Goal: Information Seeking & Learning: Learn about a topic

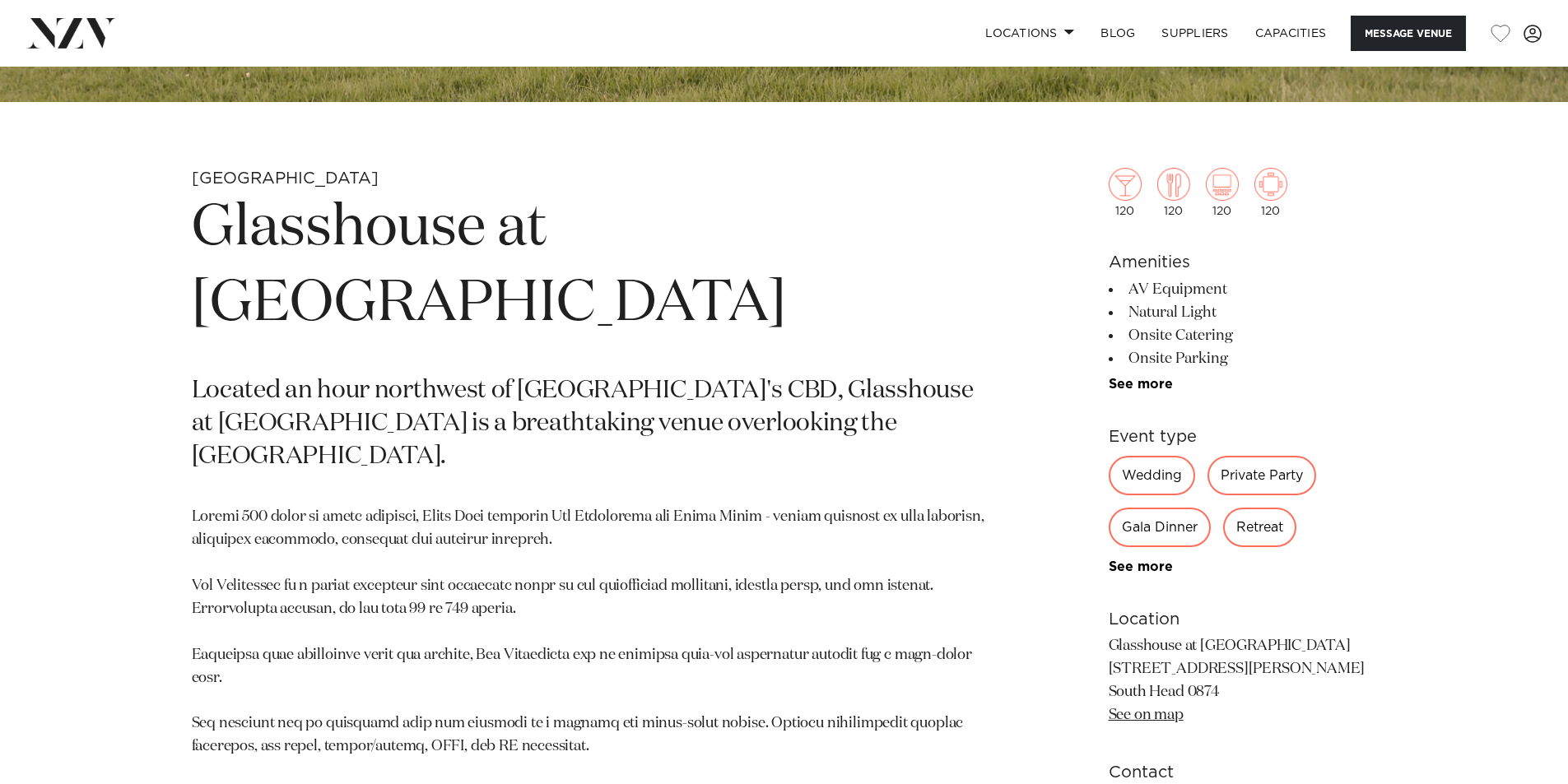
scroll to position [740, 0]
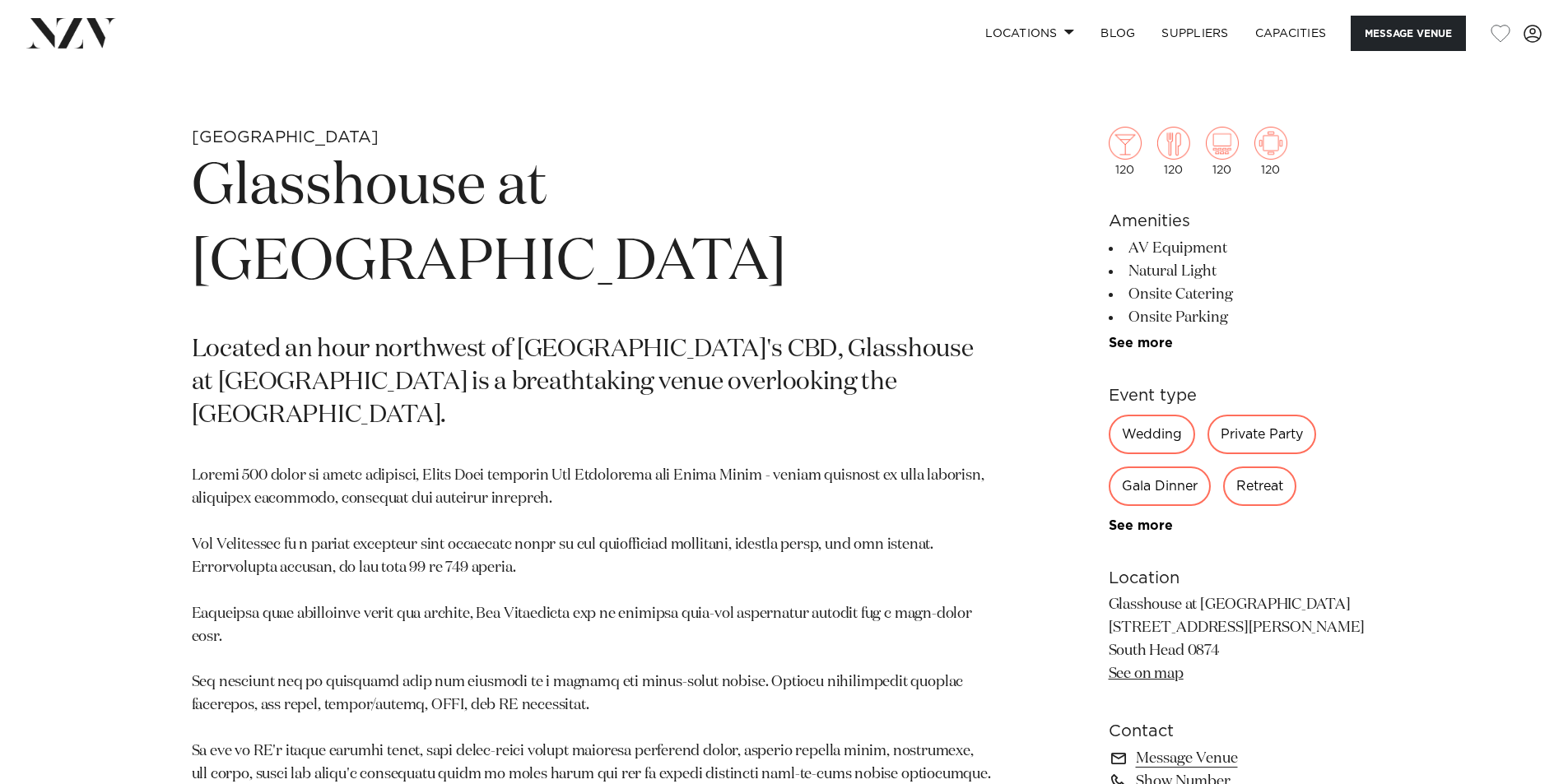
drag, startPoint x: 1112, startPoint y: 599, endPoint x: 1270, endPoint y: 650, distance: 166.0
click at [1270, 650] on p "Glasshouse at Aotea Farm 149 Shelly Beach Rd South Head 0874 See on map" at bounding box center [1243, 640] width 268 height 92
drag, startPoint x: 1105, startPoint y: 630, endPoint x: 1227, endPoint y: 647, distance: 123.2
click at [1227, 647] on div "Auckland Glasshouse at Aotea Farm Located an hour northwest of Auckland's CBD, …" at bounding box center [784, 558] width 1401 height 863
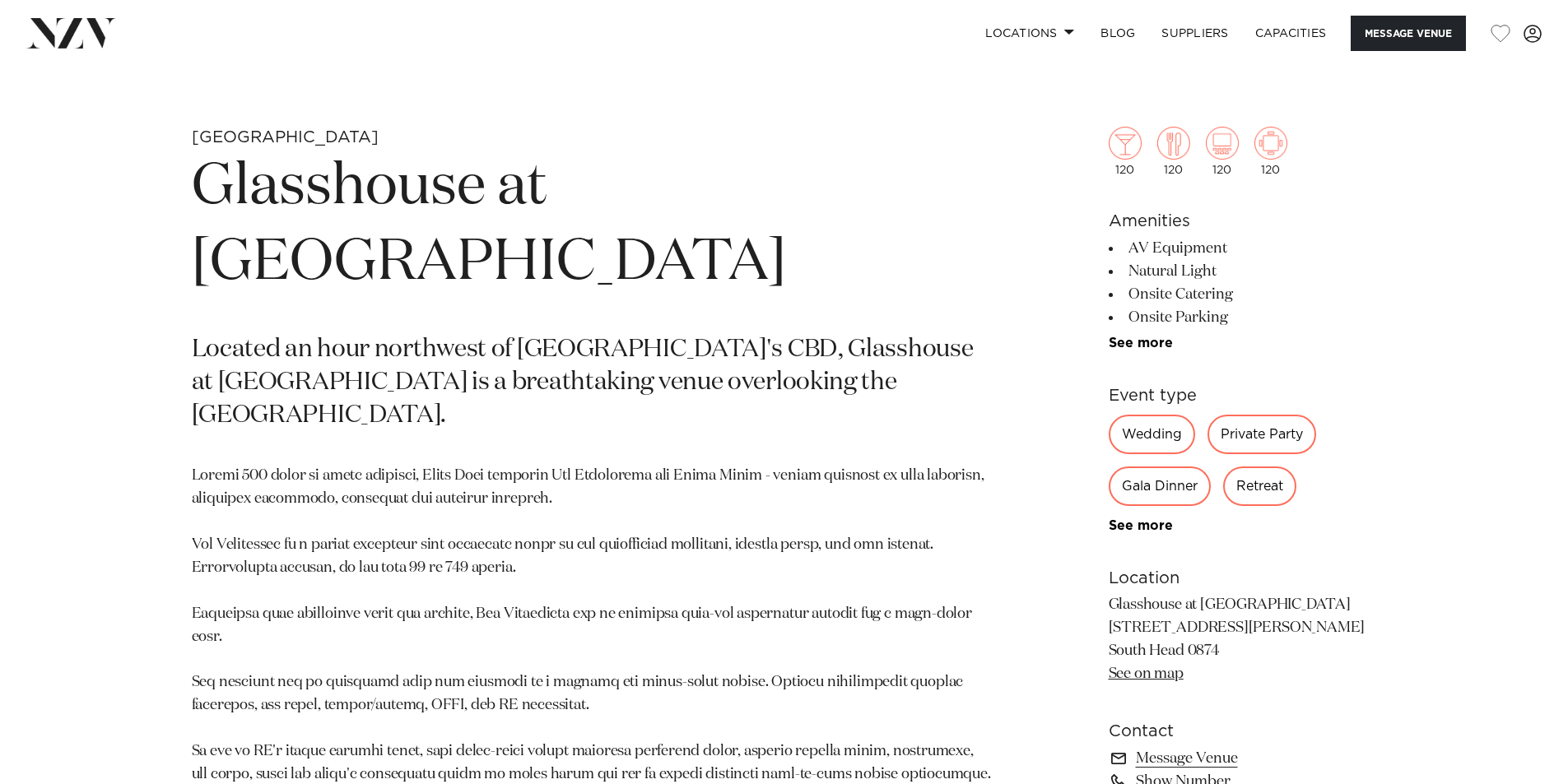
scroll to position [82, 0]
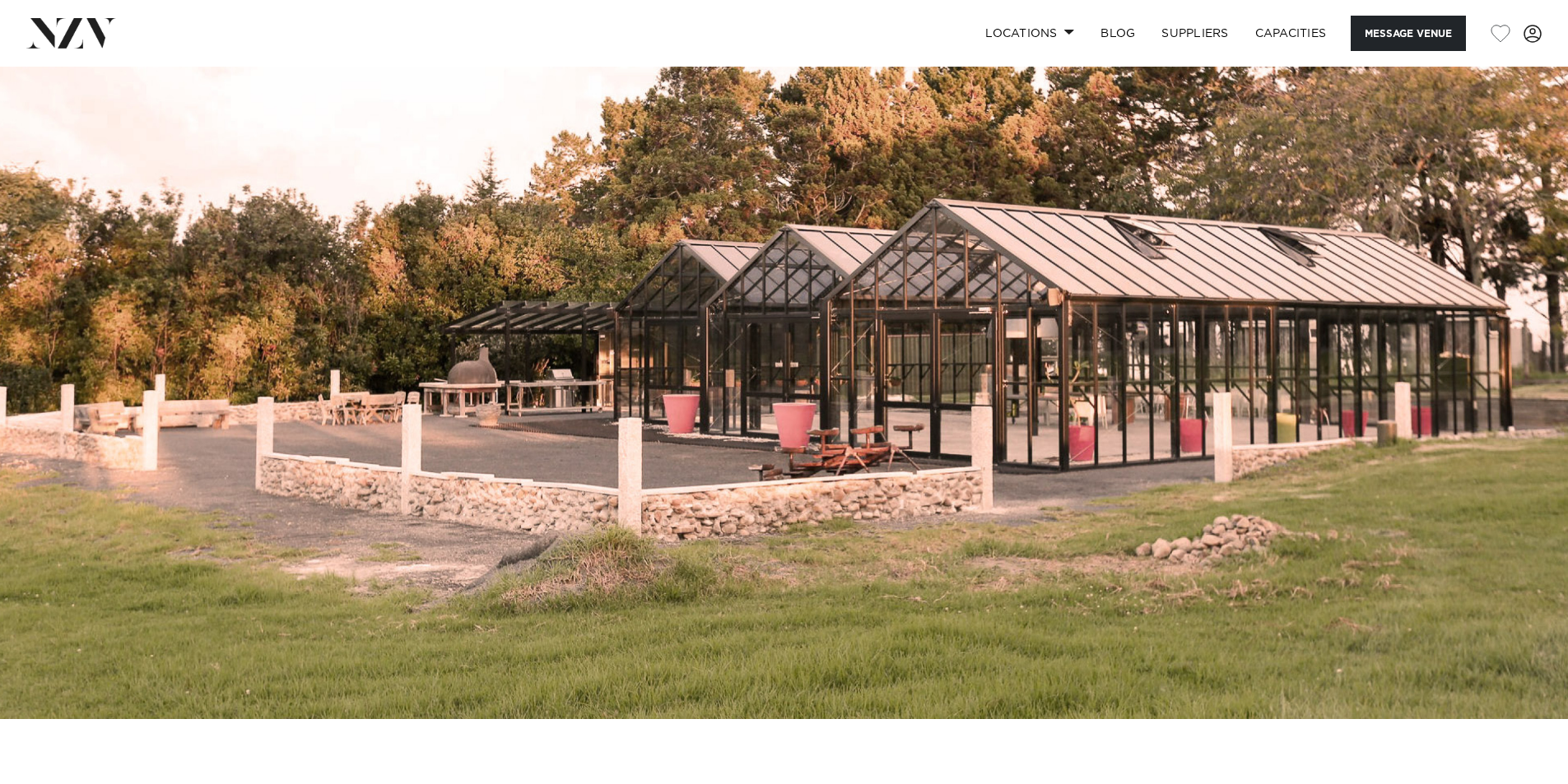
click at [736, 345] on img at bounding box center [784, 351] width 1568 height 734
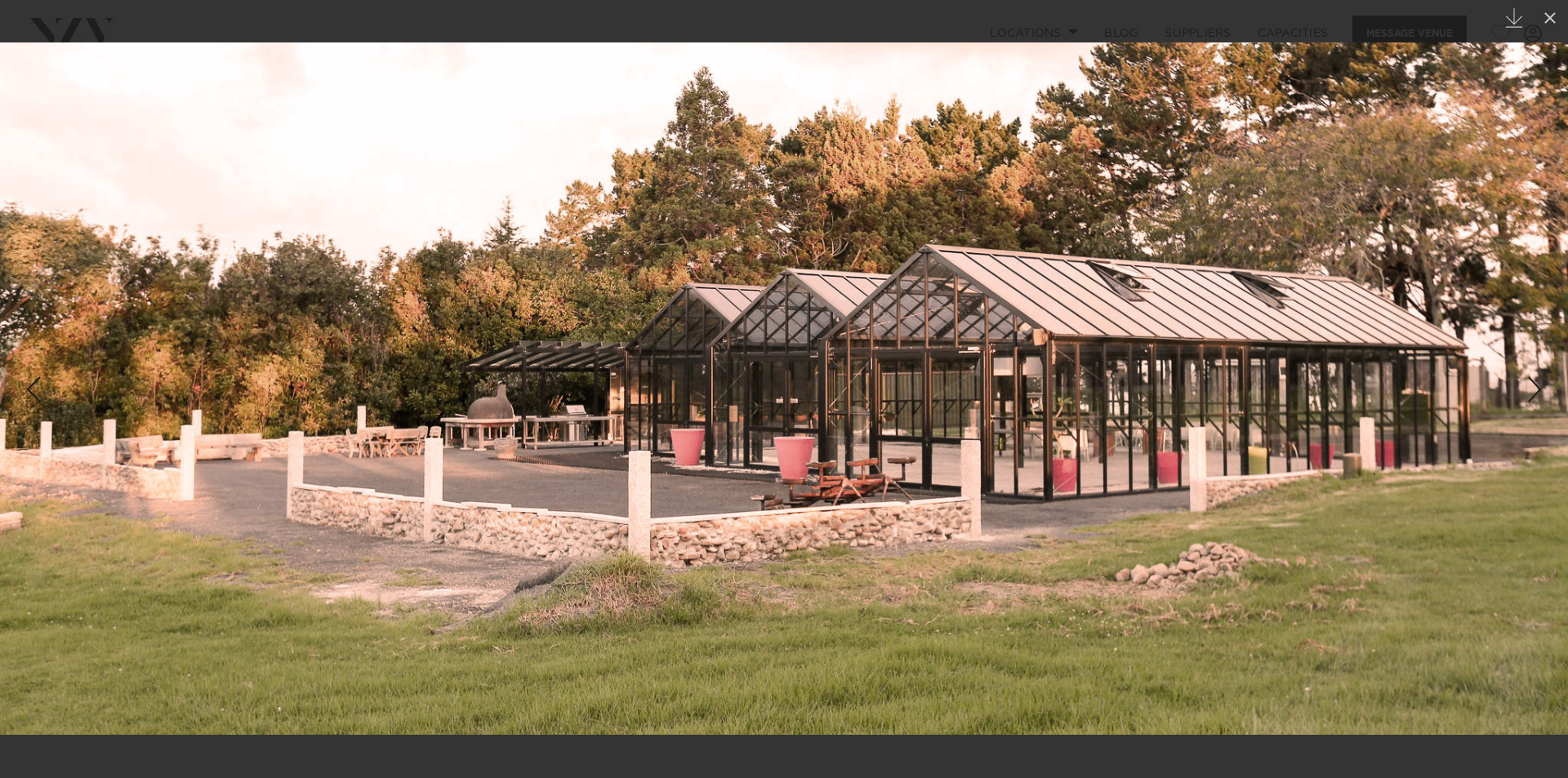
click at [1470, 403] on img at bounding box center [784, 389] width 1568 height 692
click at [1540, 395] on img at bounding box center [784, 389] width 1568 height 692
click at [1540, 395] on div "Next slide" at bounding box center [1535, 389] width 22 height 31
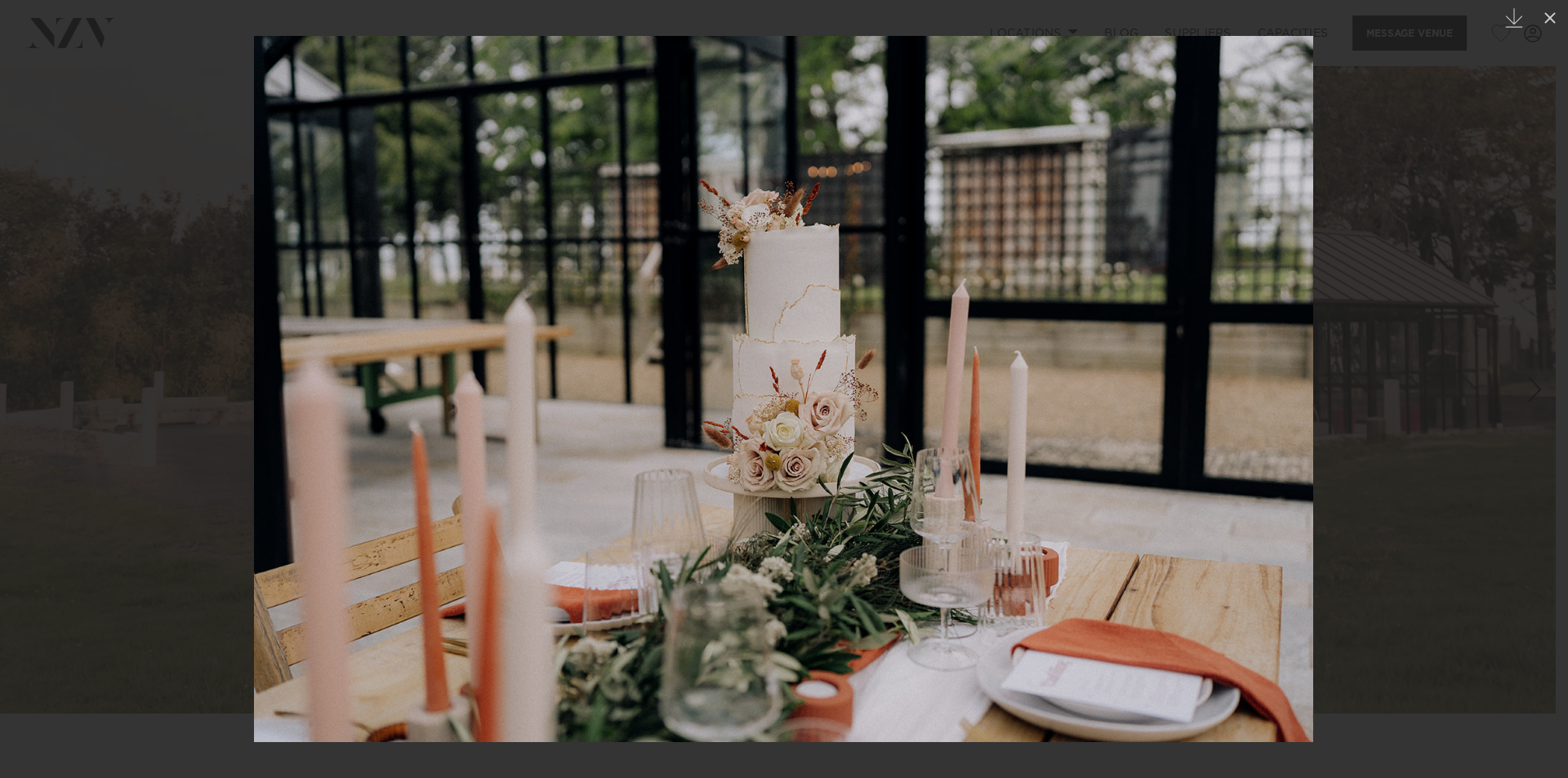
click at [1534, 380] on div "Next slide" at bounding box center [1535, 389] width 22 height 31
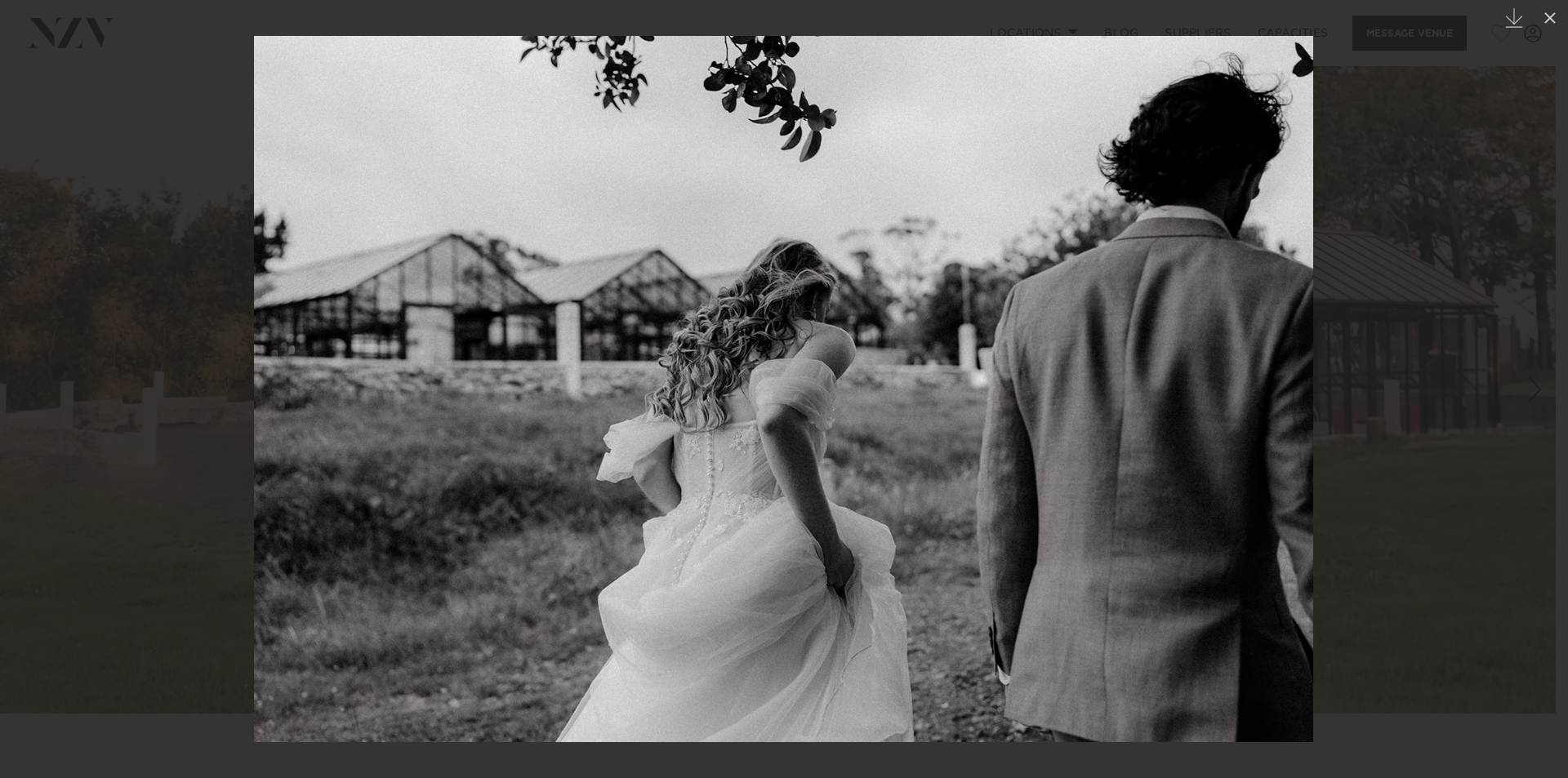
click at [1534, 380] on div "Next slide" at bounding box center [1535, 389] width 22 height 31
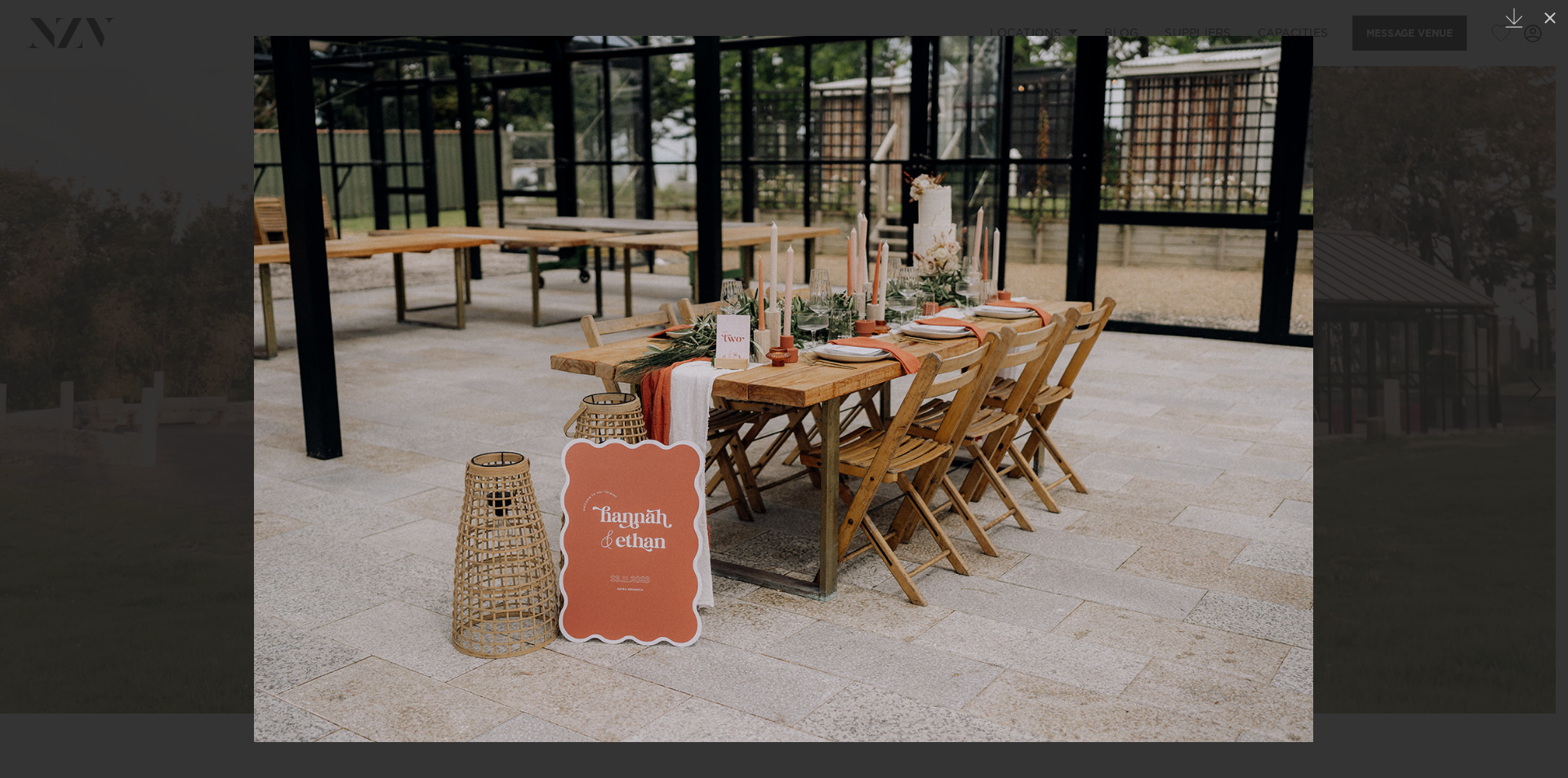
click at [1534, 380] on div "Next slide" at bounding box center [1535, 389] width 22 height 31
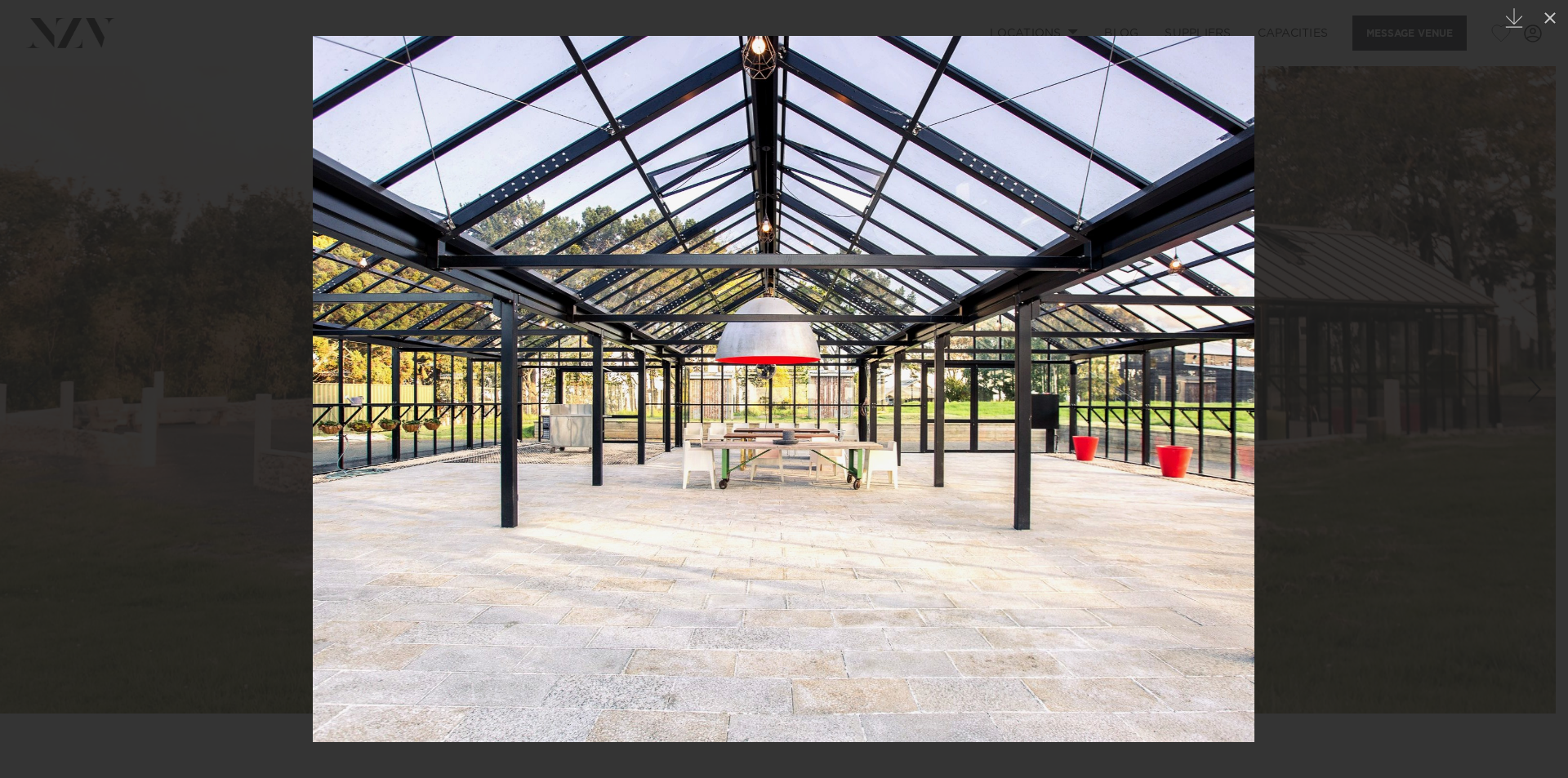
click at [1534, 380] on div "Next slide" at bounding box center [1535, 389] width 22 height 31
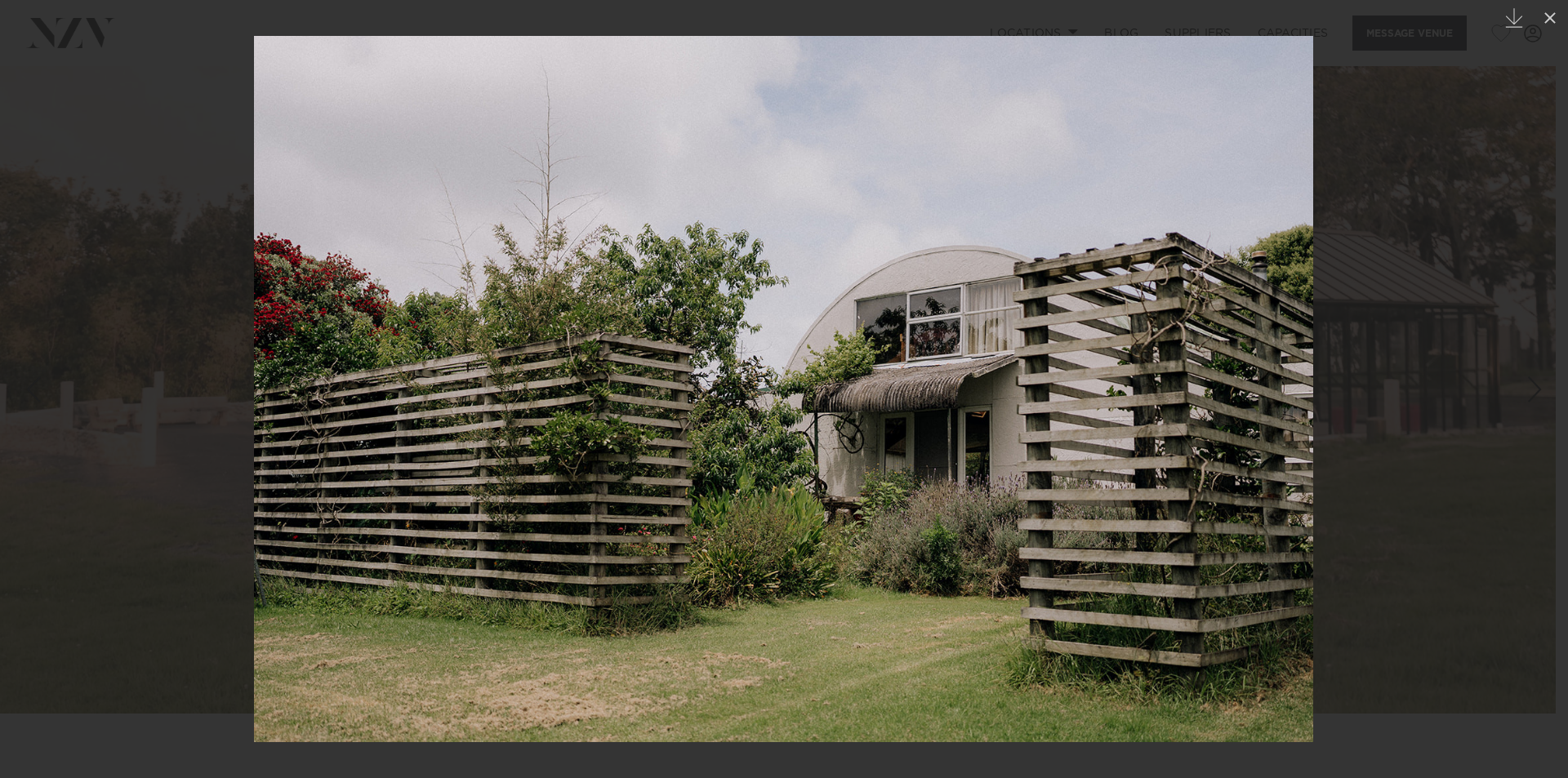
click at [1534, 380] on div "Next slide" at bounding box center [1535, 389] width 22 height 31
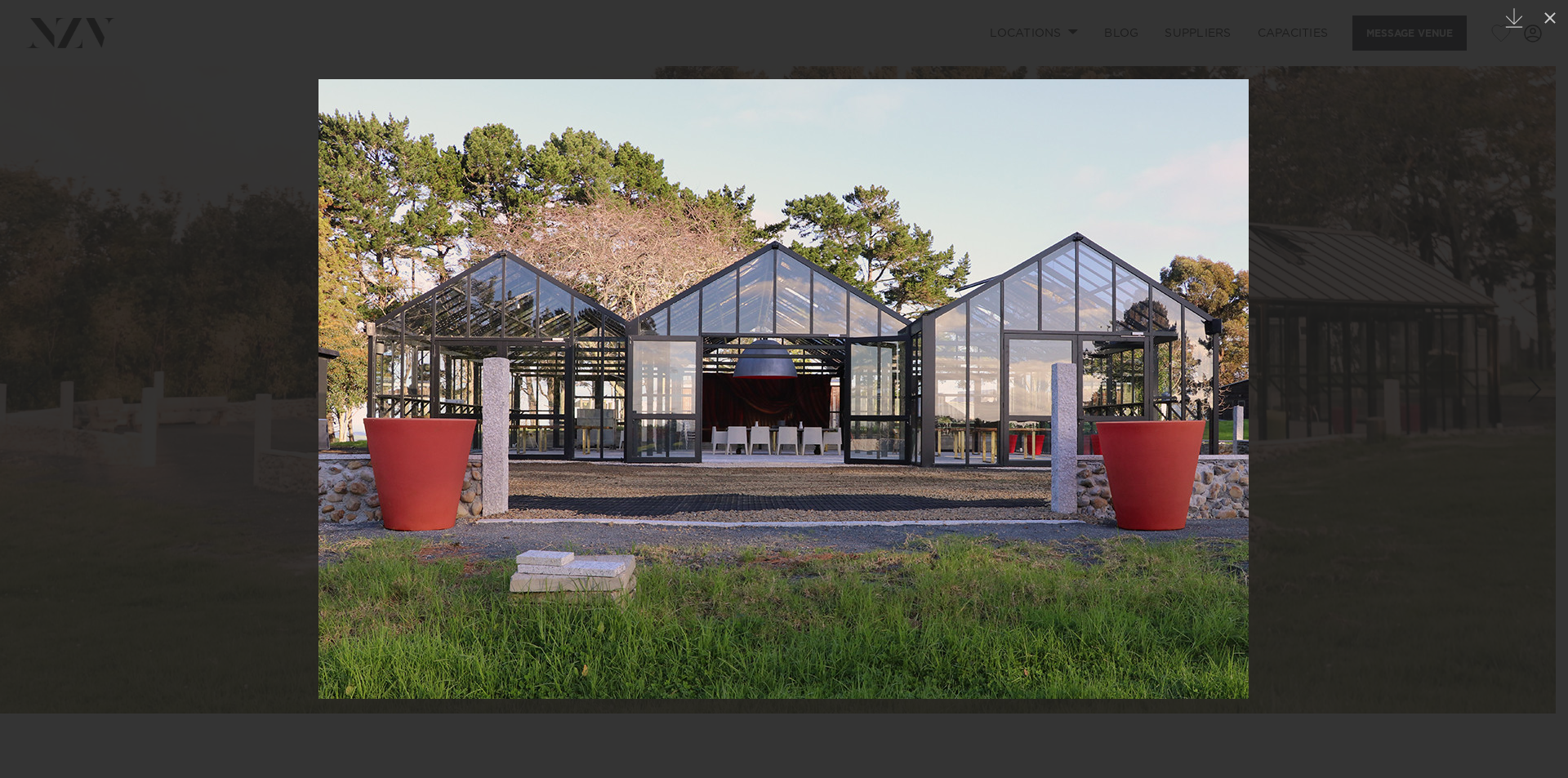
click at [1534, 380] on div "Next slide" at bounding box center [1535, 389] width 22 height 31
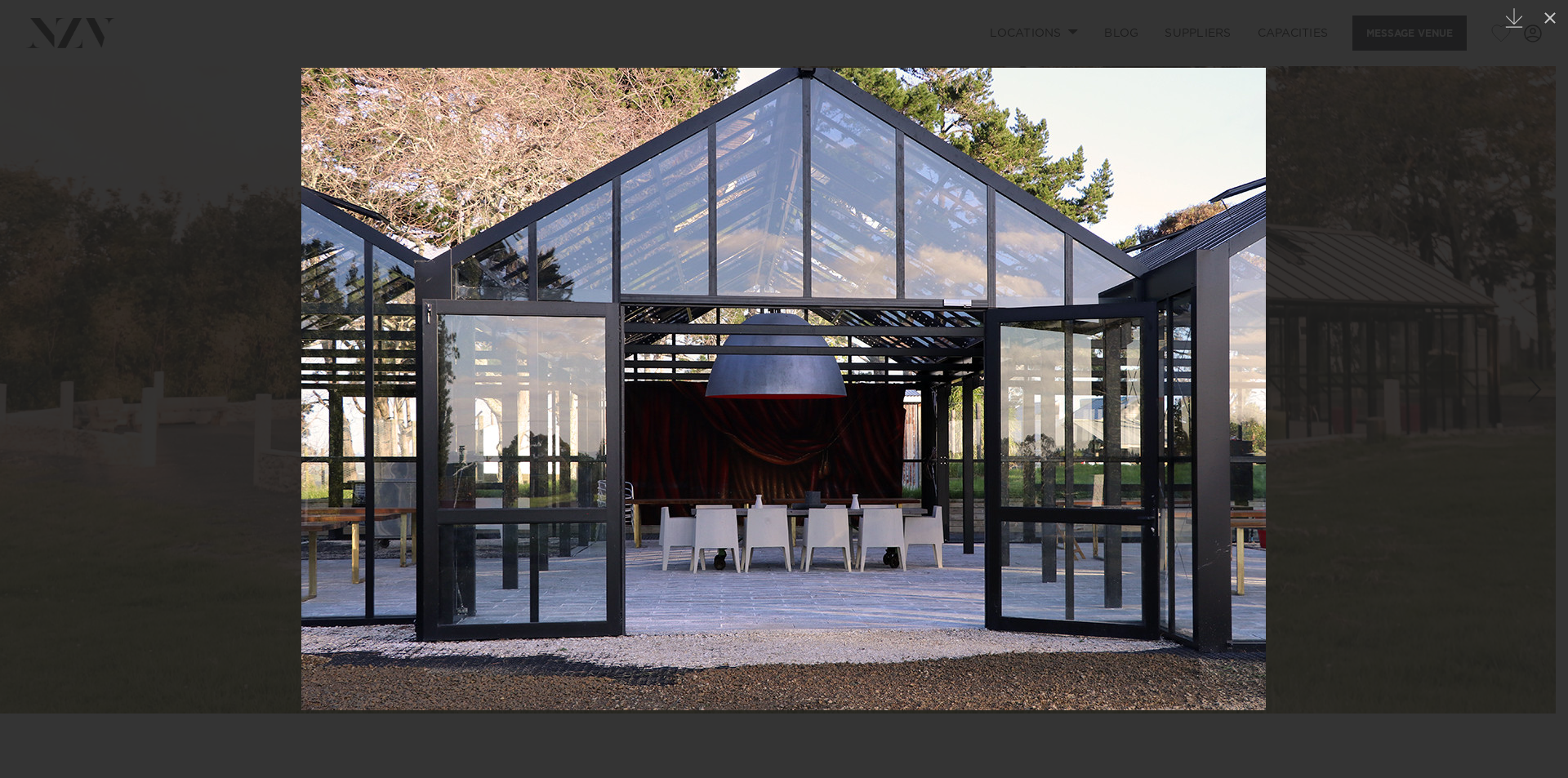
click at [1534, 380] on div "Next slide" at bounding box center [1535, 389] width 22 height 31
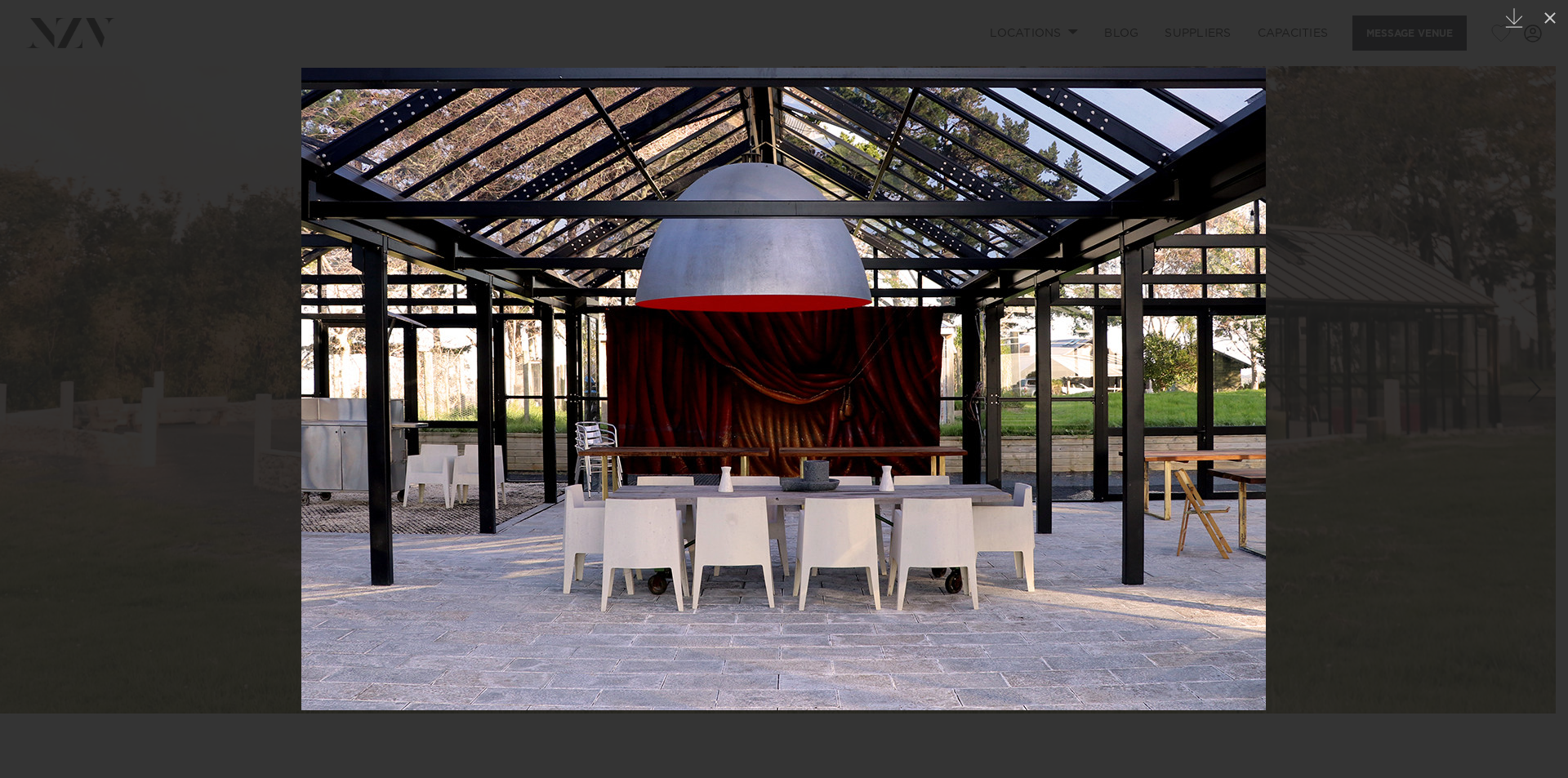
click at [1534, 380] on div "Next slide" at bounding box center [1535, 389] width 22 height 31
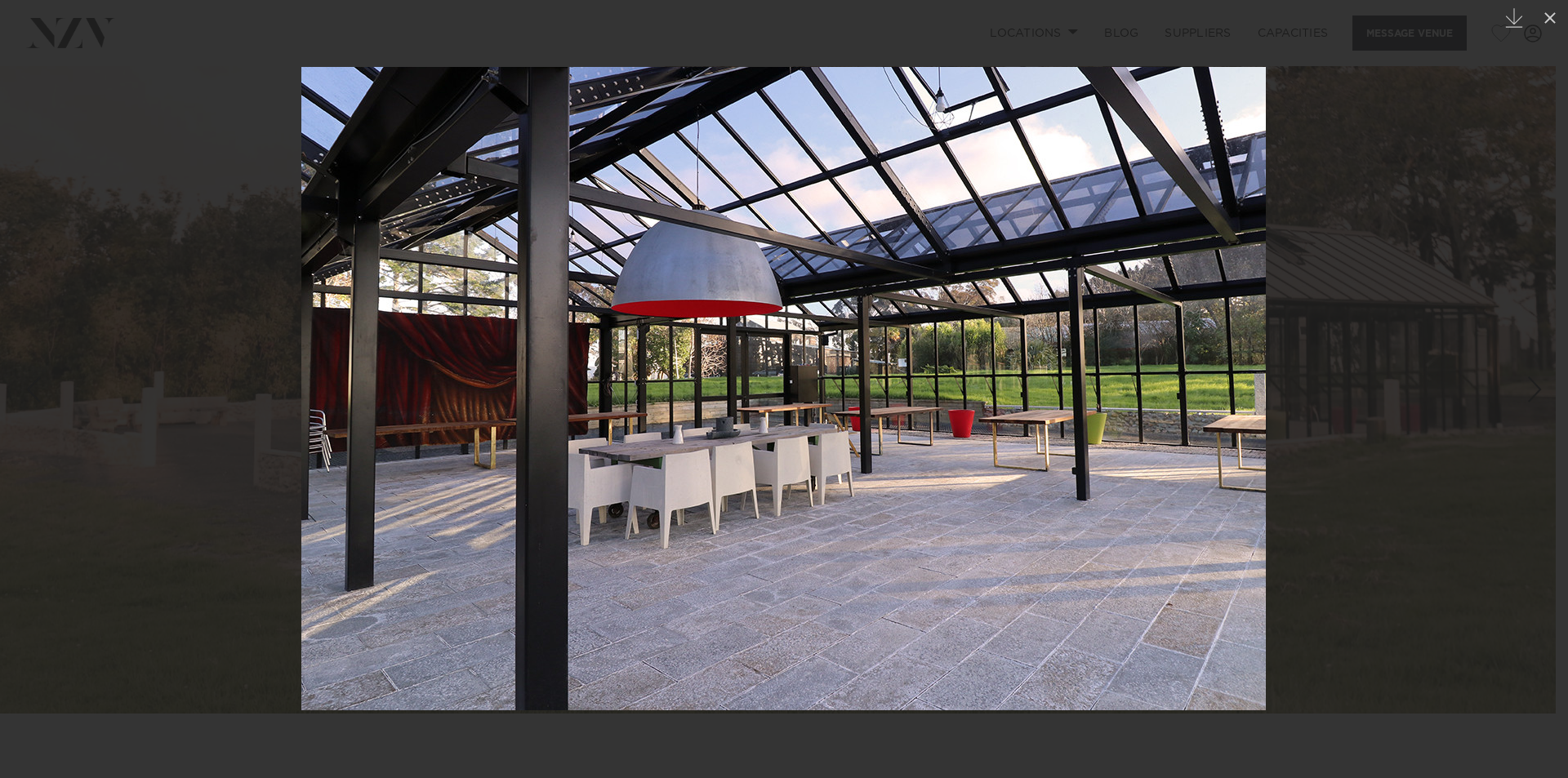
click at [1534, 380] on div "Next slide" at bounding box center [1535, 389] width 22 height 31
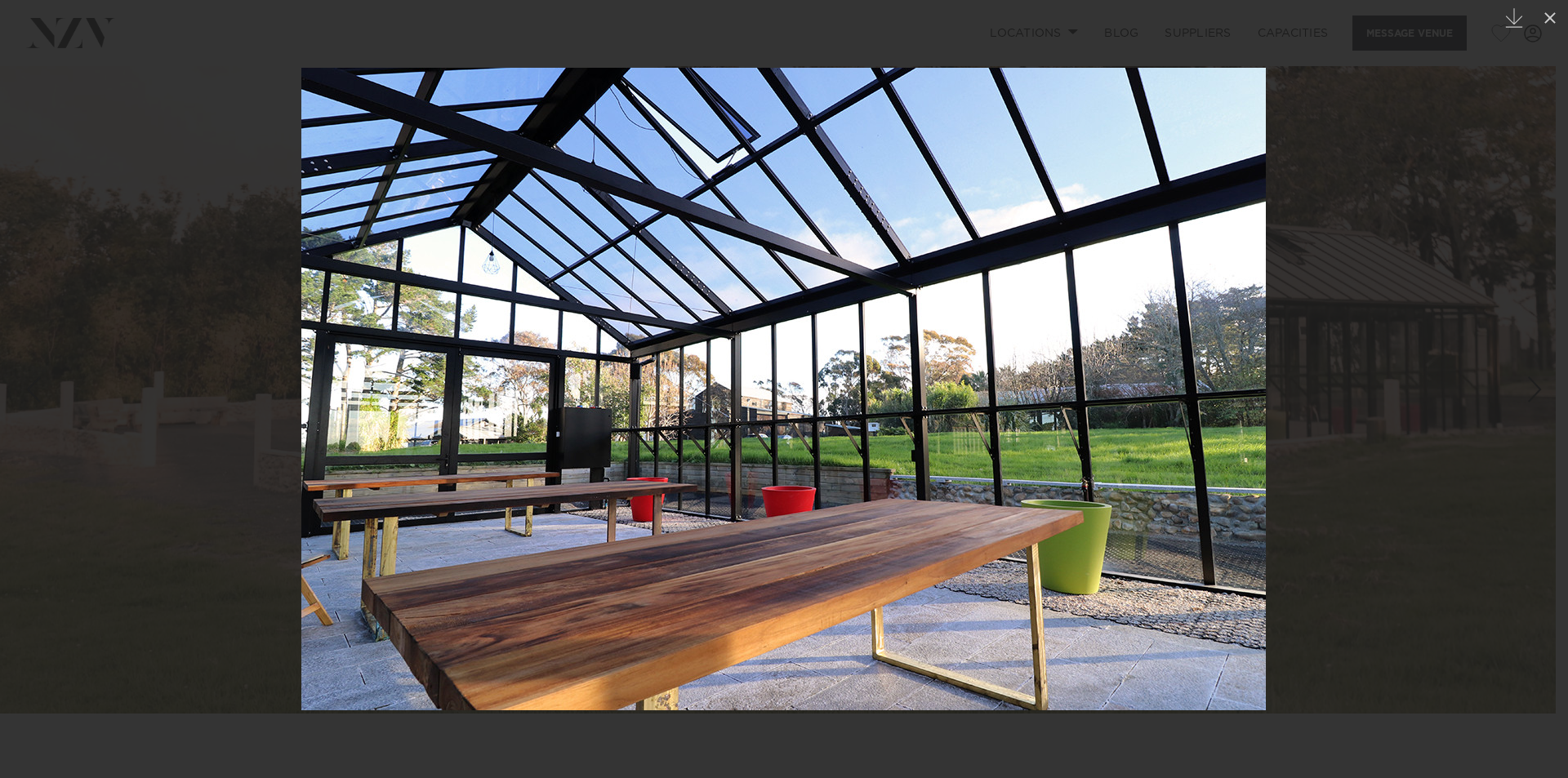
click at [1534, 380] on div "Next slide" at bounding box center [1535, 389] width 22 height 31
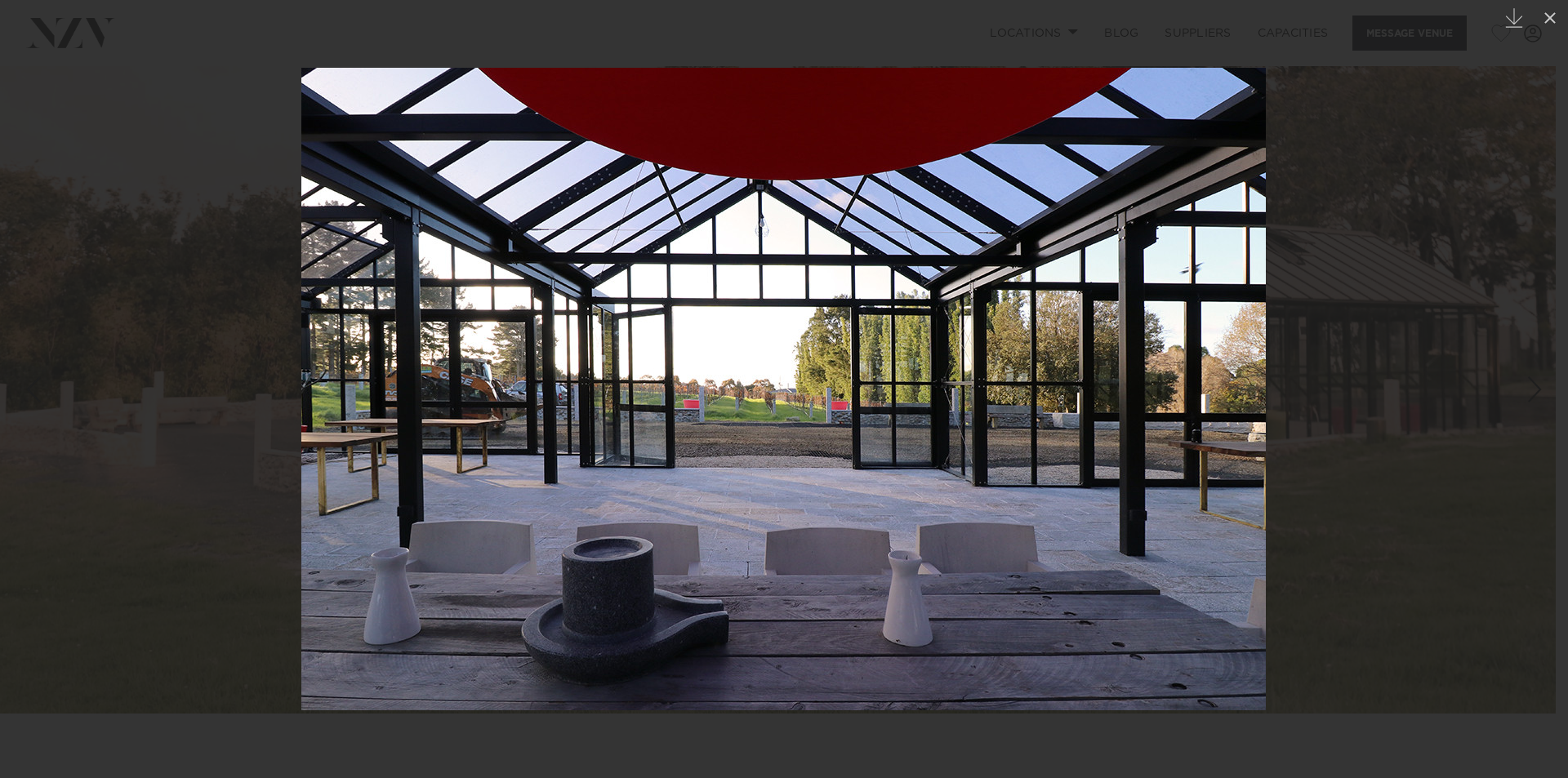
click at [1534, 380] on div "Next slide" at bounding box center [1535, 389] width 22 height 31
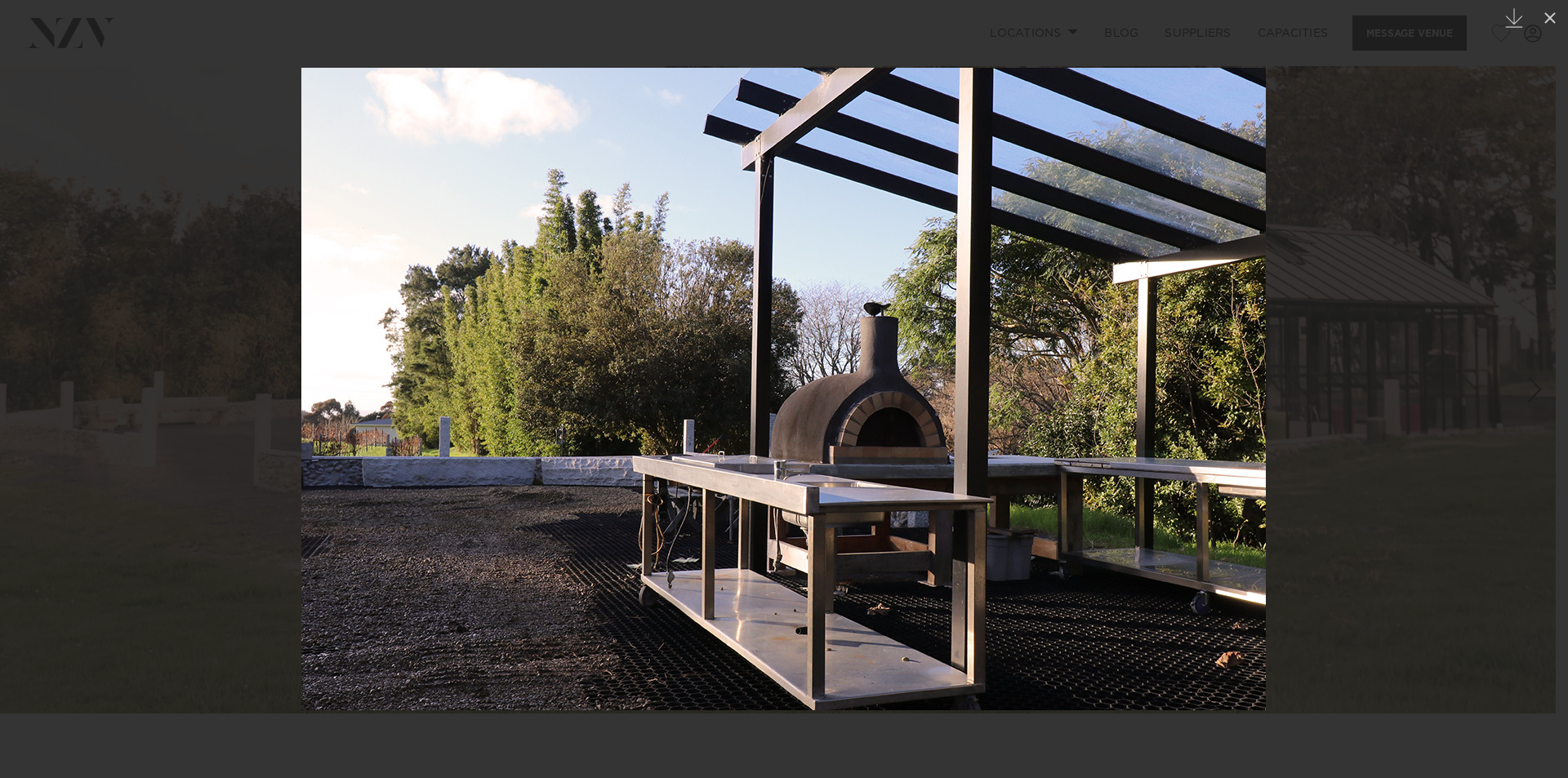
click at [1534, 380] on div "Next slide" at bounding box center [1535, 389] width 22 height 31
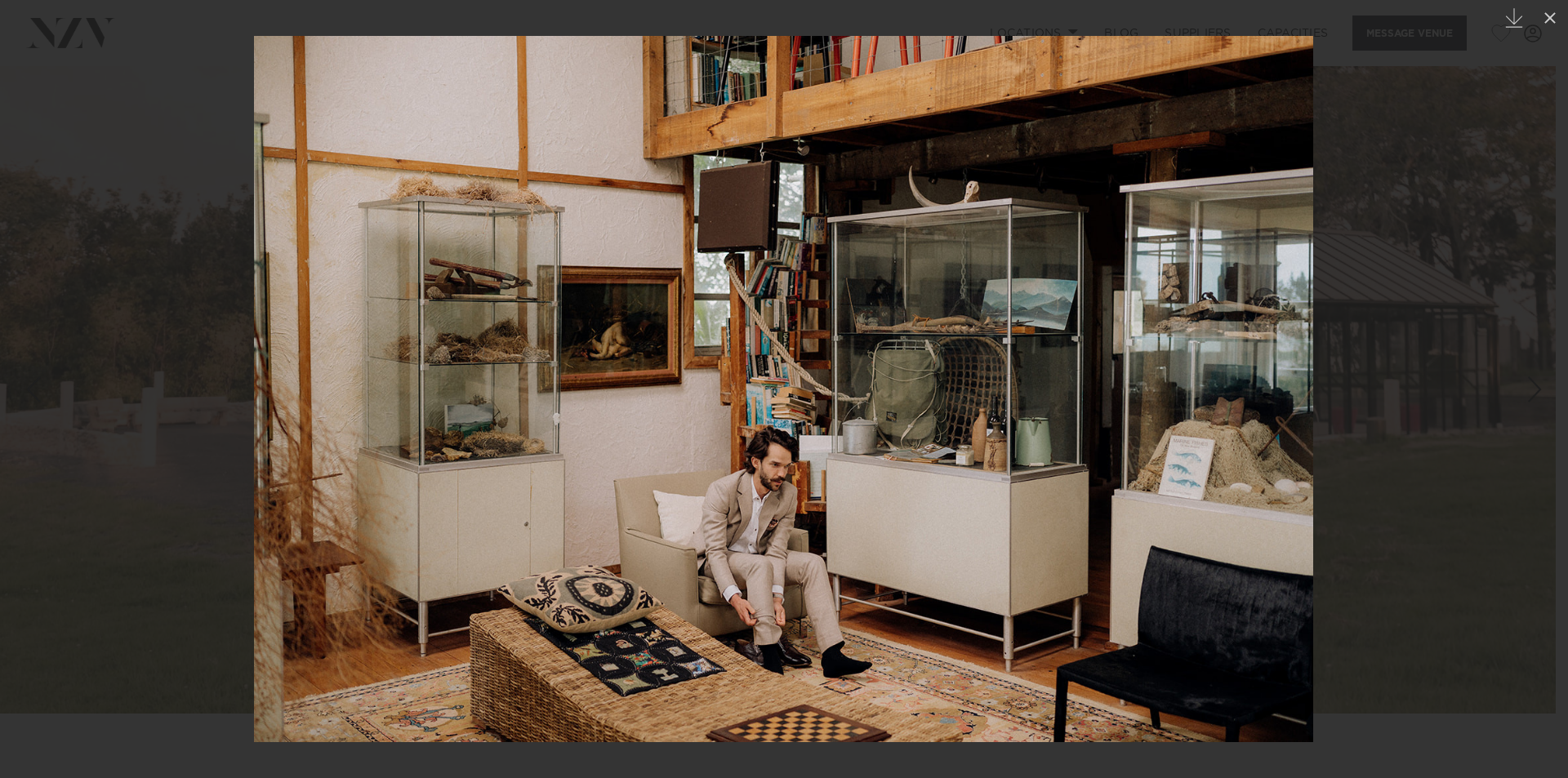
click at [1534, 380] on div "Next slide" at bounding box center [1535, 389] width 22 height 31
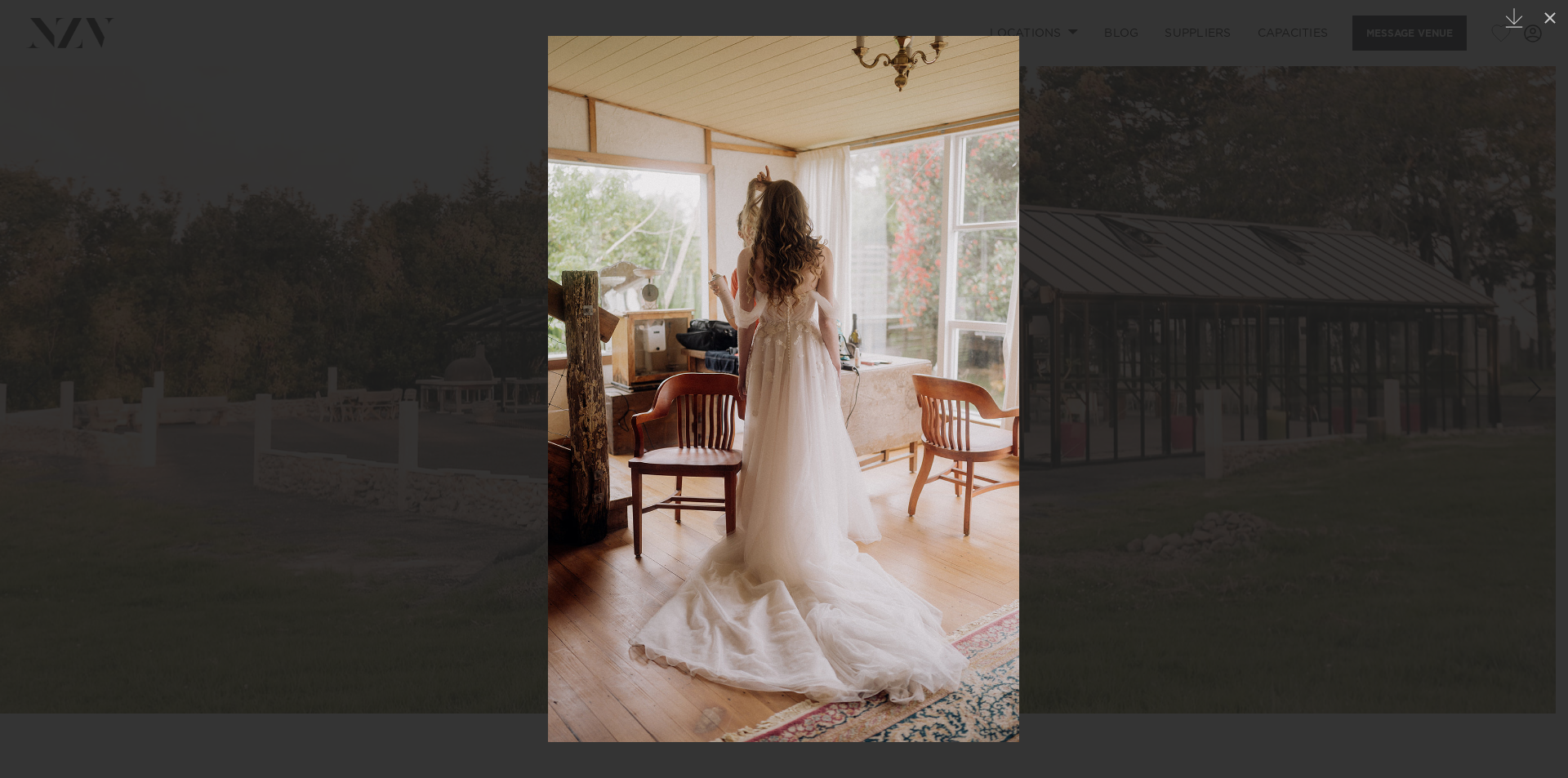
click at [1534, 380] on div "Next slide" at bounding box center [1535, 389] width 22 height 31
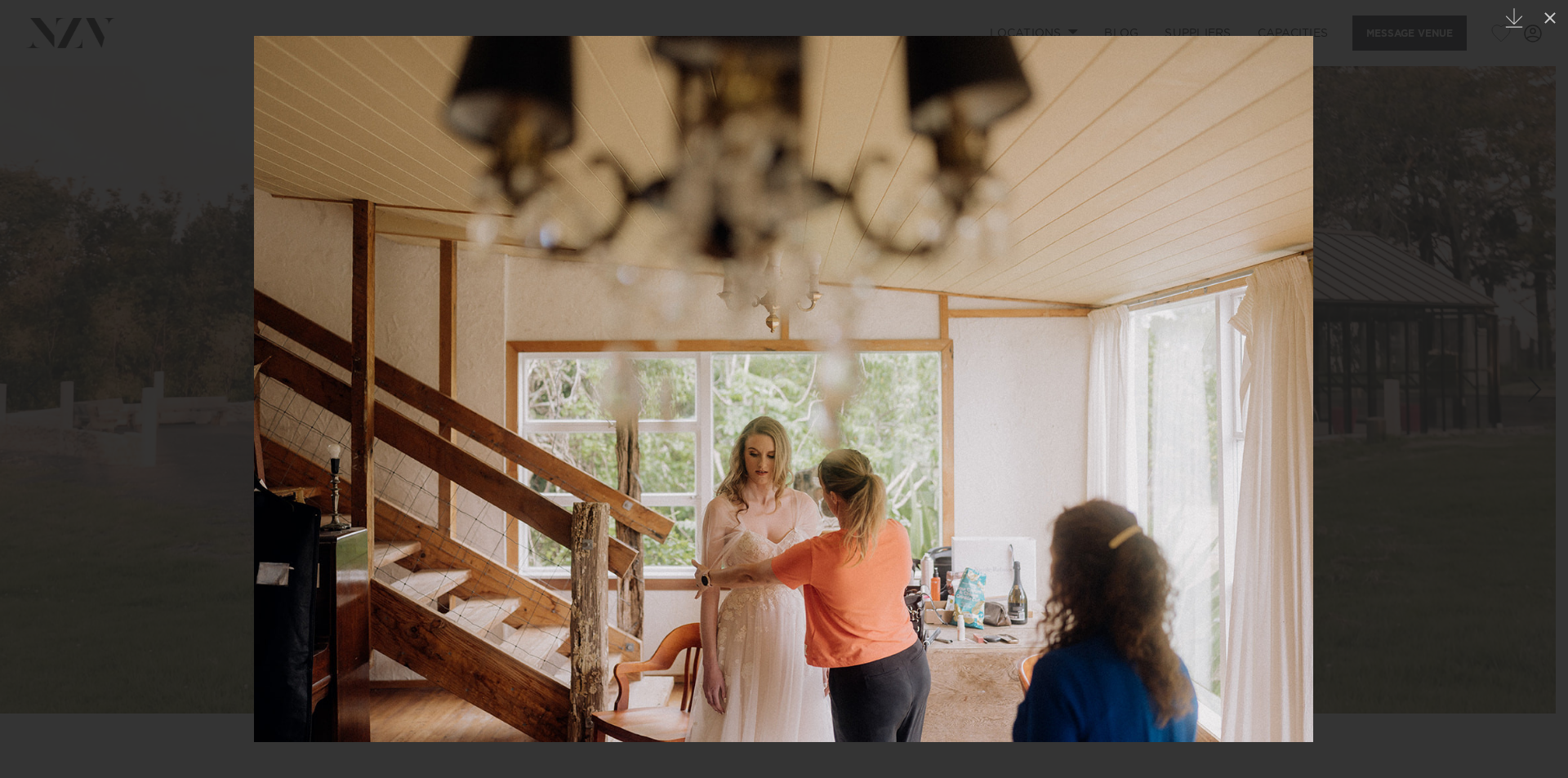
click at [1534, 380] on div "Next slide" at bounding box center [1535, 389] width 22 height 31
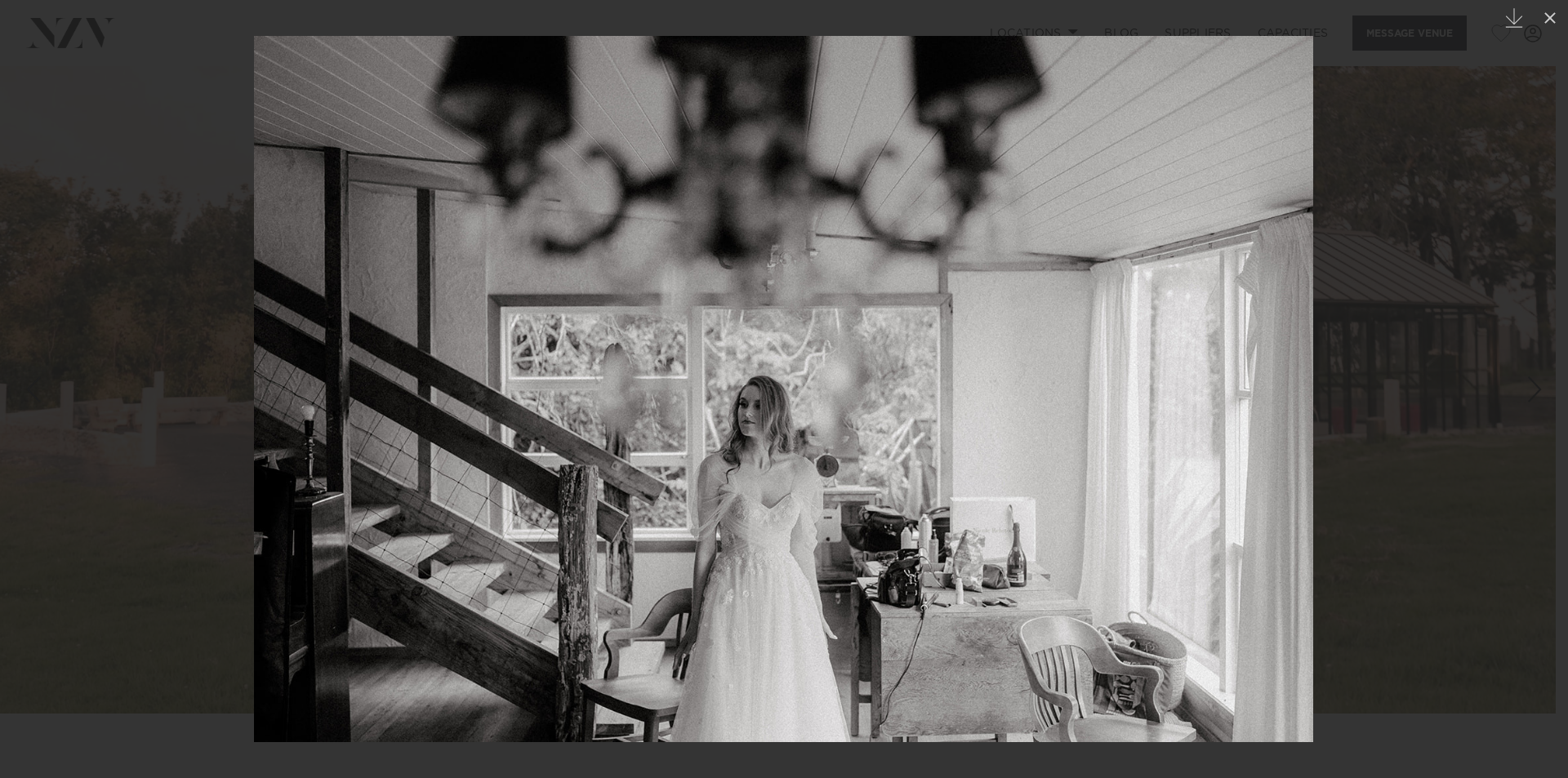
click at [1534, 380] on div "Next slide" at bounding box center [1535, 389] width 22 height 31
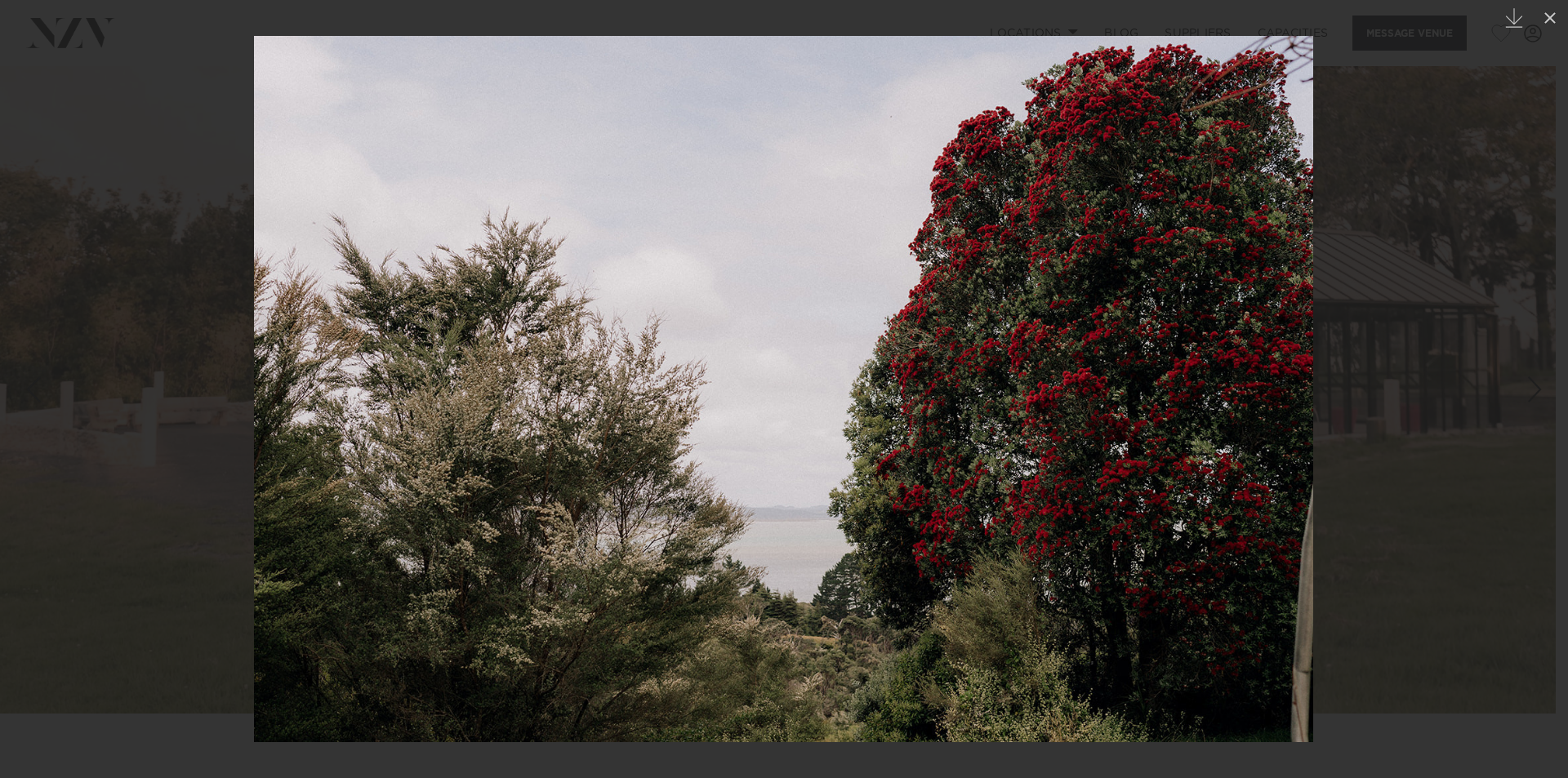
click at [1534, 380] on div "Next slide" at bounding box center [1535, 389] width 22 height 31
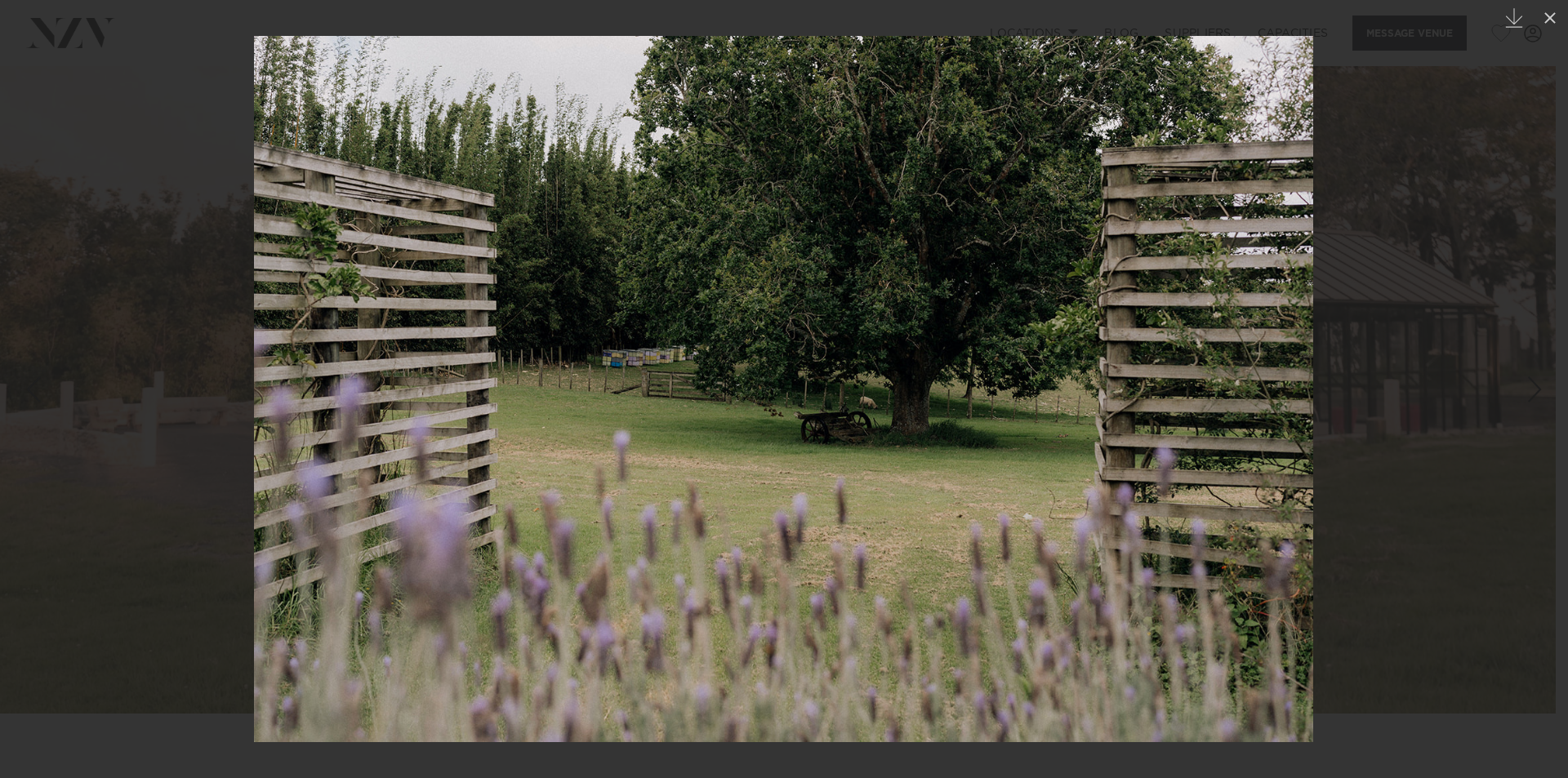
click at [1534, 380] on div "Next slide" at bounding box center [1535, 389] width 22 height 31
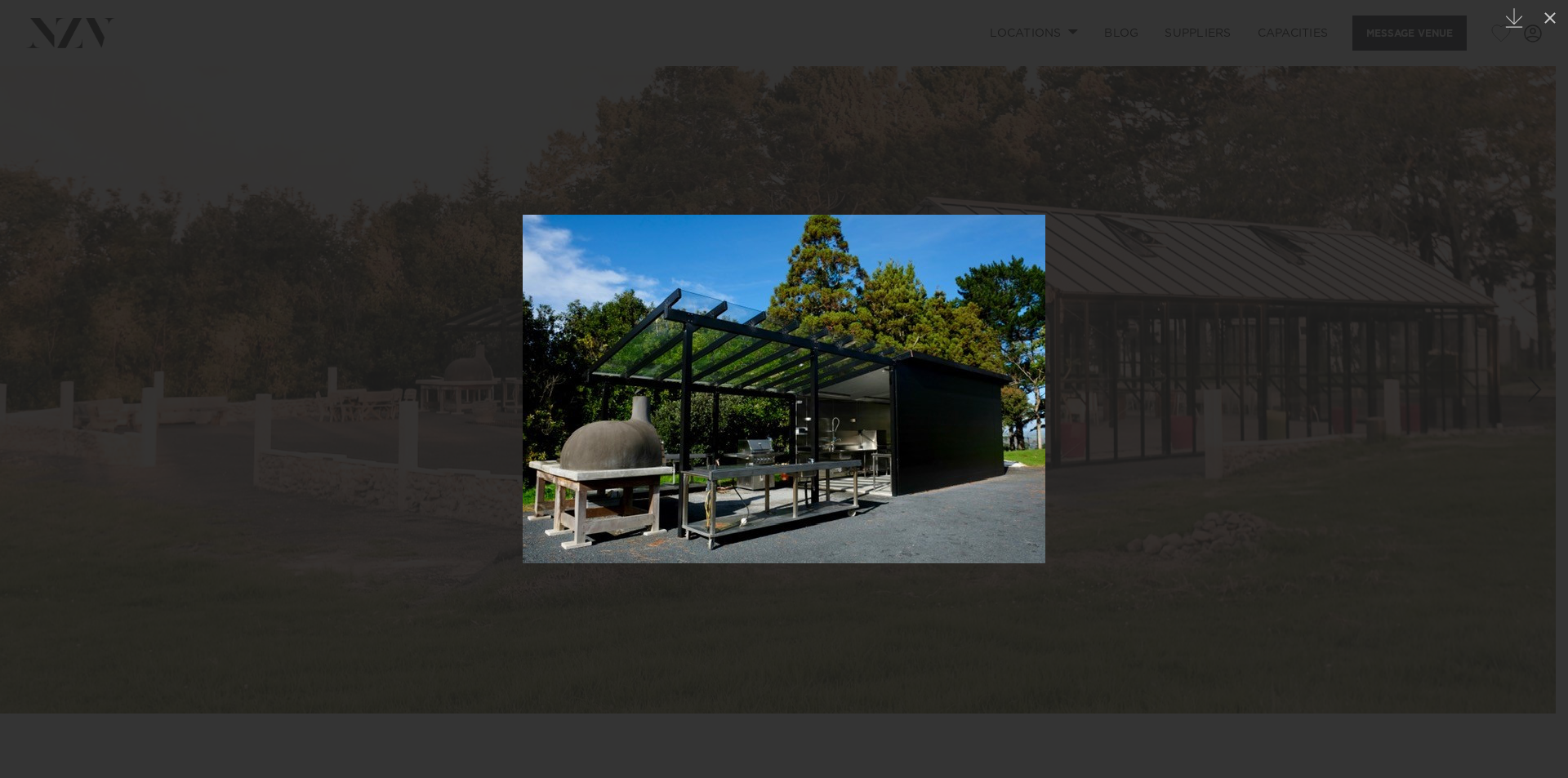
click at [1534, 380] on div "Next slide" at bounding box center [1535, 389] width 22 height 31
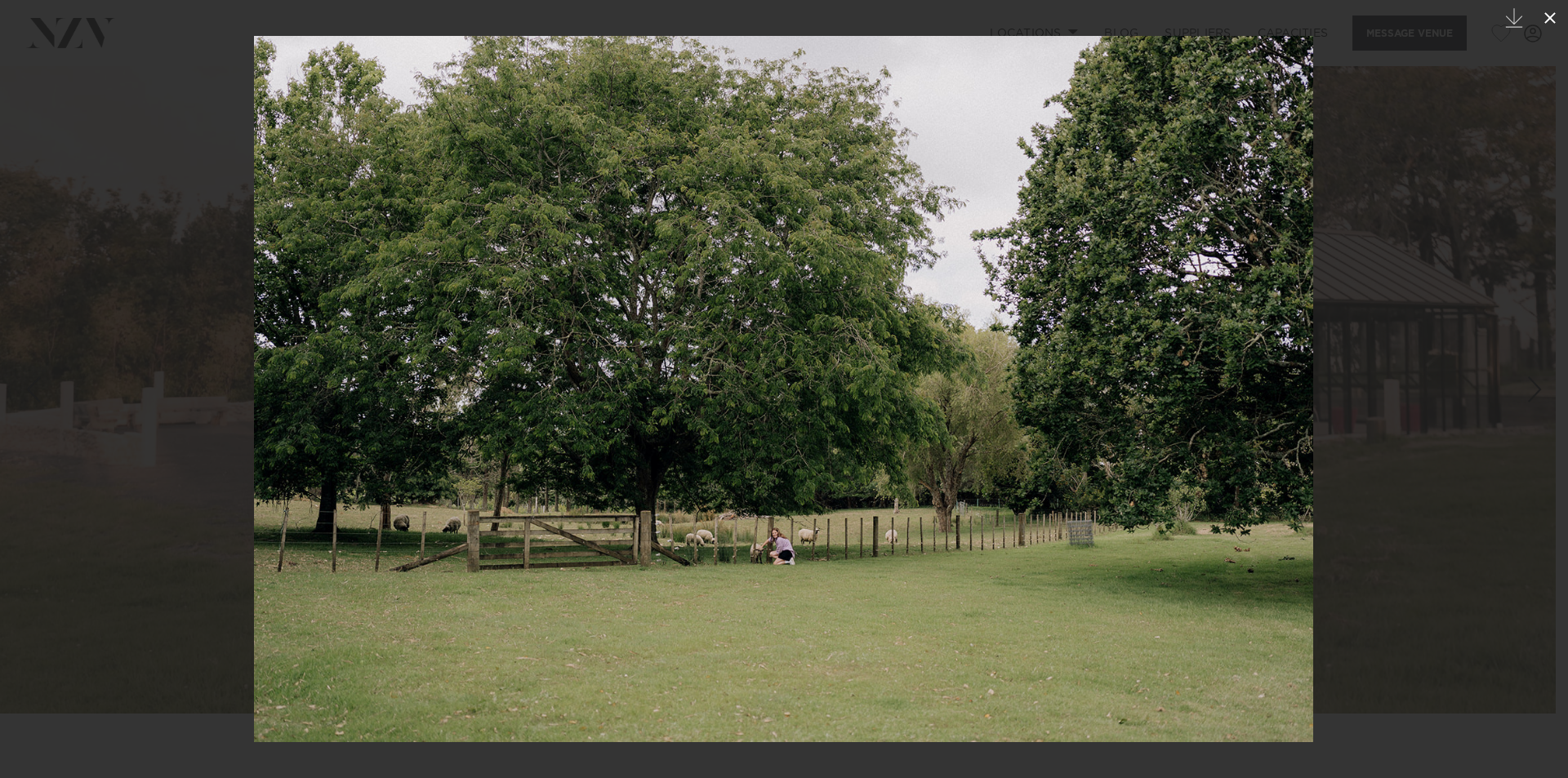
click at [1545, 19] on icon at bounding box center [1549, 18] width 19 height 19
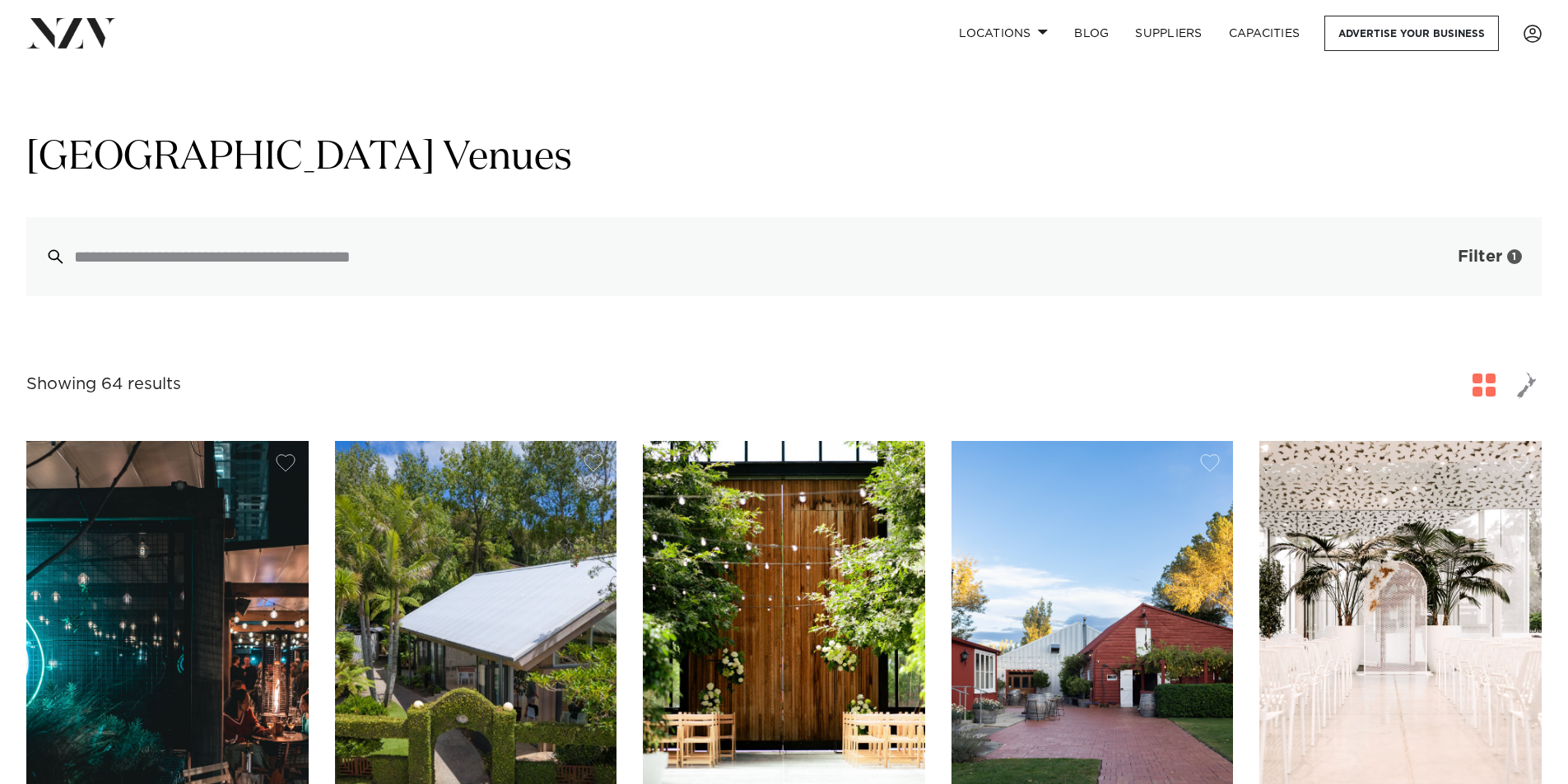
click at [1478, 255] on span "Filter" at bounding box center [1480, 257] width 45 height 17
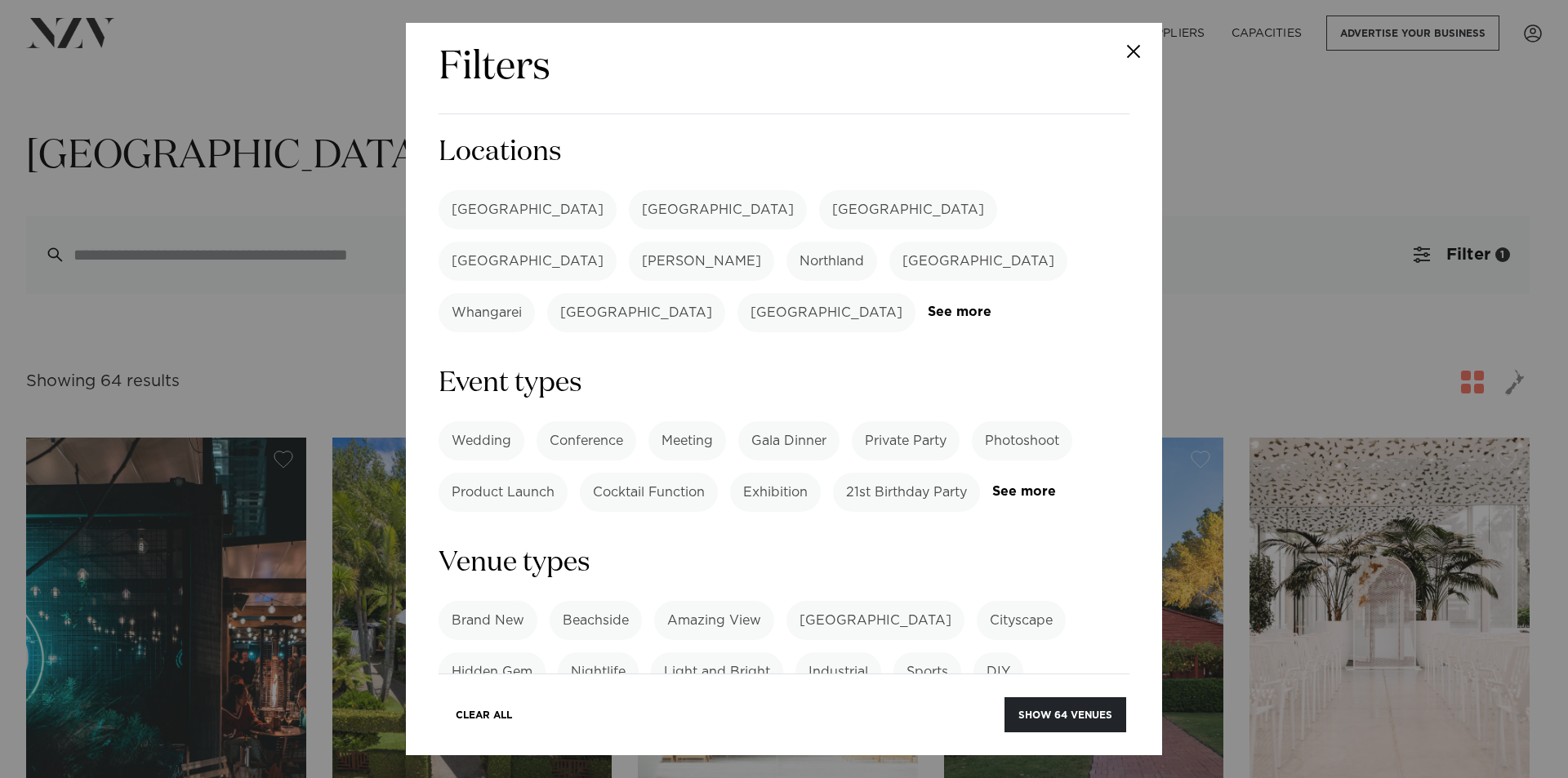
click at [480, 203] on label "[GEOGRAPHIC_DATA]" at bounding box center [527, 209] width 178 height 39
click at [993, 485] on link "See more" at bounding box center [1056, 492] width 128 height 14
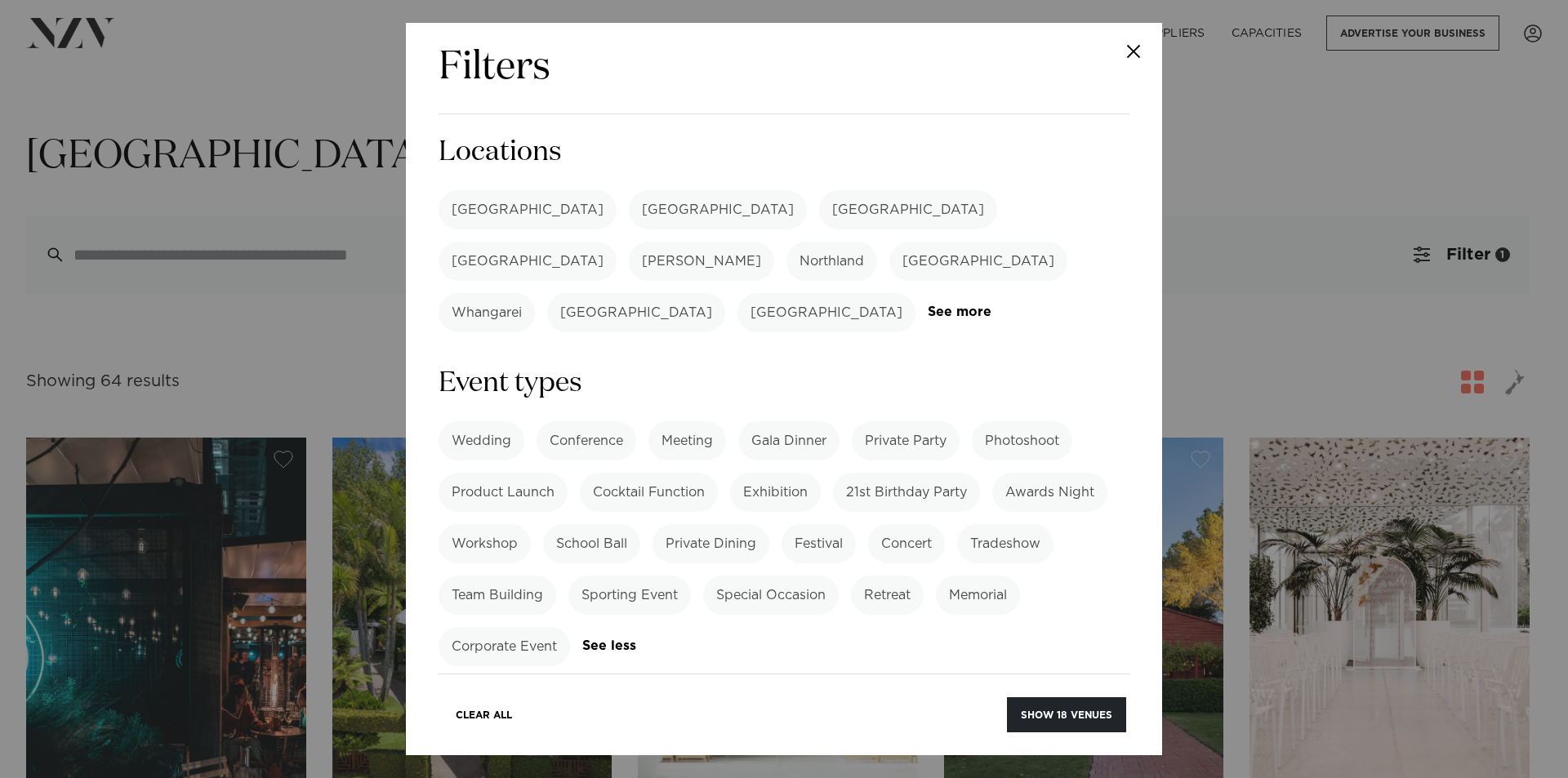
click at [770, 575] on label "Special Occasion" at bounding box center [771, 595] width 136 height 39
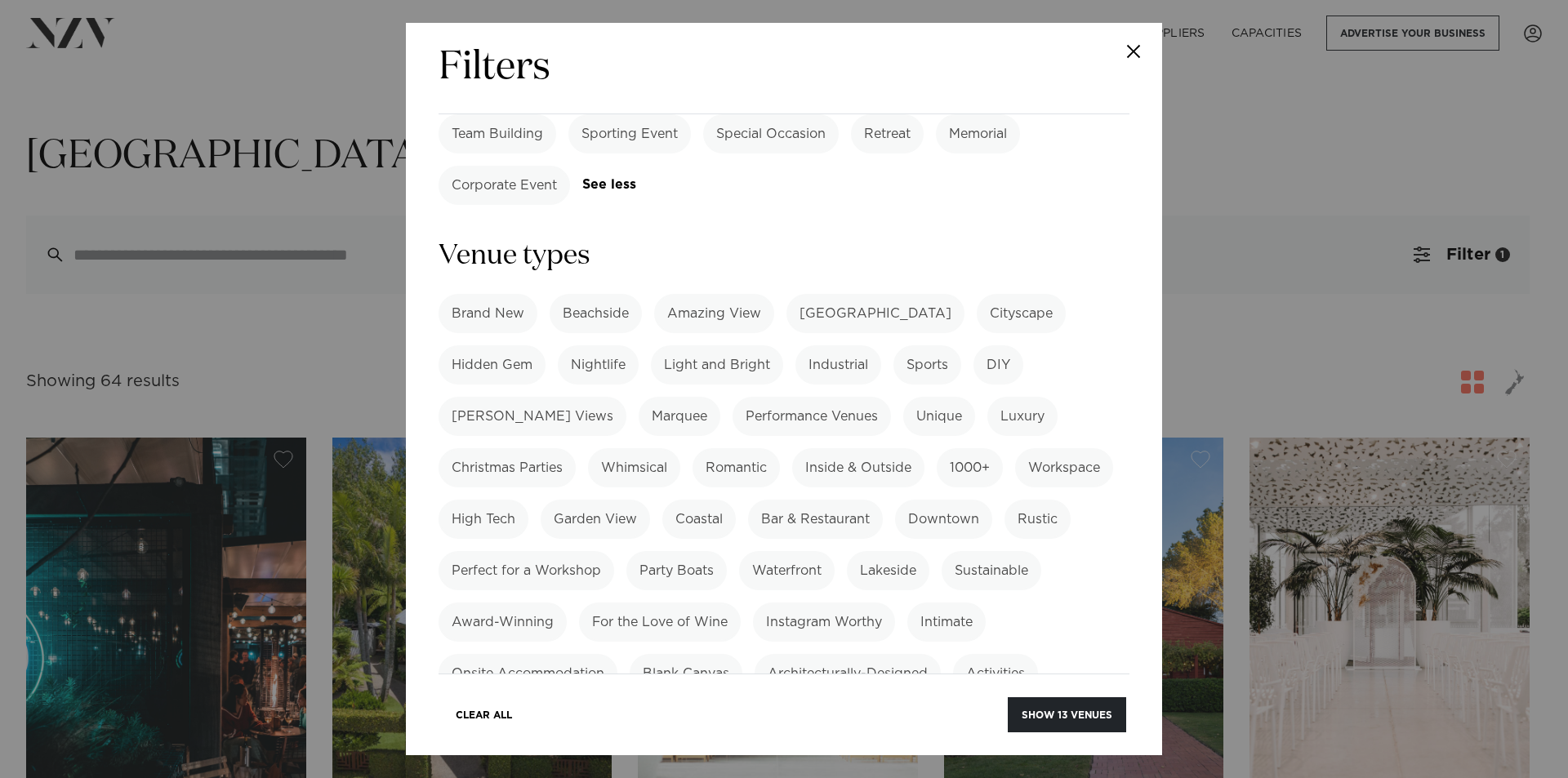
scroll to position [489, 0]
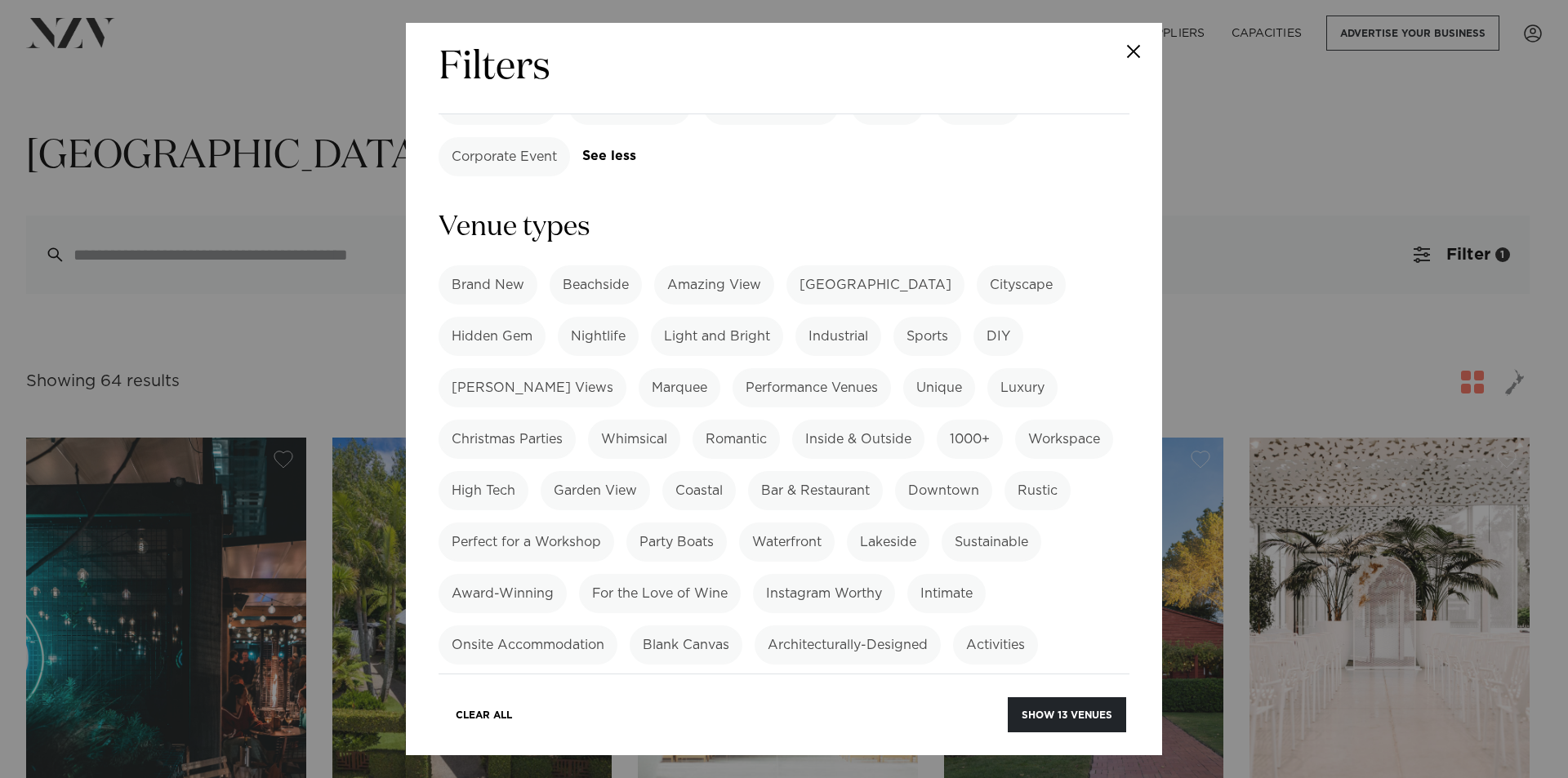
click at [725, 265] on label "Amazing View" at bounding box center [714, 284] width 120 height 39
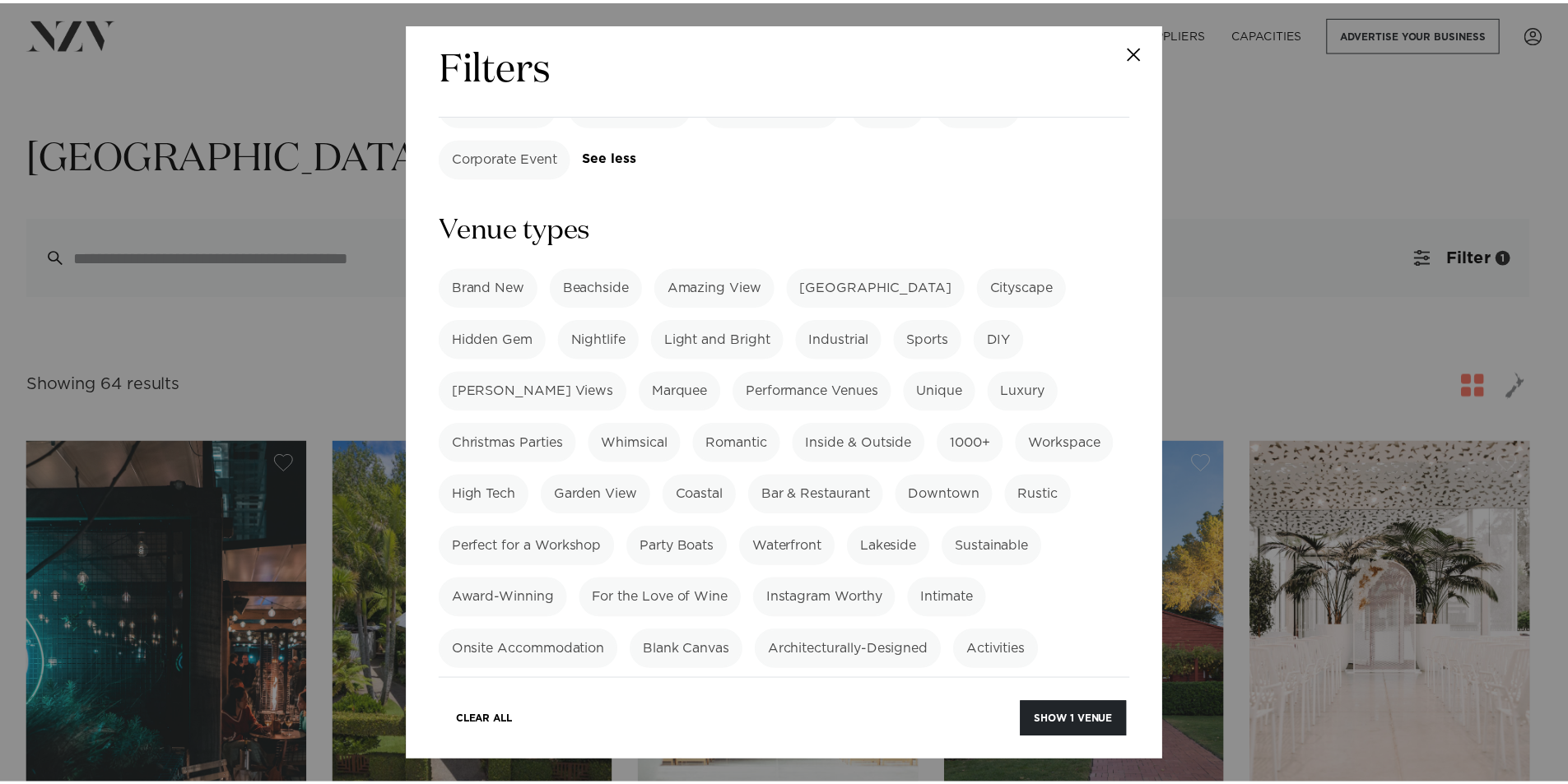
scroll to position [576, 0]
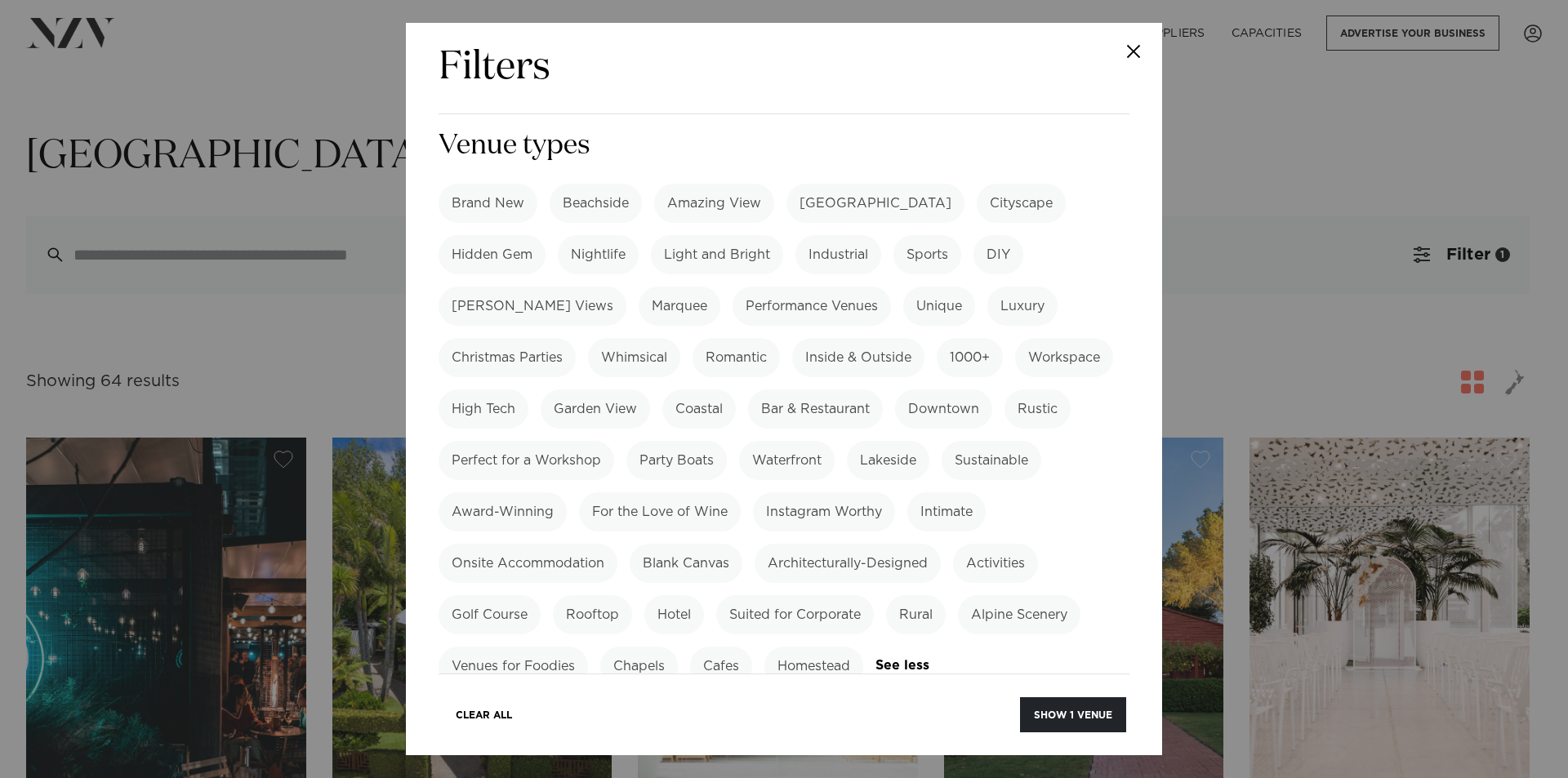
click at [604, 595] on label "Rooftop" at bounding box center [592, 615] width 79 height 39
click at [532, 646] on label "Venues for Foodies" at bounding box center [513, 665] width 149 height 39
click at [587, 183] on label "Beachside" at bounding box center [596, 203] width 93 height 39
click at [495, 287] on label "Bush Views" at bounding box center [532, 306] width 188 height 39
drag, startPoint x: 983, startPoint y: 411, endPoint x: 926, endPoint y: 408, distance: 57.1
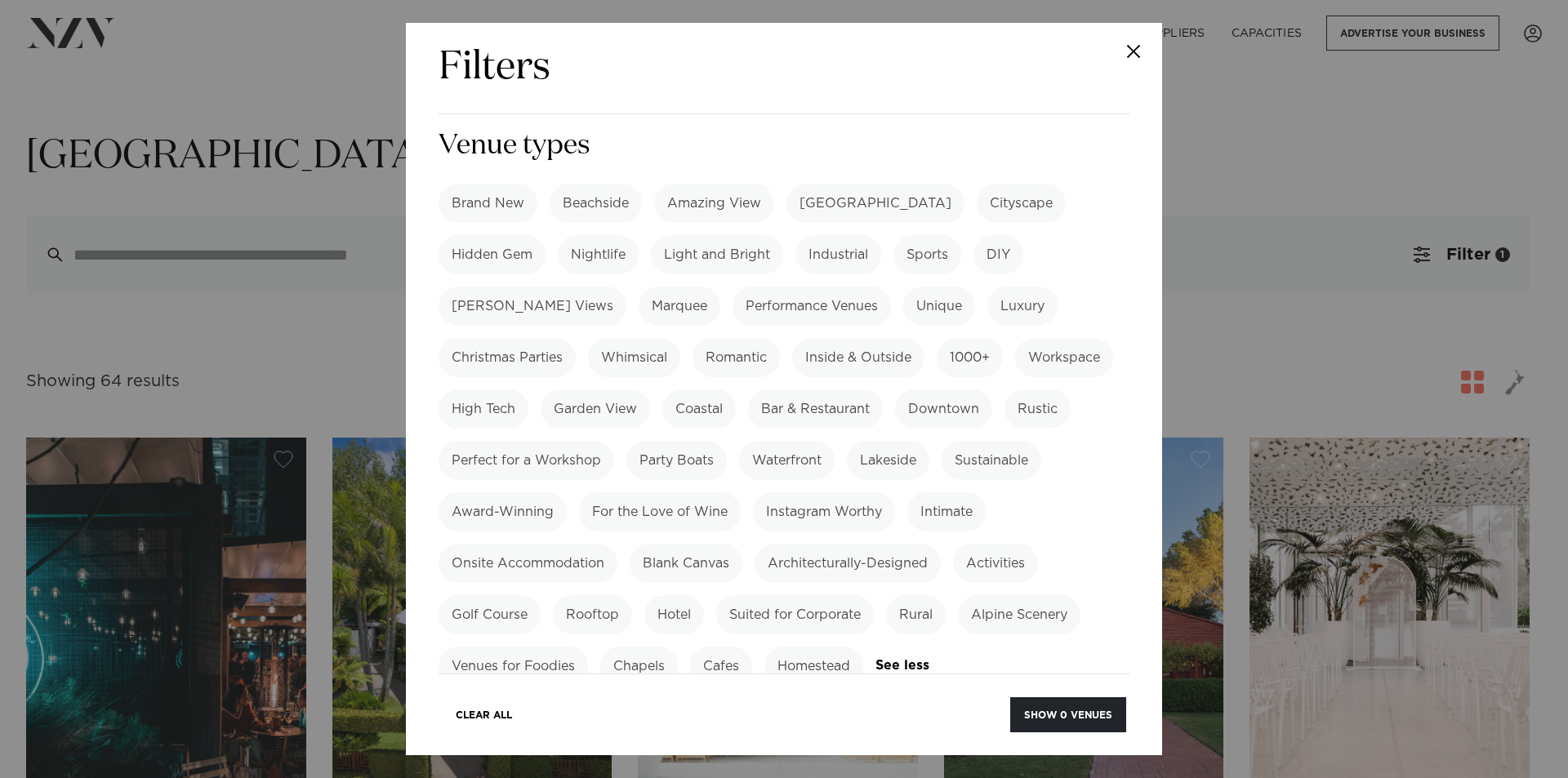
click at [929, 441] on label "Lakeside" at bounding box center [887, 460] width 83 height 39
click at [835, 441] on label "Waterfront" at bounding box center [787, 460] width 96 height 39
click at [929, 441] on label "Lakeside" at bounding box center [887, 460] width 83 height 39
click at [589, 595] on label "Rooftop" at bounding box center [592, 615] width 79 height 39
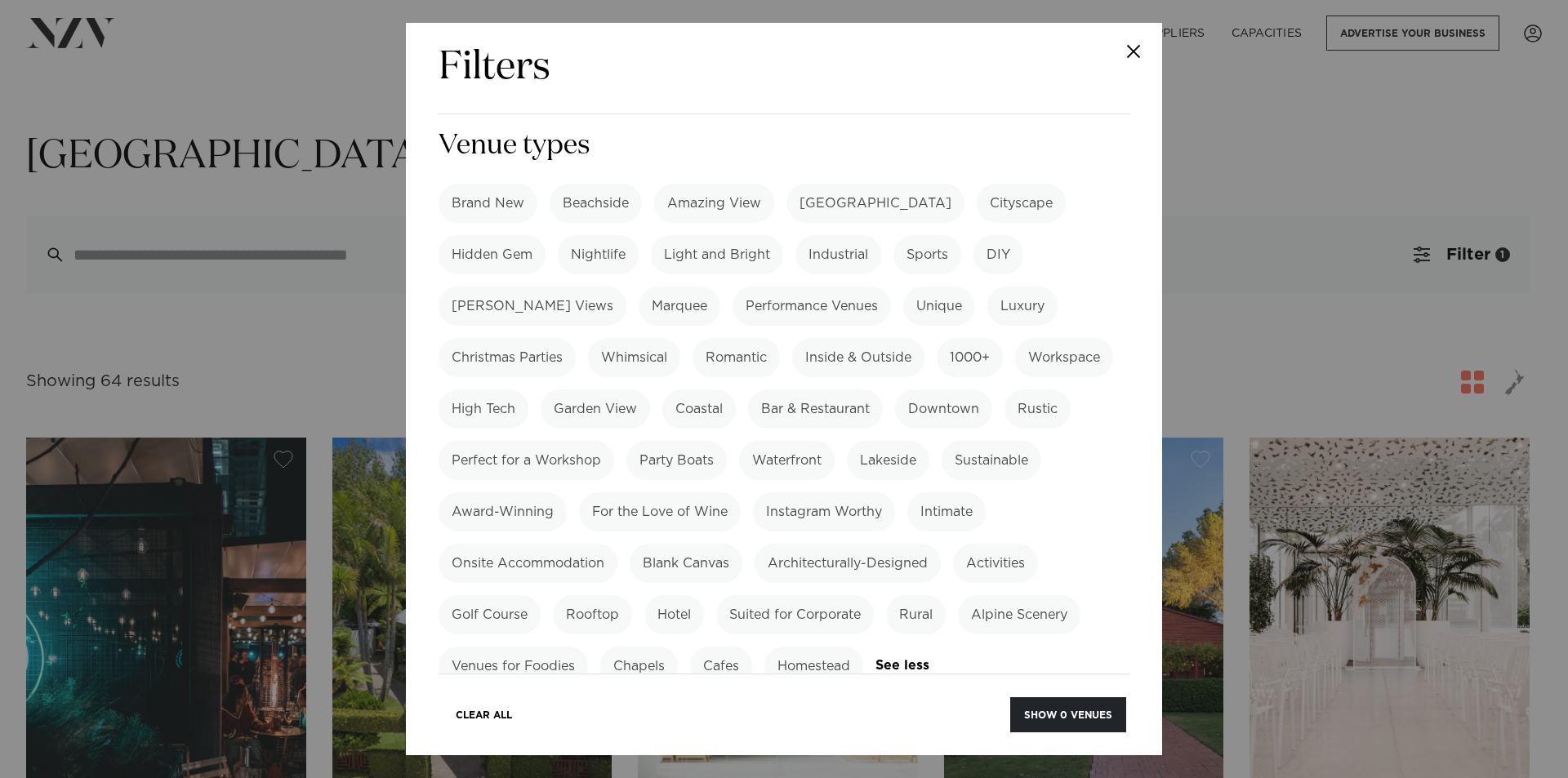
click at [524, 646] on label "Venues for Foodies" at bounding box center [513, 665] width 149 height 39
click at [489, 287] on label "[PERSON_NAME] Views" at bounding box center [532, 306] width 188 height 39
drag, startPoint x: 1033, startPoint y: 698, endPoint x: 1054, endPoint y: 717, distance: 28.3
click at [1034, 702] on button "Show 0 venues" at bounding box center [1068, 715] width 116 height 35
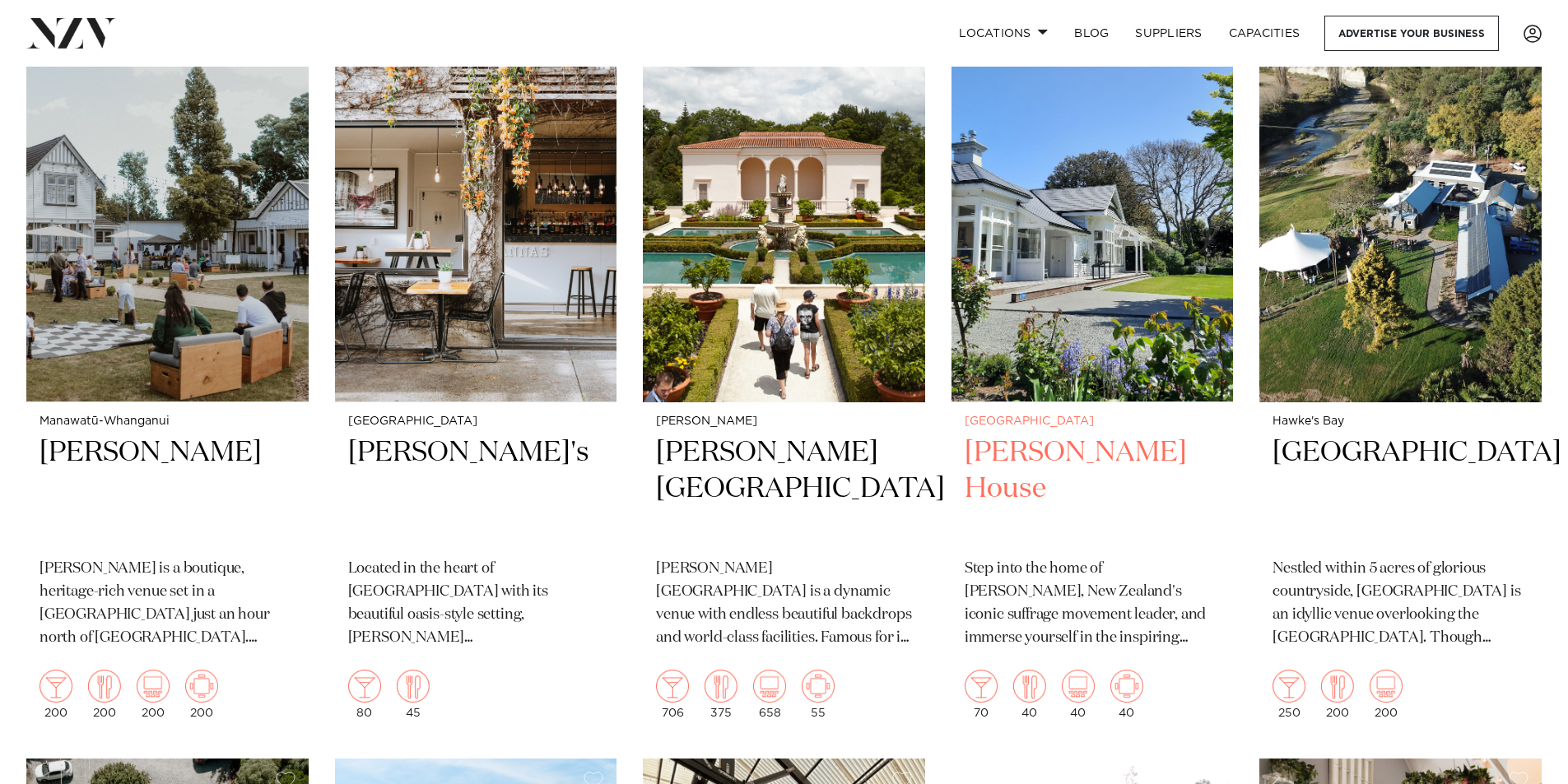
scroll to position [493, 0]
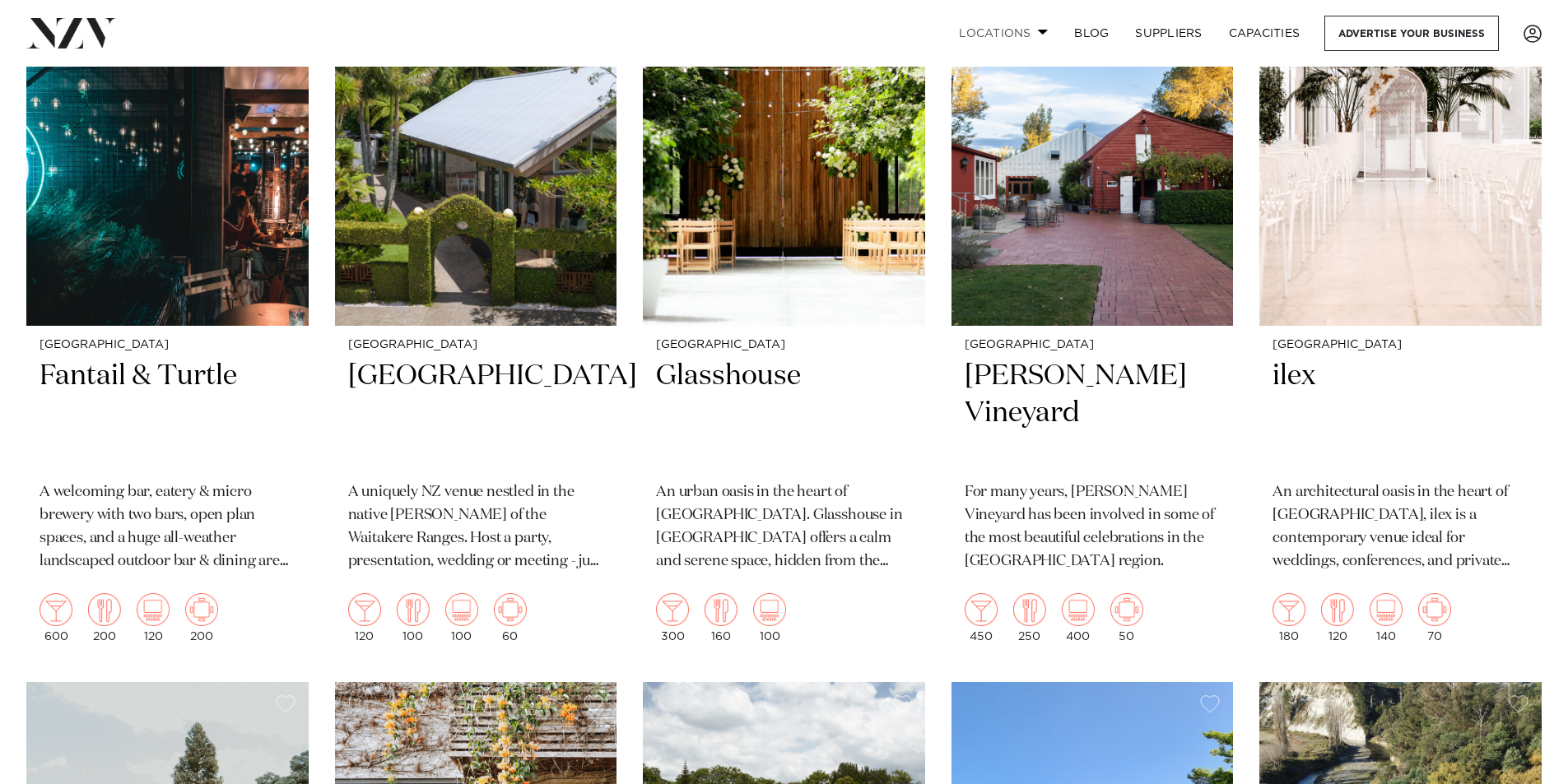
click at [1034, 34] on link "Locations" at bounding box center [1003, 34] width 115 height 35
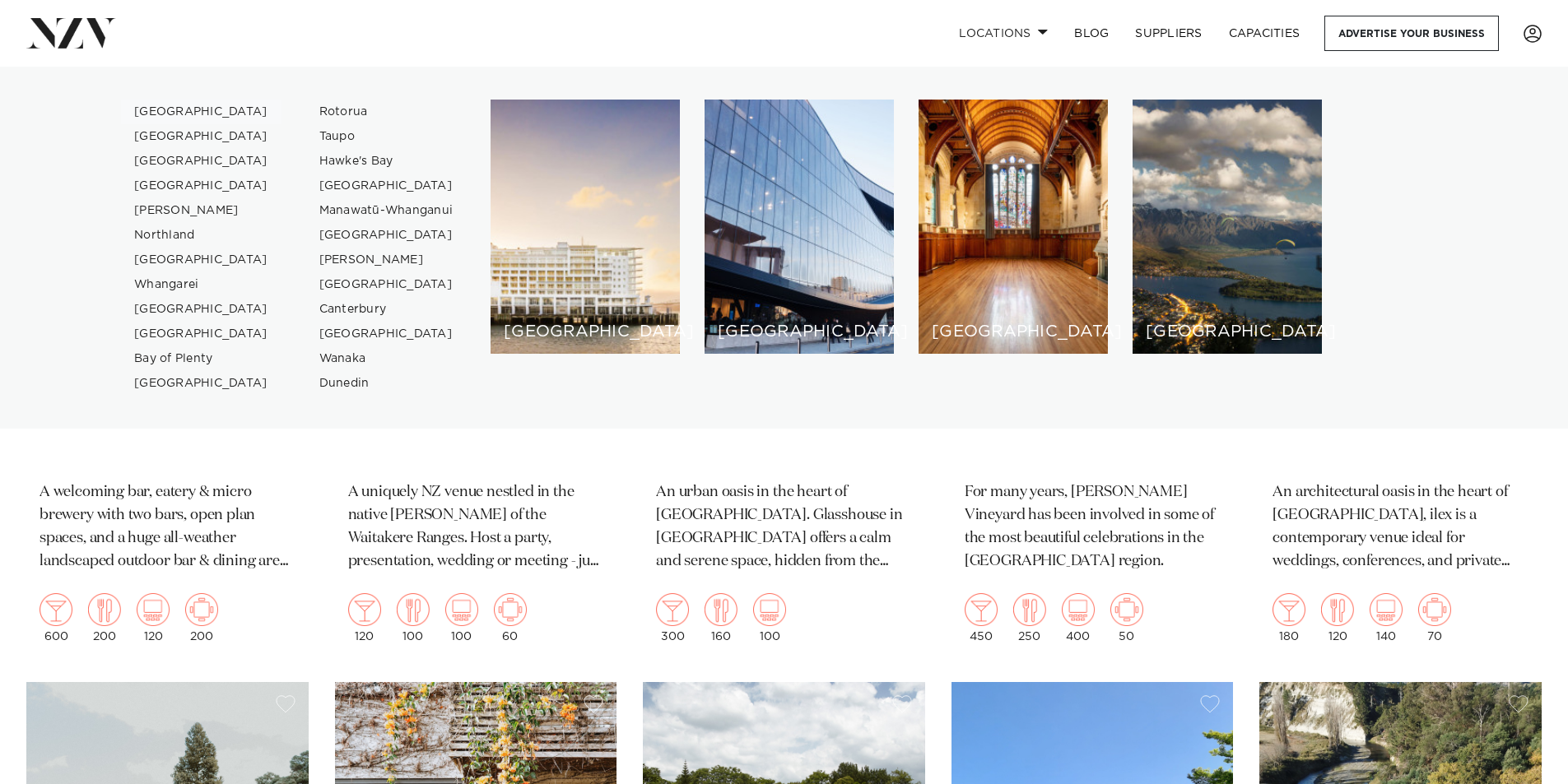
click at [150, 108] on link "[GEOGRAPHIC_DATA]" at bounding box center [201, 111] width 161 height 24
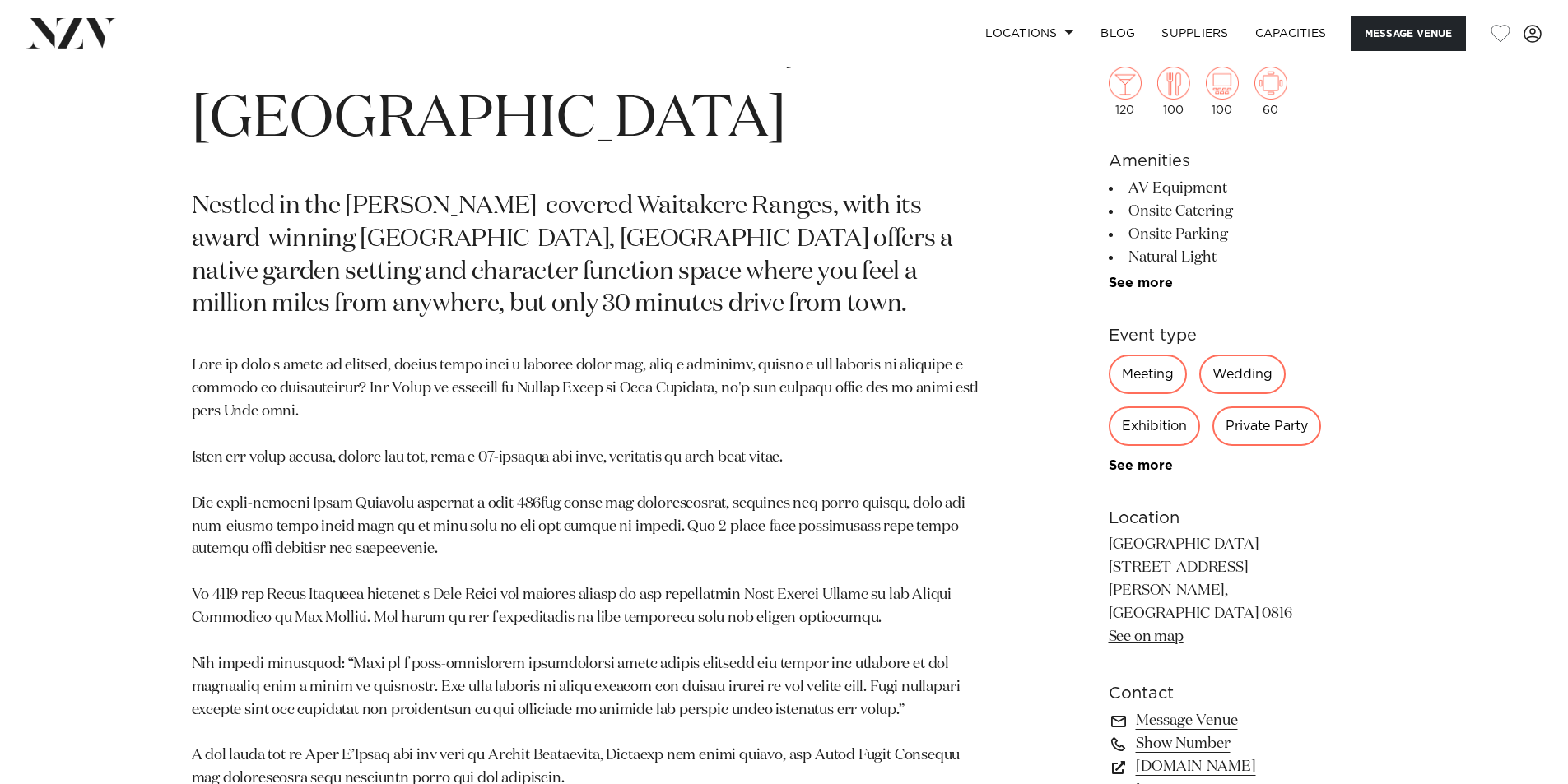
scroll to position [905, 0]
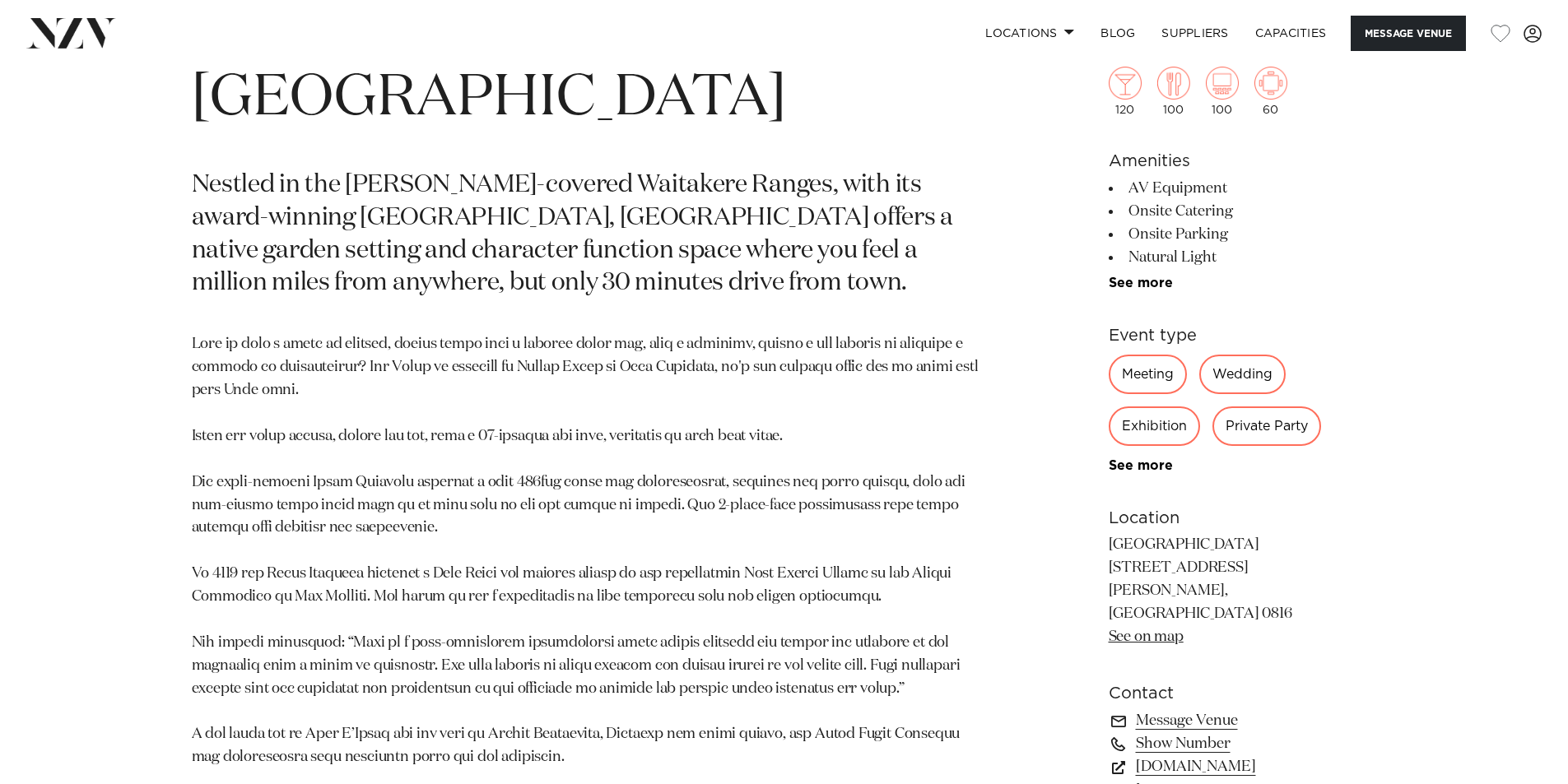
click at [1286, 432] on div "Private Party" at bounding box center [1266, 426] width 108 height 39
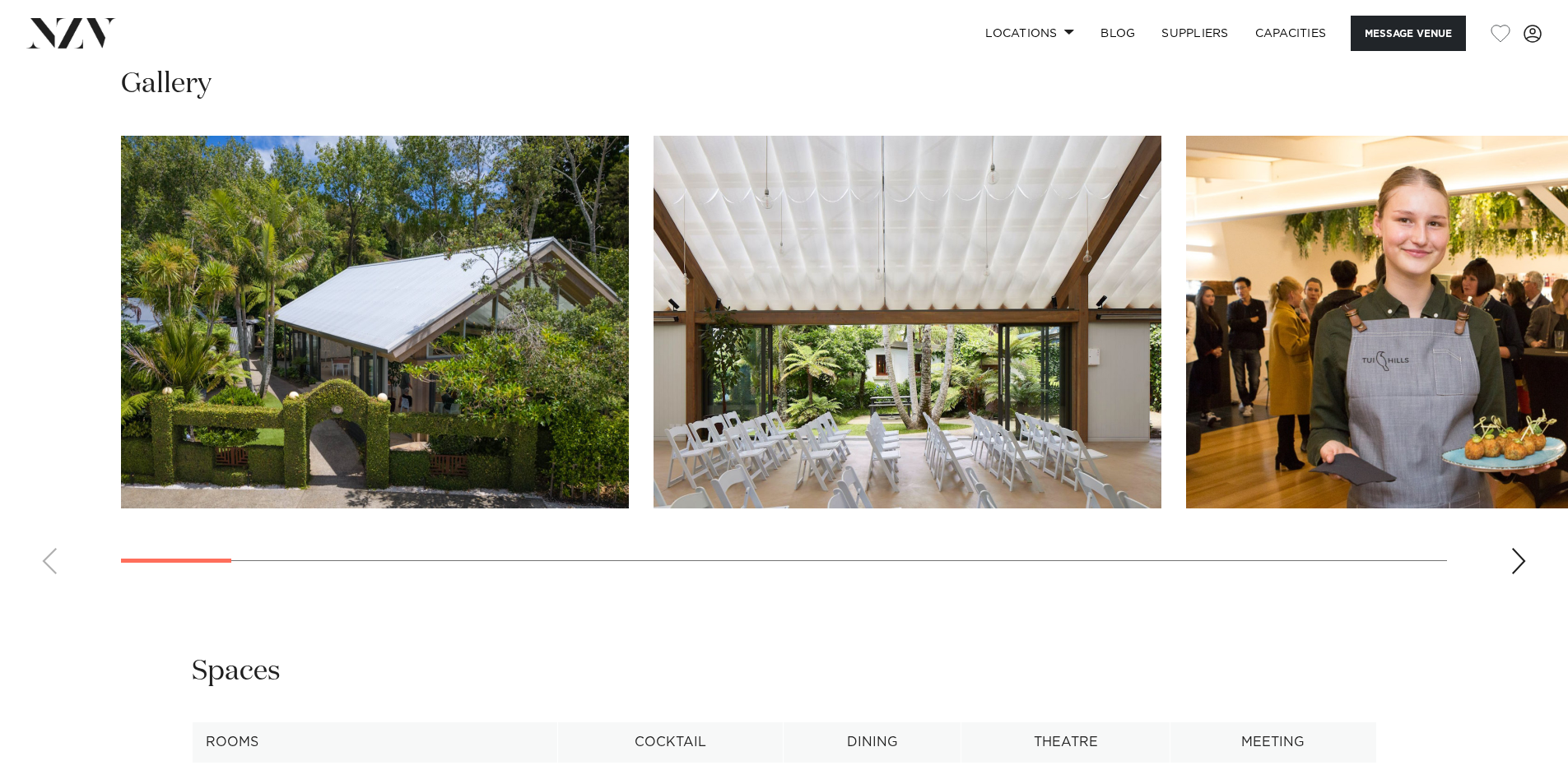
scroll to position [1892, 0]
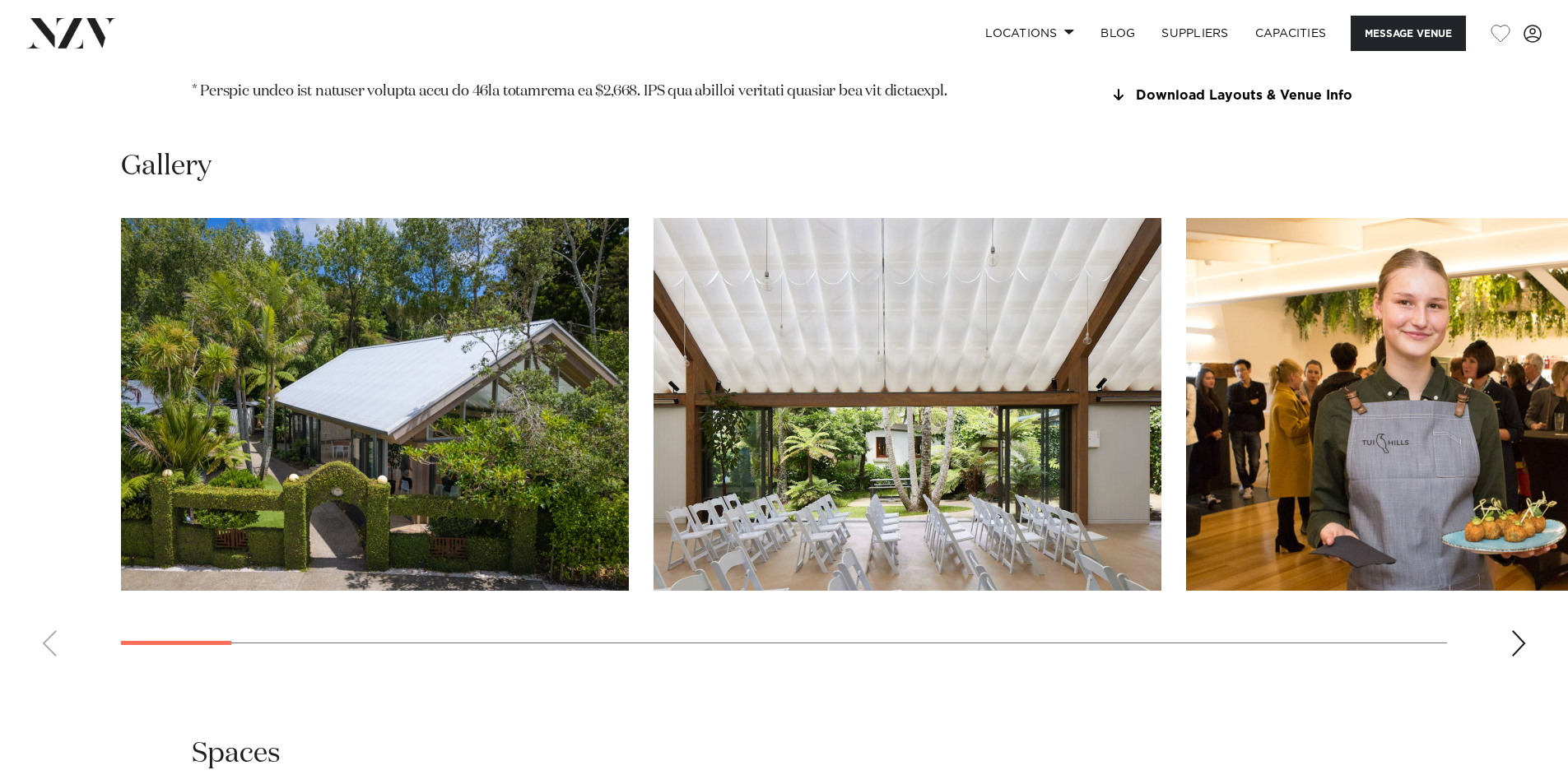
click at [413, 345] on img "1 / 30" at bounding box center [375, 404] width 508 height 373
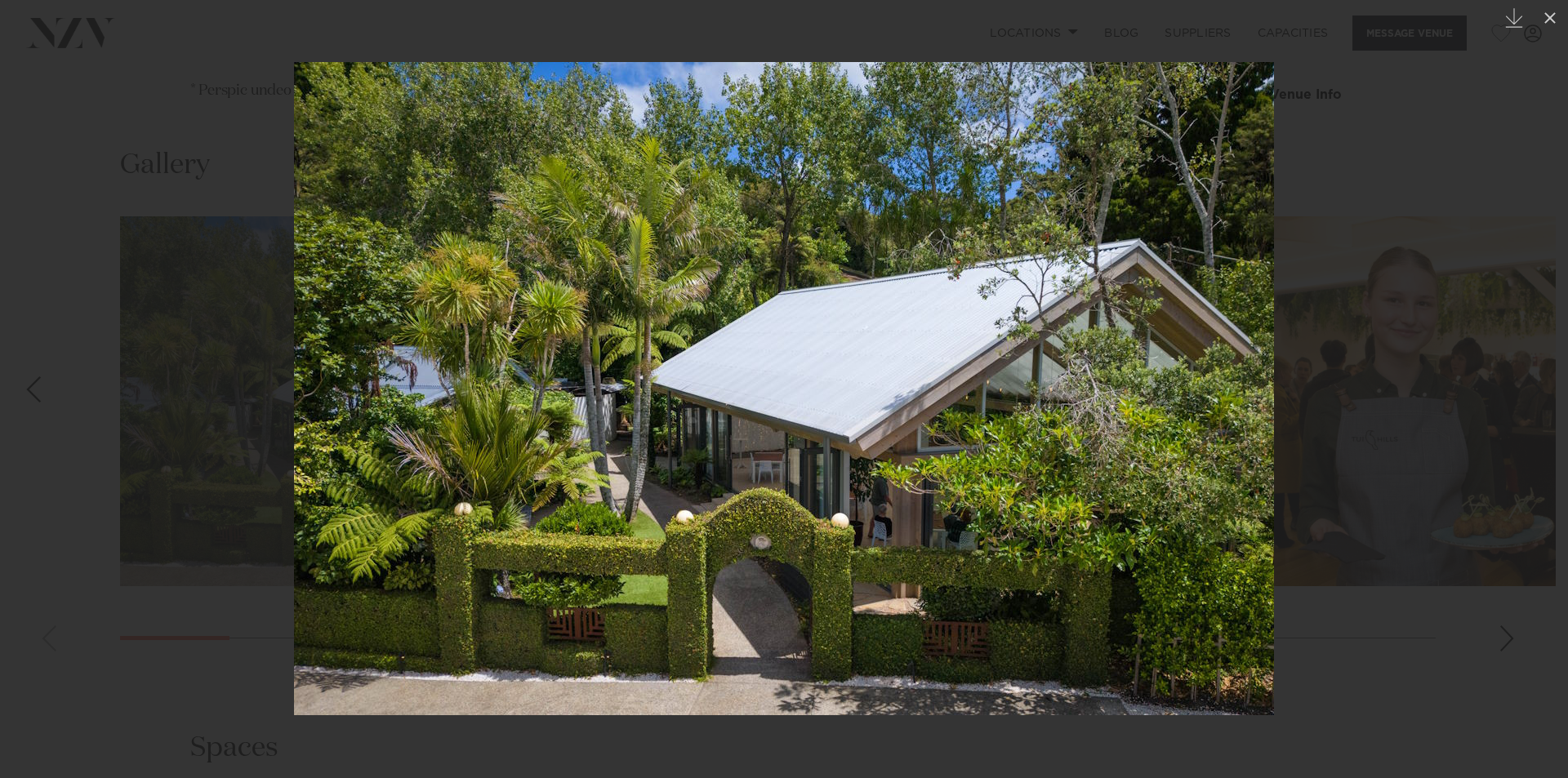
click at [1396, 571] on div at bounding box center [784, 389] width 1568 height 778
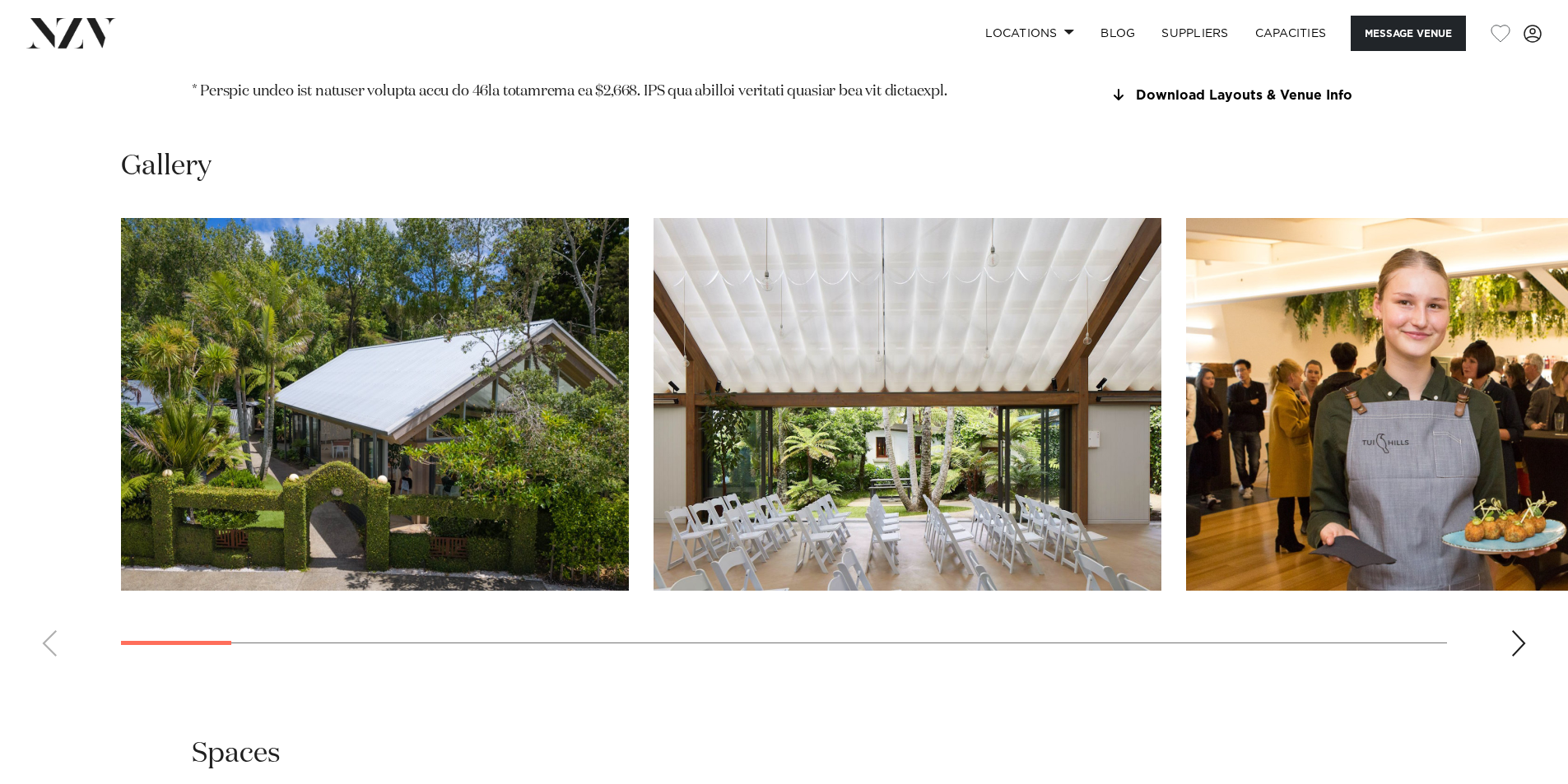
click at [1060, 361] on img "2 / 30" at bounding box center [907, 404] width 508 height 373
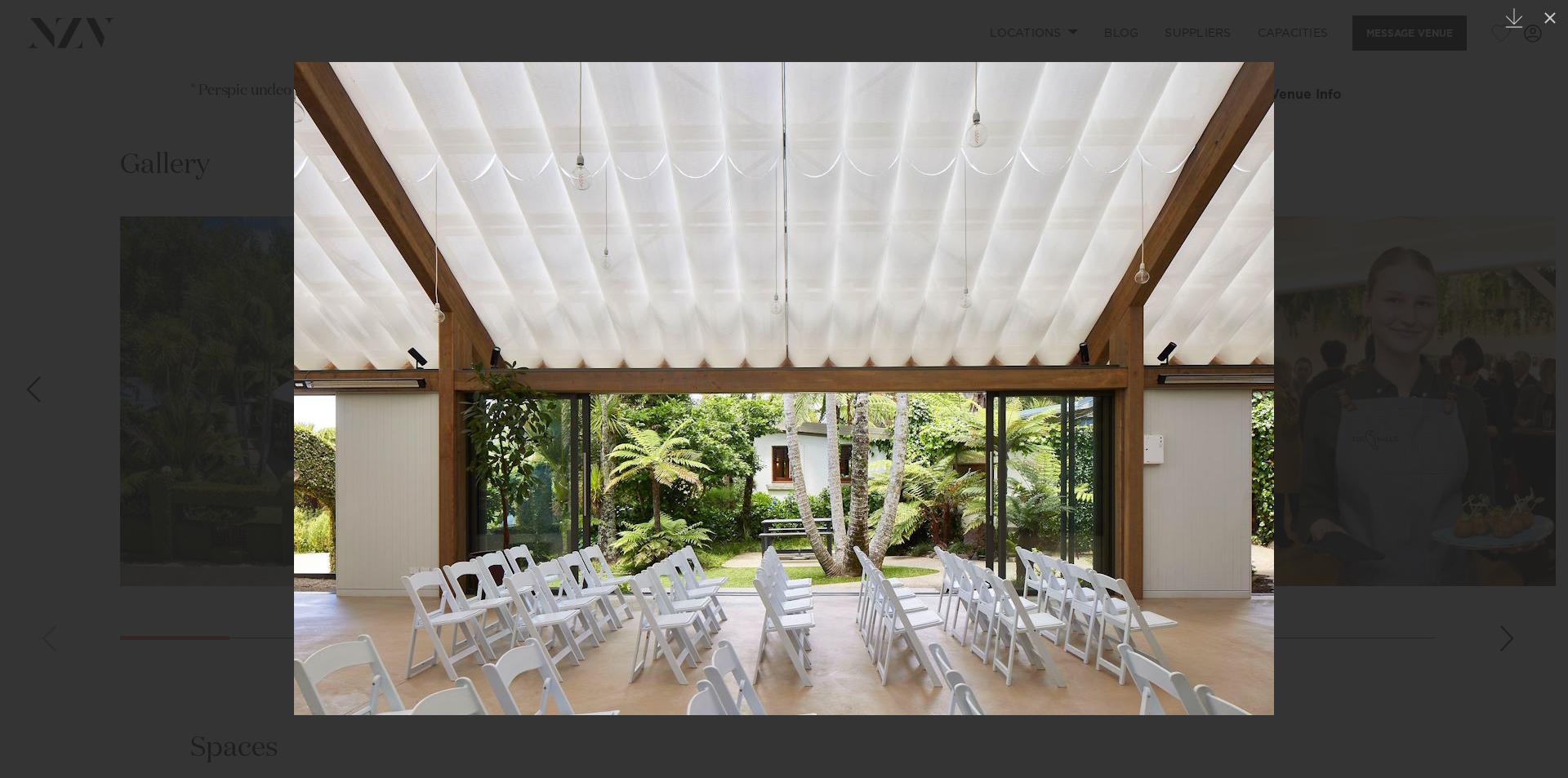
click at [1500, 490] on div at bounding box center [784, 389] width 1568 height 778
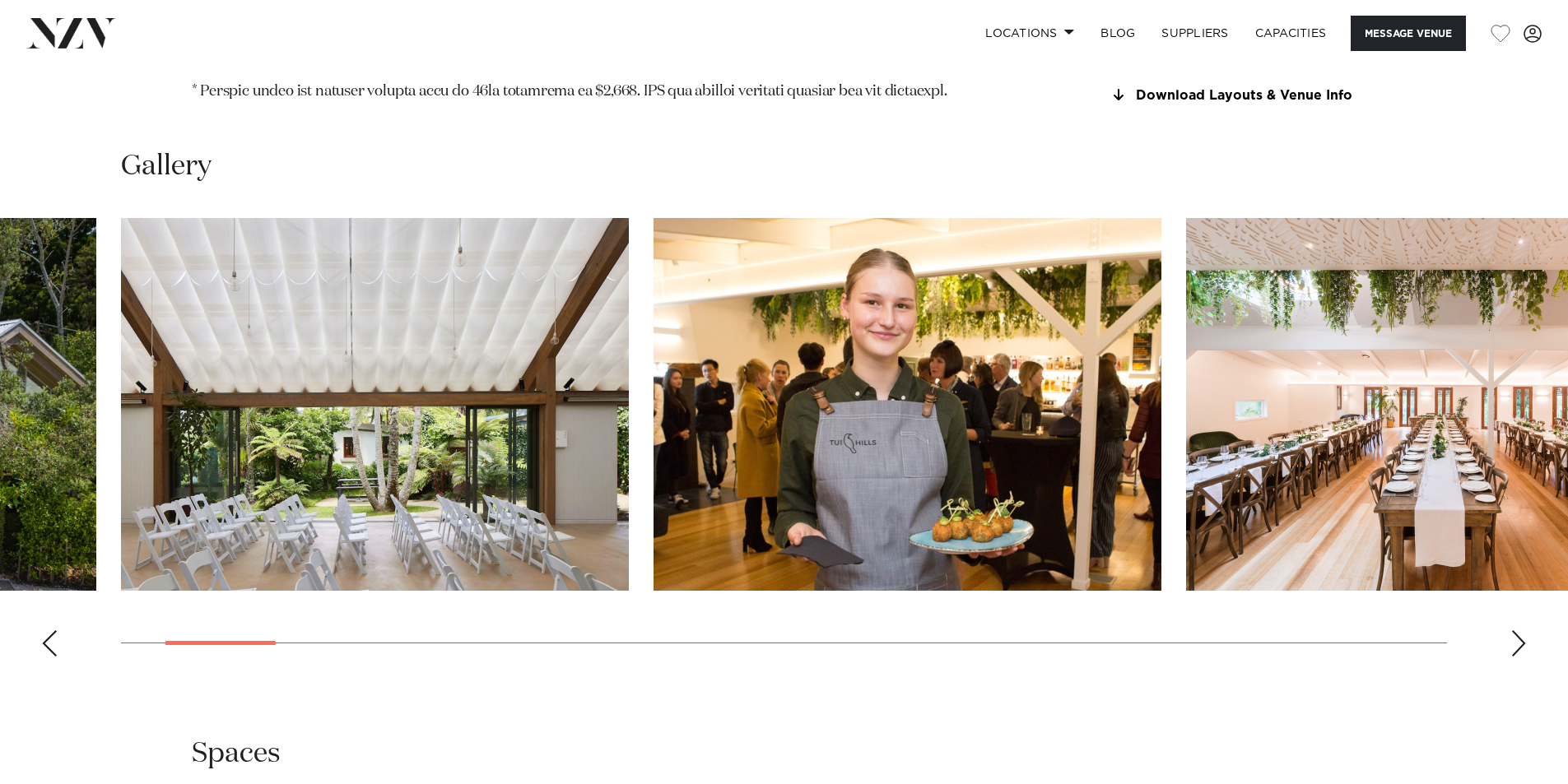
click at [1518, 630] on div "Next slide" at bounding box center [1519, 643] width 17 height 26
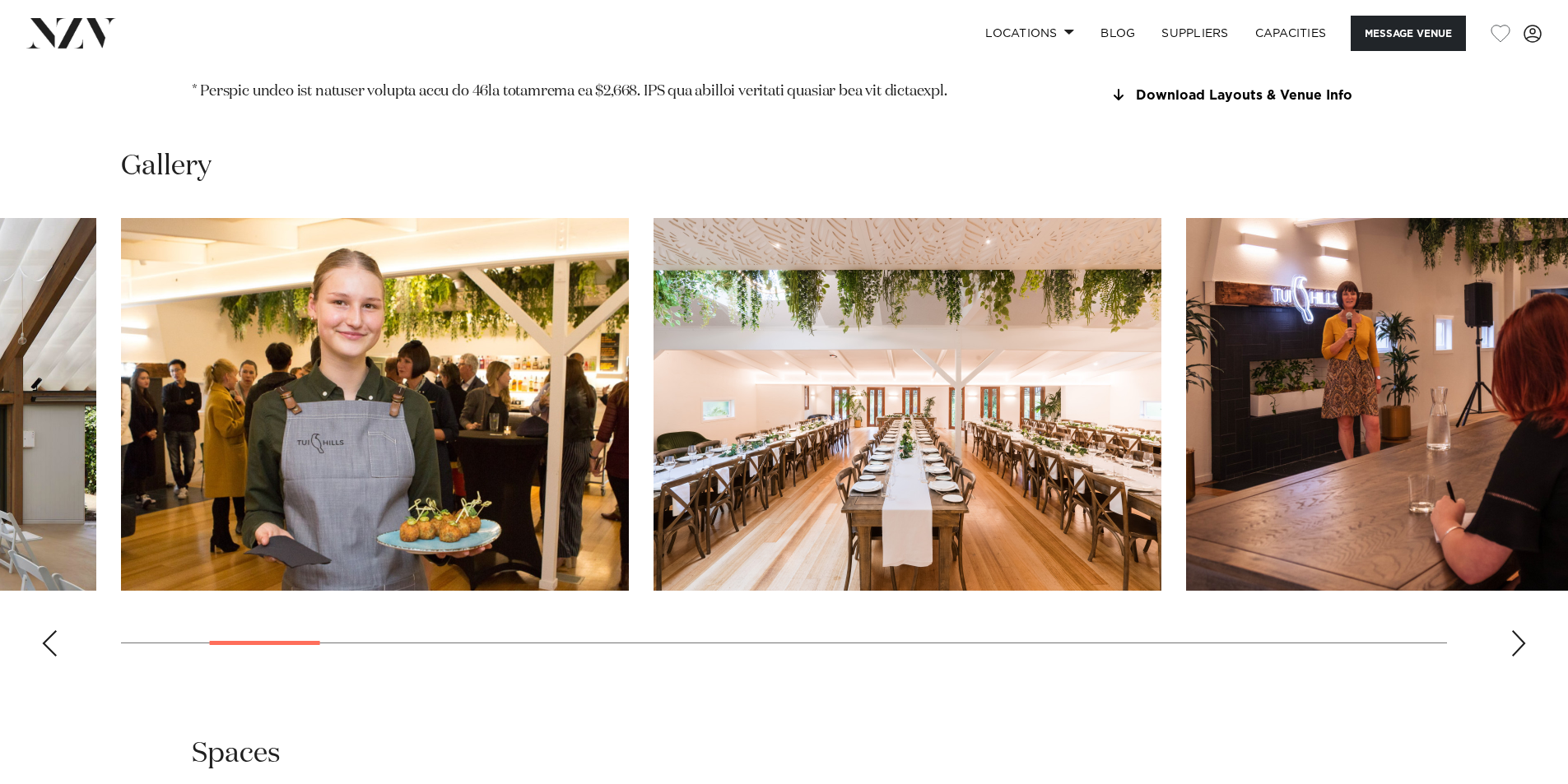
click at [1518, 630] on div "Next slide" at bounding box center [1519, 643] width 17 height 26
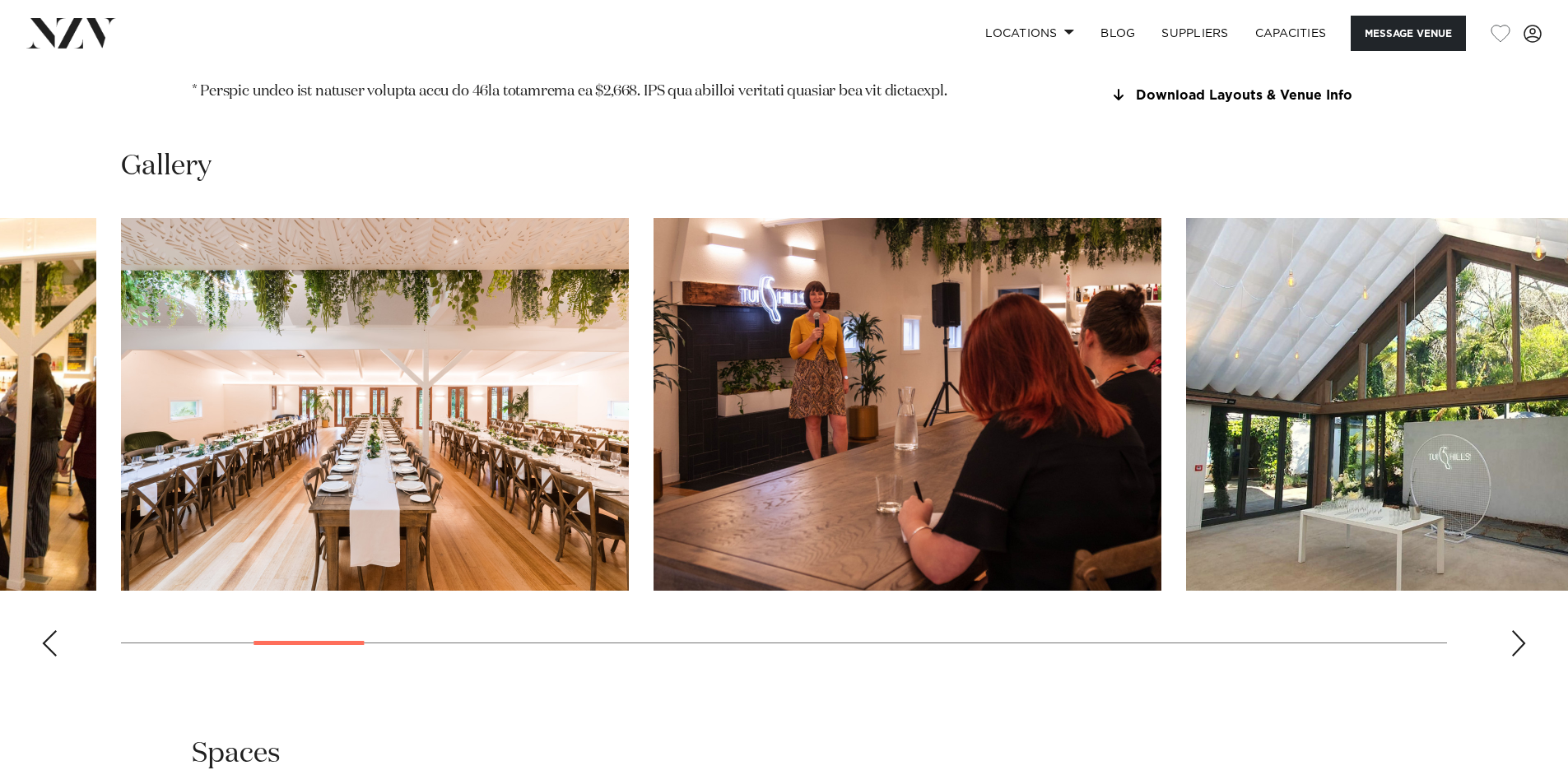
click at [1518, 630] on div "Next slide" at bounding box center [1519, 643] width 17 height 26
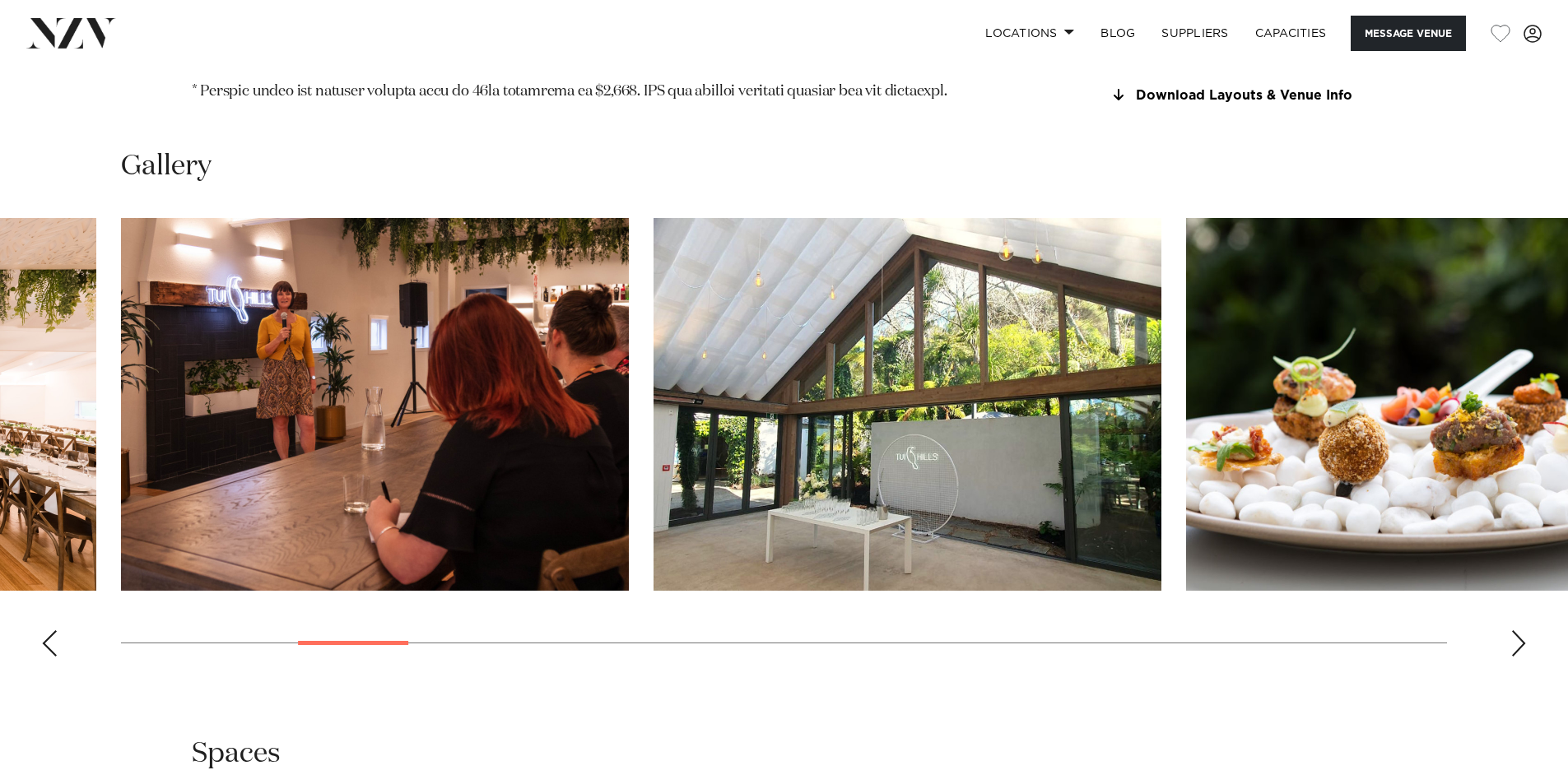
click at [1518, 630] on div "Next slide" at bounding box center [1519, 643] width 17 height 26
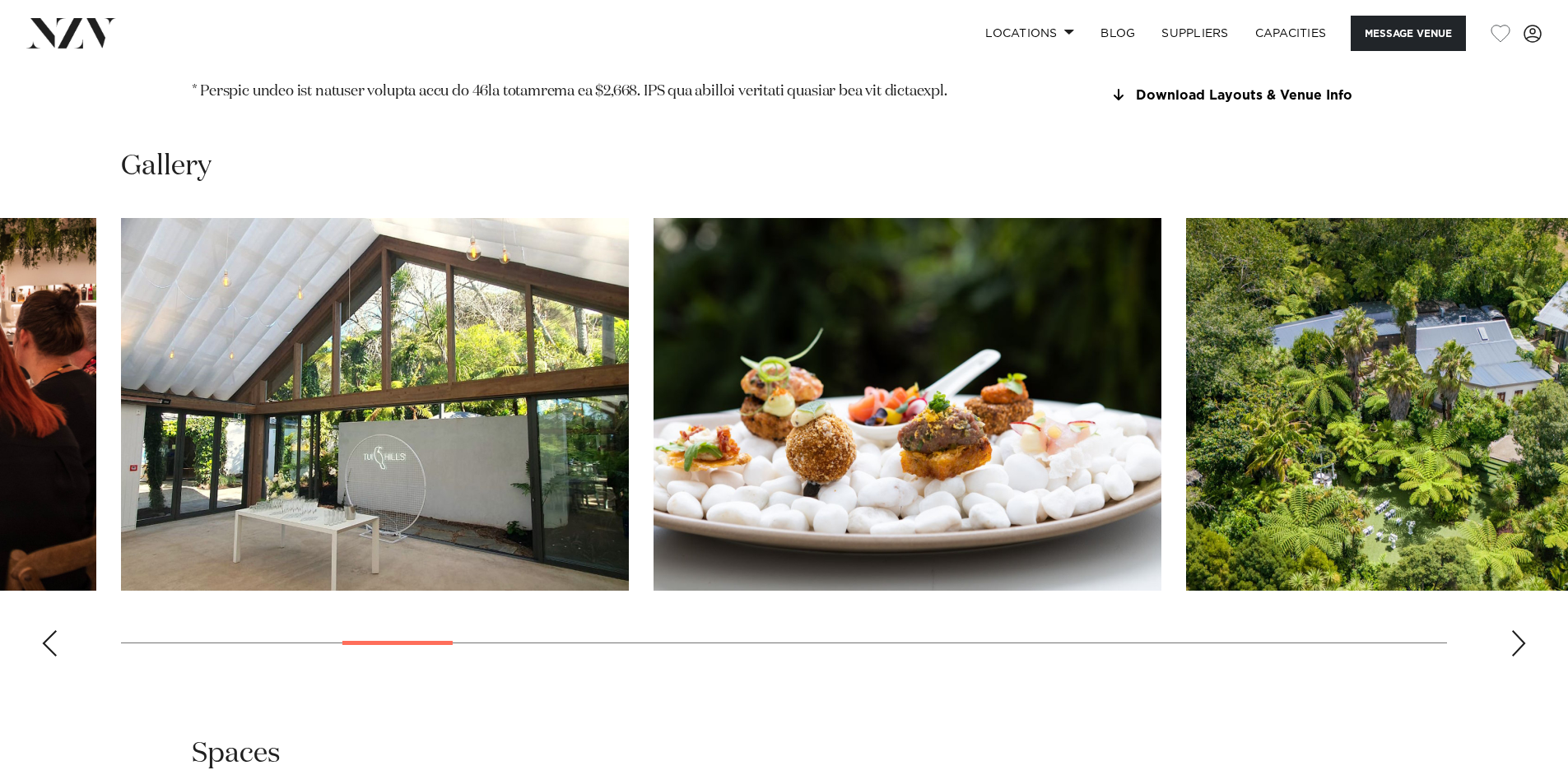
click at [1518, 630] on div "Next slide" at bounding box center [1519, 643] width 17 height 26
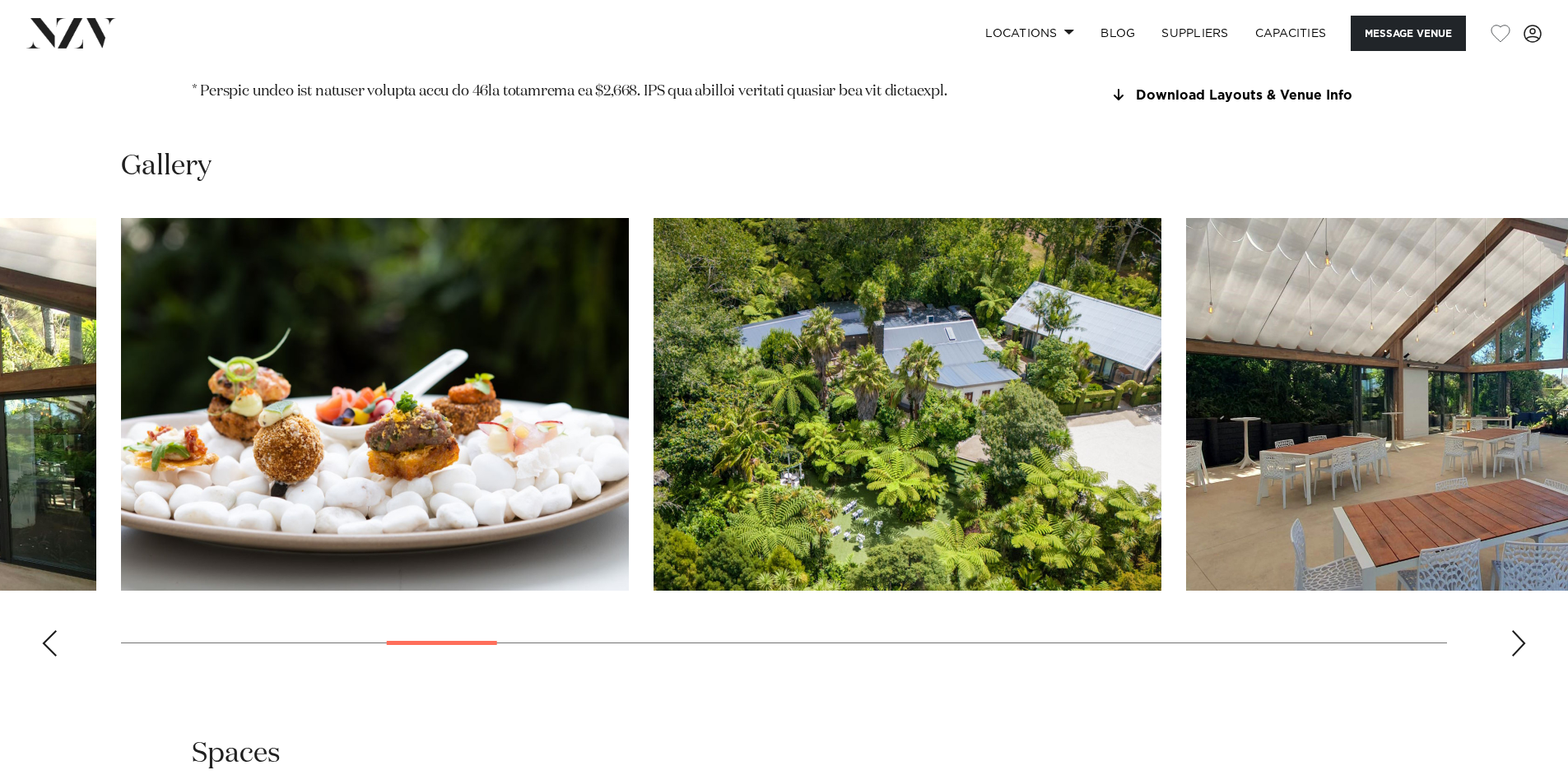
click at [1518, 630] on div "Next slide" at bounding box center [1519, 643] width 17 height 26
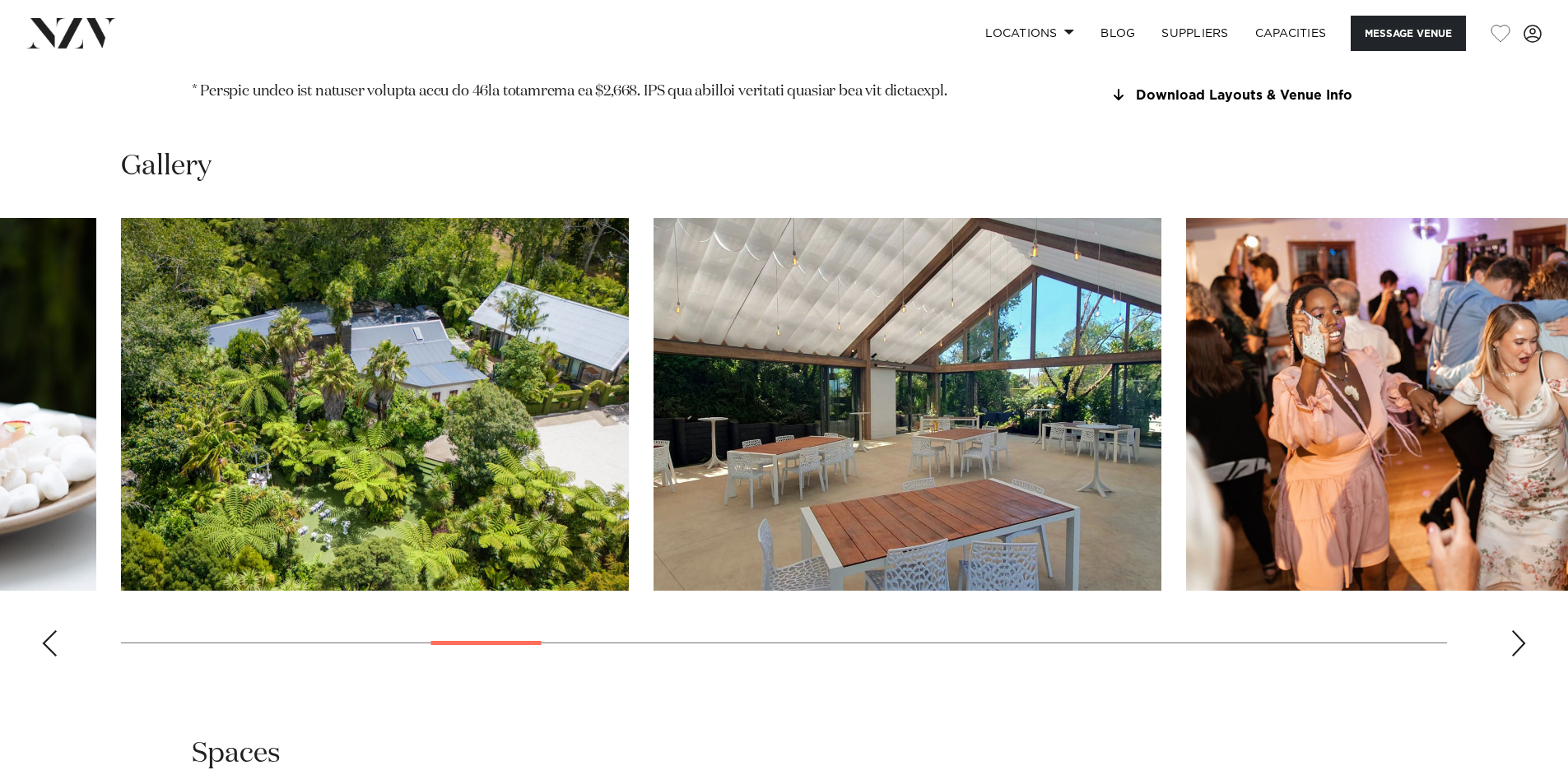
click at [1518, 630] on div "Next slide" at bounding box center [1519, 643] width 17 height 26
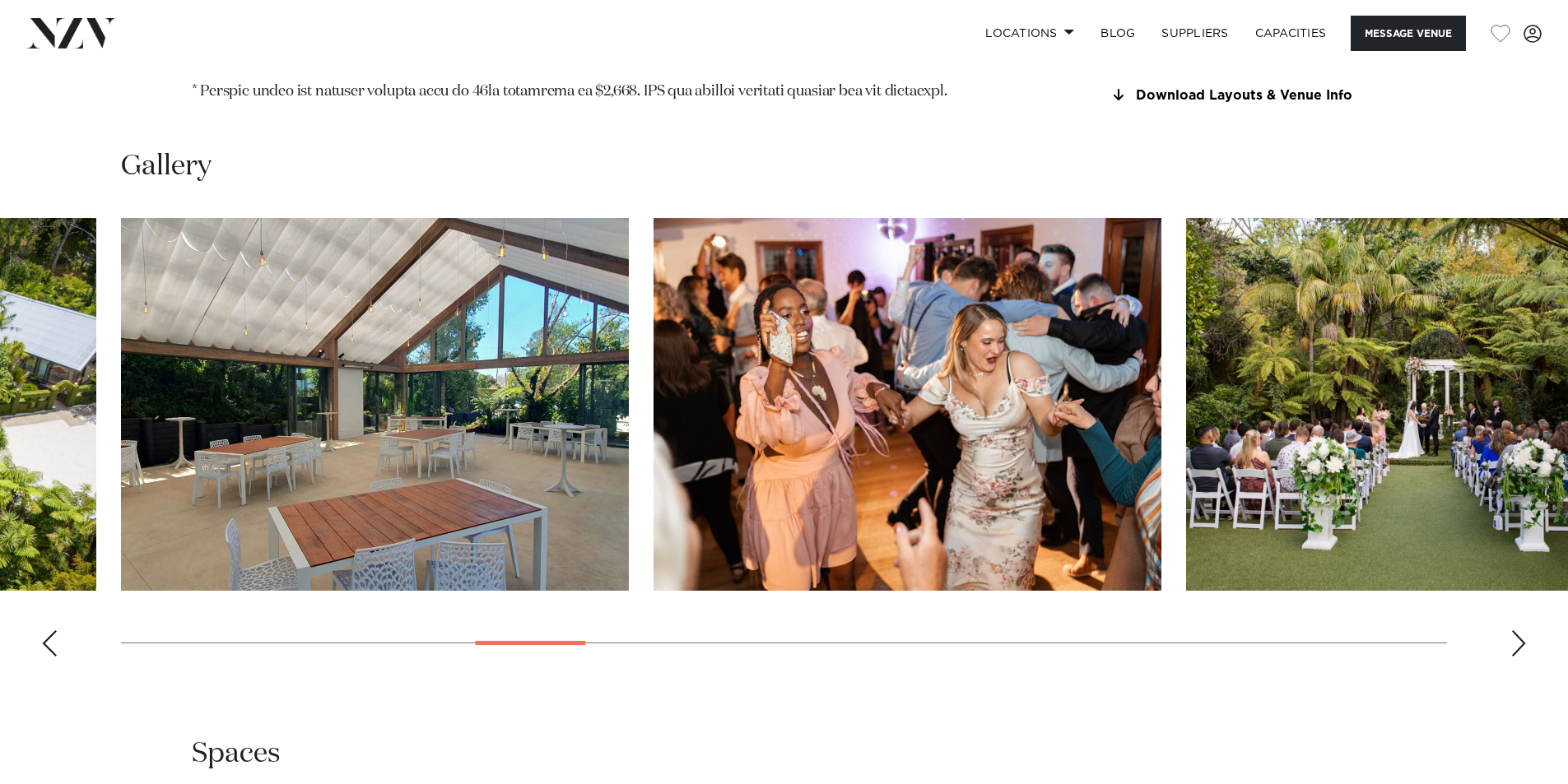
click at [1518, 630] on div "Next slide" at bounding box center [1519, 643] width 17 height 26
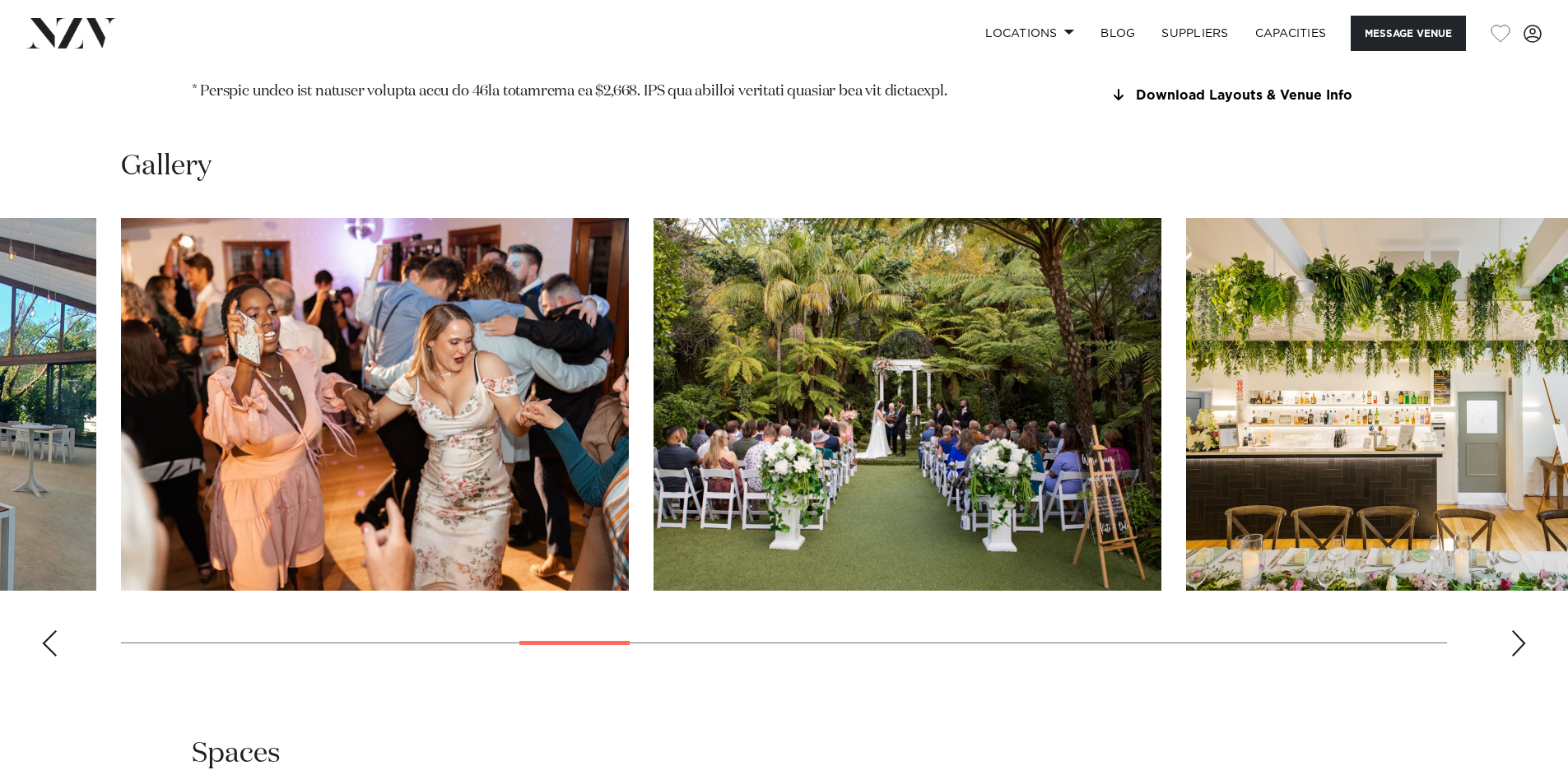
click at [1518, 630] on div "Next slide" at bounding box center [1519, 643] width 17 height 26
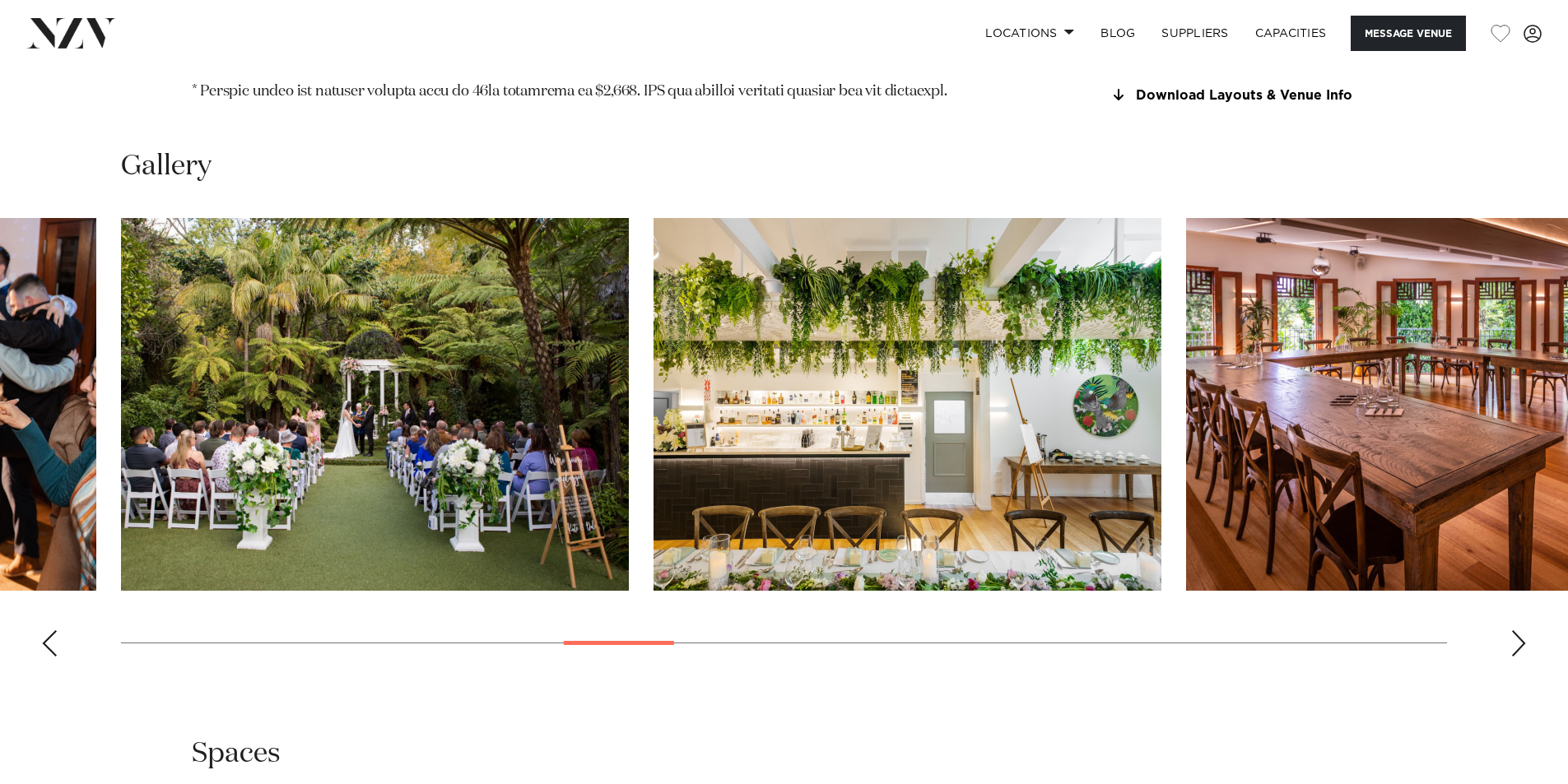
click at [1518, 630] on div "Next slide" at bounding box center [1519, 643] width 17 height 26
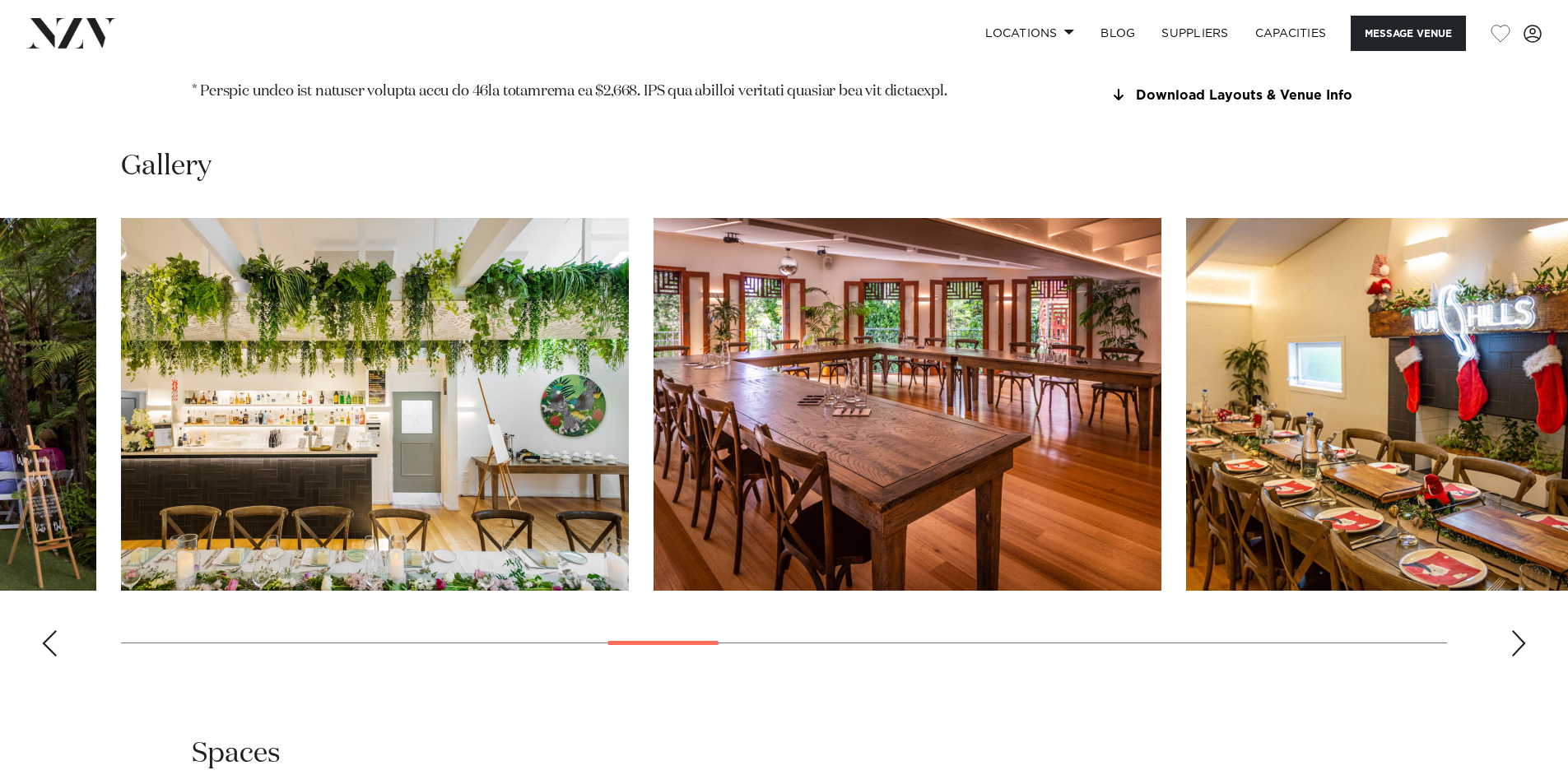
click at [1518, 630] on div "Next slide" at bounding box center [1519, 643] width 17 height 26
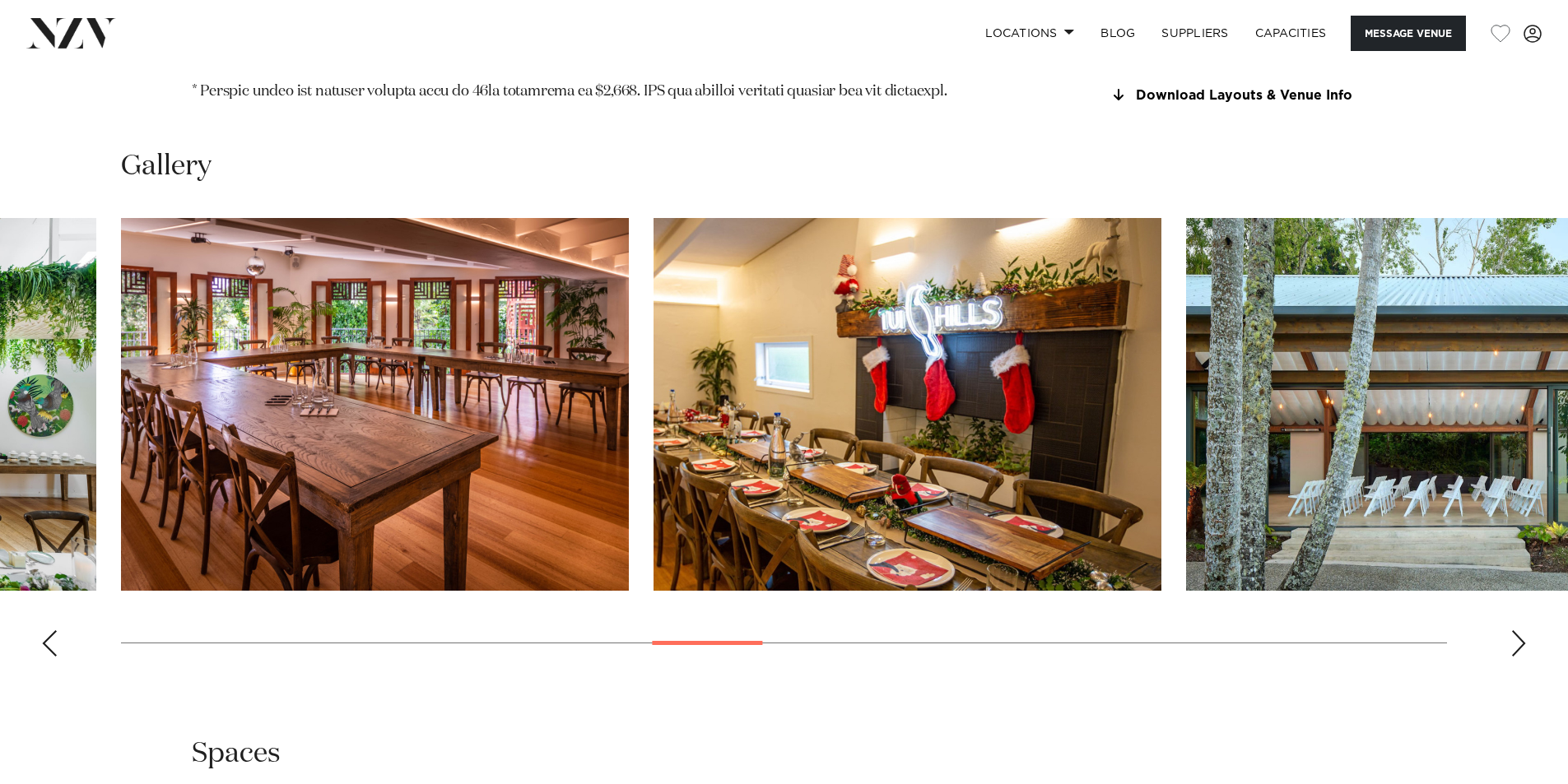
click at [1518, 630] on div "Next slide" at bounding box center [1519, 643] width 17 height 26
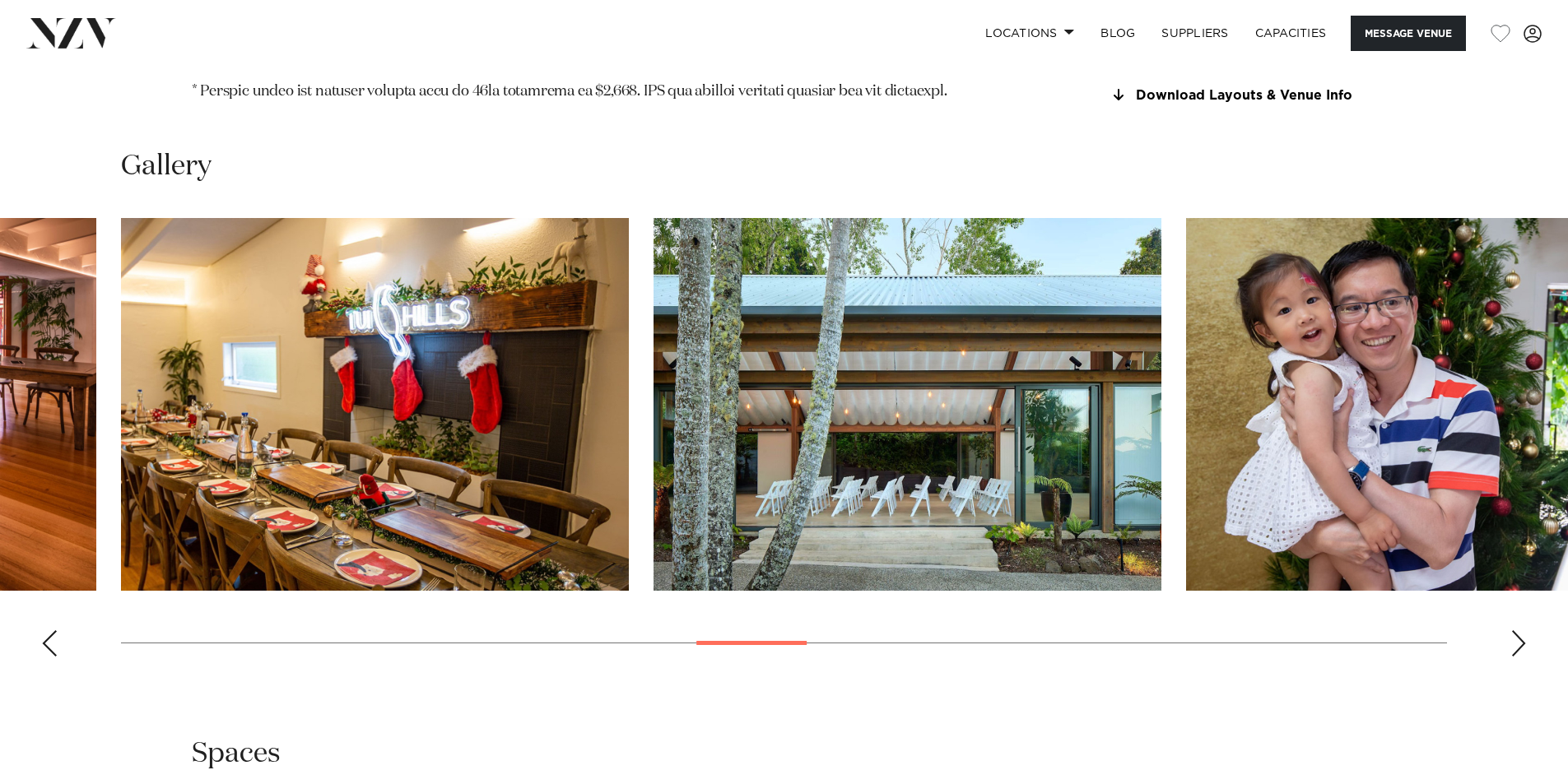
click at [1518, 630] on div "Next slide" at bounding box center [1519, 643] width 17 height 26
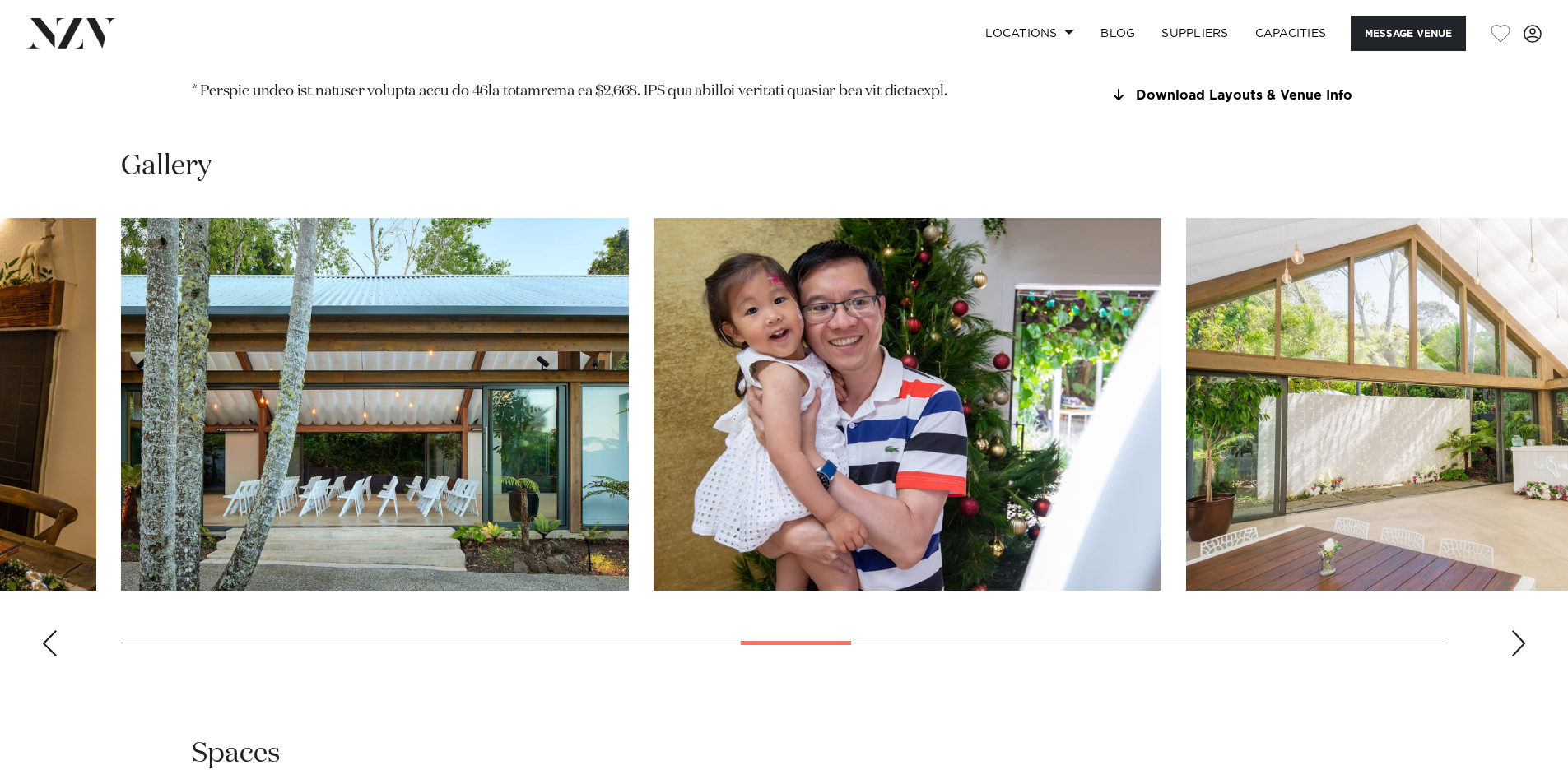
click at [1518, 630] on div "Next slide" at bounding box center [1519, 643] width 17 height 26
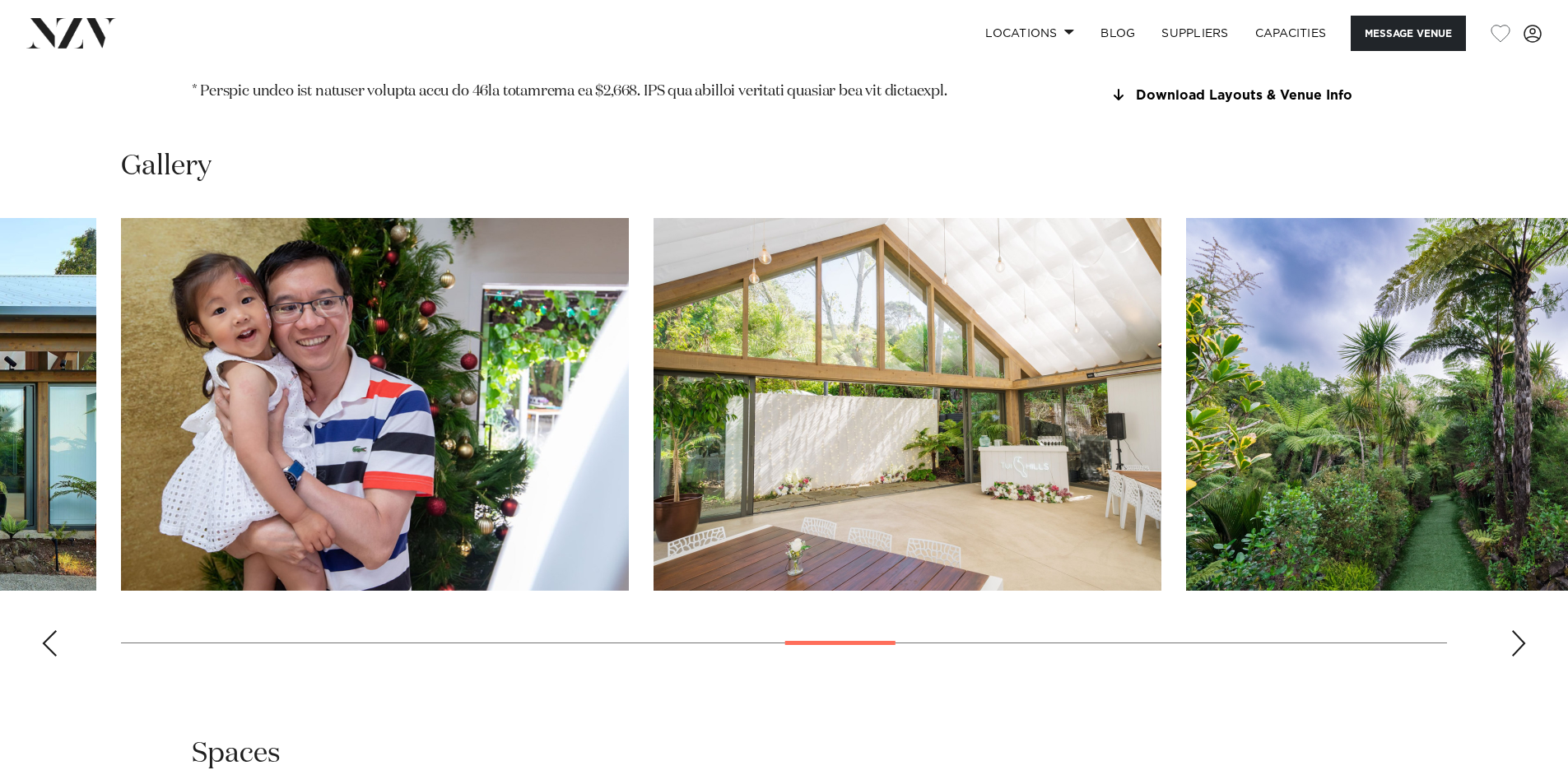
click at [1518, 630] on div "Next slide" at bounding box center [1519, 643] width 17 height 26
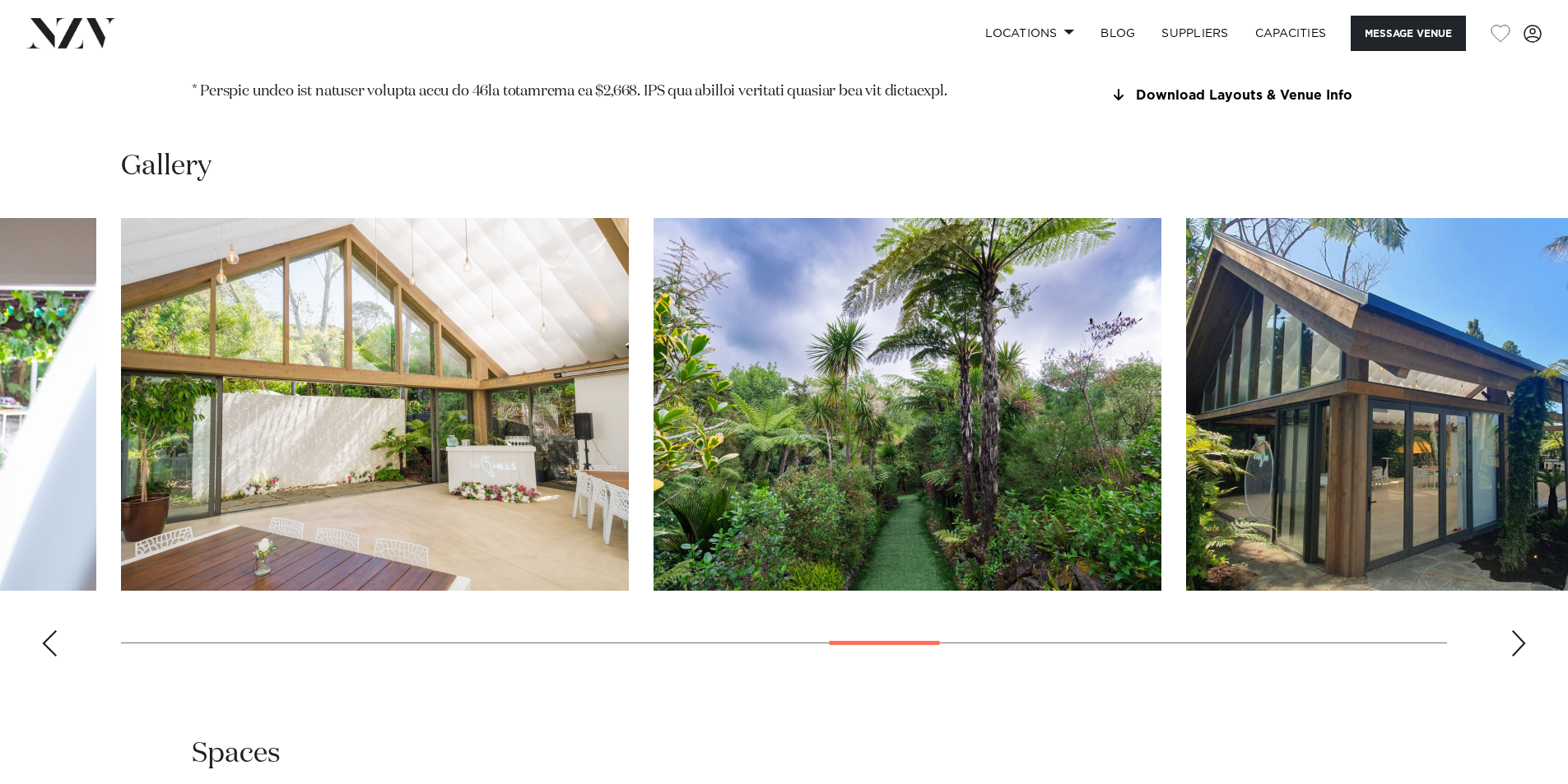
click at [1518, 630] on div "Next slide" at bounding box center [1519, 643] width 17 height 26
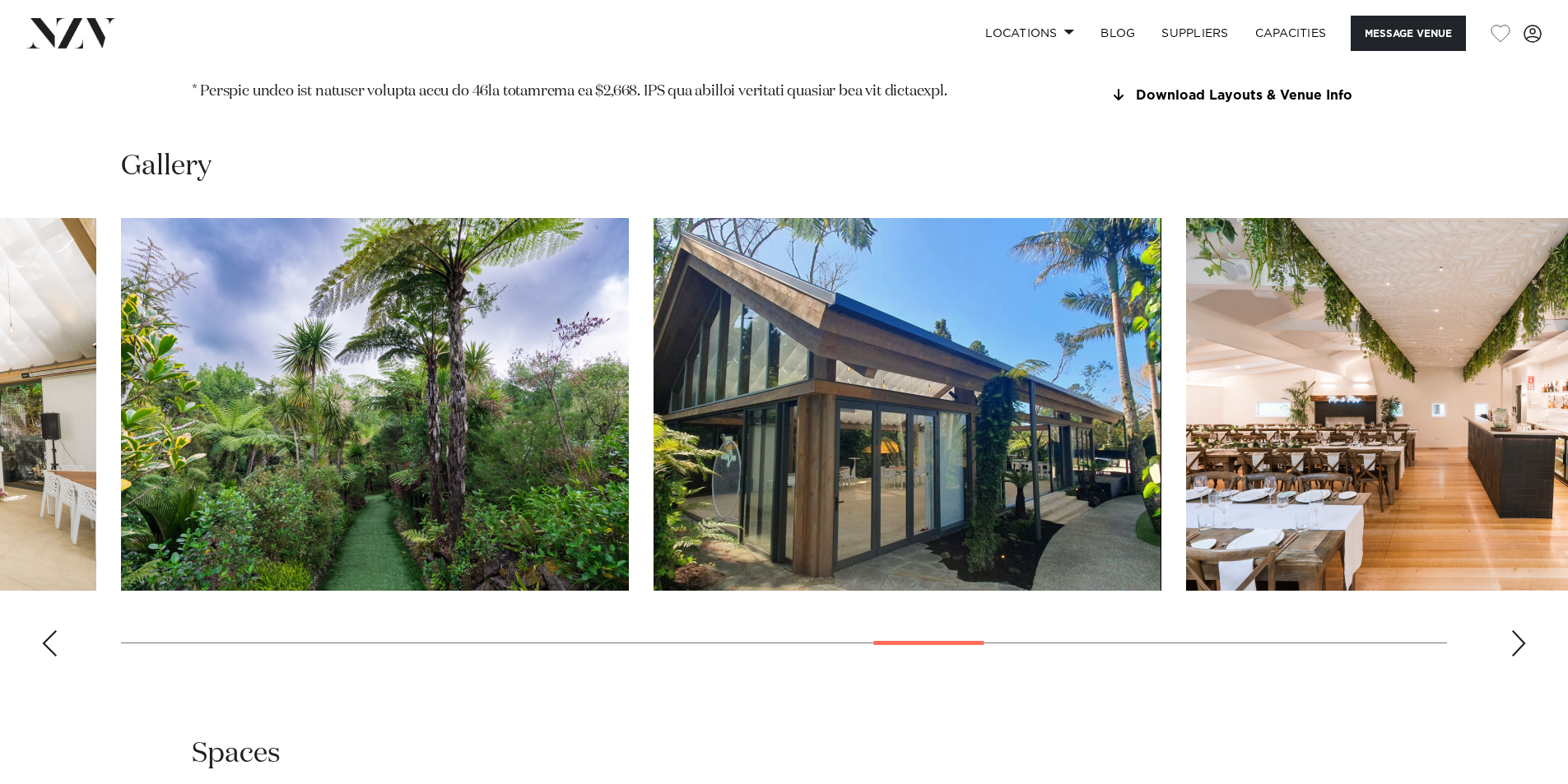
click at [1518, 630] on div "Next slide" at bounding box center [1519, 643] width 17 height 26
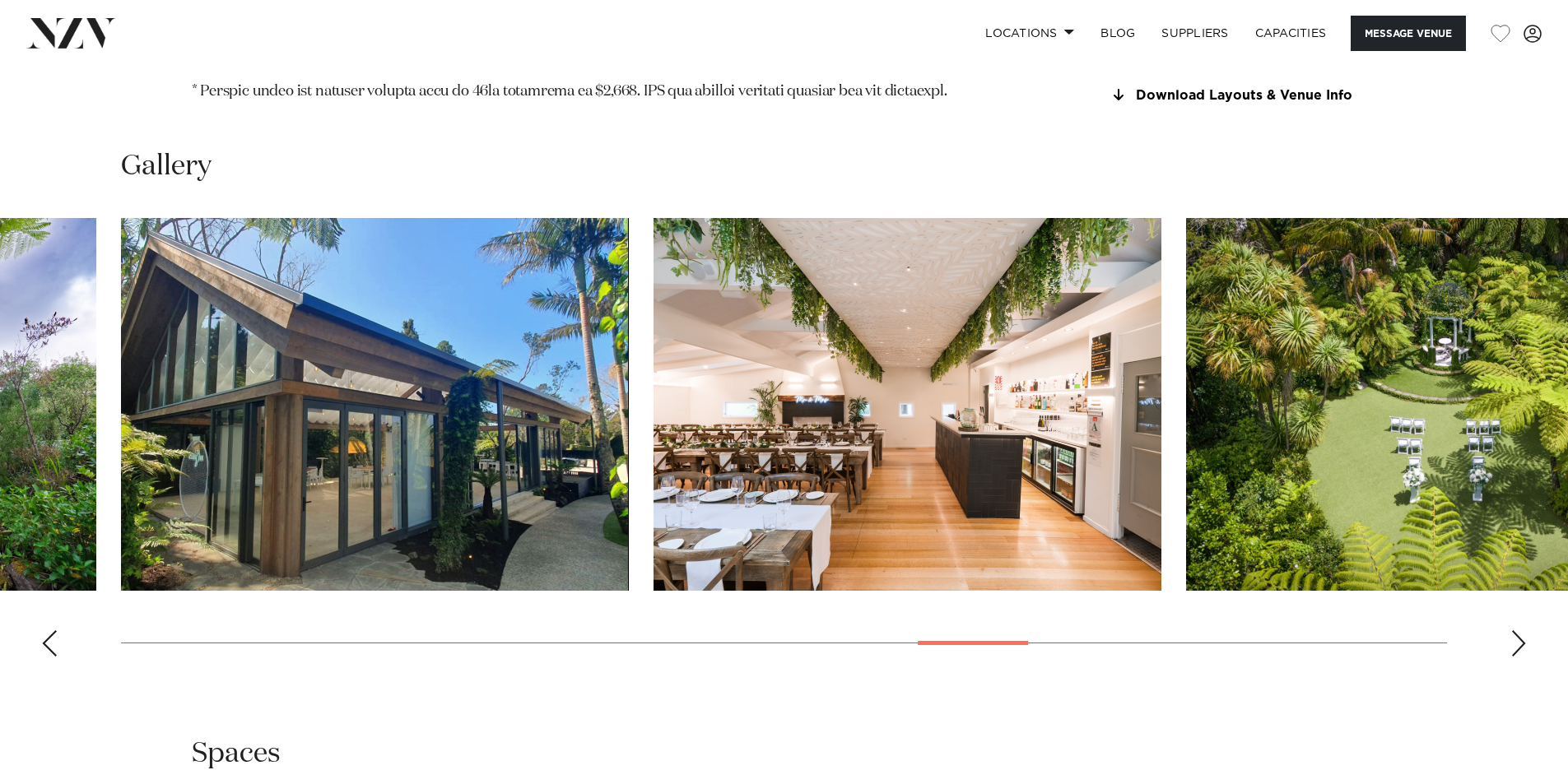
click at [1518, 630] on div "Next slide" at bounding box center [1519, 643] width 17 height 26
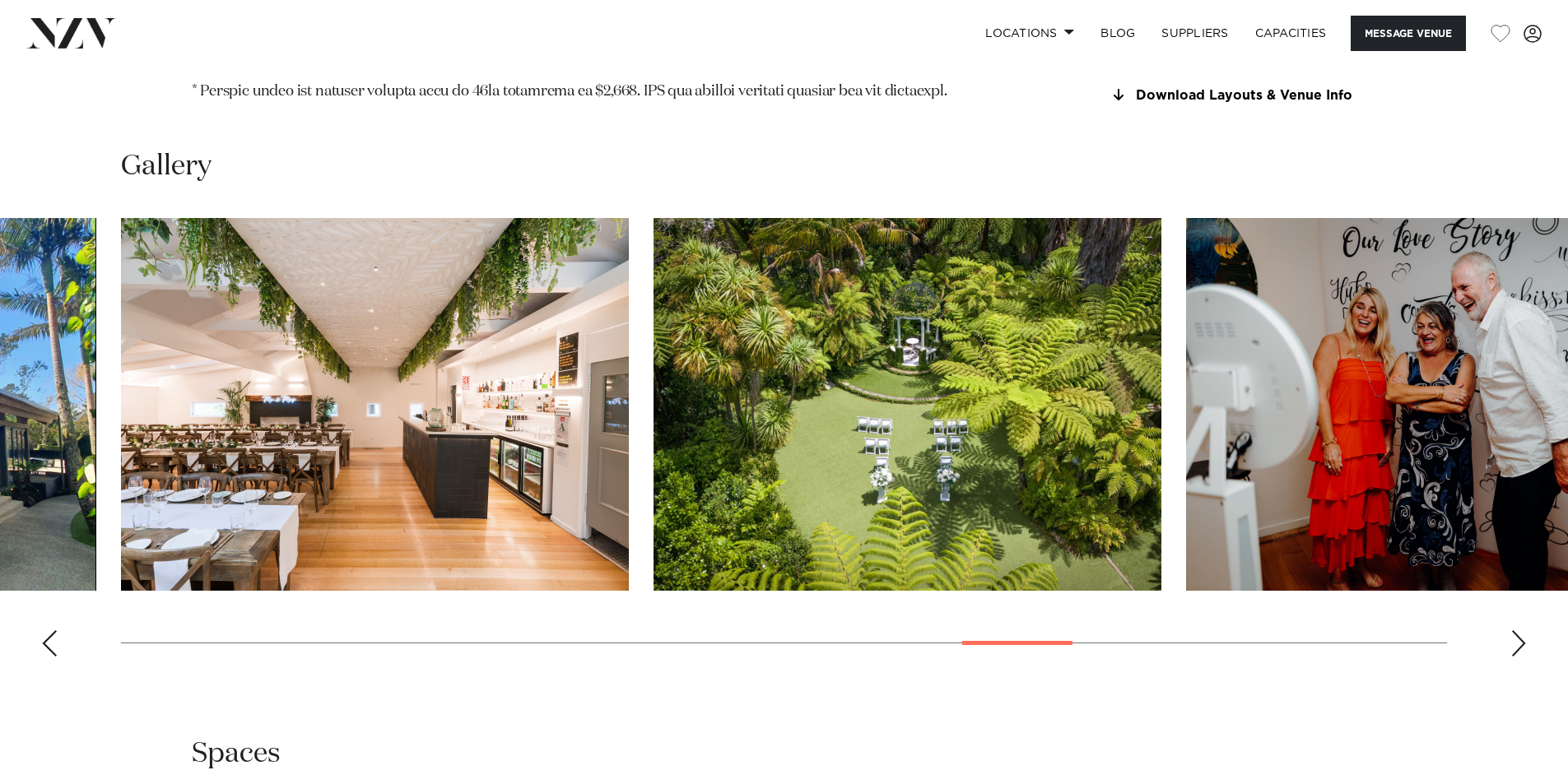
click at [1518, 630] on div "Next slide" at bounding box center [1519, 643] width 17 height 26
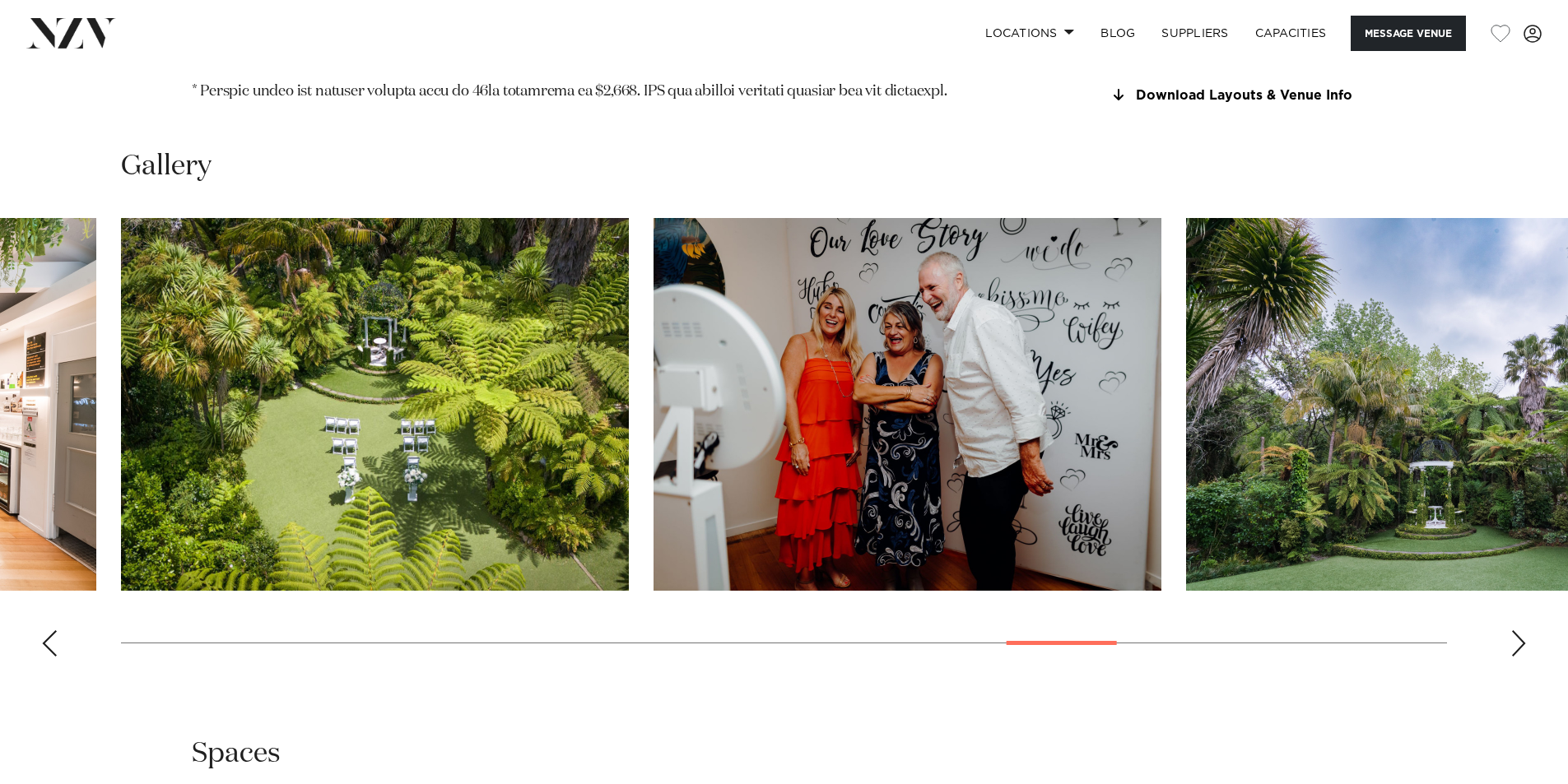
click at [1518, 630] on div "Next slide" at bounding box center [1519, 643] width 17 height 26
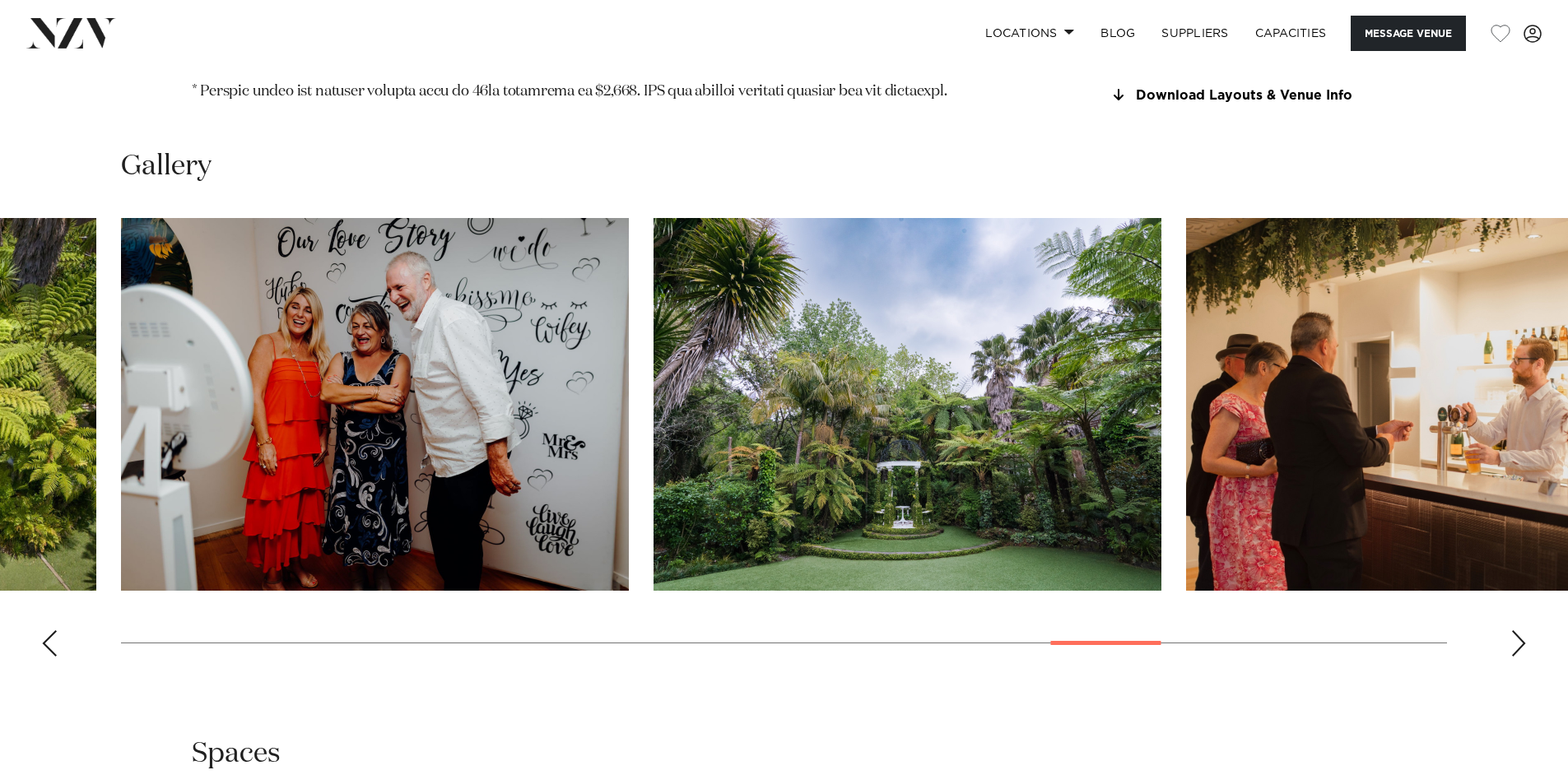
click at [1518, 630] on div "Next slide" at bounding box center [1519, 643] width 17 height 26
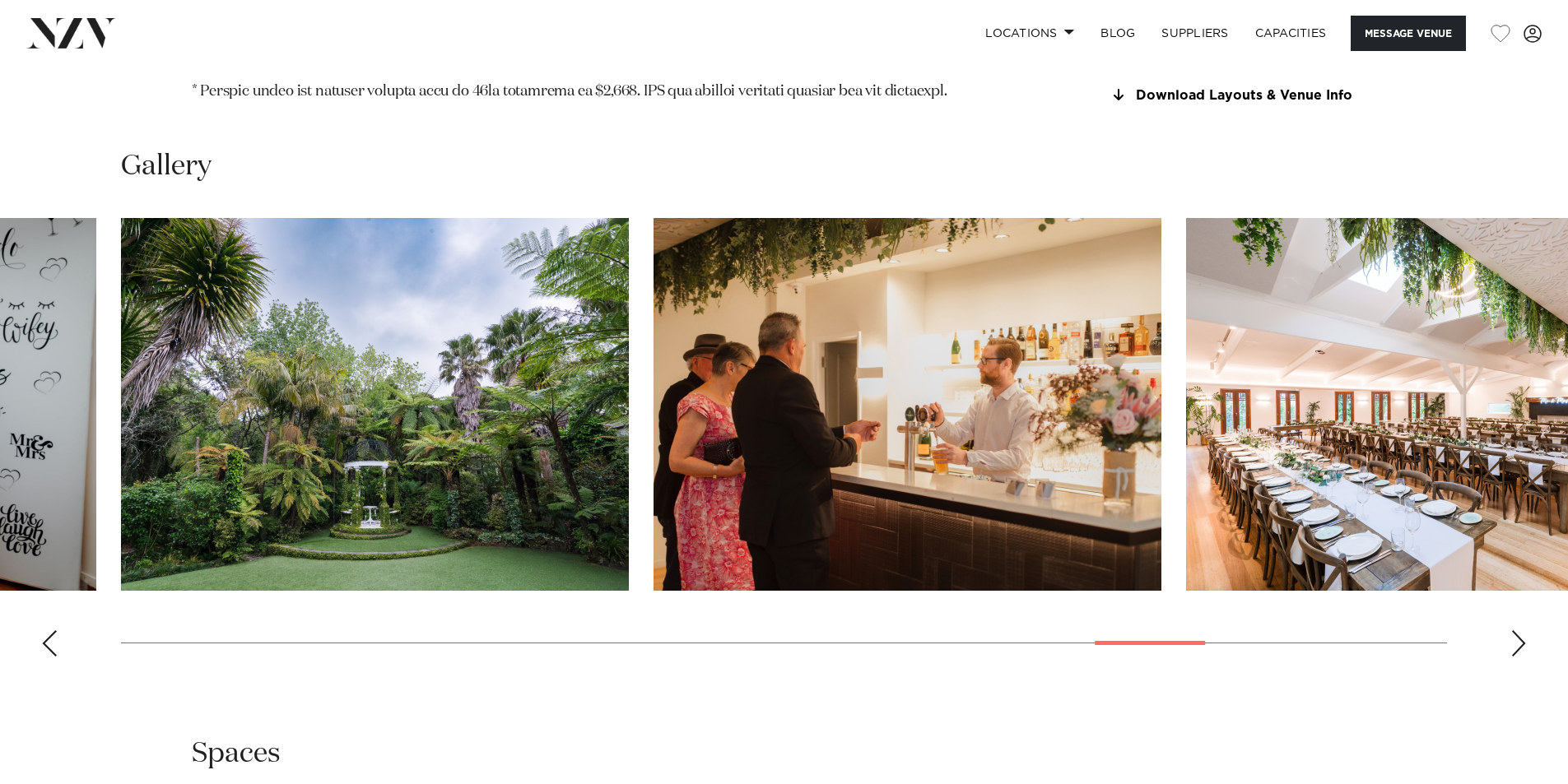
click at [1518, 630] on div "Next slide" at bounding box center [1519, 643] width 17 height 26
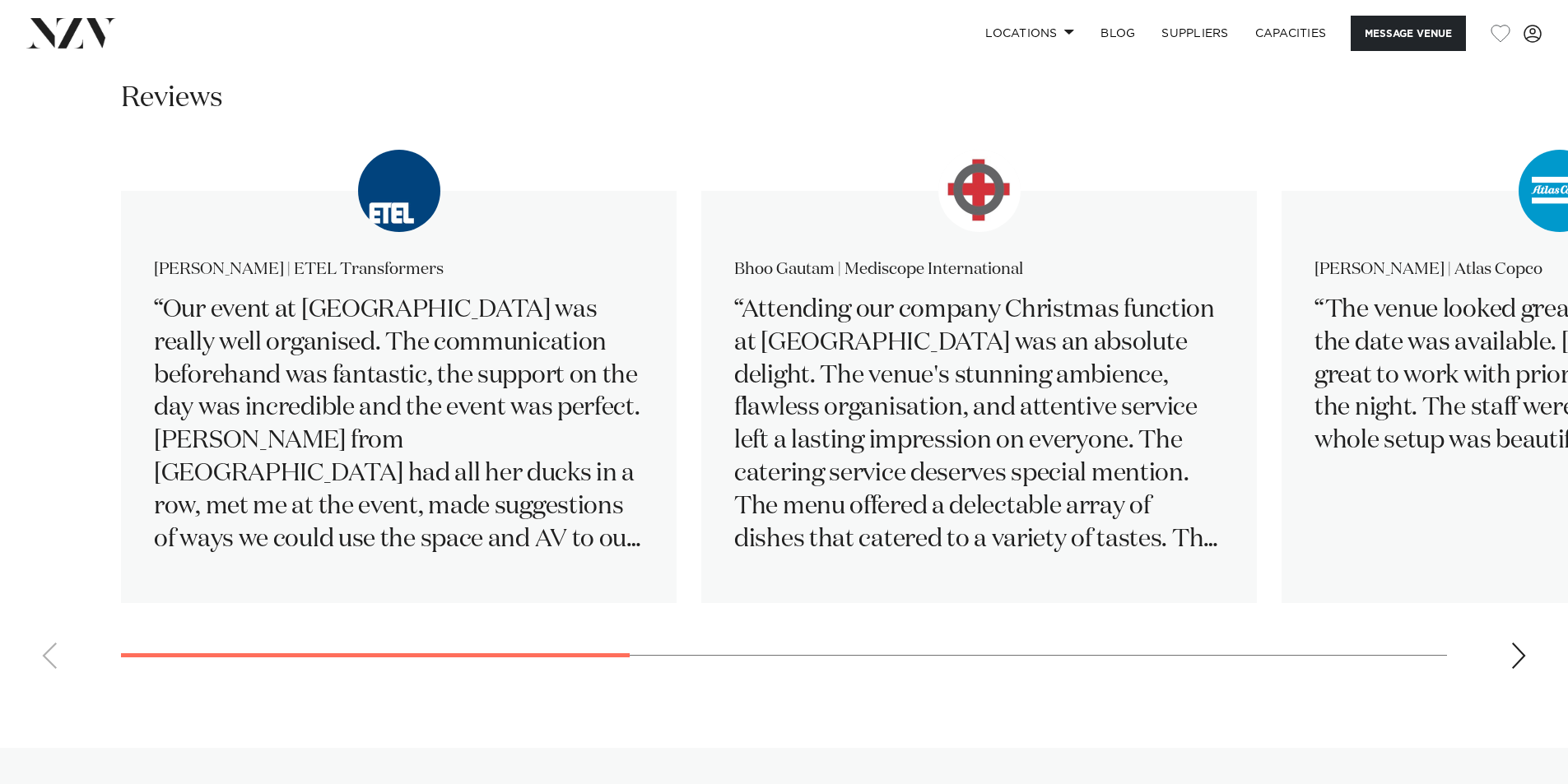
scroll to position [2880, 0]
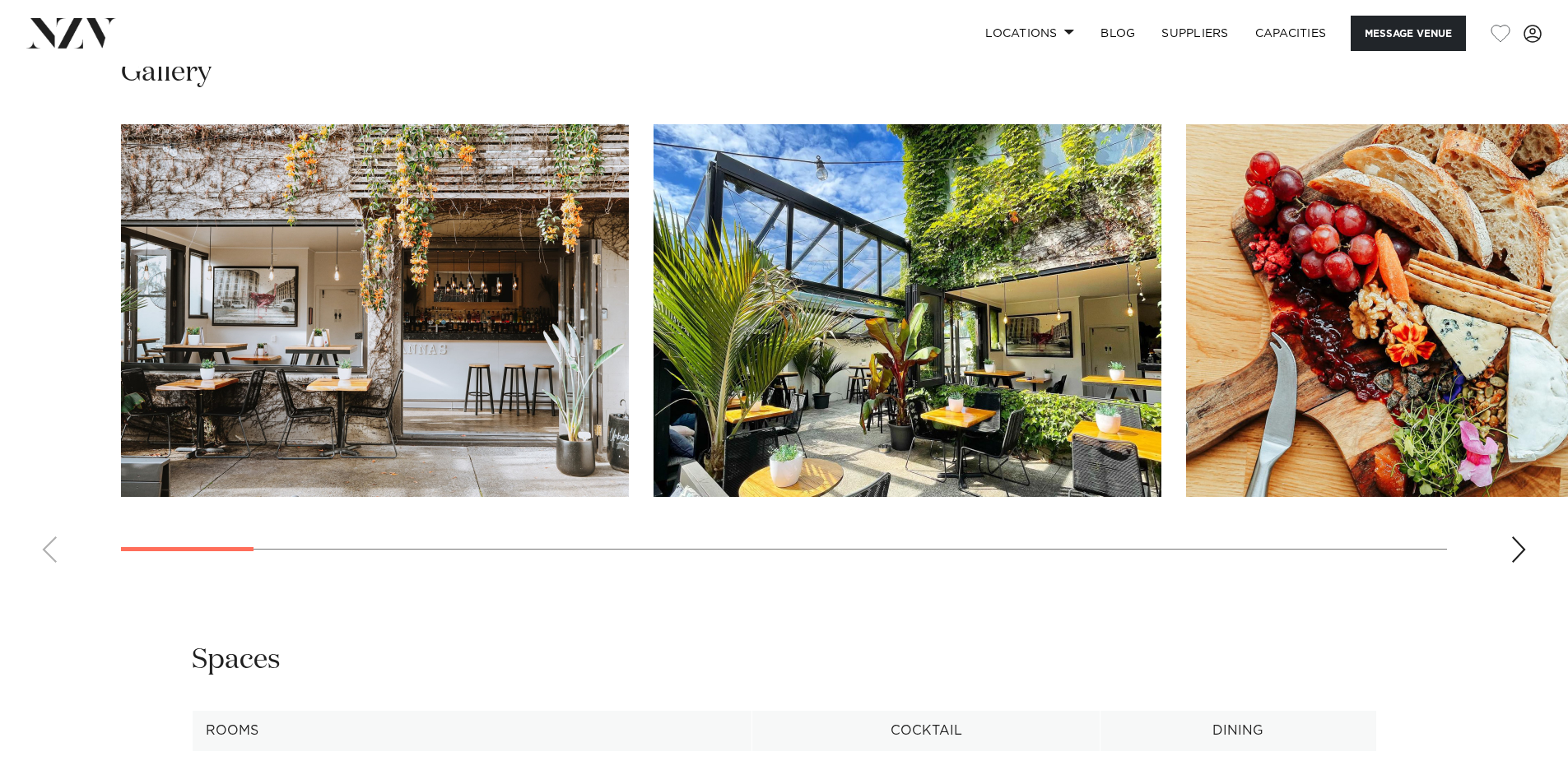
scroll to position [1728, 0]
click at [1522, 562] on div "Next slide" at bounding box center [1519, 548] width 17 height 26
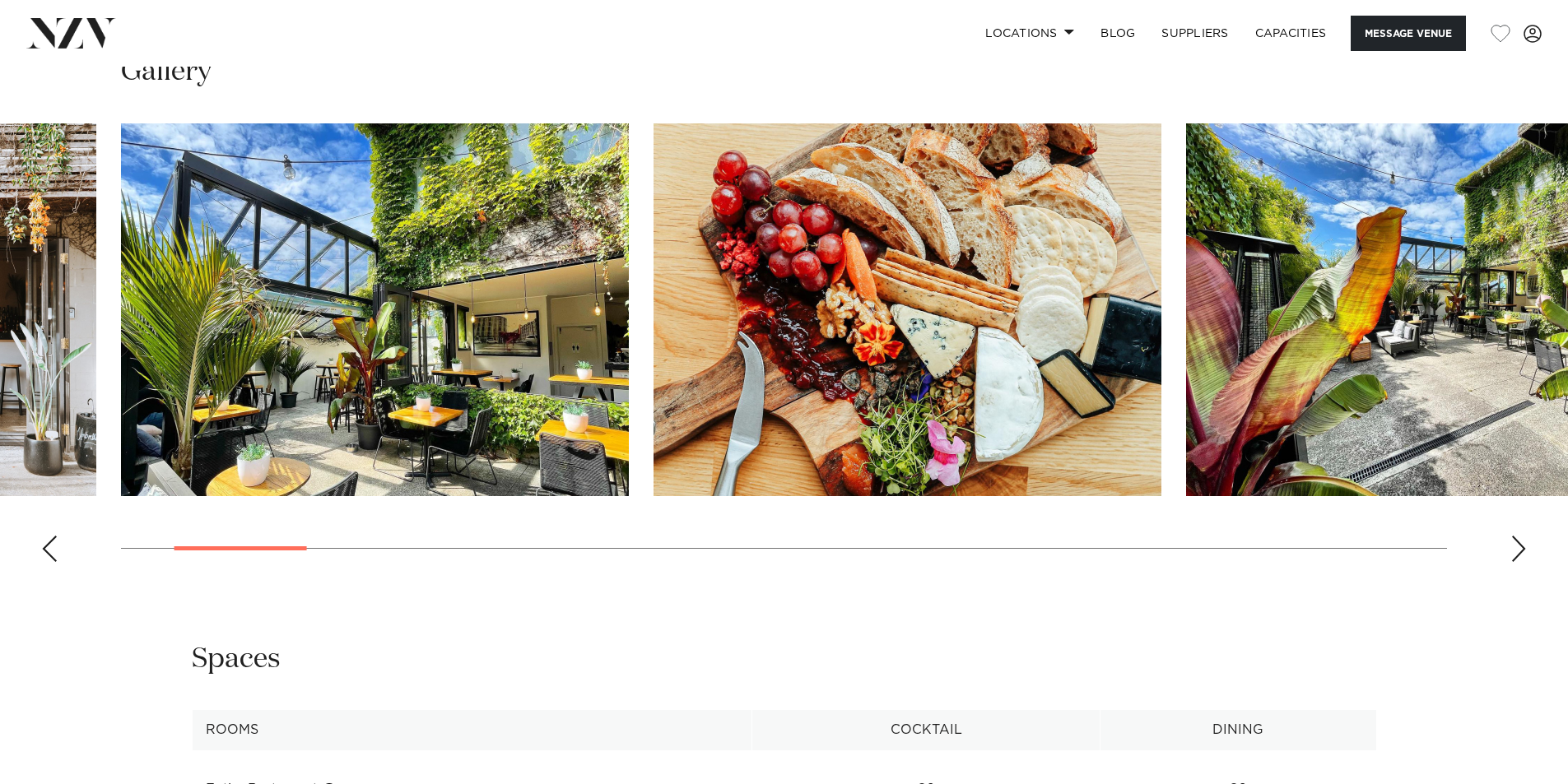
click at [1522, 562] on div "Next slide" at bounding box center [1519, 548] width 17 height 26
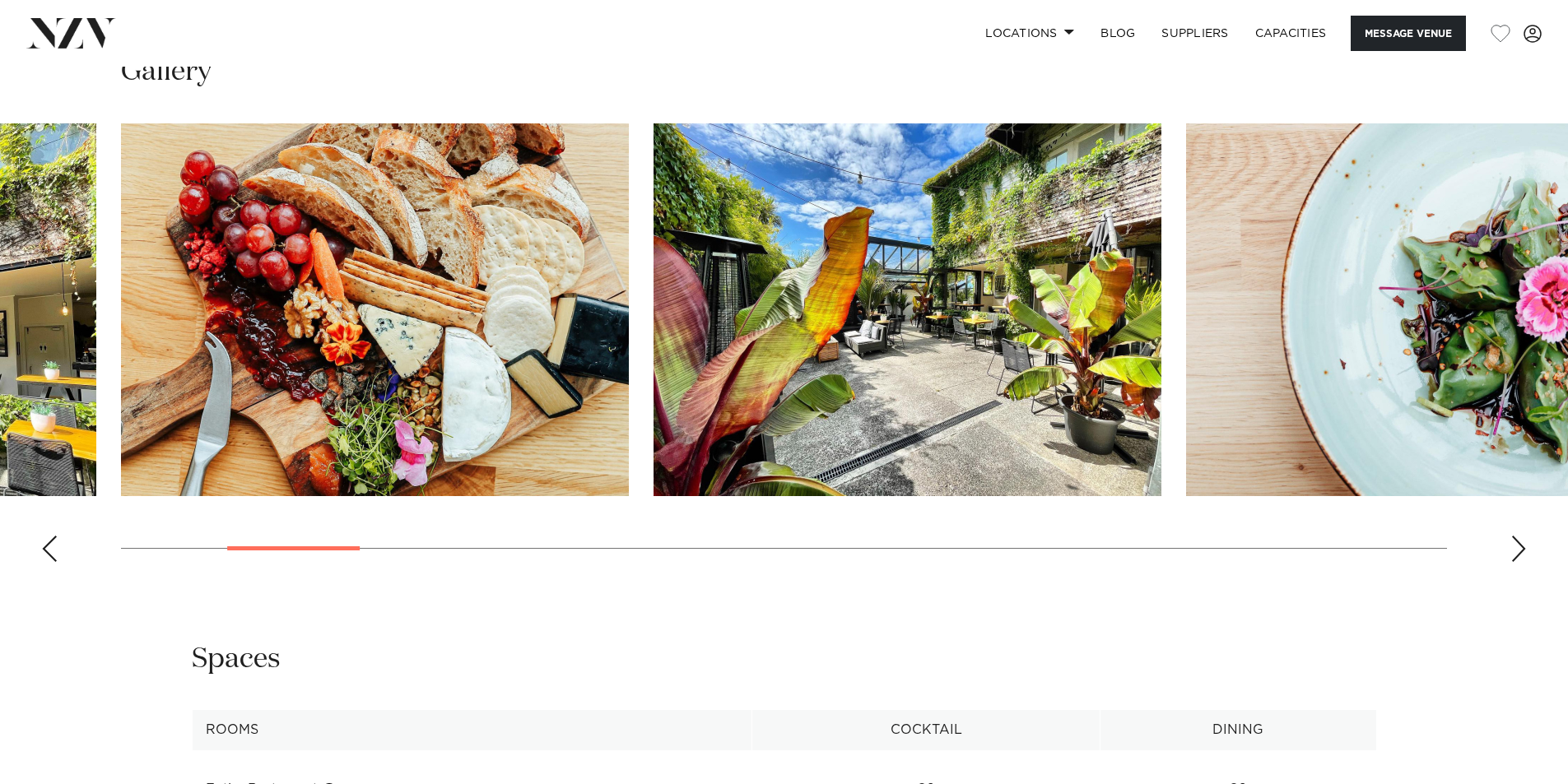
click at [1522, 562] on div "Next slide" at bounding box center [1519, 548] width 17 height 26
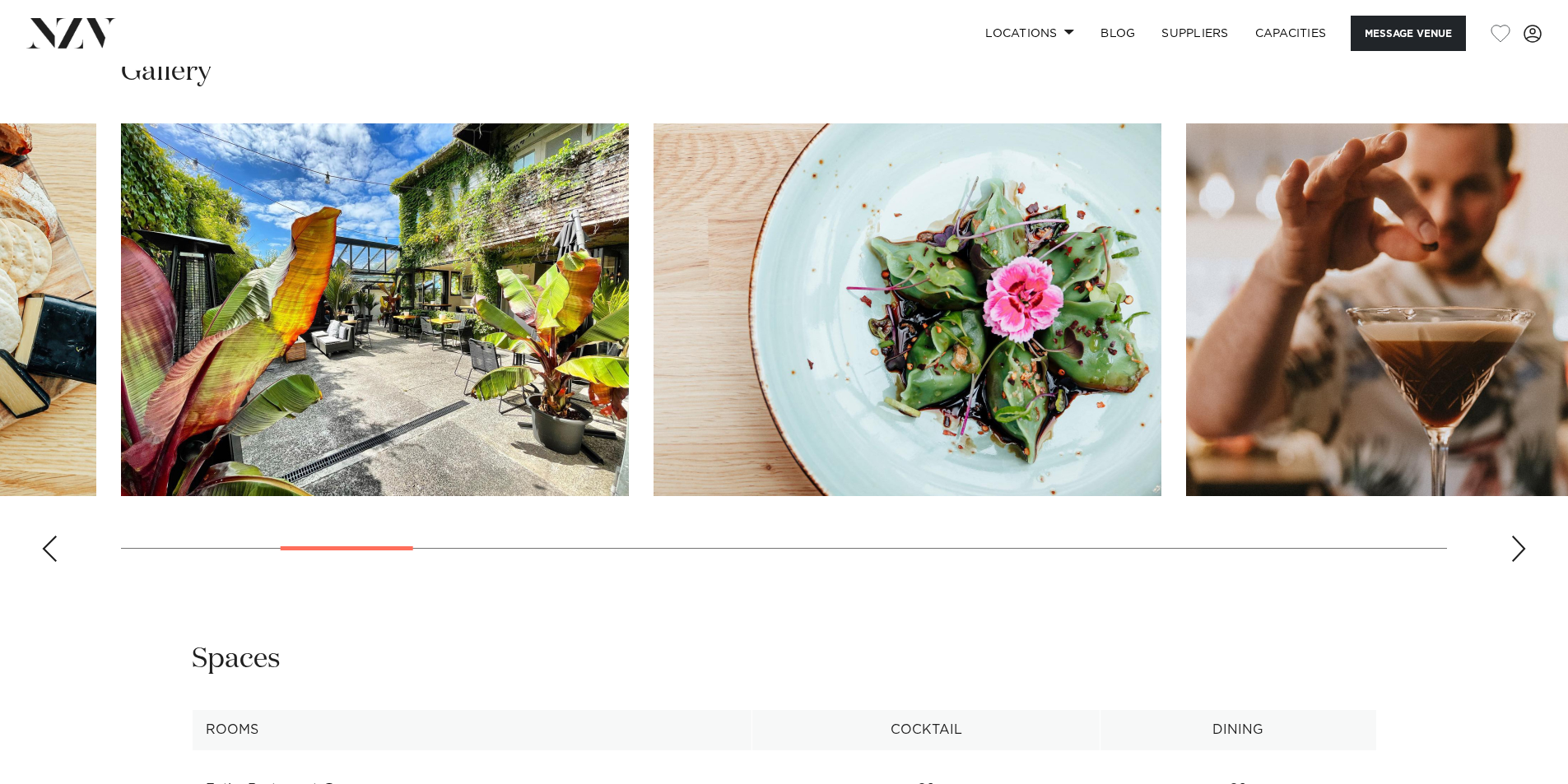
click at [1522, 562] on div "Next slide" at bounding box center [1519, 548] width 17 height 26
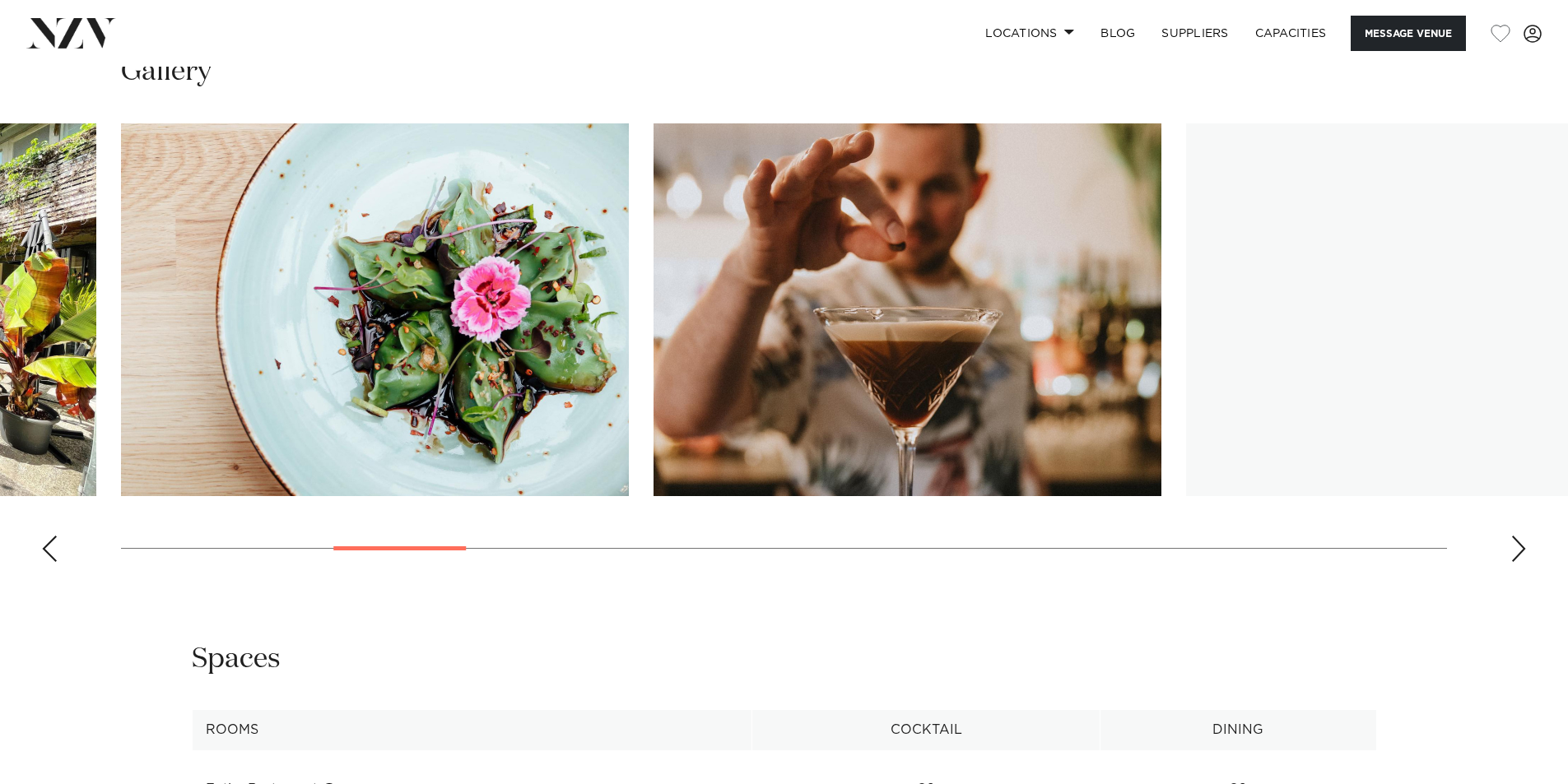
click at [1522, 562] on div "Next slide" at bounding box center [1519, 548] width 17 height 26
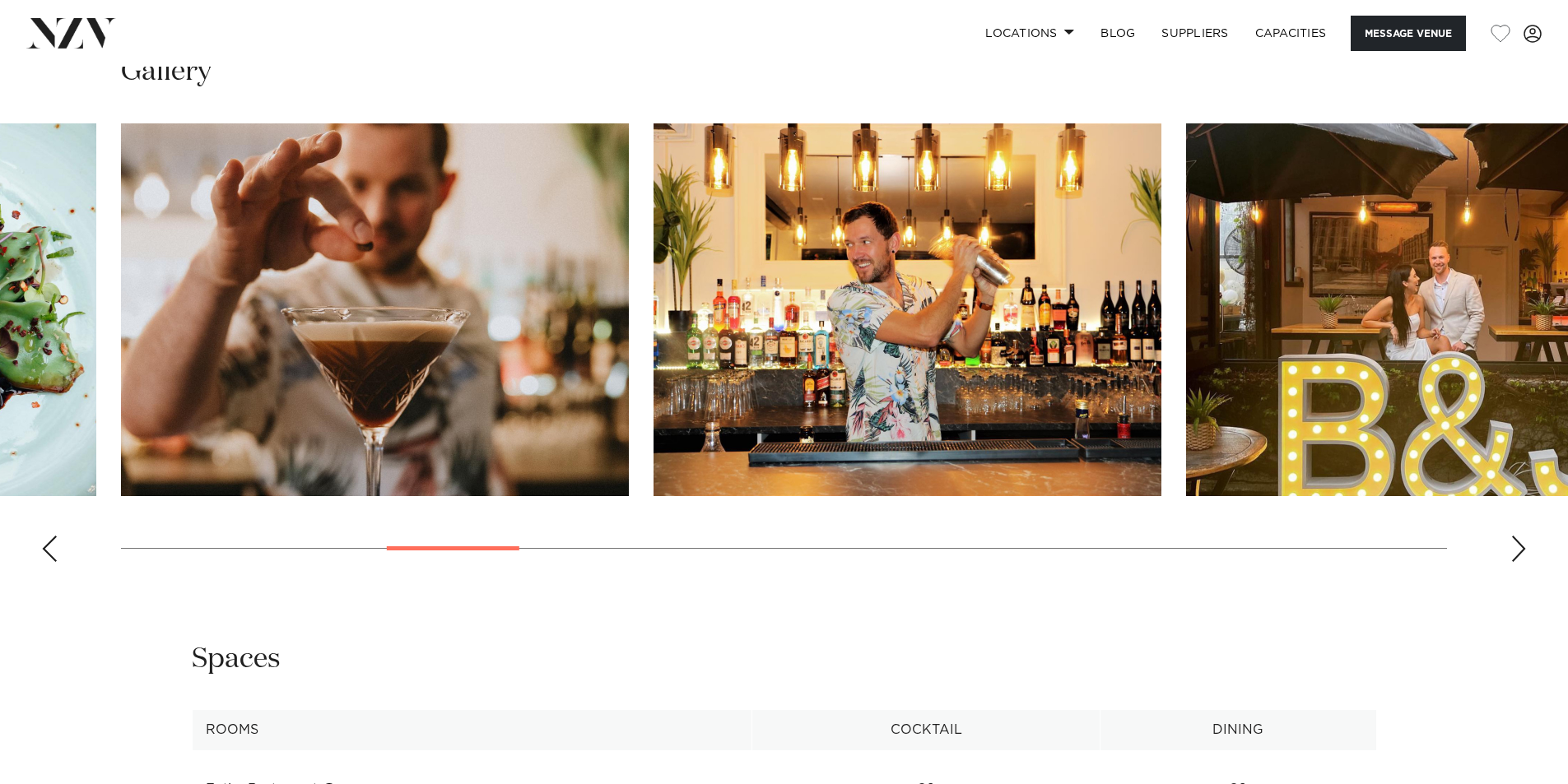
click at [1522, 562] on div "Next slide" at bounding box center [1519, 548] width 17 height 26
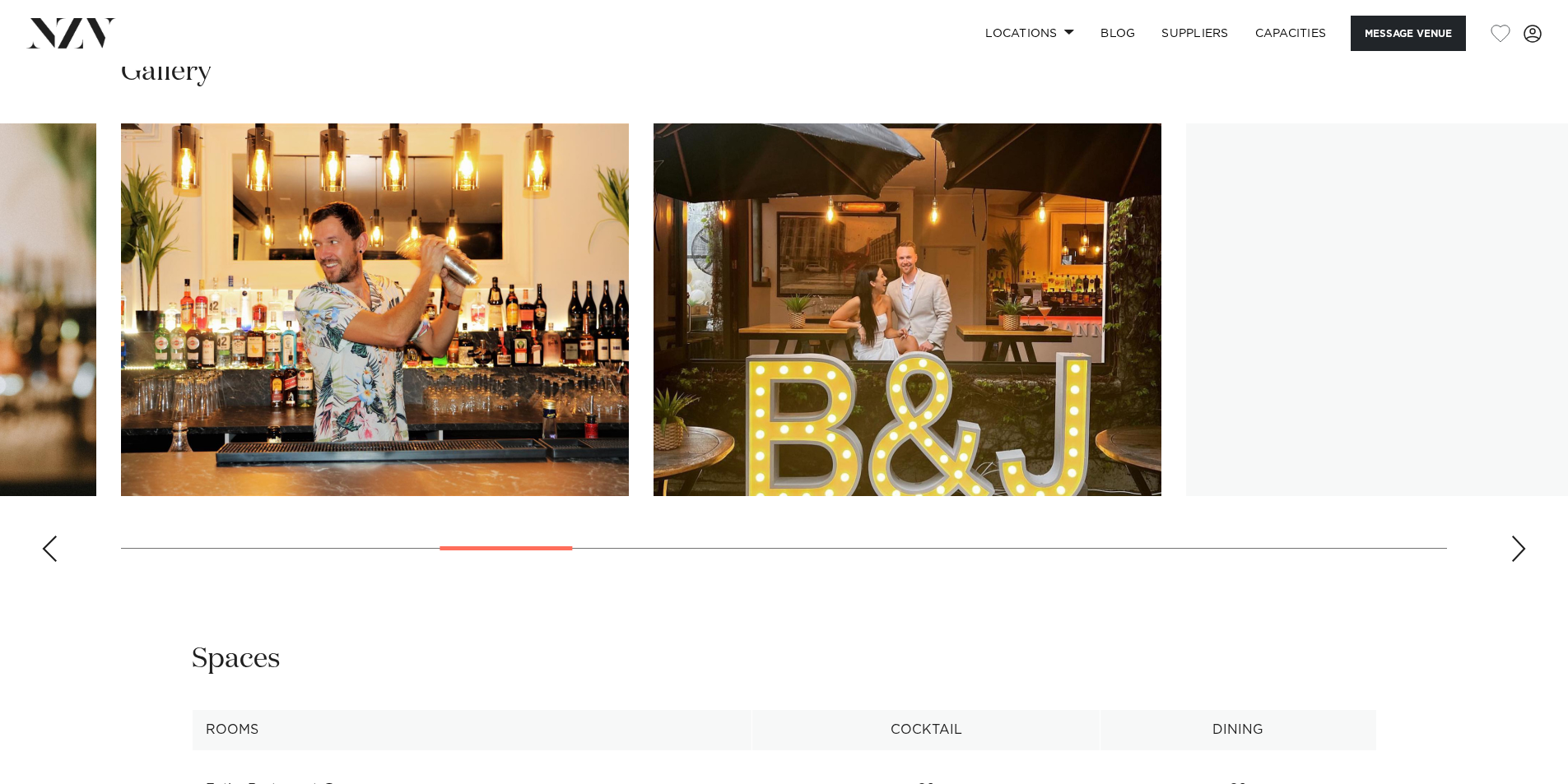
click at [1522, 562] on div "Next slide" at bounding box center [1519, 548] width 17 height 26
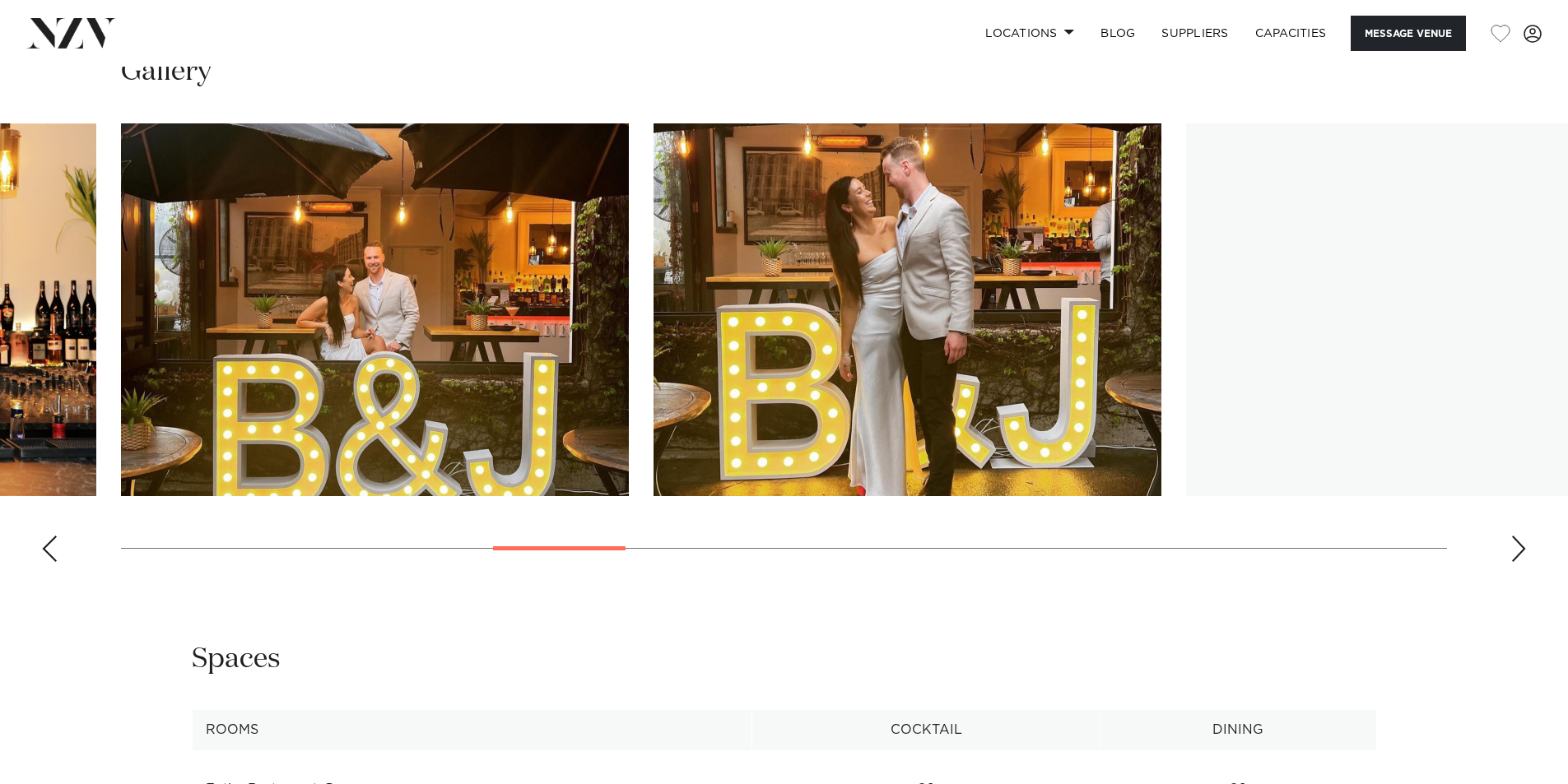
click at [1522, 562] on div "Next slide" at bounding box center [1519, 548] width 17 height 26
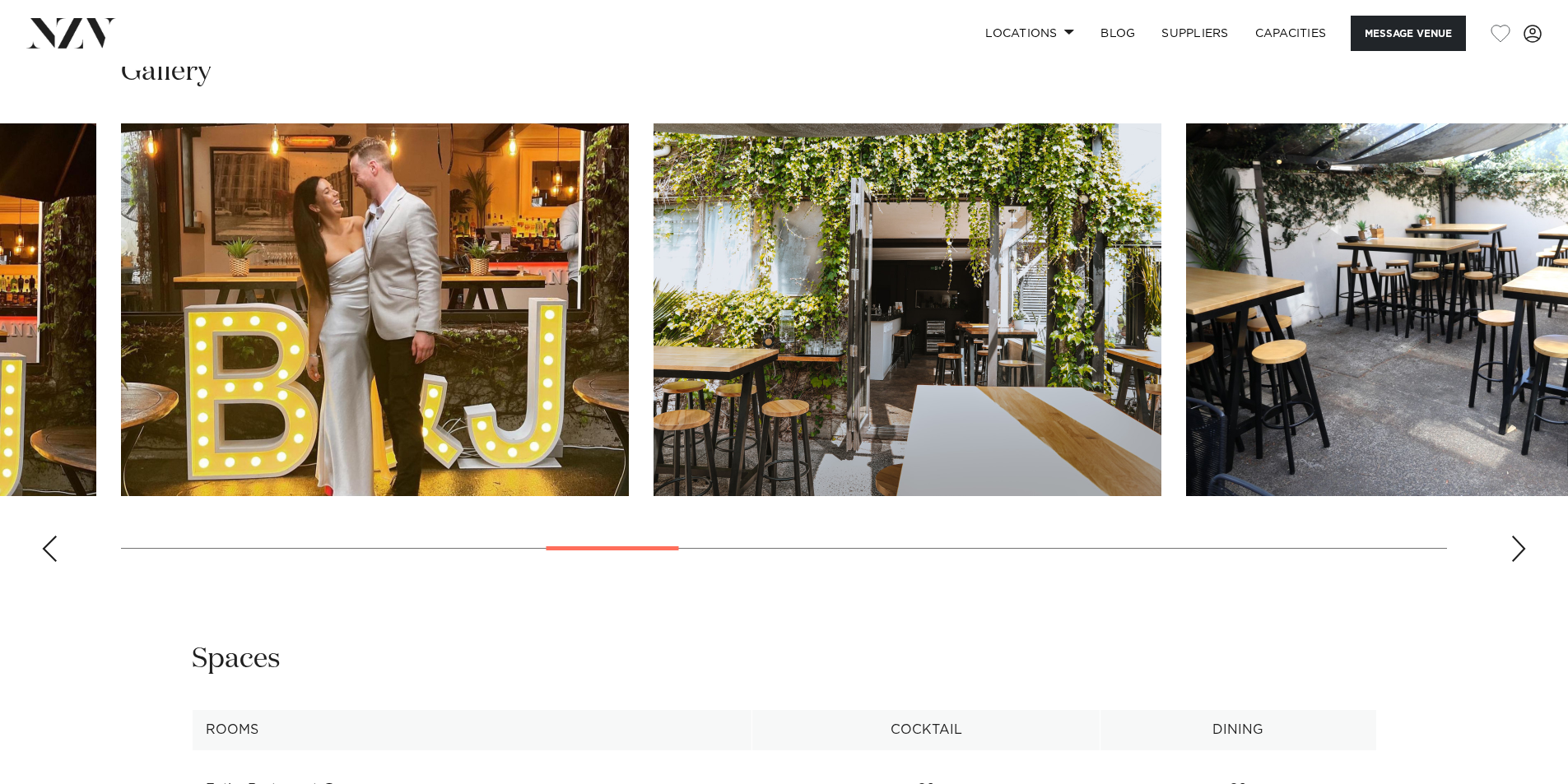
click at [1522, 562] on div "Next slide" at bounding box center [1519, 548] width 17 height 26
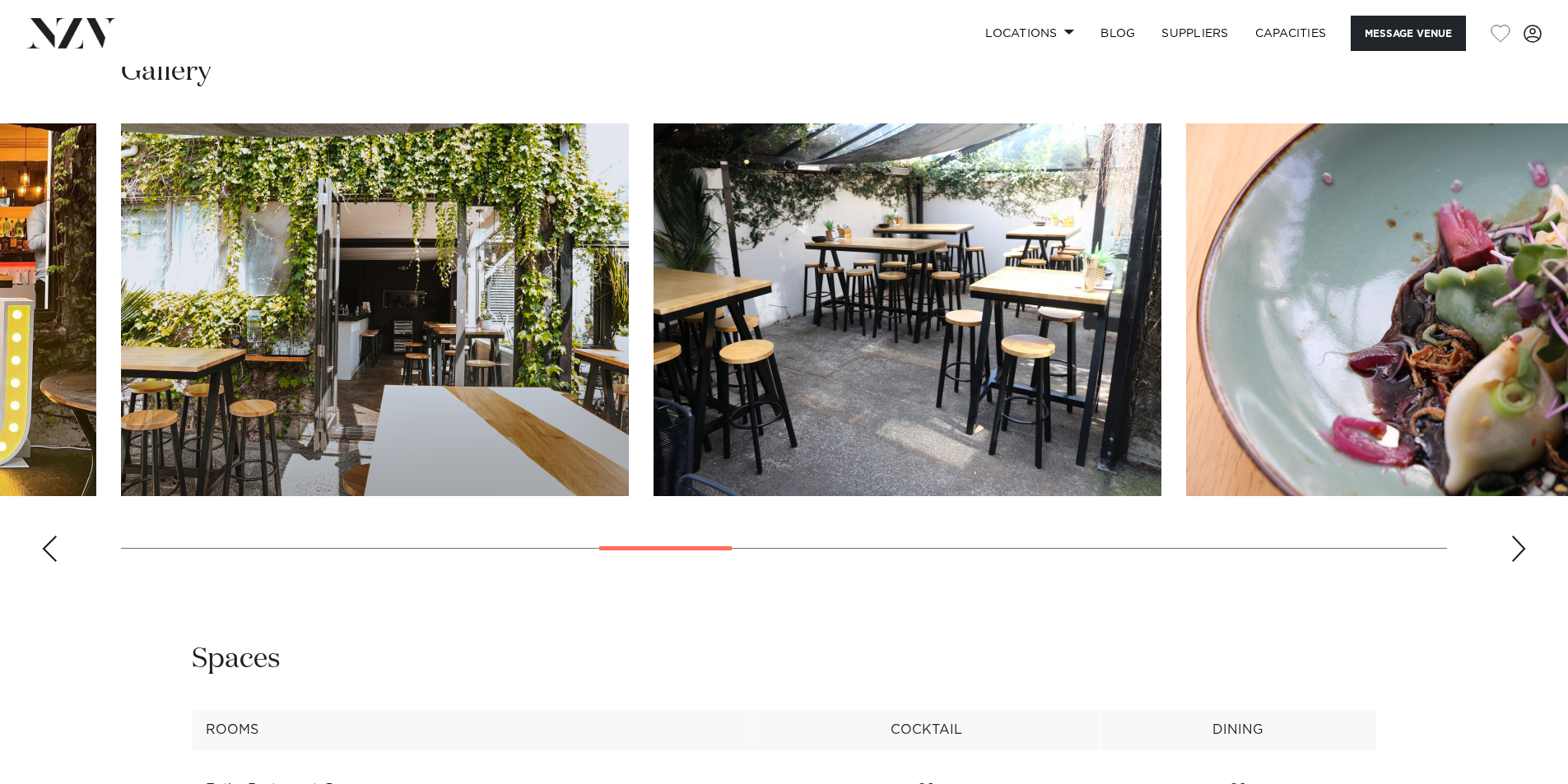
click at [1522, 562] on div "Next slide" at bounding box center [1519, 548] width 17 height 26
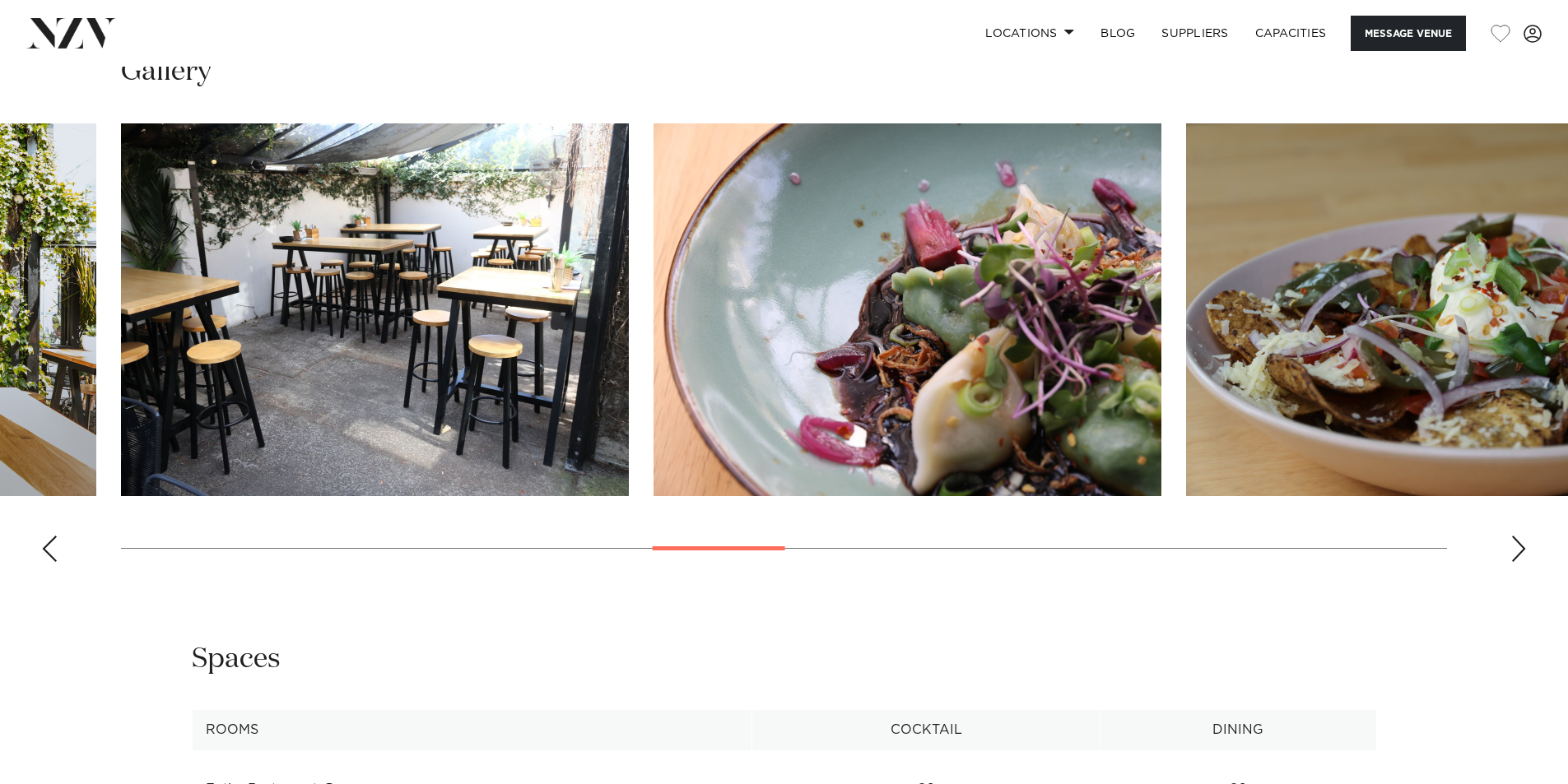
click at [1522, 562] on div "Next slide" at bounding box center [1519, 548] width 17 height 26
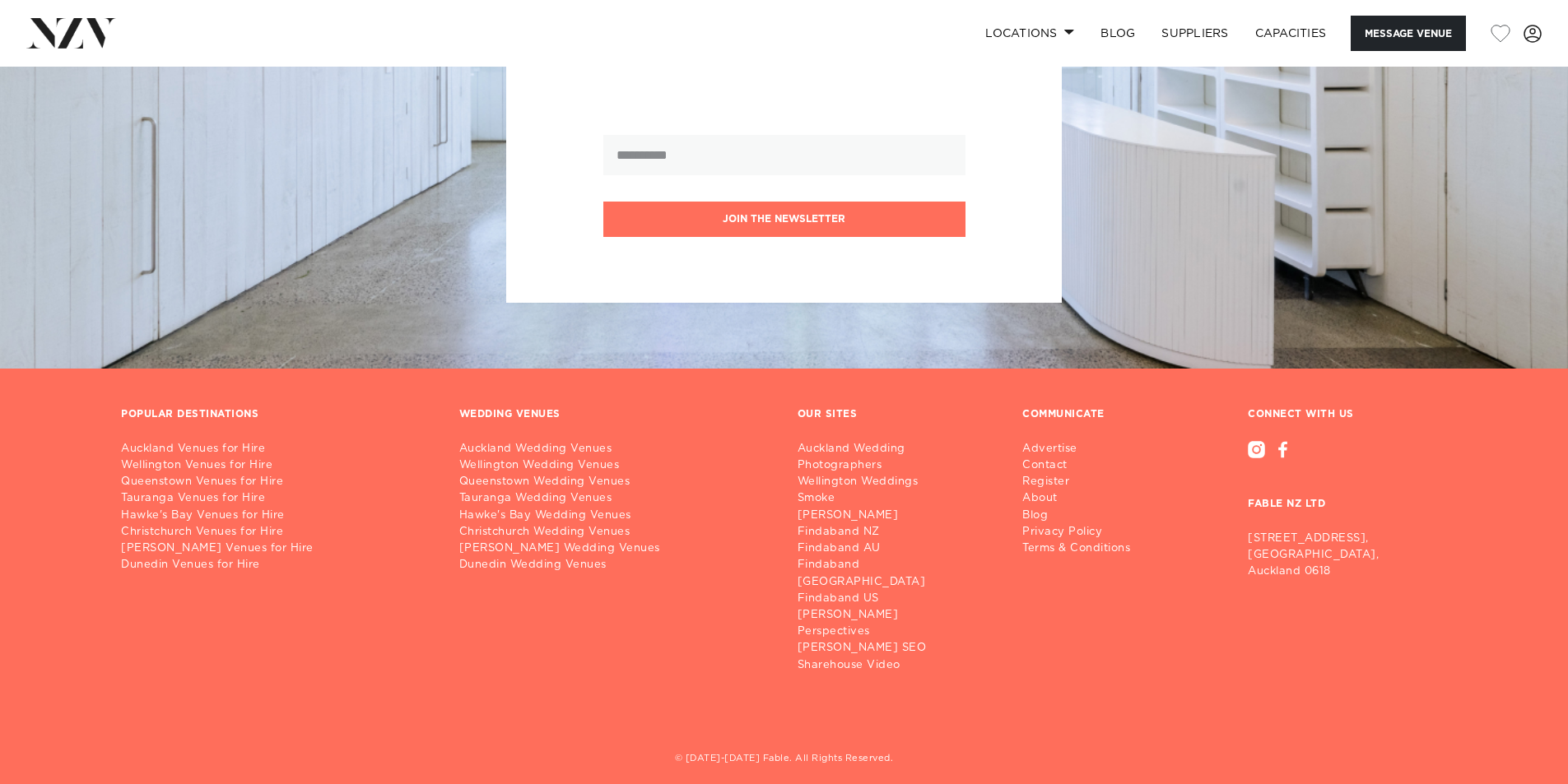
scroll to position [2845, 0]
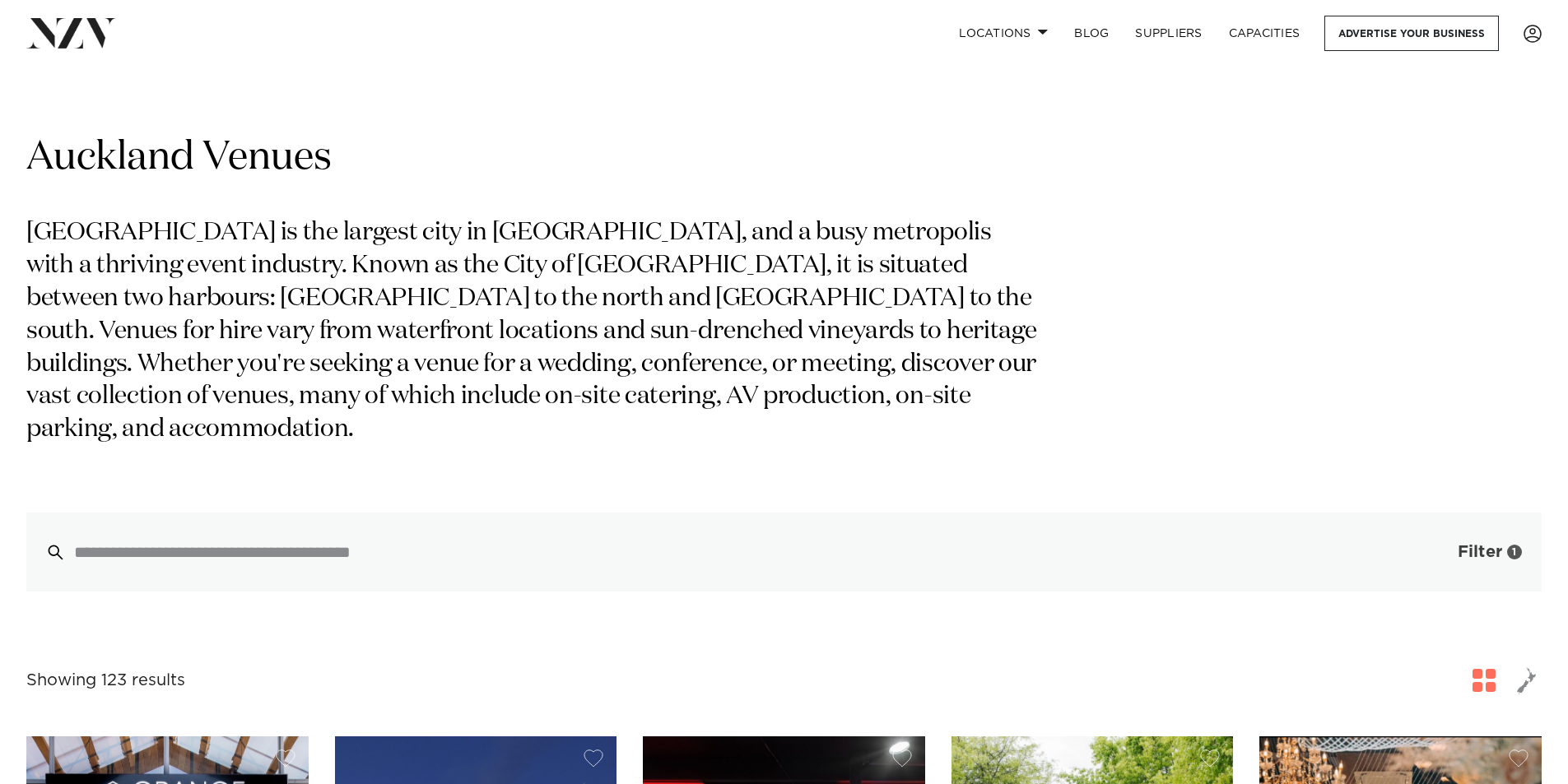
click at [1448, 513] on button "Filter 1" at bounding box center [1473, 552] width 137 height 79
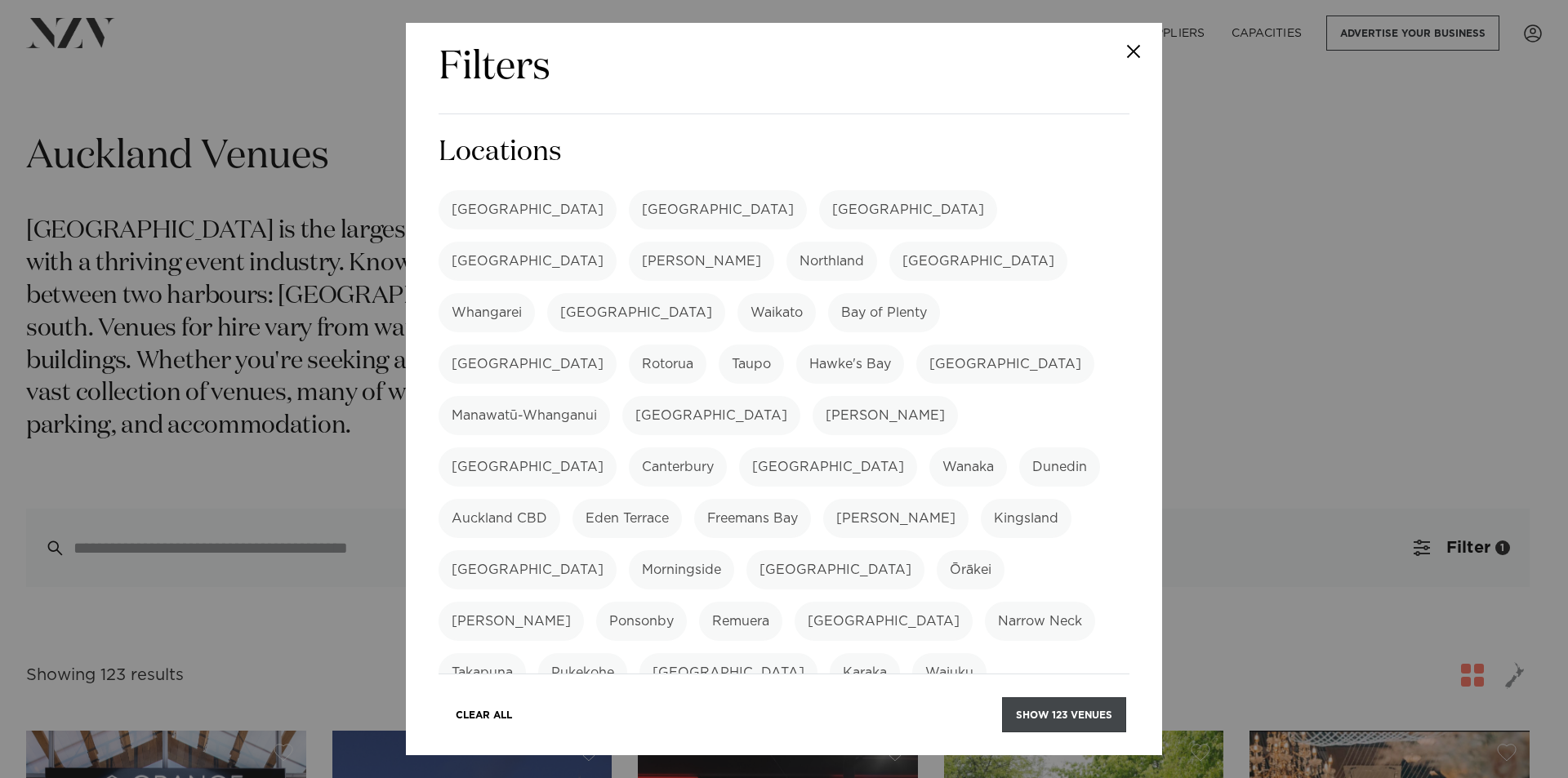
click at [1078, 720] on button "Show 123 venues" at bounding box center [1063, 715] width 124 height 35
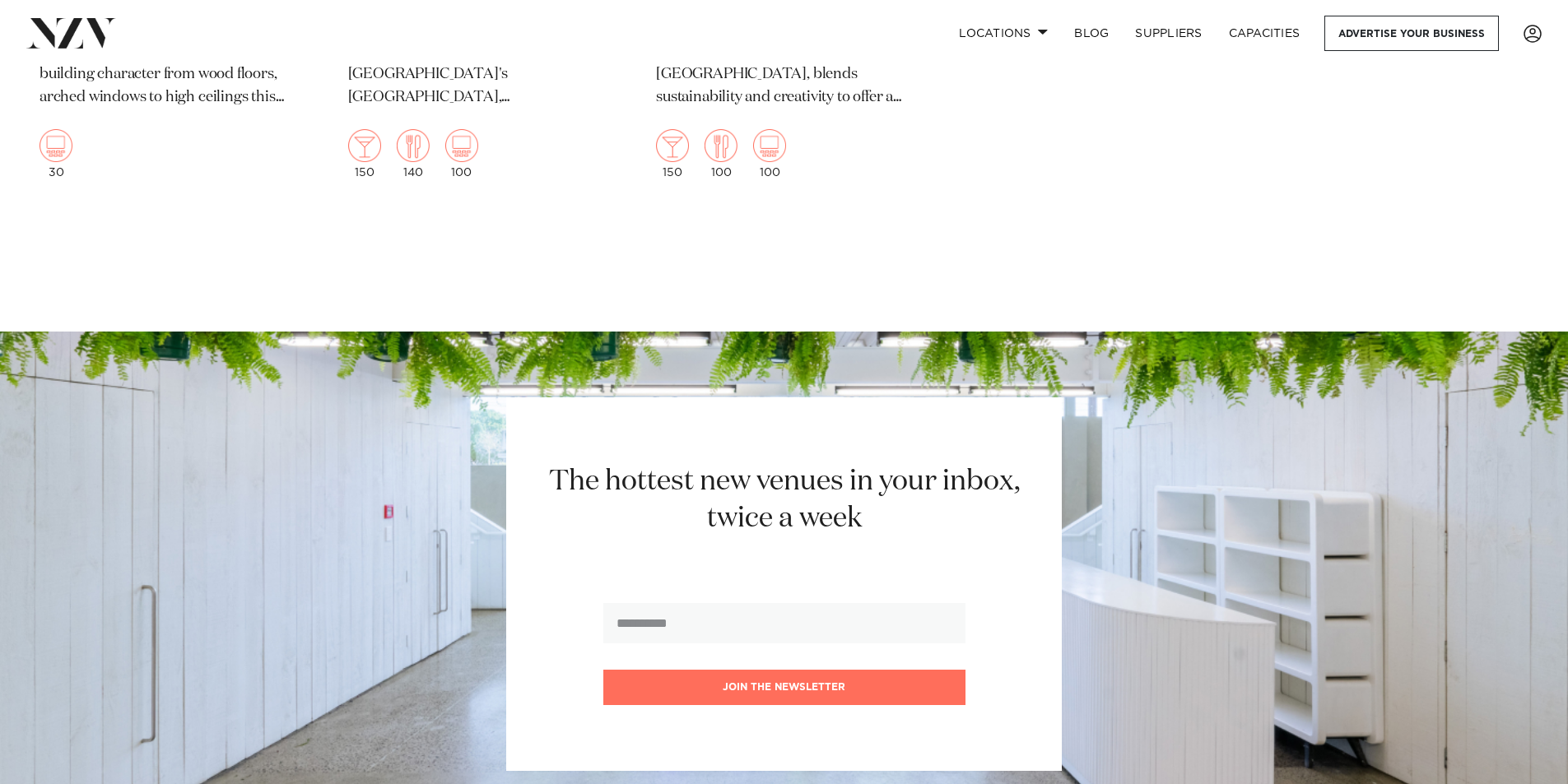
scroll to position [19320, 0]
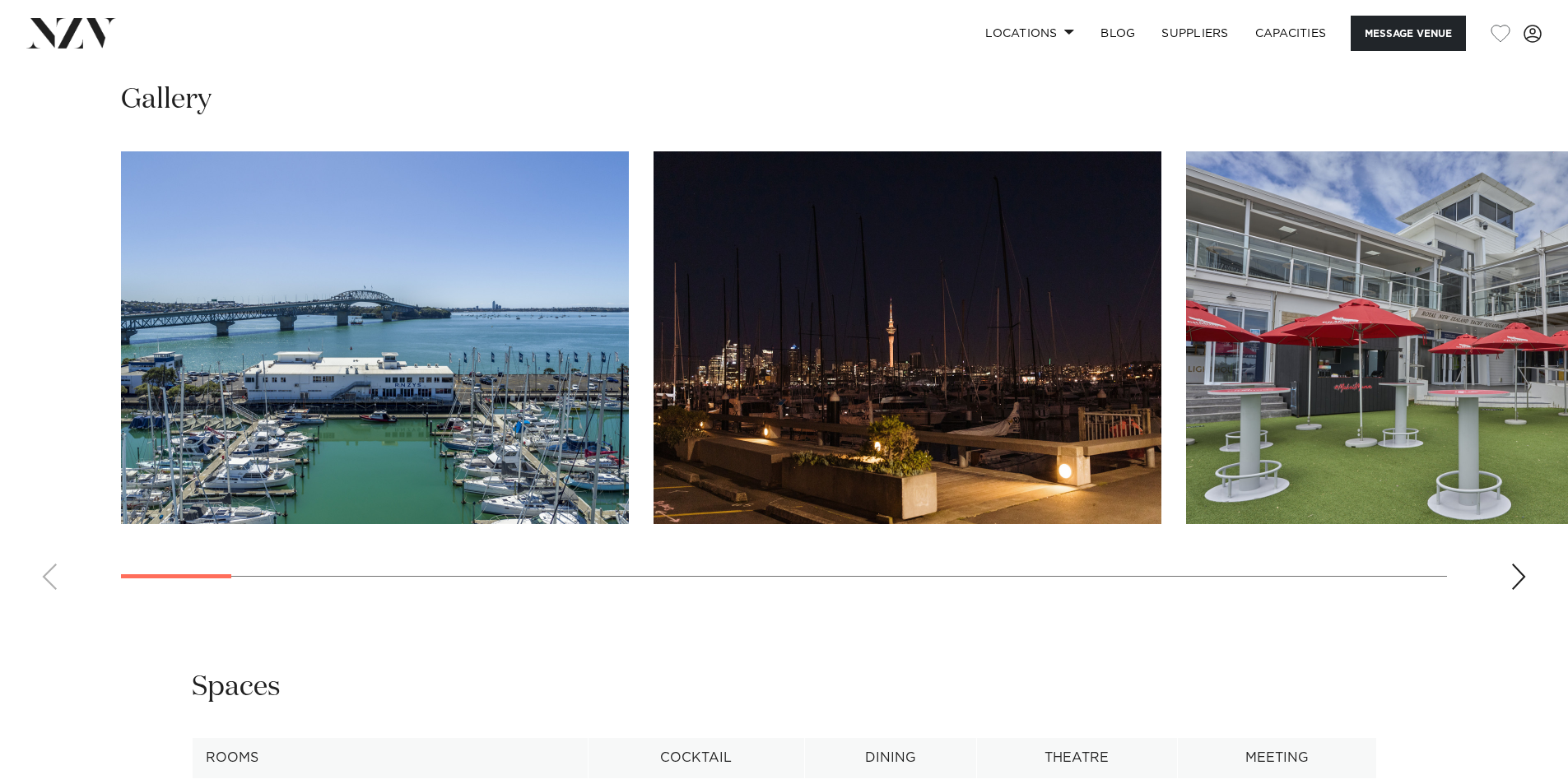
scroll to position [1645, 0]
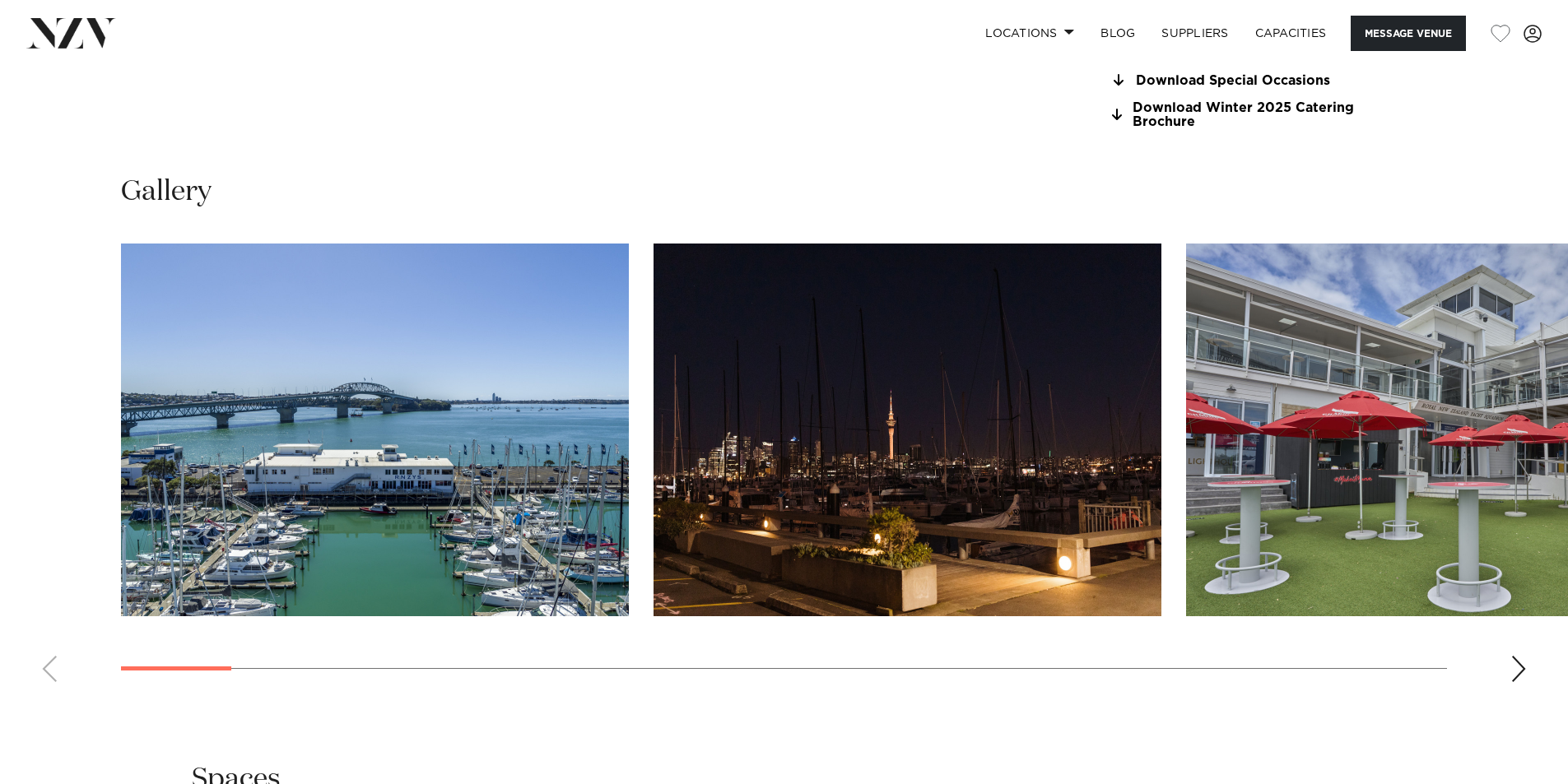
click at [1528, 677] on swiper-container at bounding box center [784, 469] width 1568 height 451
click at [1523, 675] on div "Next slide" at bounding box center [1519, 668] width 17 height 26
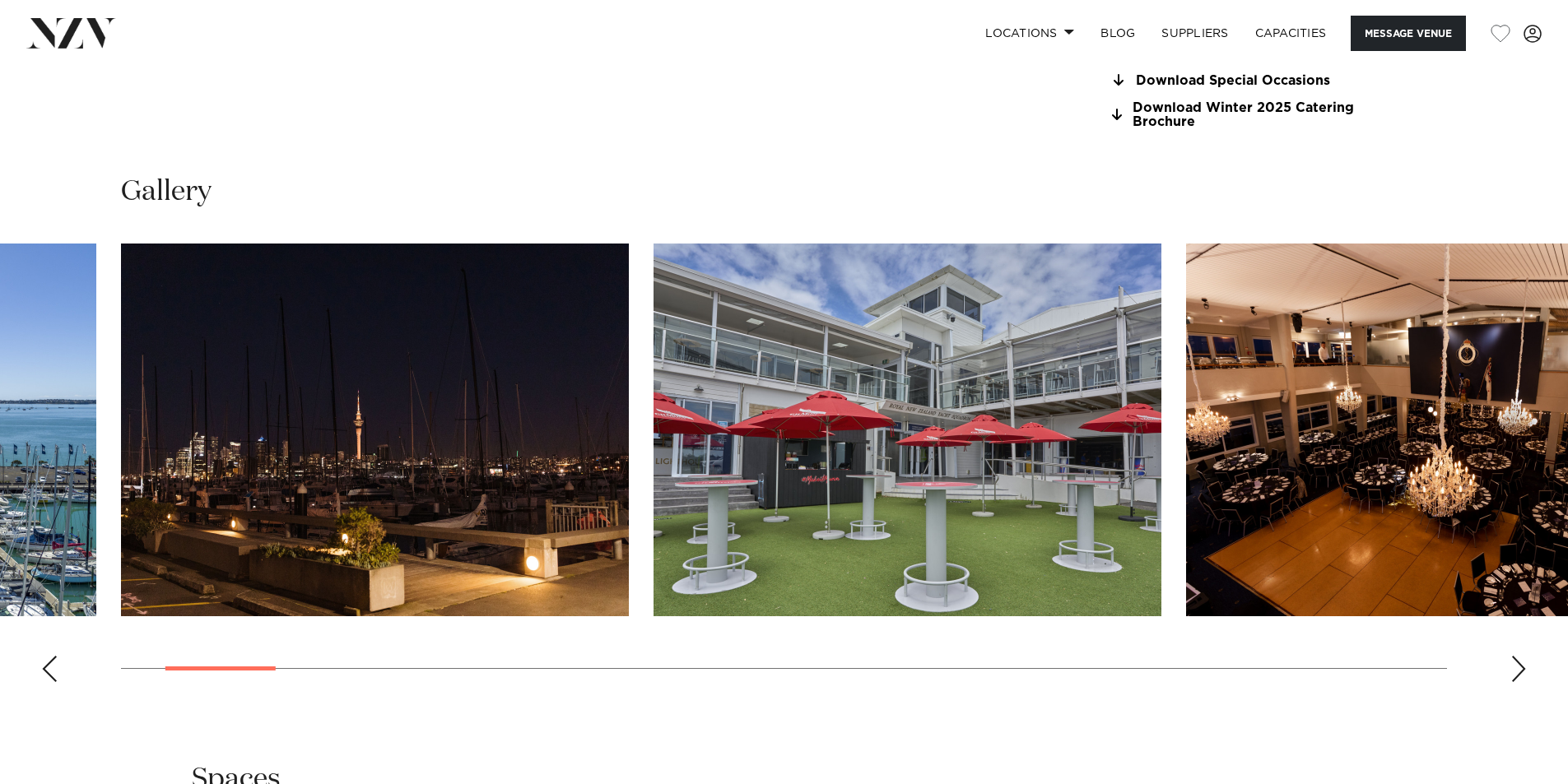
click at [1523, 675] on div "Next slide" at bounding box center [1519, 668] width 17 height 26
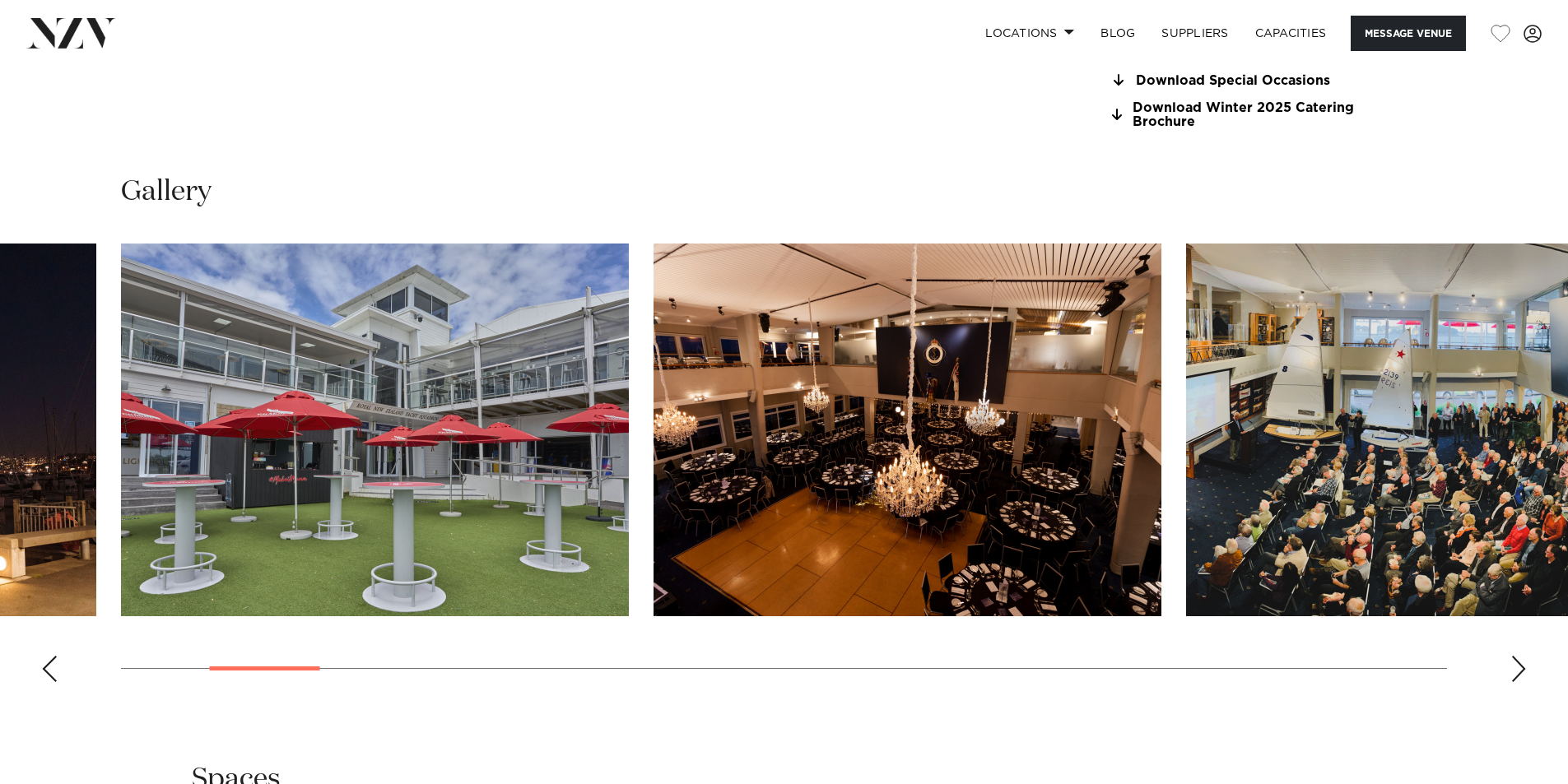
click at [1523, 674] on div "Next slide" at bounding box center [1519, 668] width 17 height 26
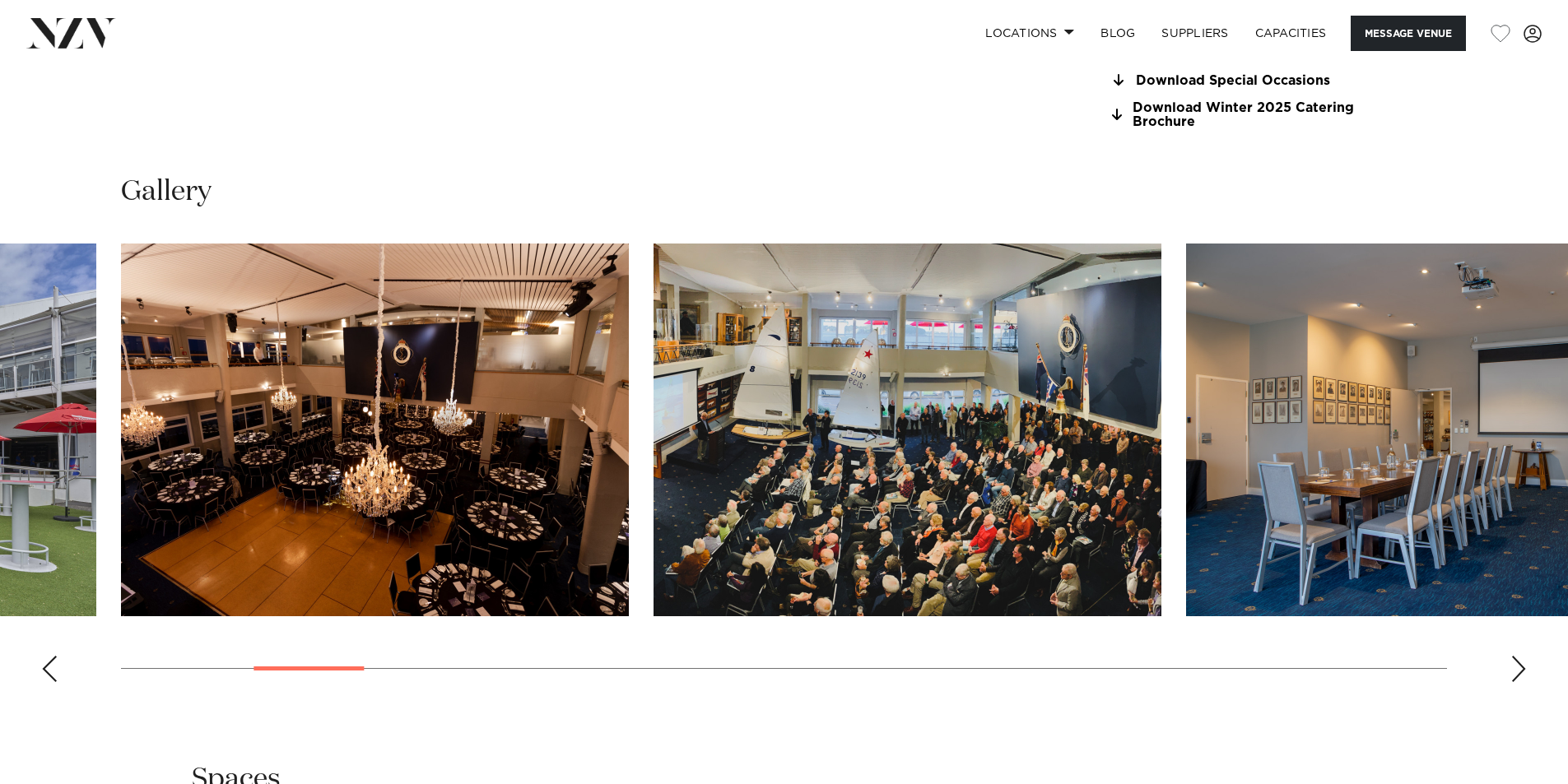
click at [1523, 674] on div "Next slide" at bounding box center [1519, 668] width 17 height 26
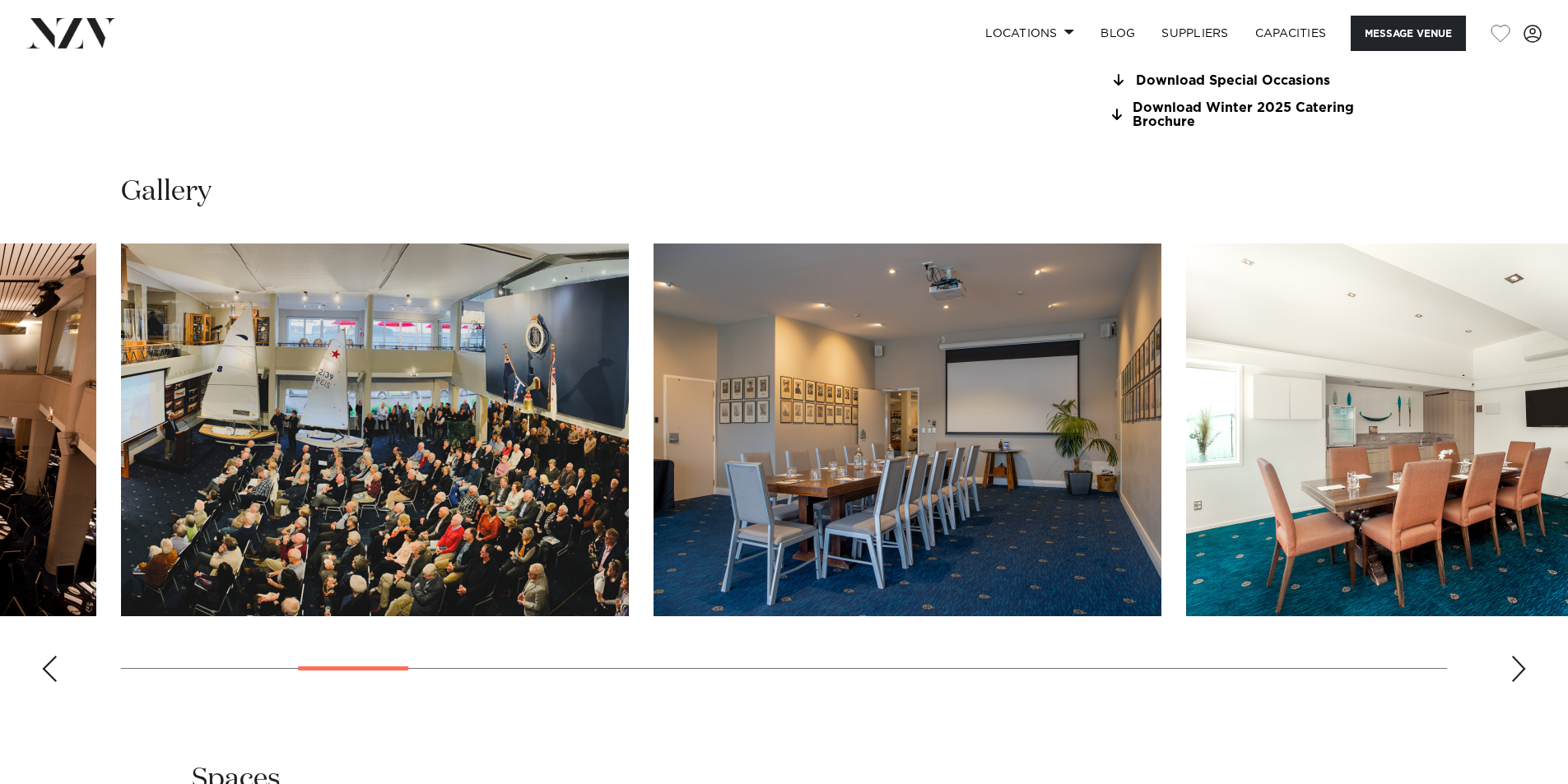
click at [1523, 674] on div "Next slide" at bounding box center [1519, 668] width 17 height 26
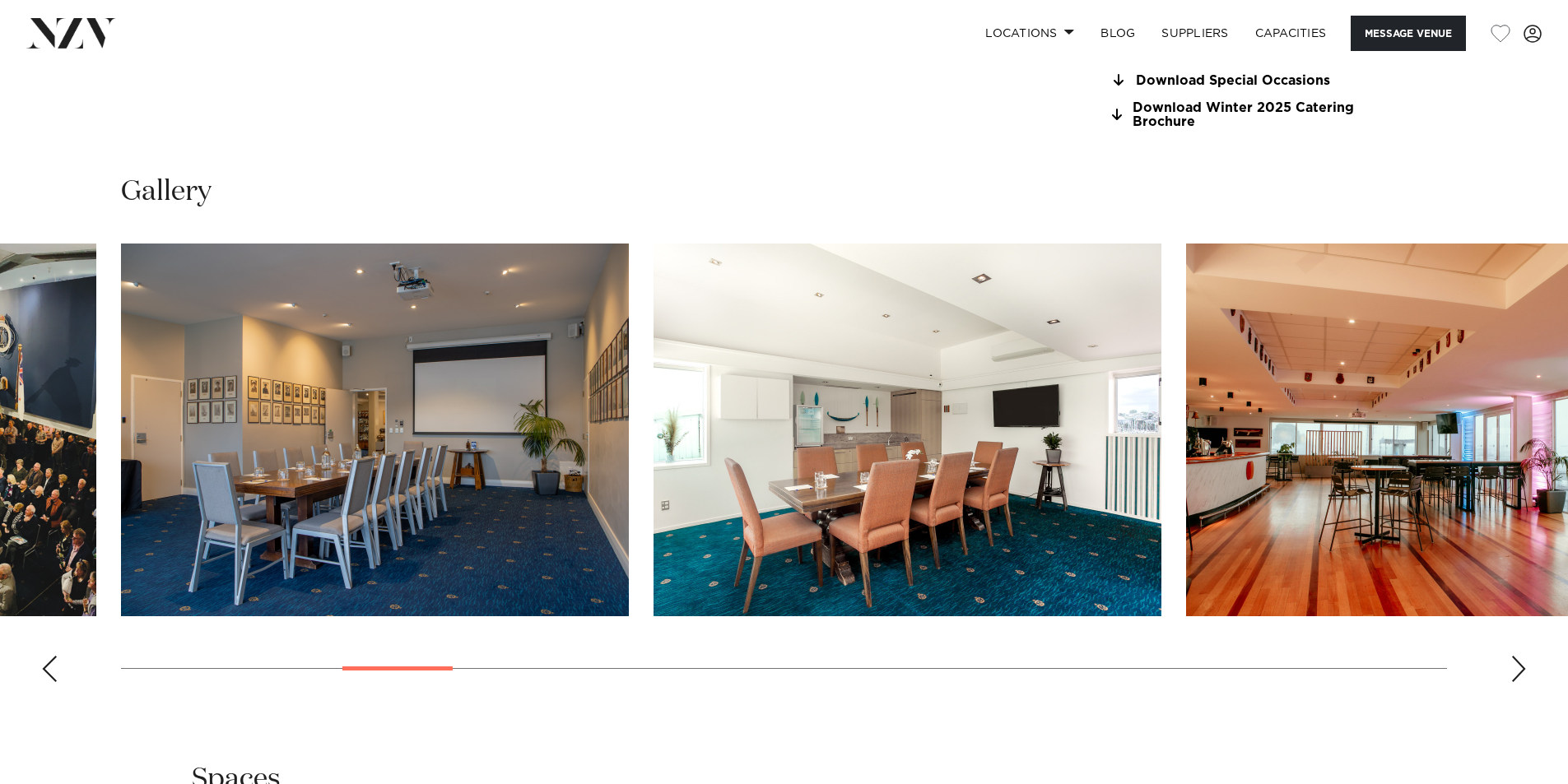
click at [1523, 674] on div "Next slide" at bounding box center [1519, 668] width 17 height 26
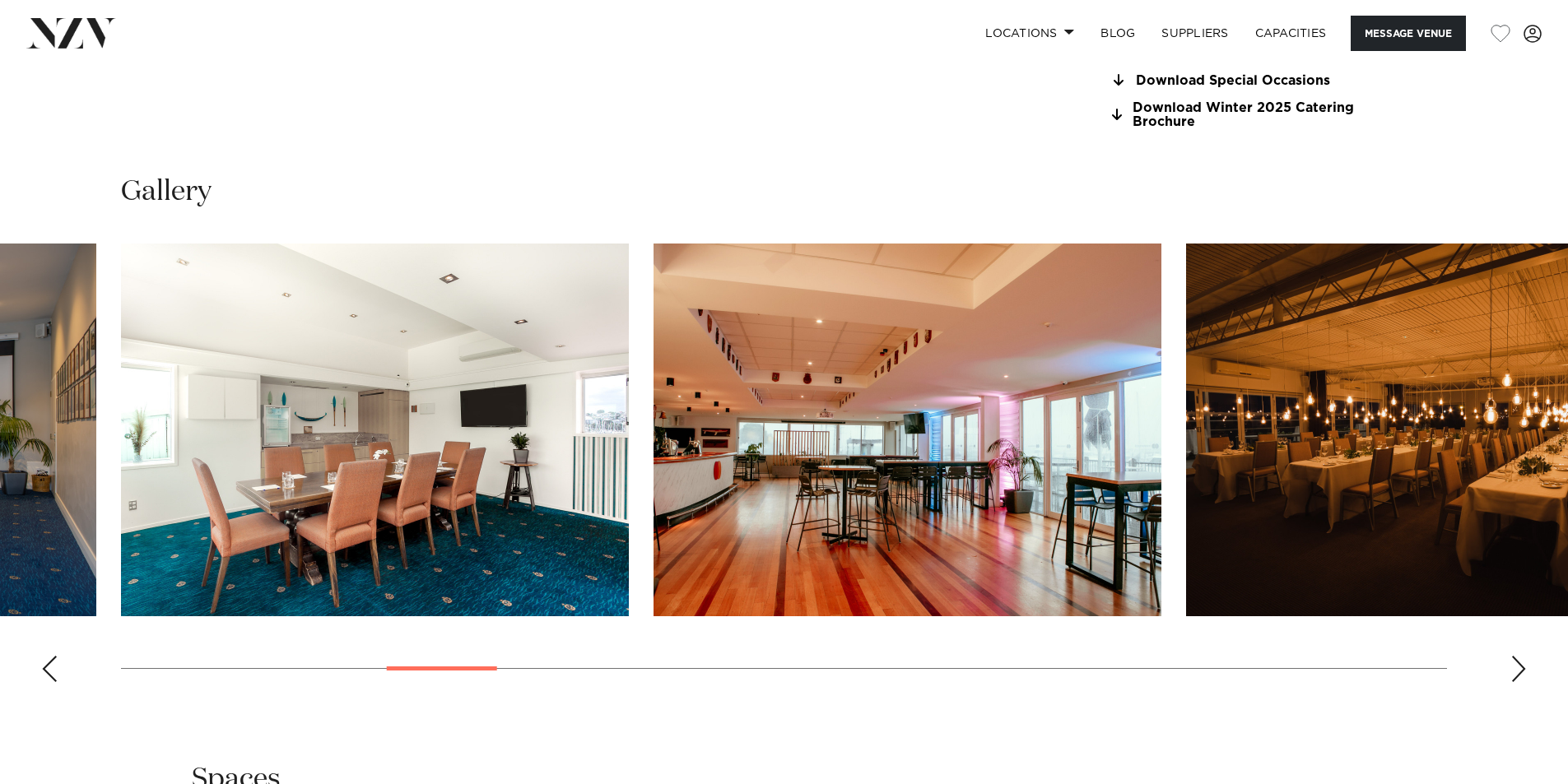
click at [1523, 674] on div "Next slide" at bounding box center [1519, 668] width 17 height 26
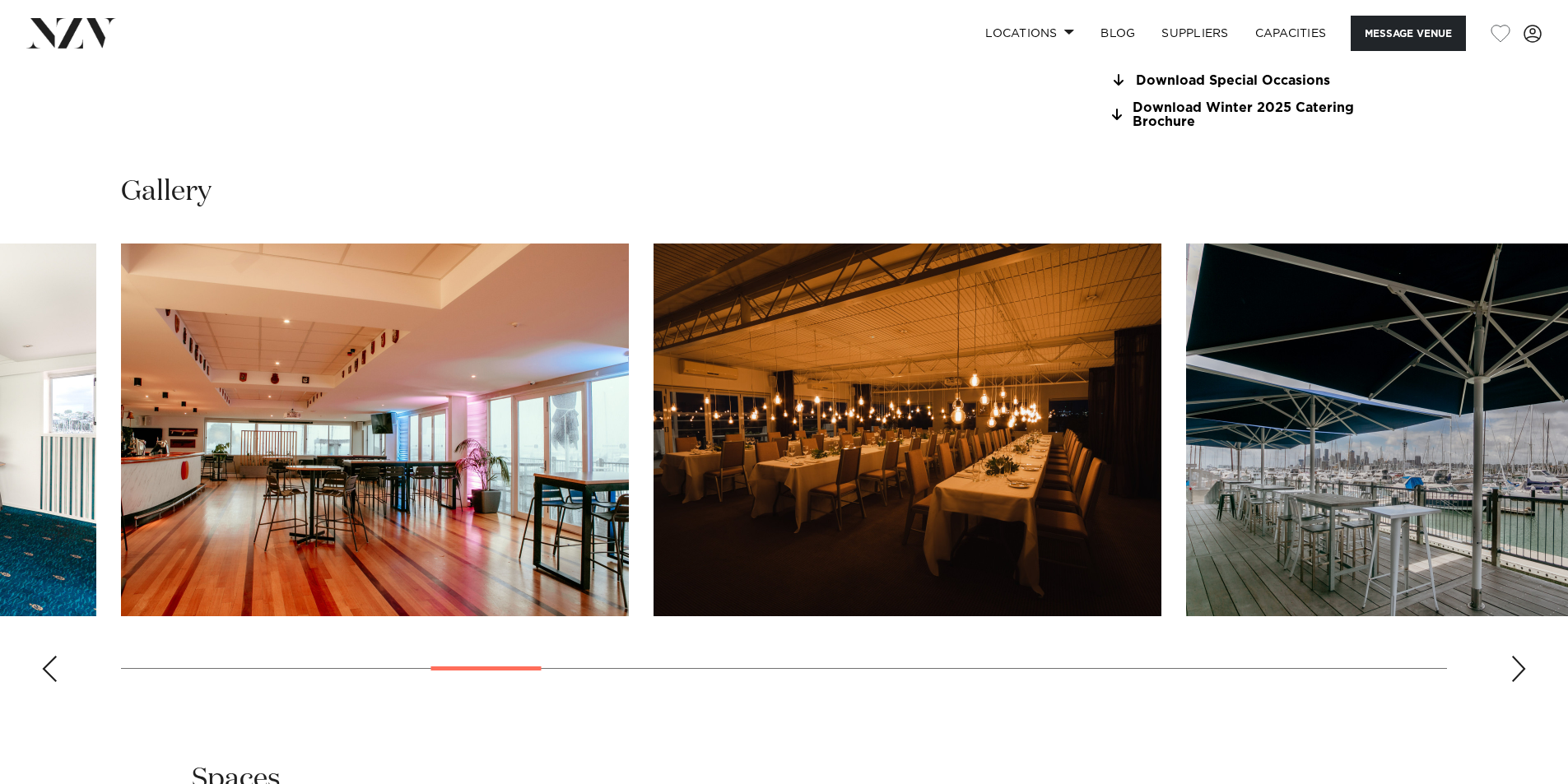
click at [1523, 674] on div "Next slide" at bounding box center [1519, 668] width 17 height 26
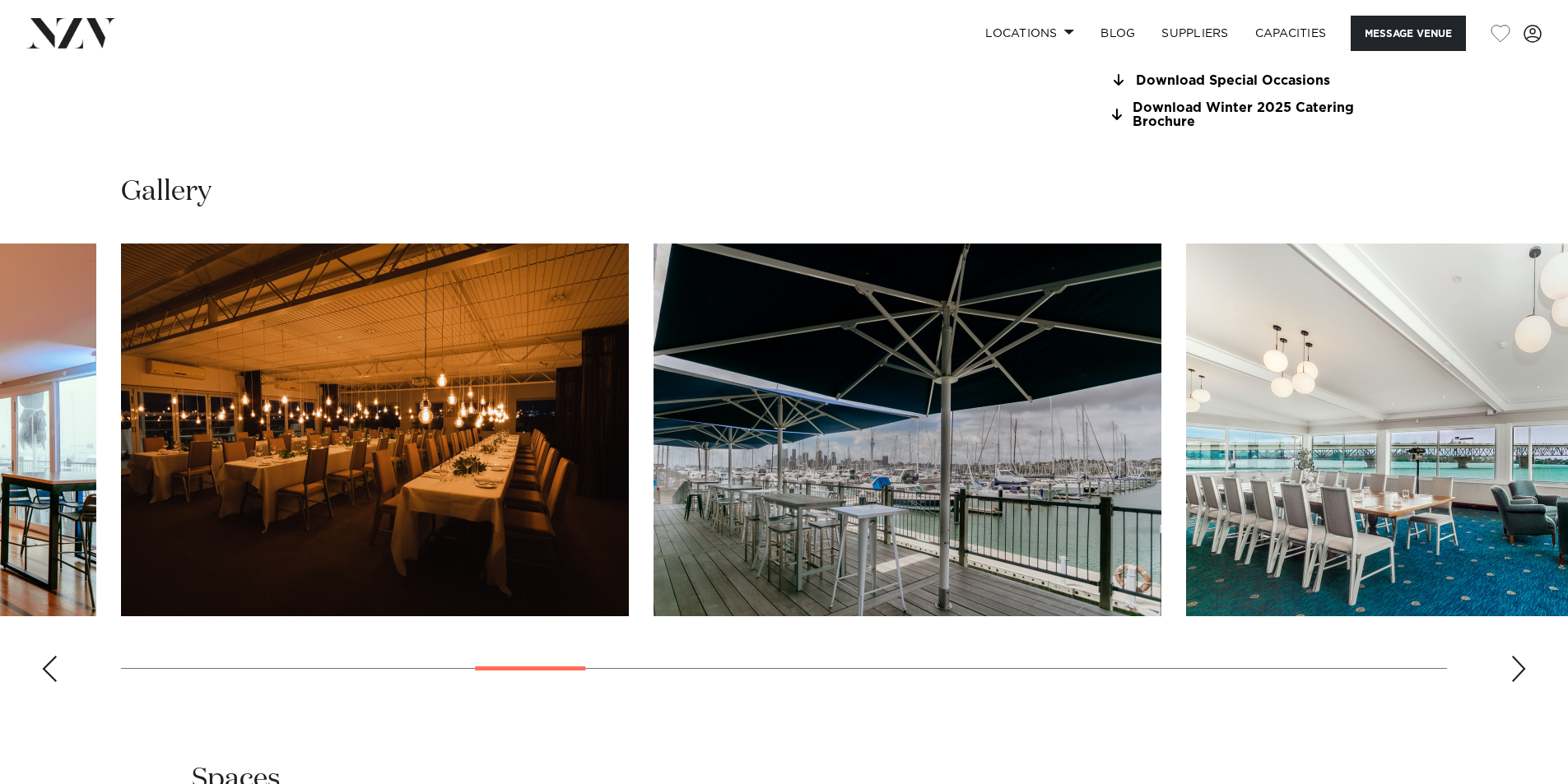
click at [1523, 674] on div "Next slide" at bounding box center [1519, 668] width 17 height 26
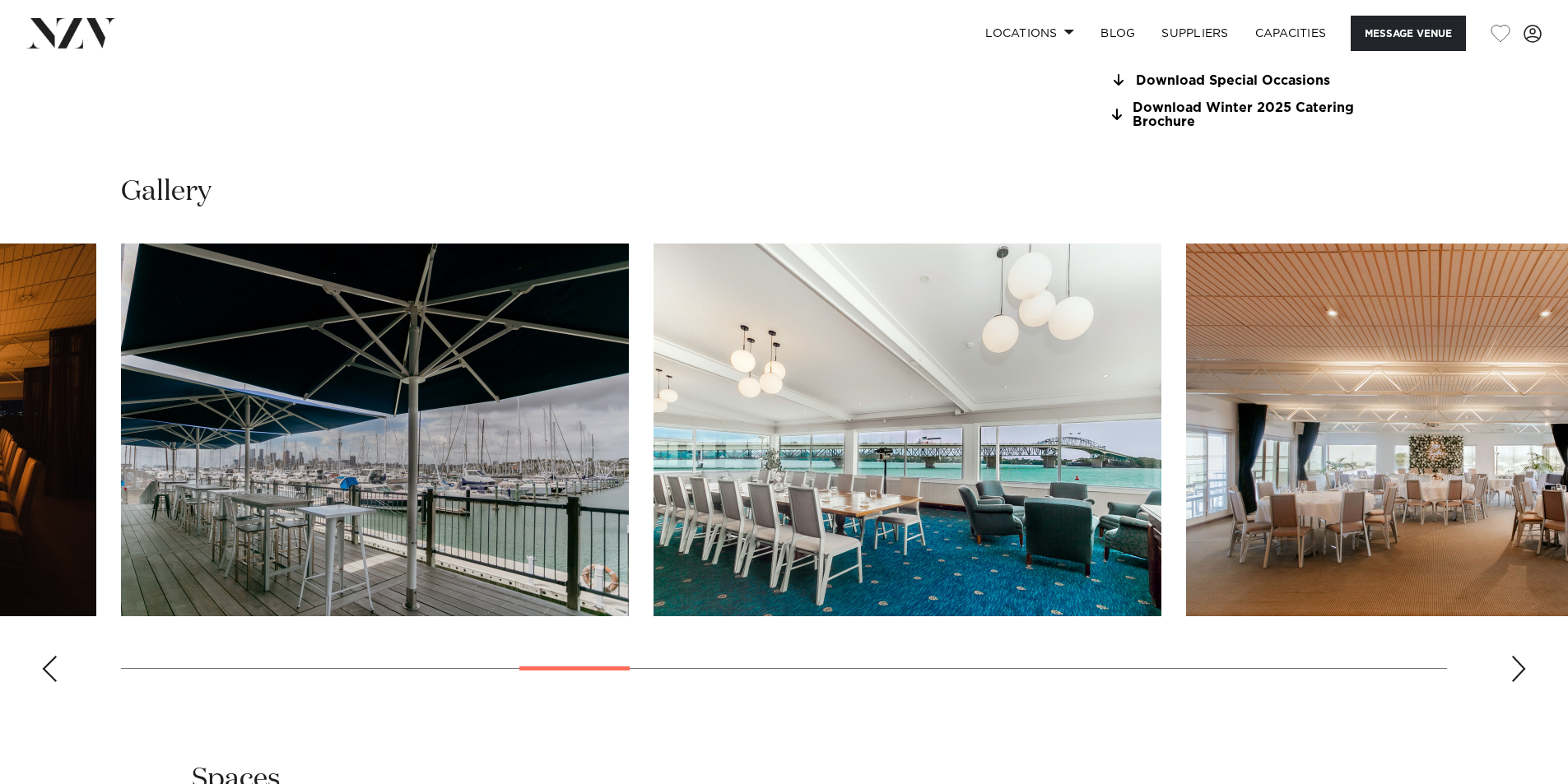
click at [1523, 674] on div "Next slide" at bounding box center [1519, 668] width 17 height 26
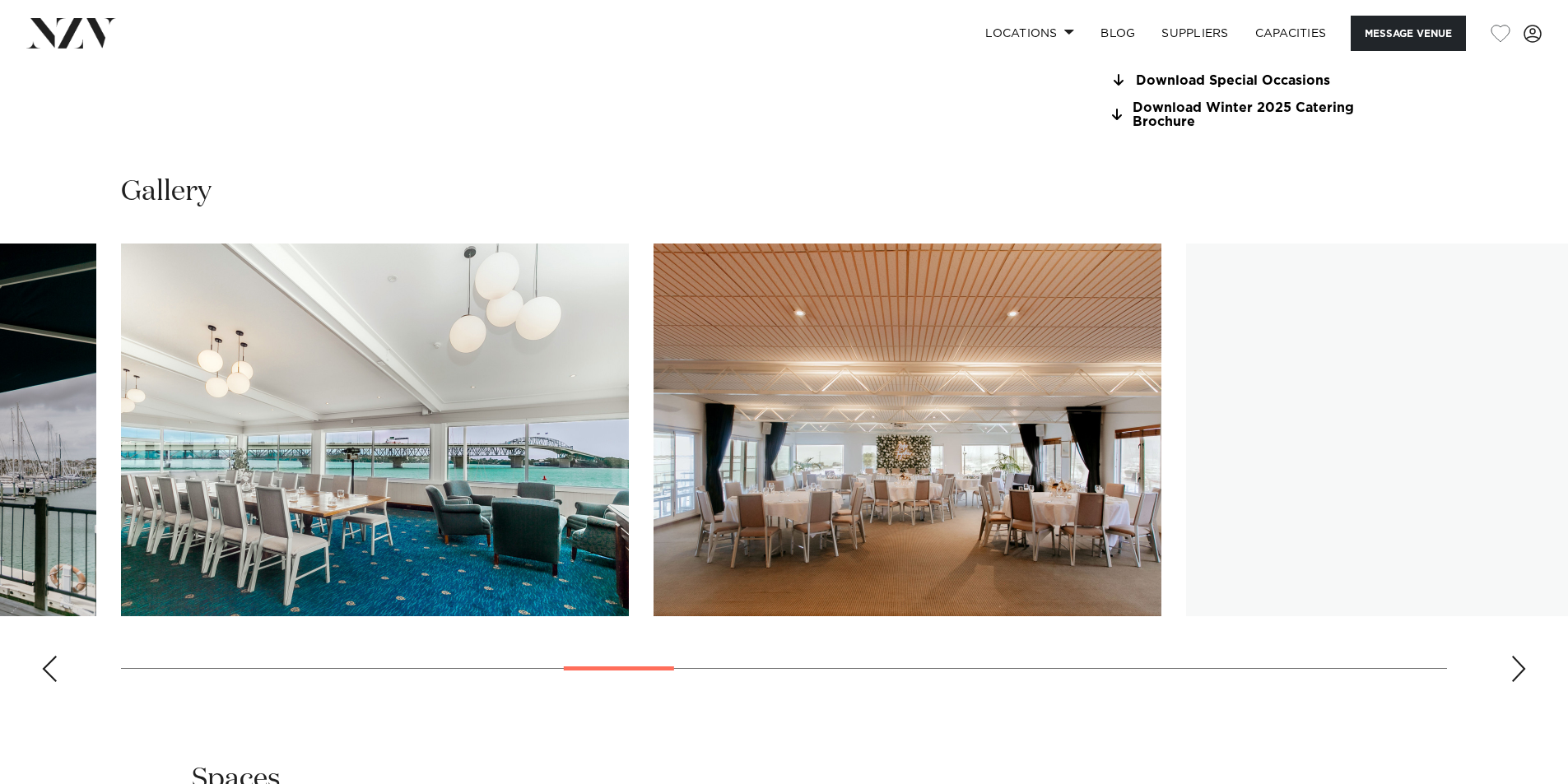
click at [1523, 674] on div "Next slide" at bounding box center [1519, 668] width 17 height 26
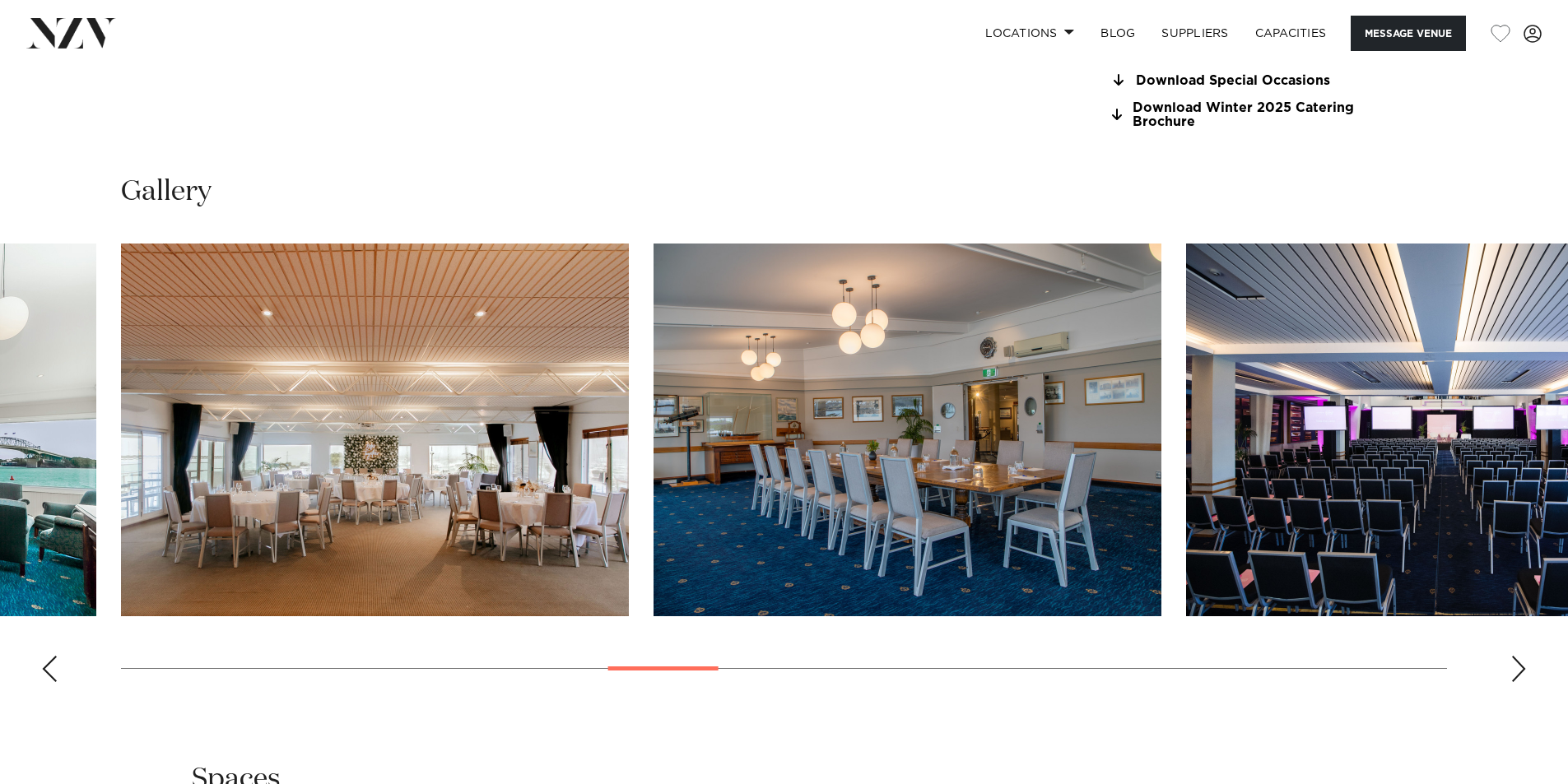
click at [298, 416] on img "12 / 30" at bounding box center [375, 430] width 508 height 373
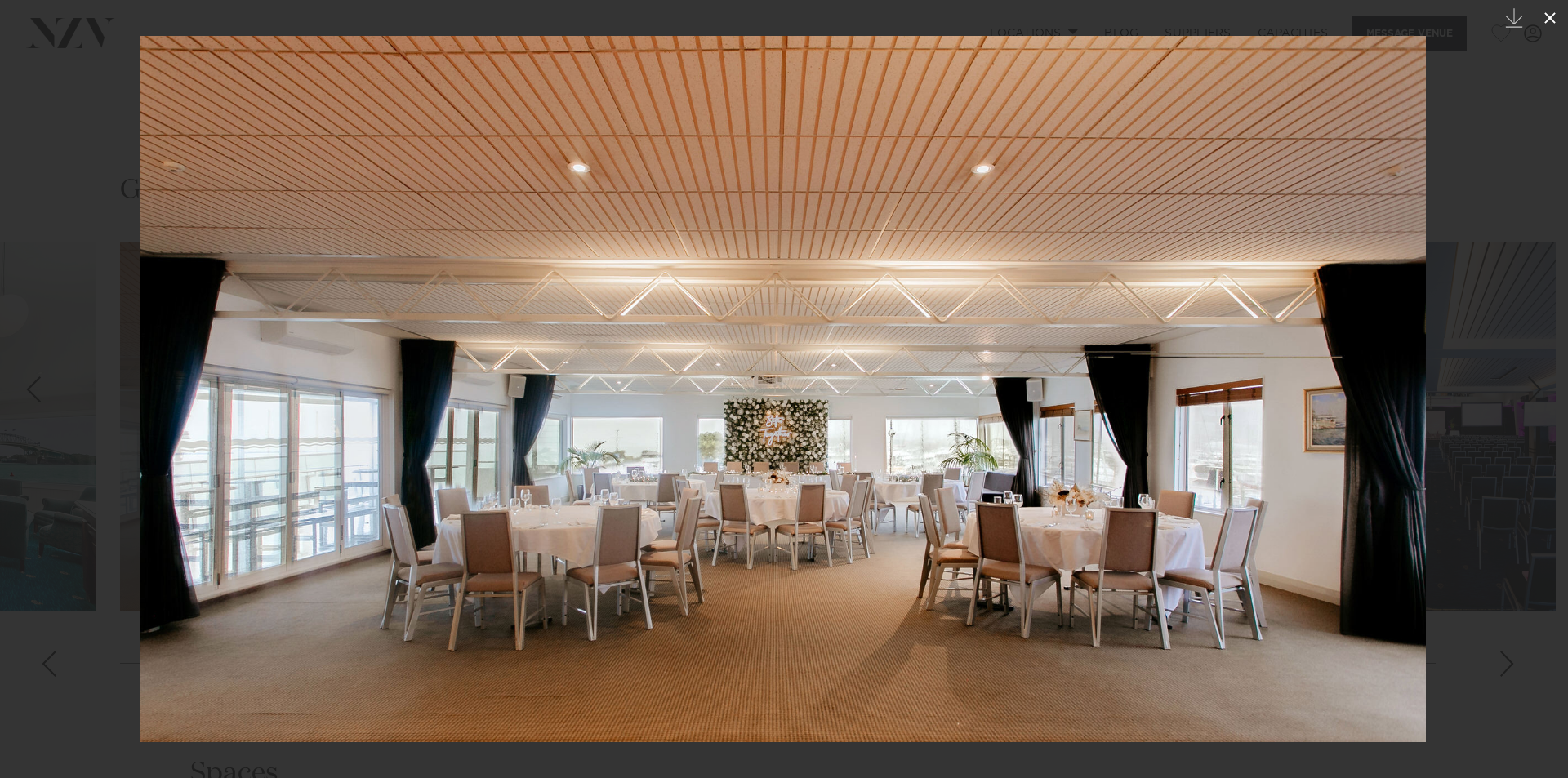
click at [1555, 18] on icon at bounding box center [1549, 18] width 19 height 19
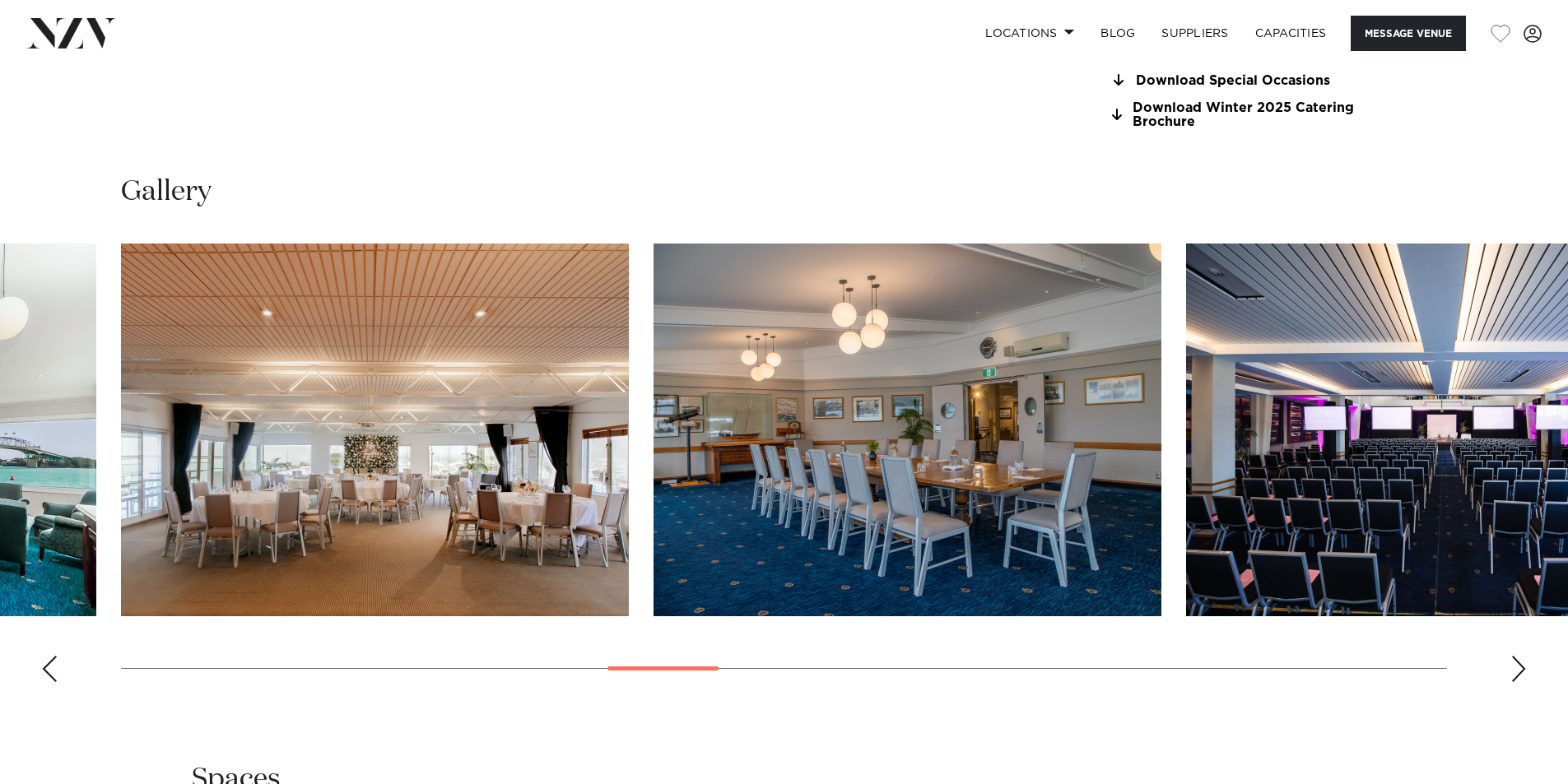
click at [1525, 670] on swiper-container at bounding box center [784, 469] width 1568 height 451
click at [1521, 671] on div "Next slide" at bounding box center [1519, 668] width 17 height 26
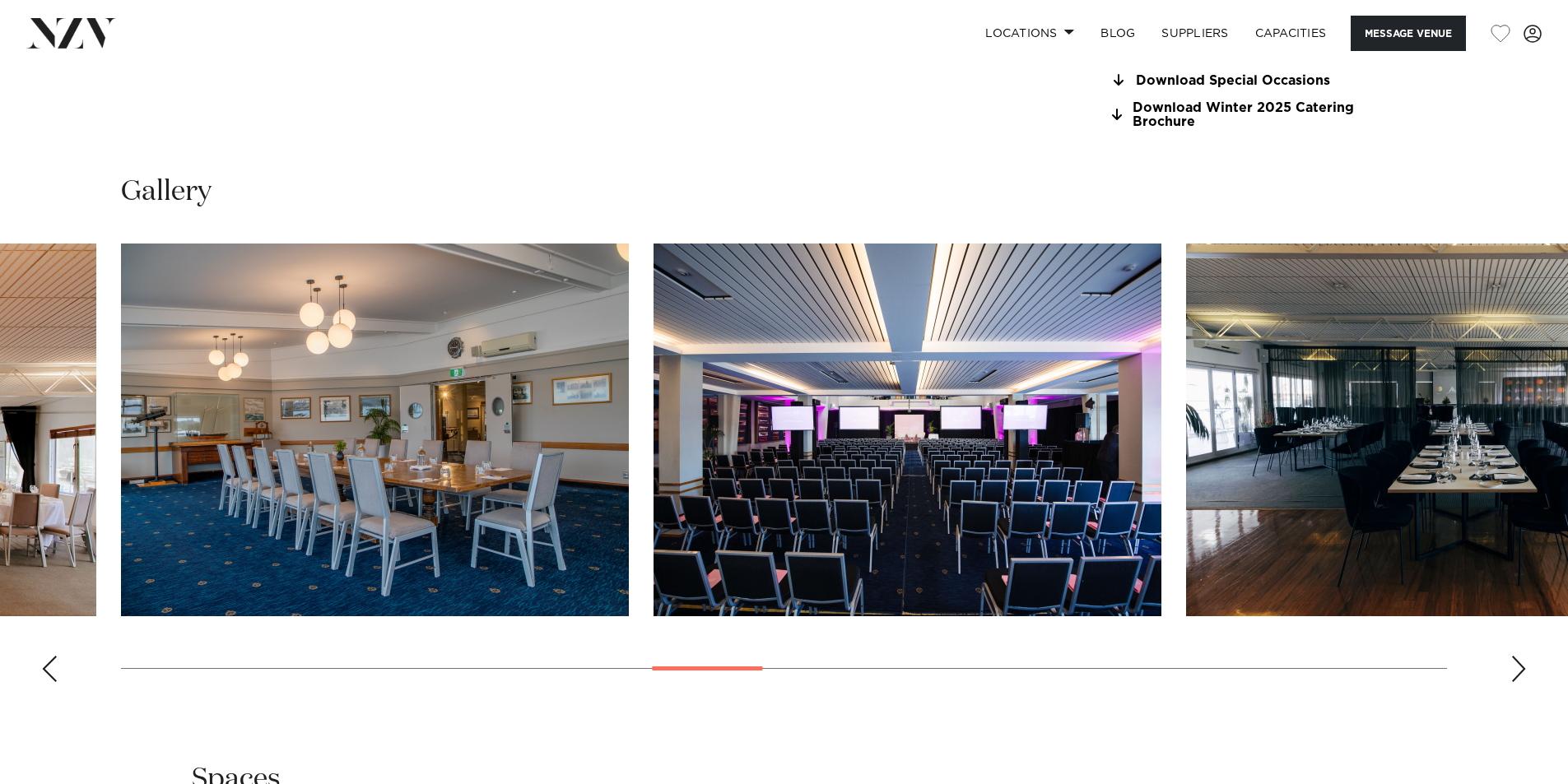
click at [1521, 671] on div "Next slide" at bounding box center [1519, 668] width 17 height 26
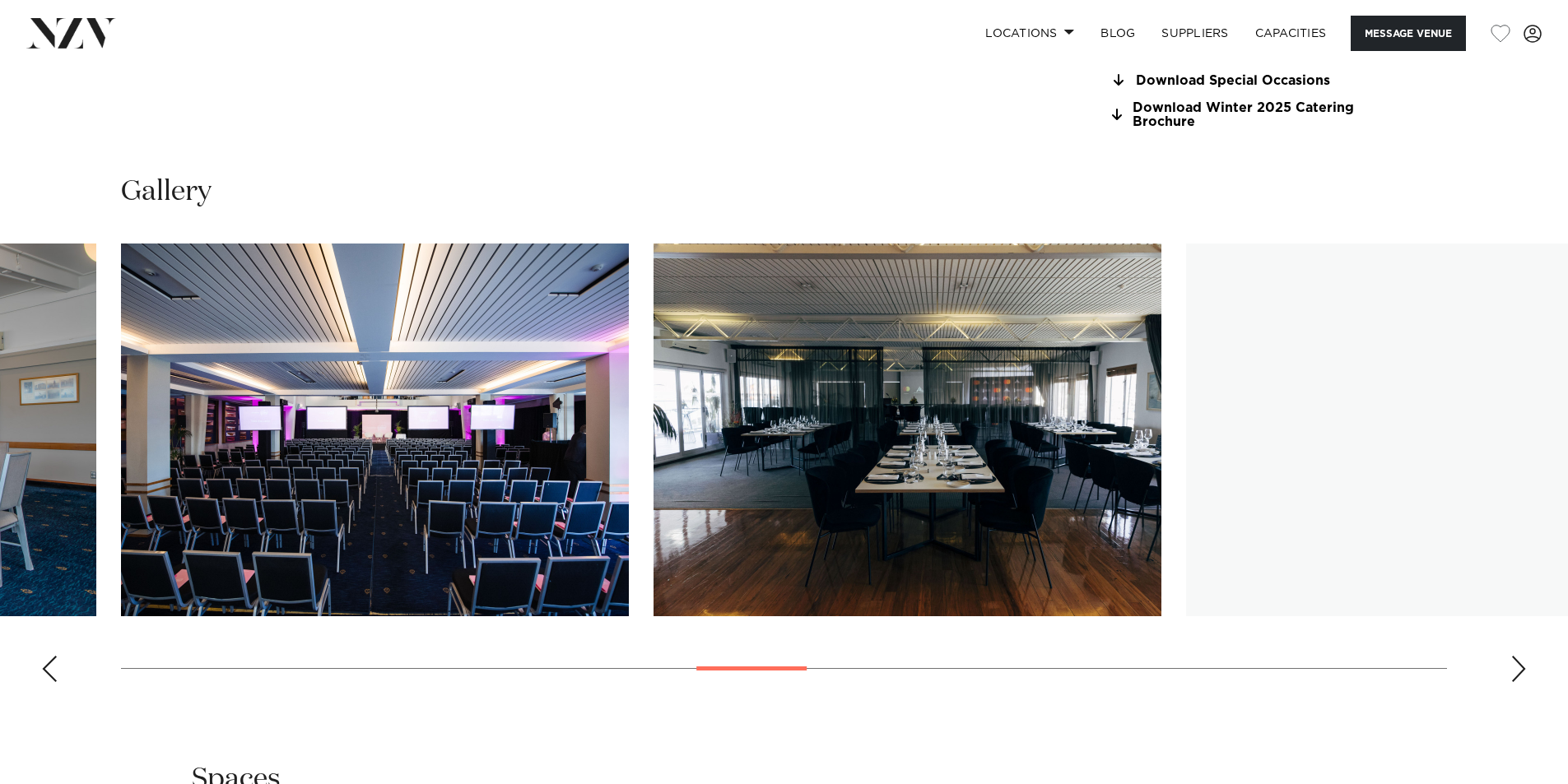
click at [1521, 671] on div "Next slide" at bounding box center [1519, 668] width 17 height 26
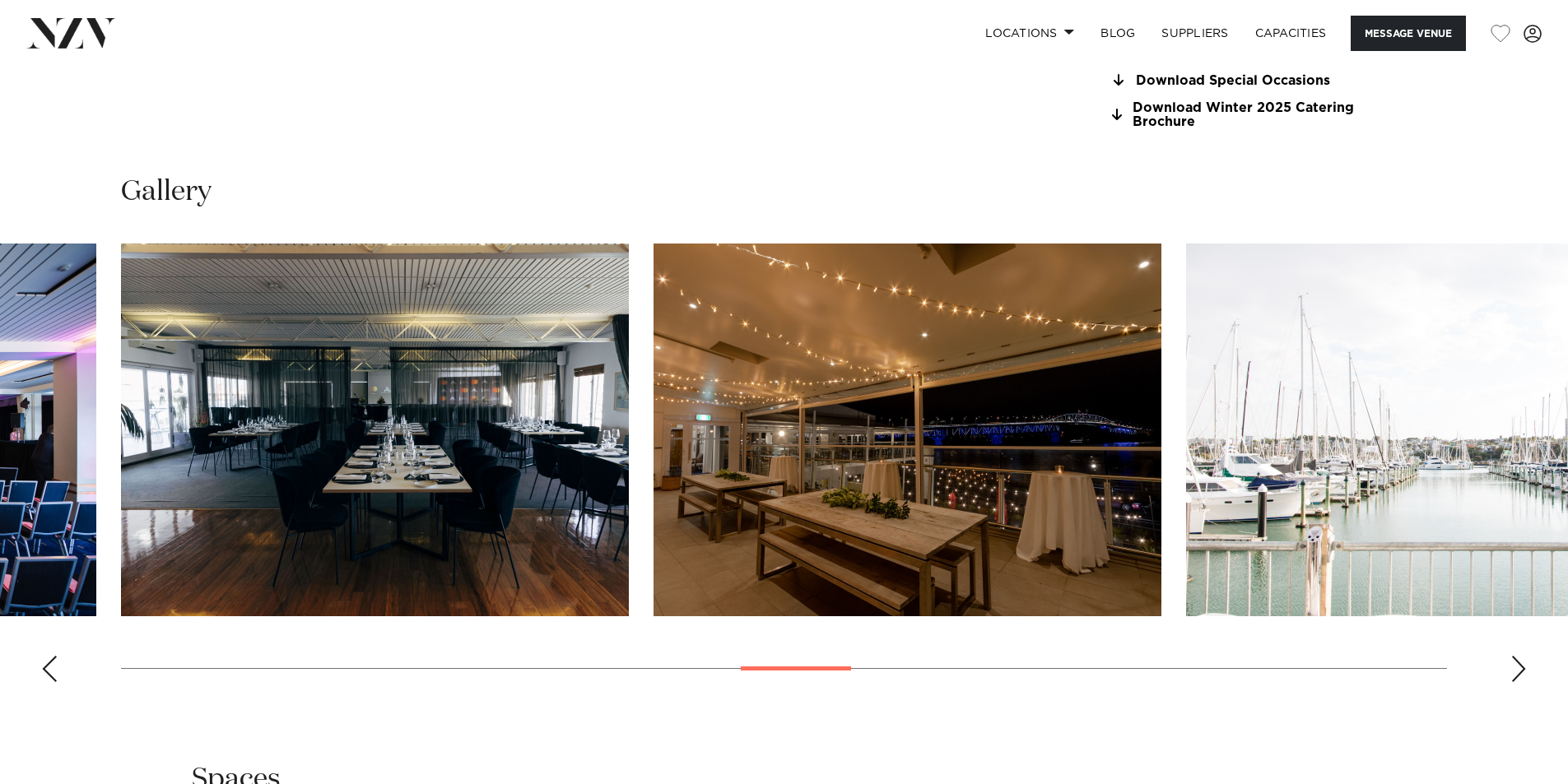
click at [1521, 671] on div "Next slide" at bounding box center [1519, 668] width 17 height 26
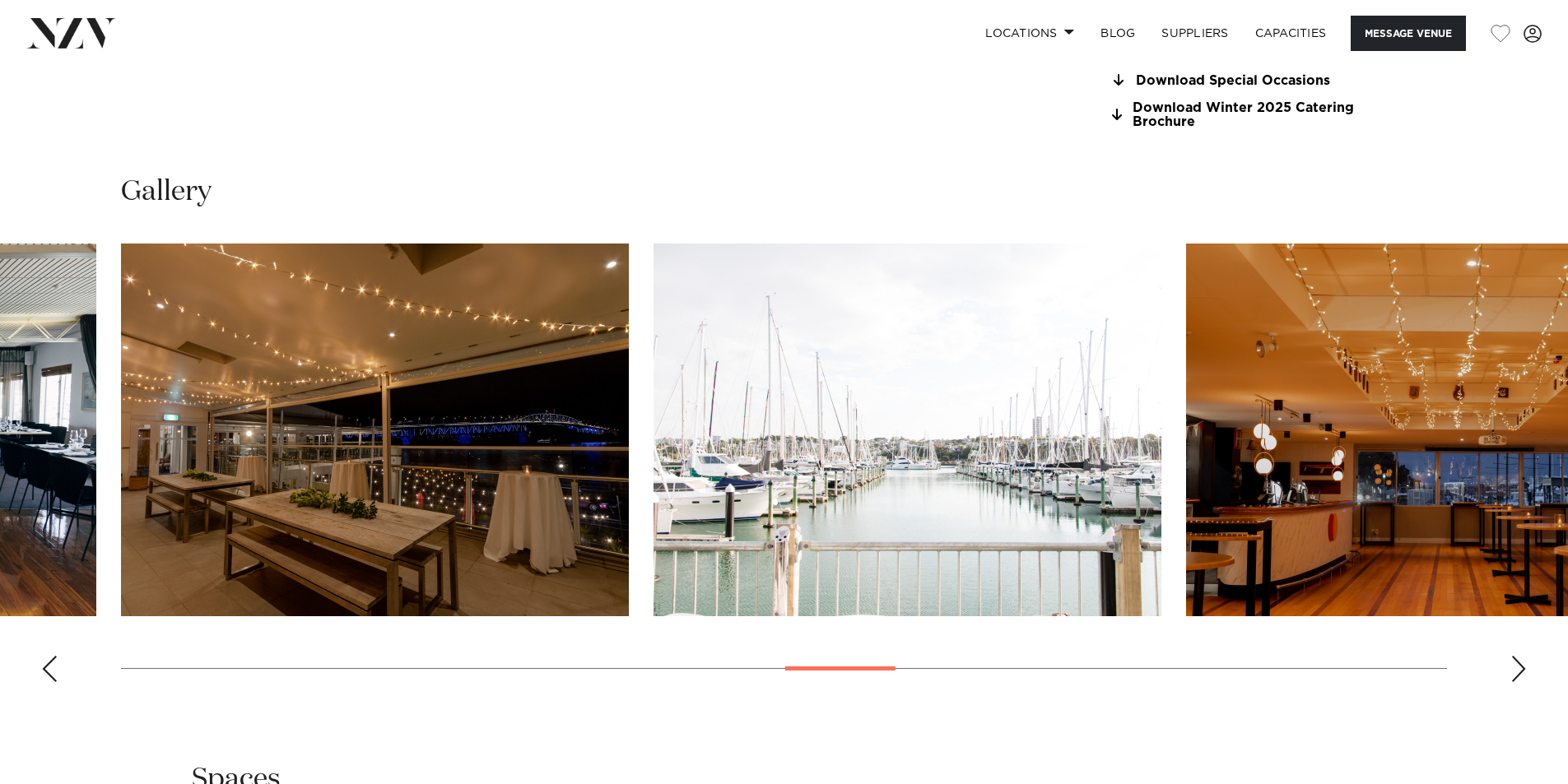
click at [1521, 671] on div "Next slide" at bounding box center [1519, 668] width 17 height 26
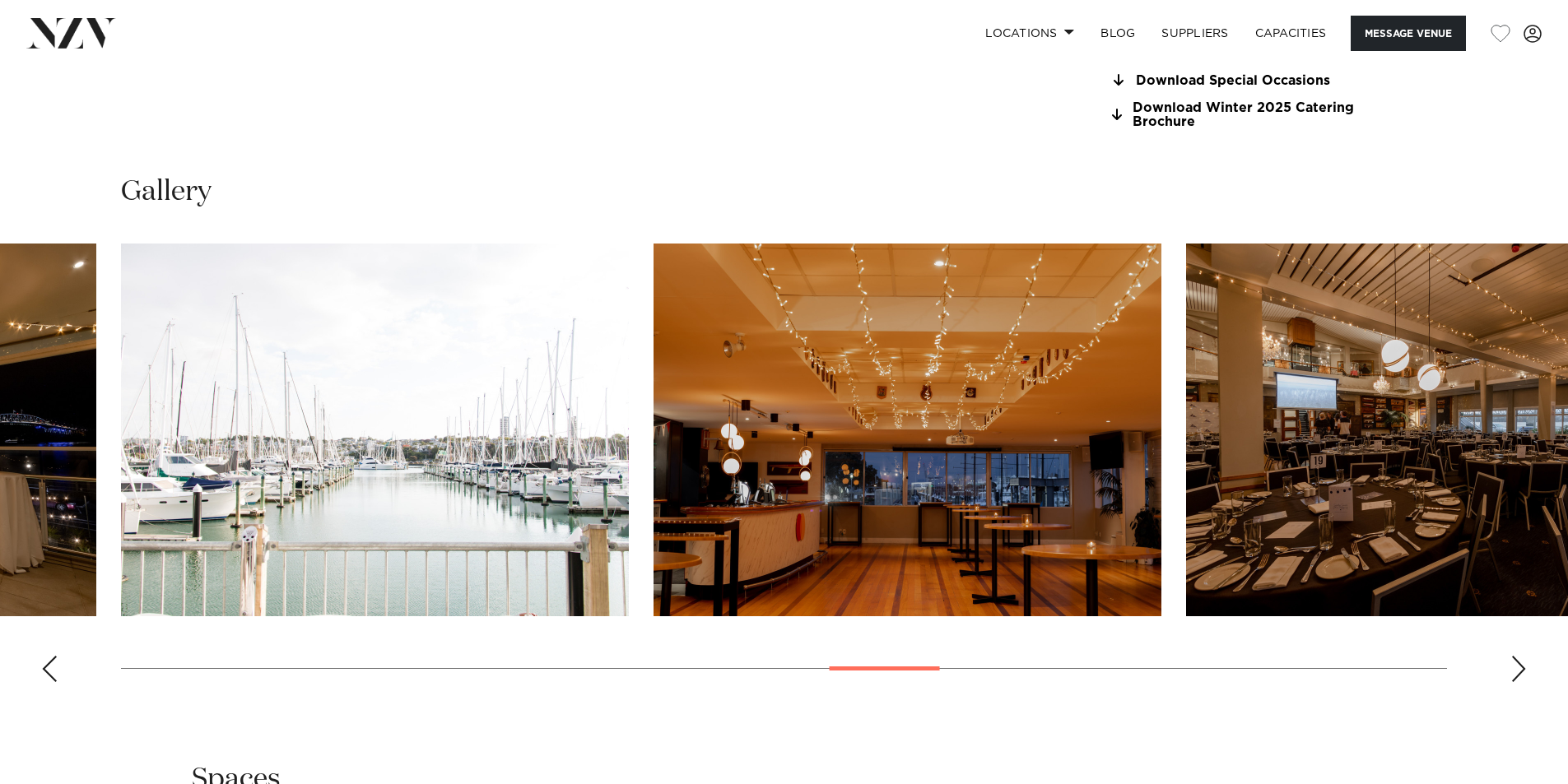
click at [1521, 671] on div "Next slide" at bounding box center [1519, 668] width 17 height 26
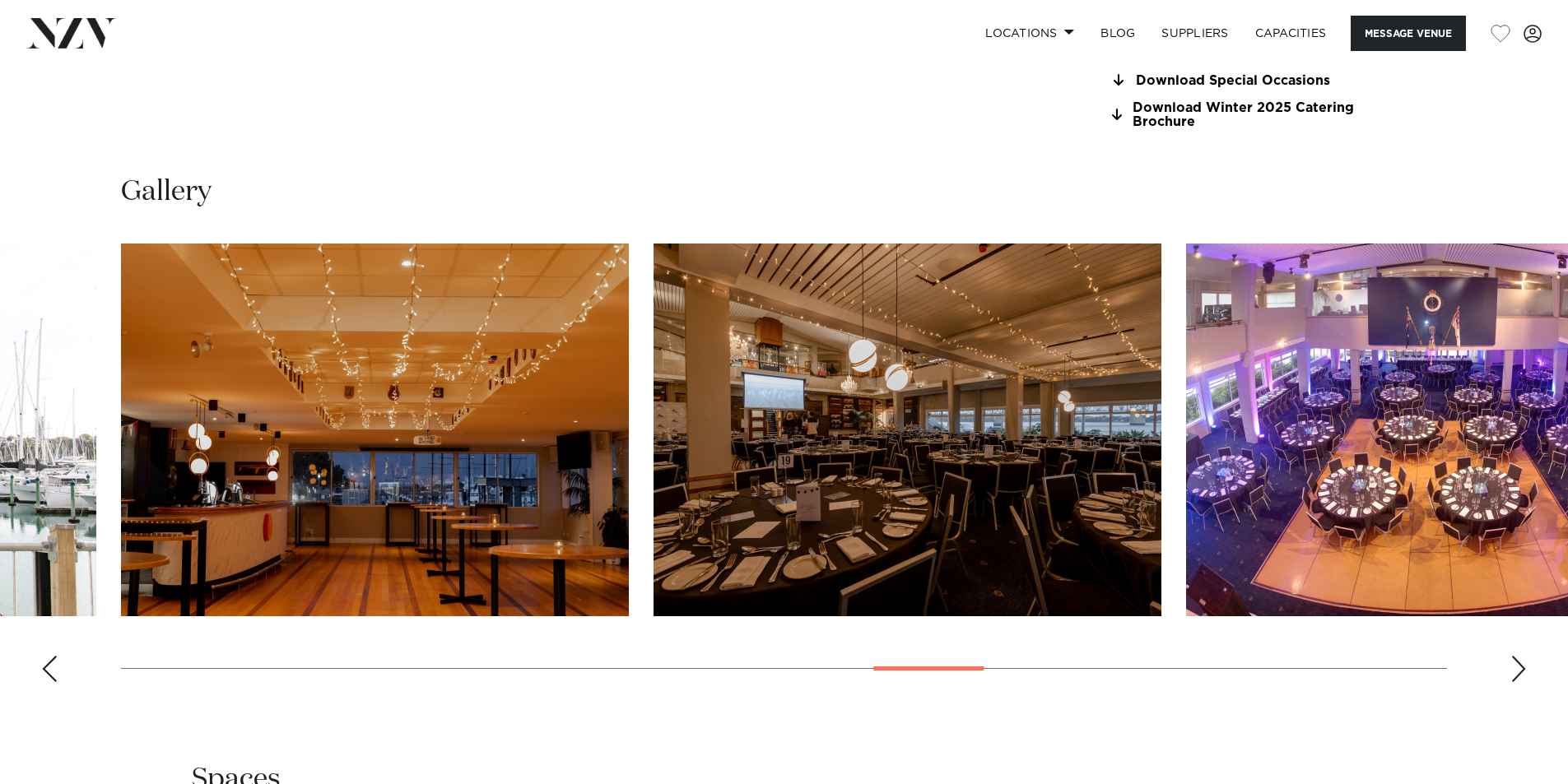
click at [1521, 671] on div "Next slide" at bounding box center [1519, 668] width 17 height 26
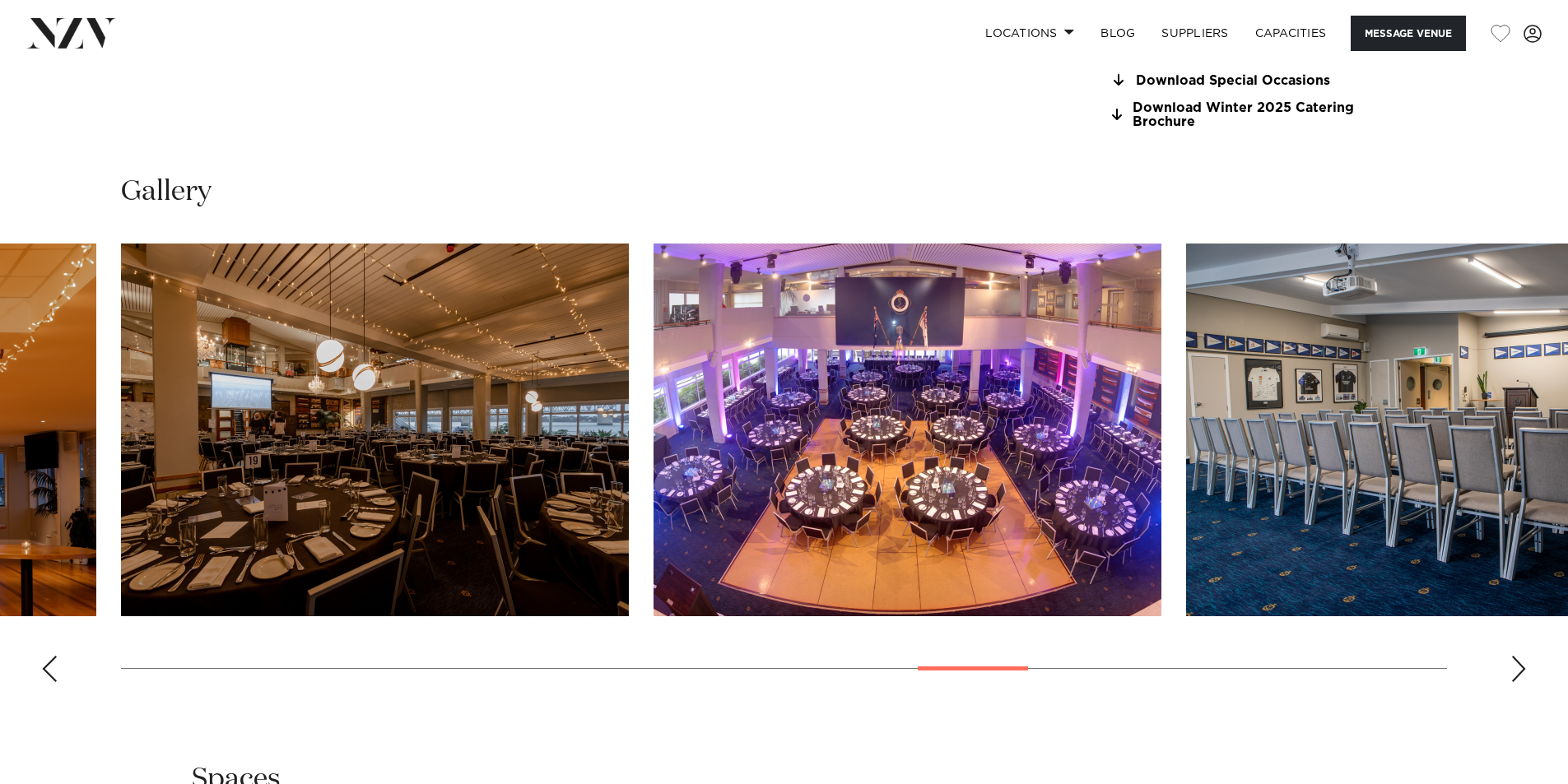
click at [1521, 671] on div "Next slide" at bounding box center [1519, 668] width 17 height 26
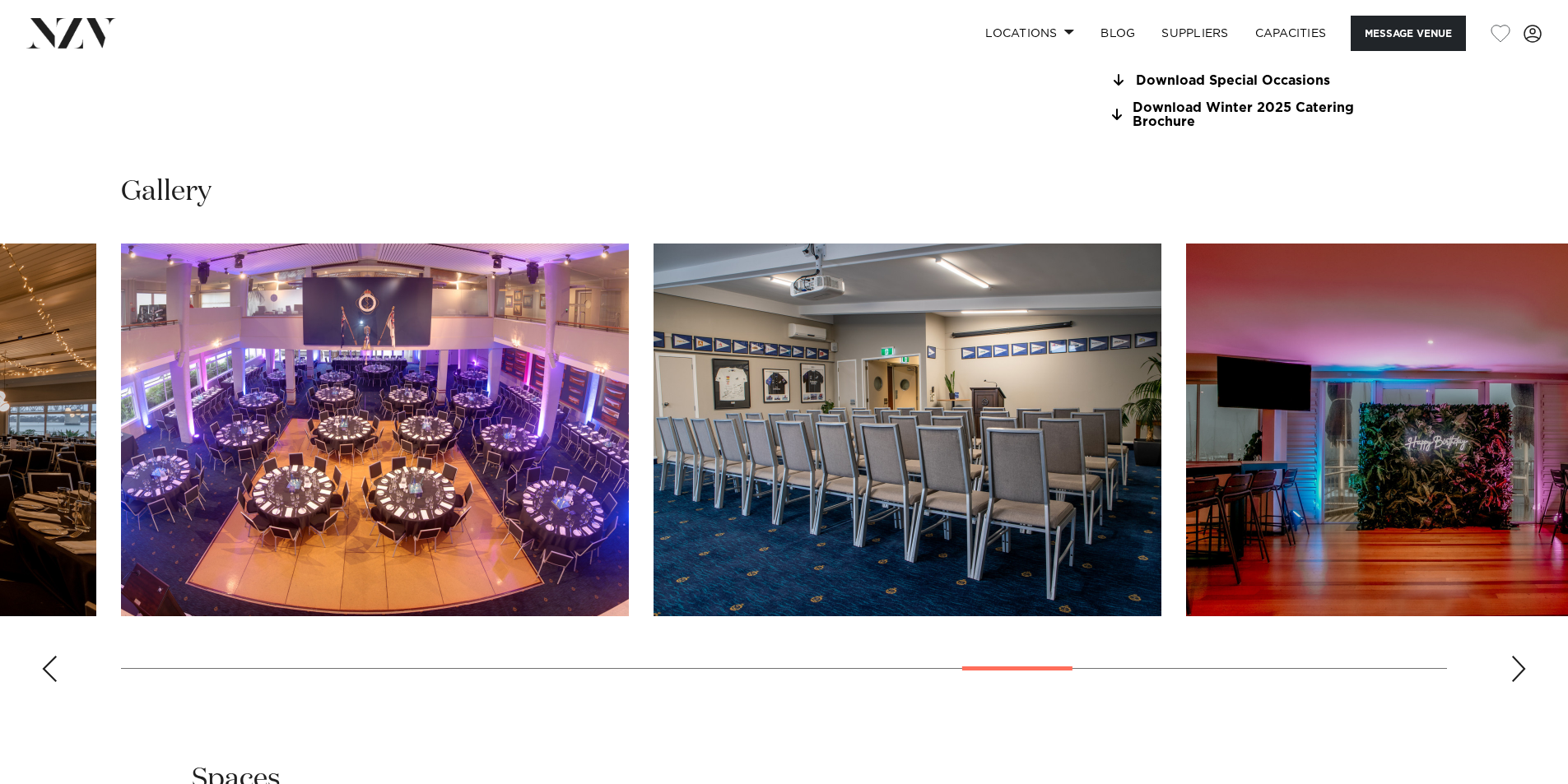
click at [1521, 671] on div "Next slide" at bounding box center [1519, 668] width 17 height 26
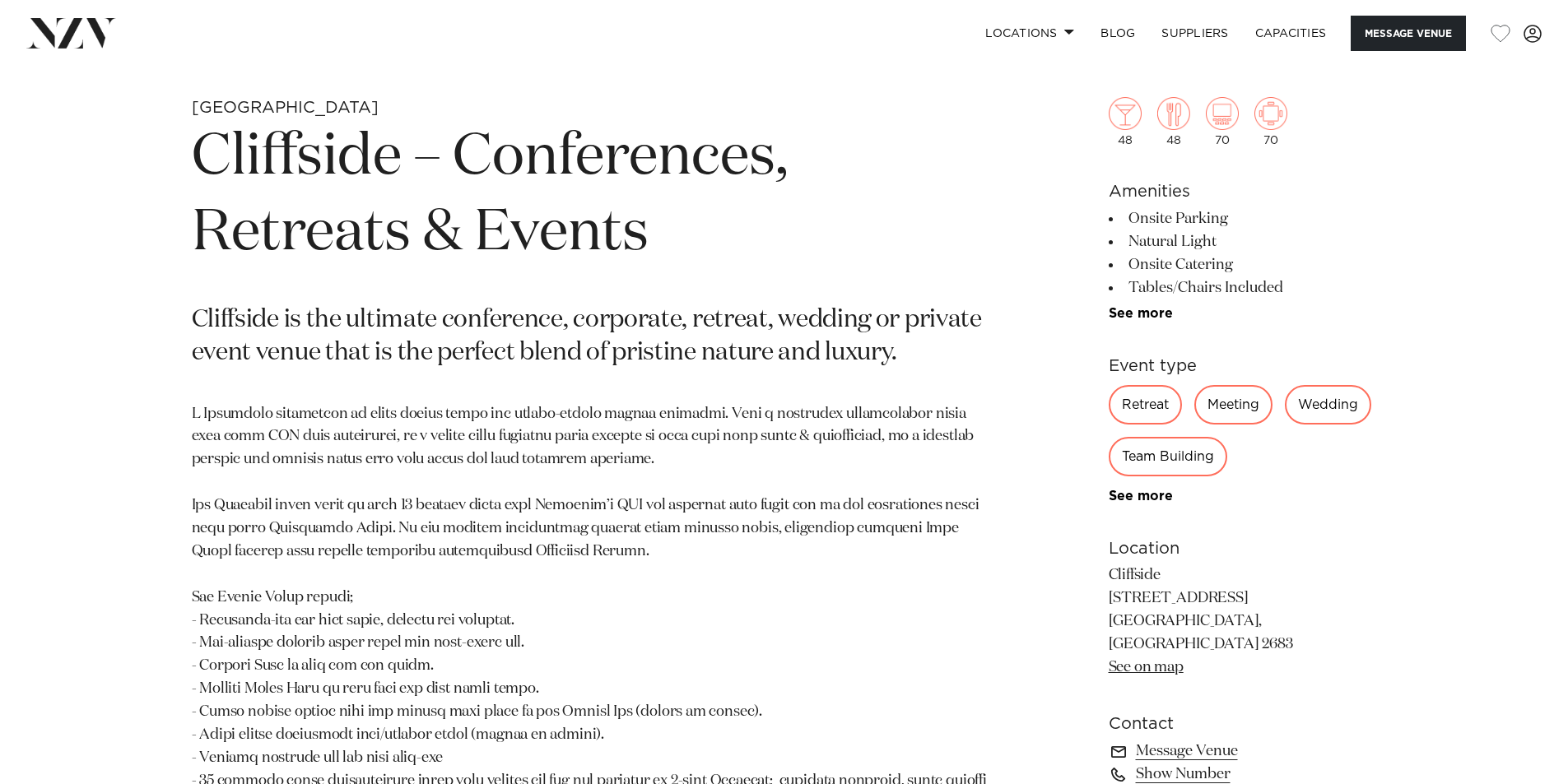
scroll to position [823, 0]
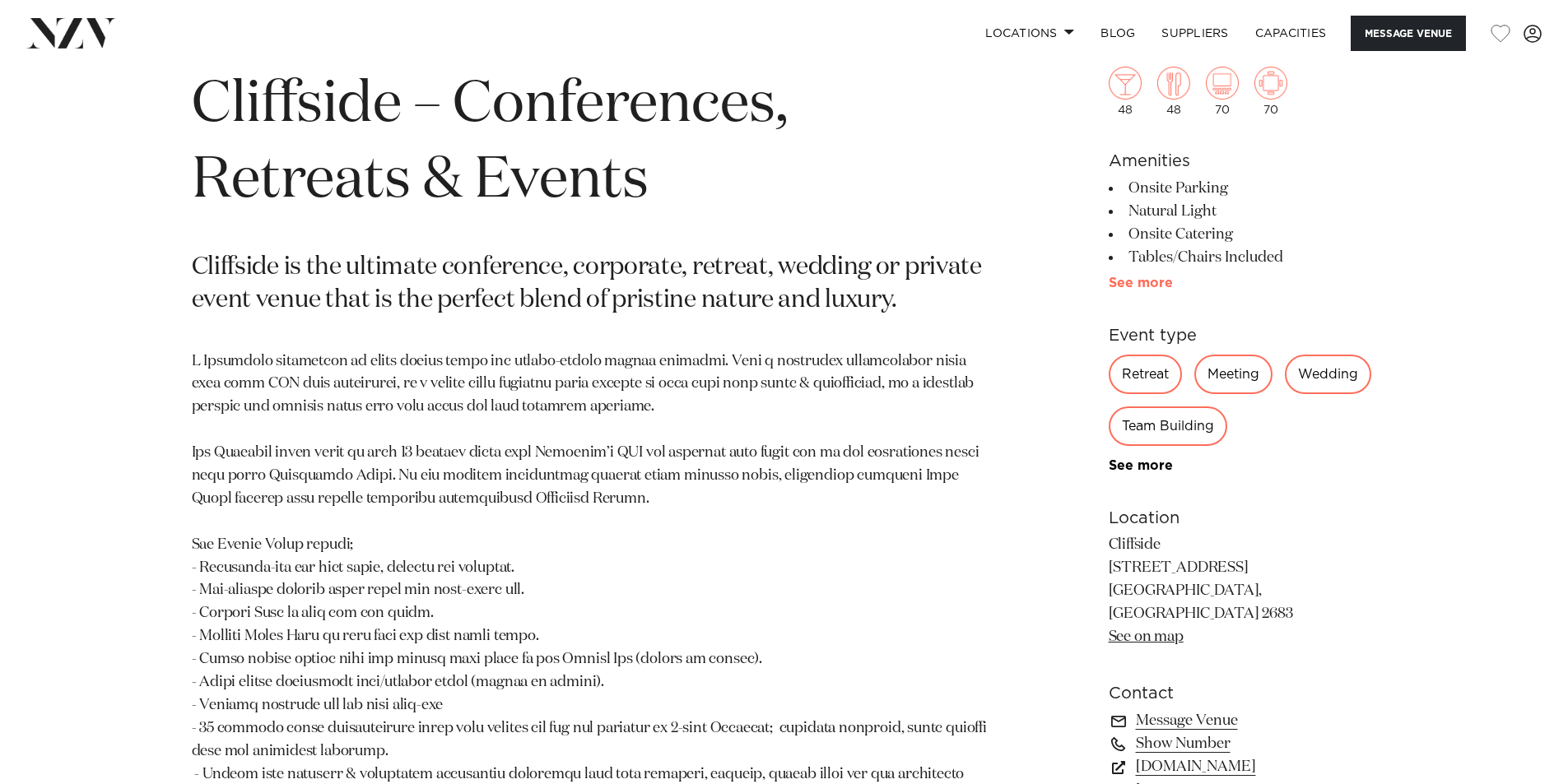
click at [1131, 276] on link "See more" at bounding box center [1173, 283] width 129 height 13
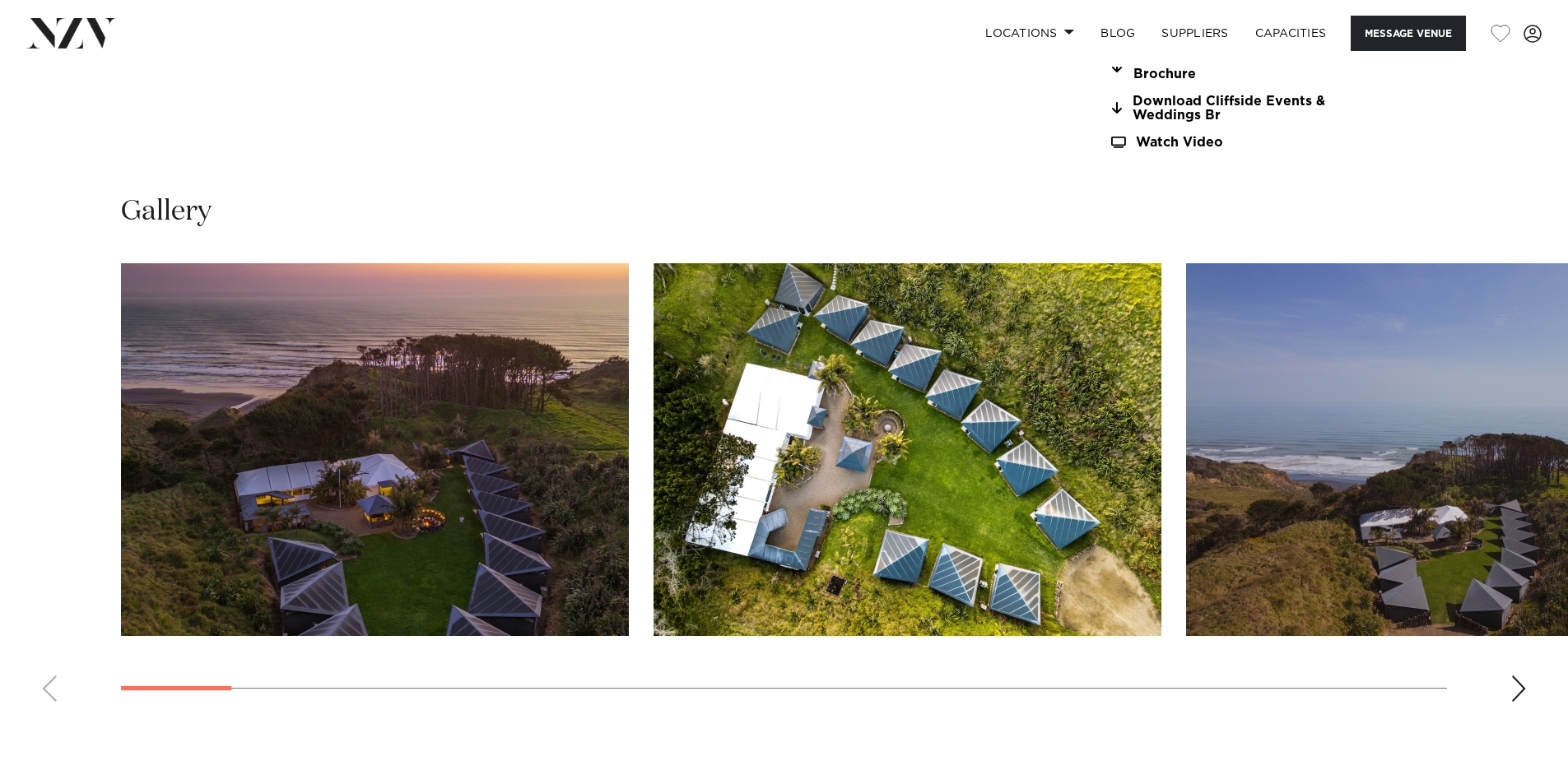
scroll to position [1728, 0]
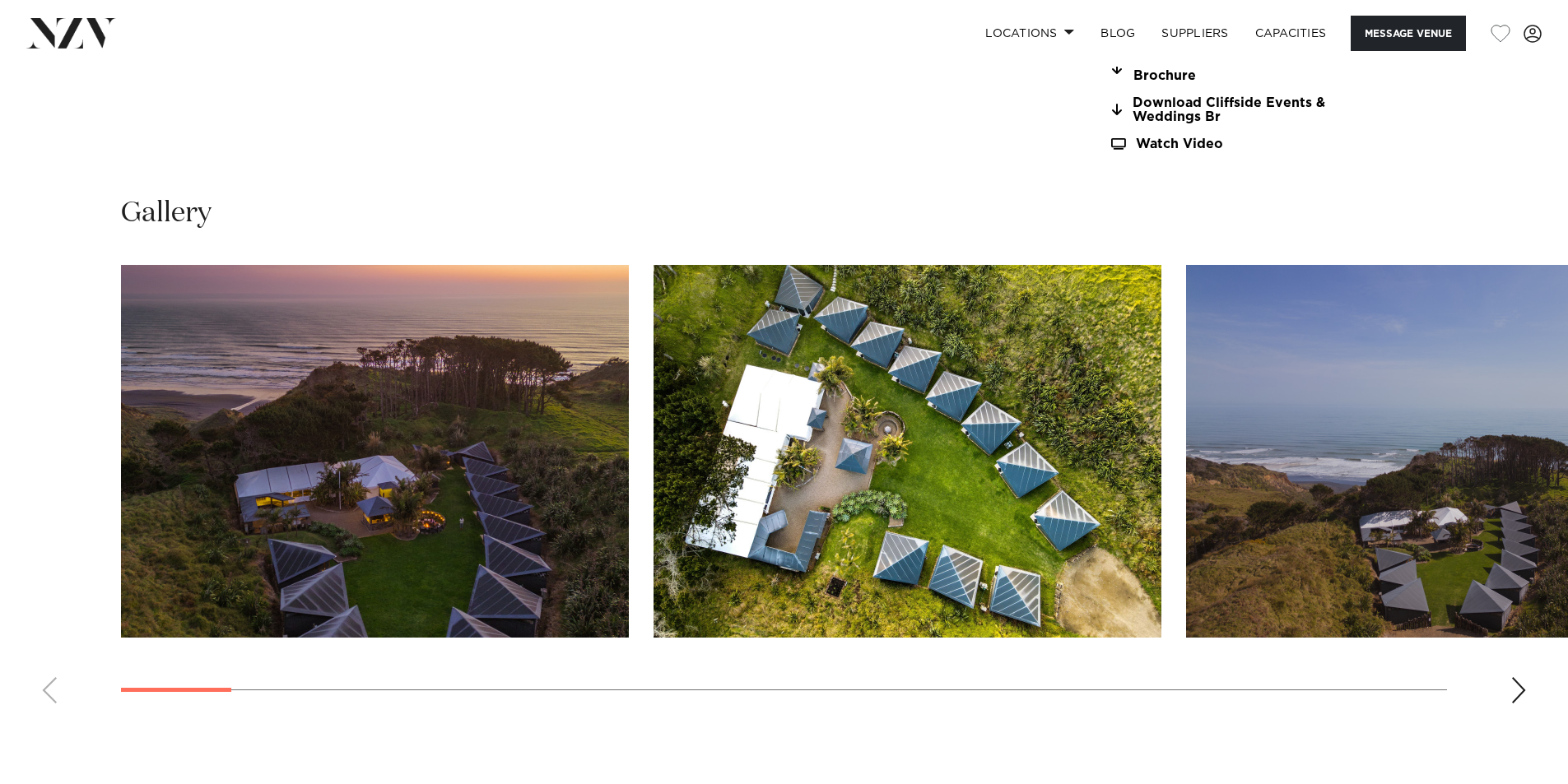
click at [1522, 677] on div "Next slide" at bounding box center [1519, 690] width 17 height 26
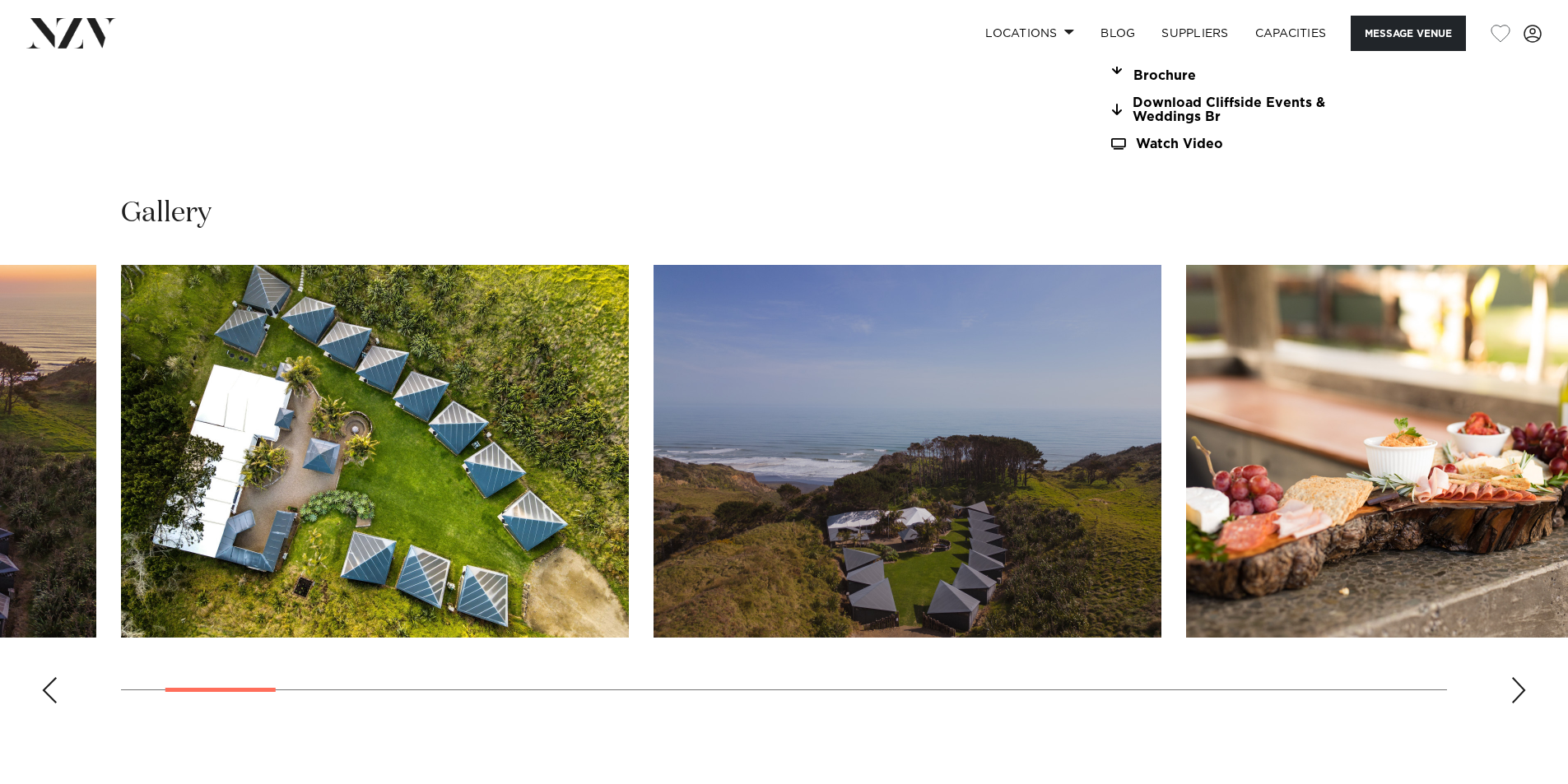
click at [1522, 677] on div "Next slide" at bounding box center [1519, 690] width 17 height 26
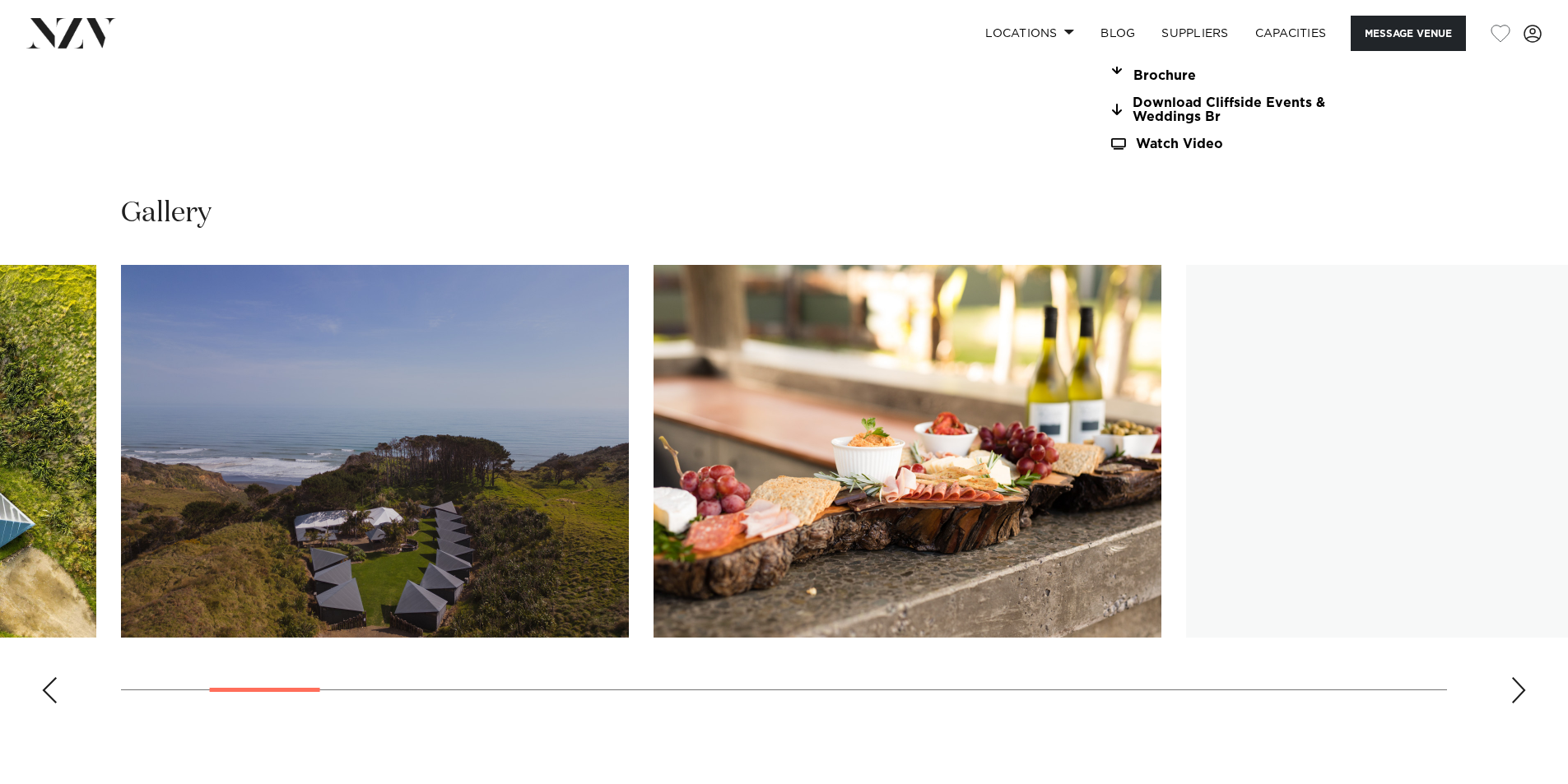
click at [1522, 677] on div "Next slide" at bounding box center [1519, 690] width 17 height 26
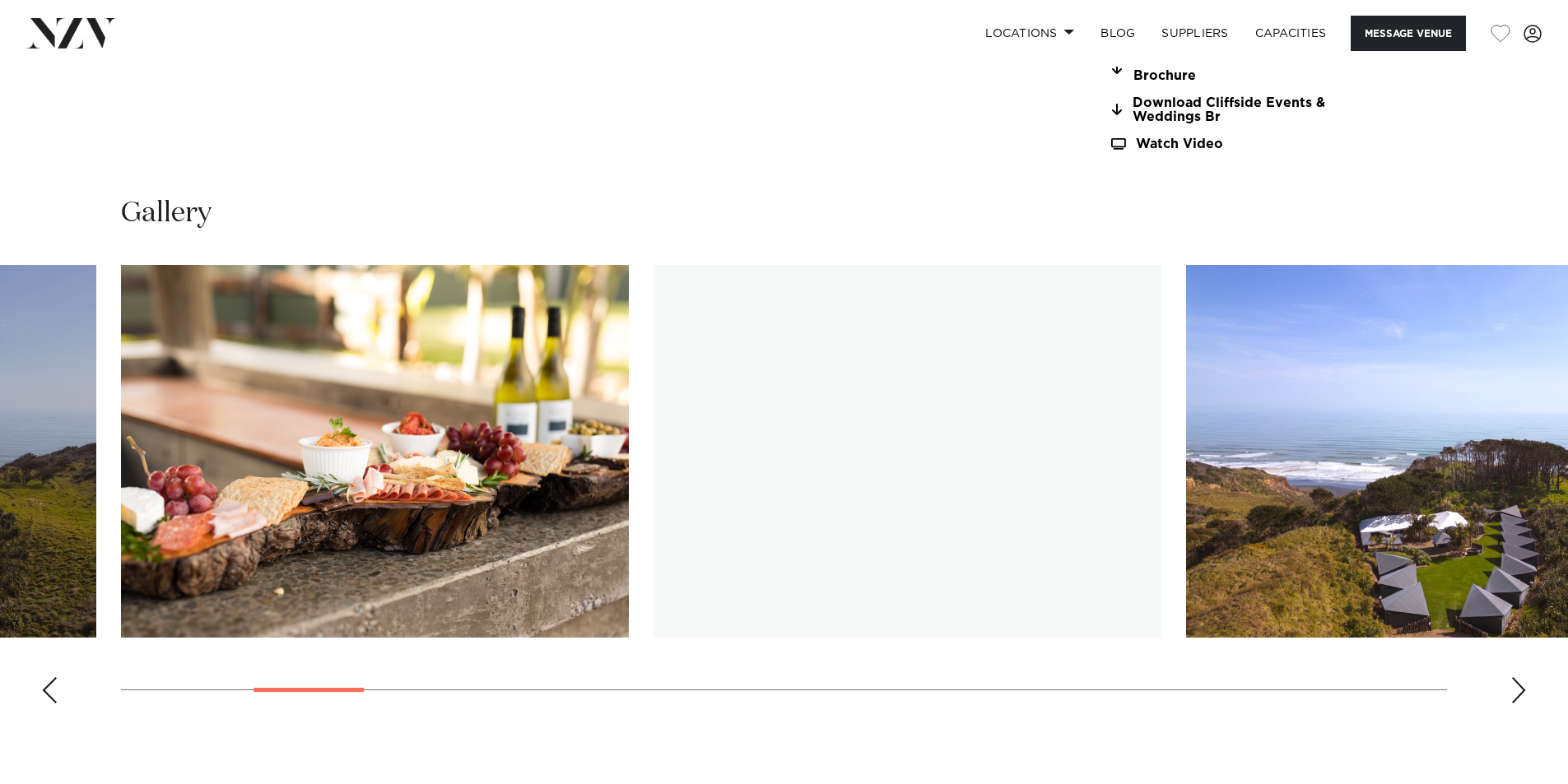
click at [1522, 677] on div "Next slide" at bounding box center [1519, 690] width 17 height 26
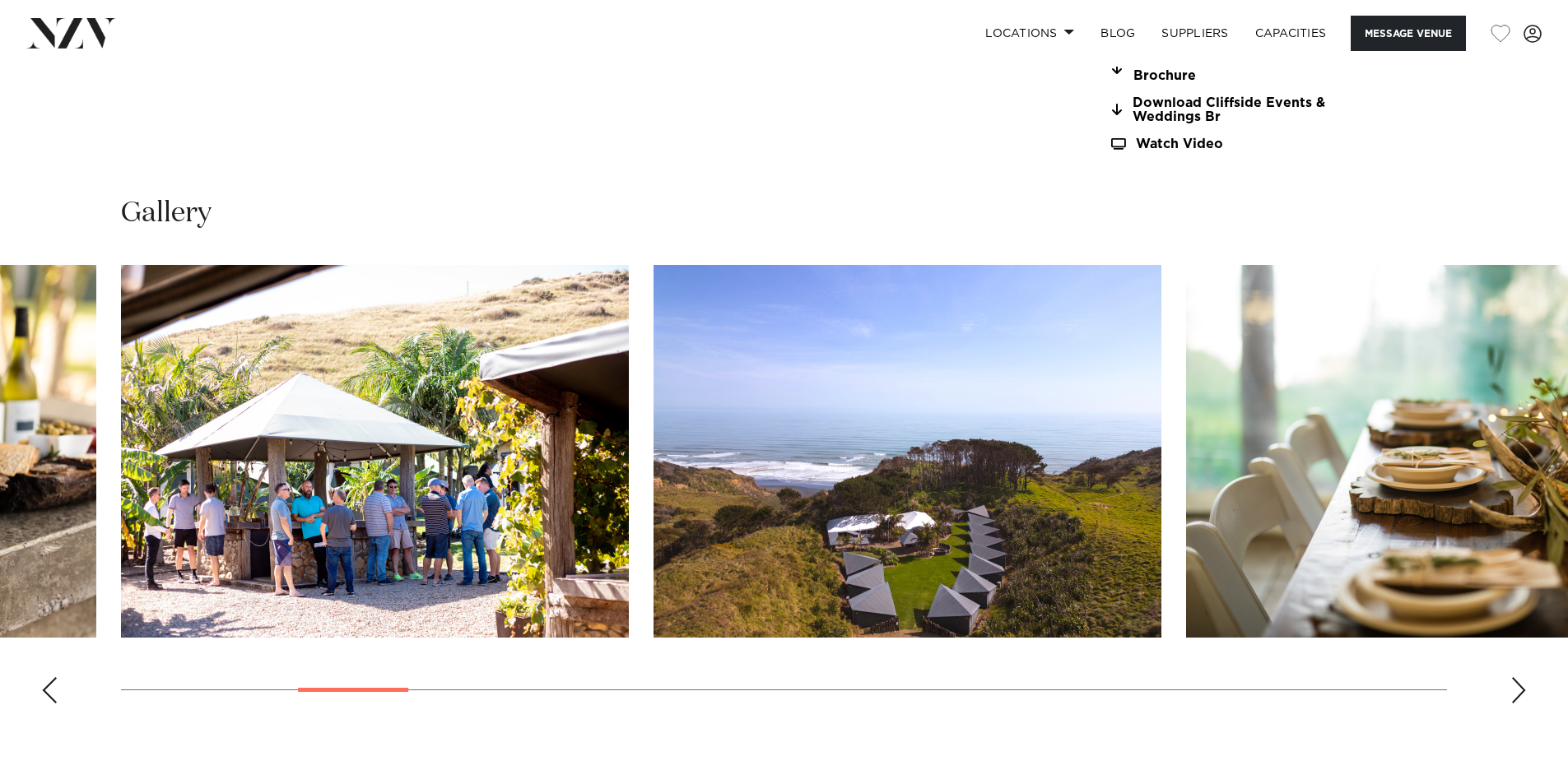
click at [1522, 677] on div "Next slide" at bounding box center [1519, 690] width 17 height 26
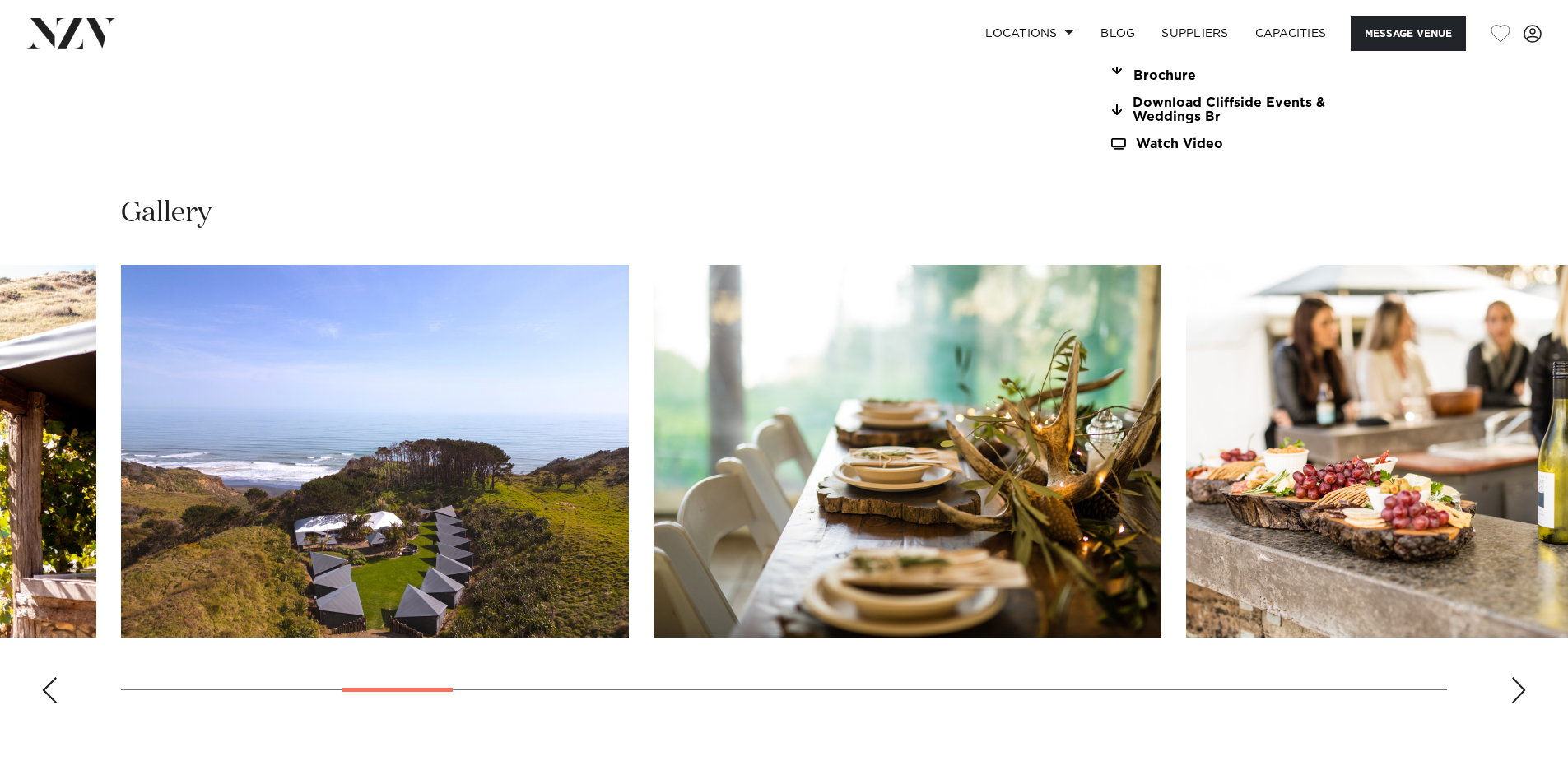
click at [1522, 677] on div "Next slide" at bounding box center [1519, 690] width 17 height 26
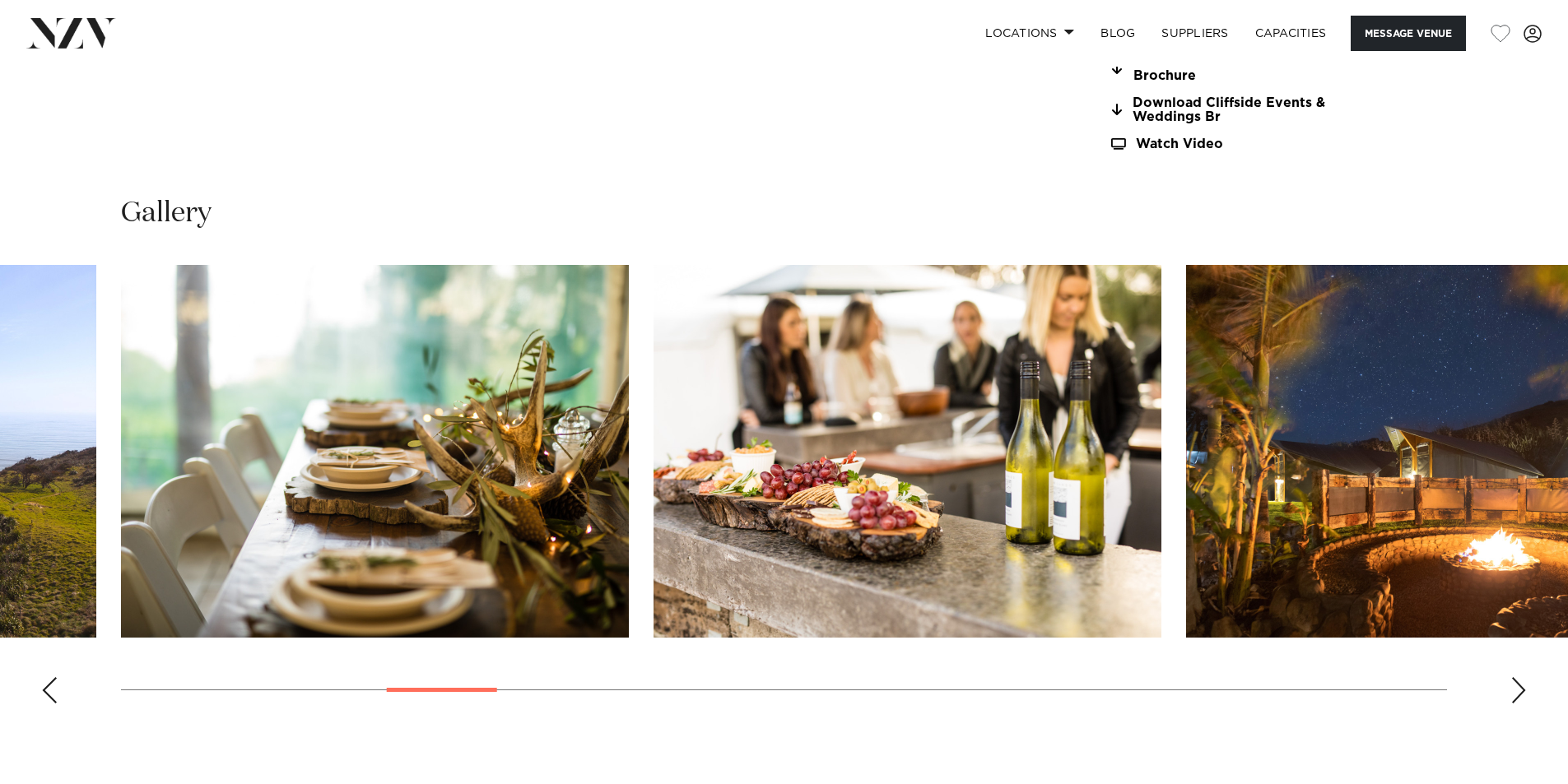
click at [1522, 677] on div "Next slide" at bounding box center [1519, 690] width 17 height 26
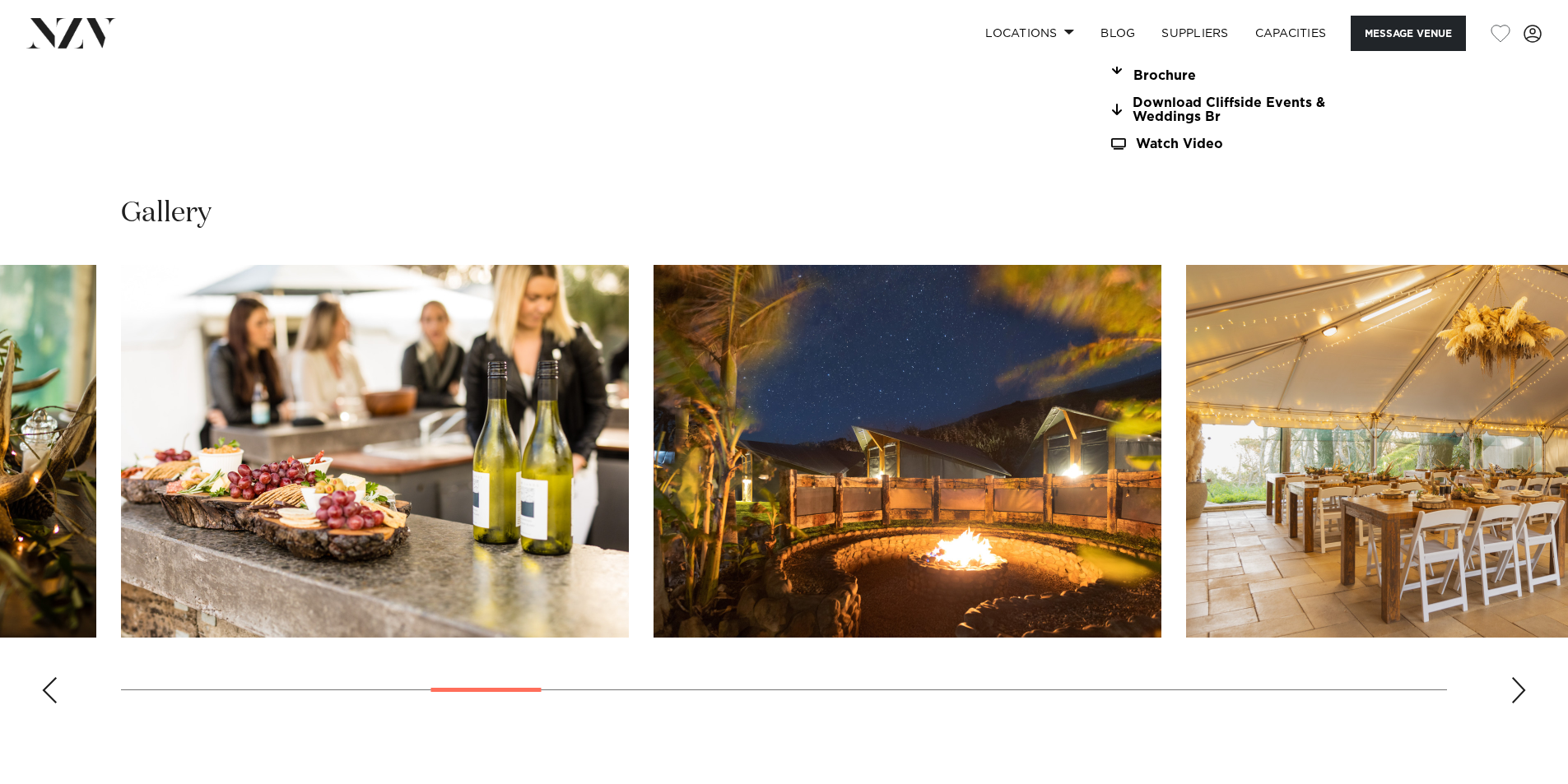
click at [1522, 677] on div "Next slide" at bounding box center [1519, 690] width 17 height 26
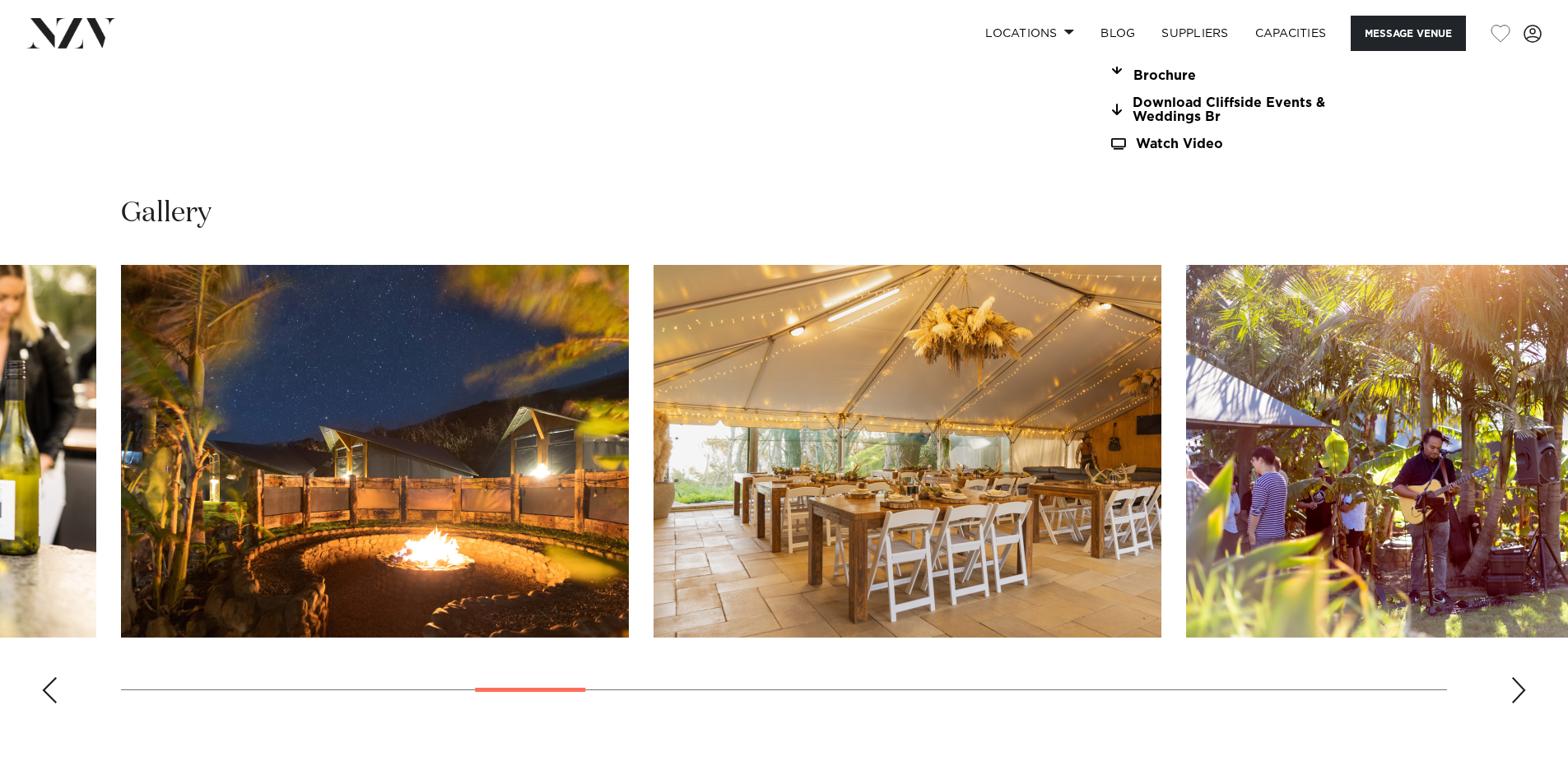
click at [1522, 677] on div "Next slide" at bounding box center [1519, 690] width 17 height 26
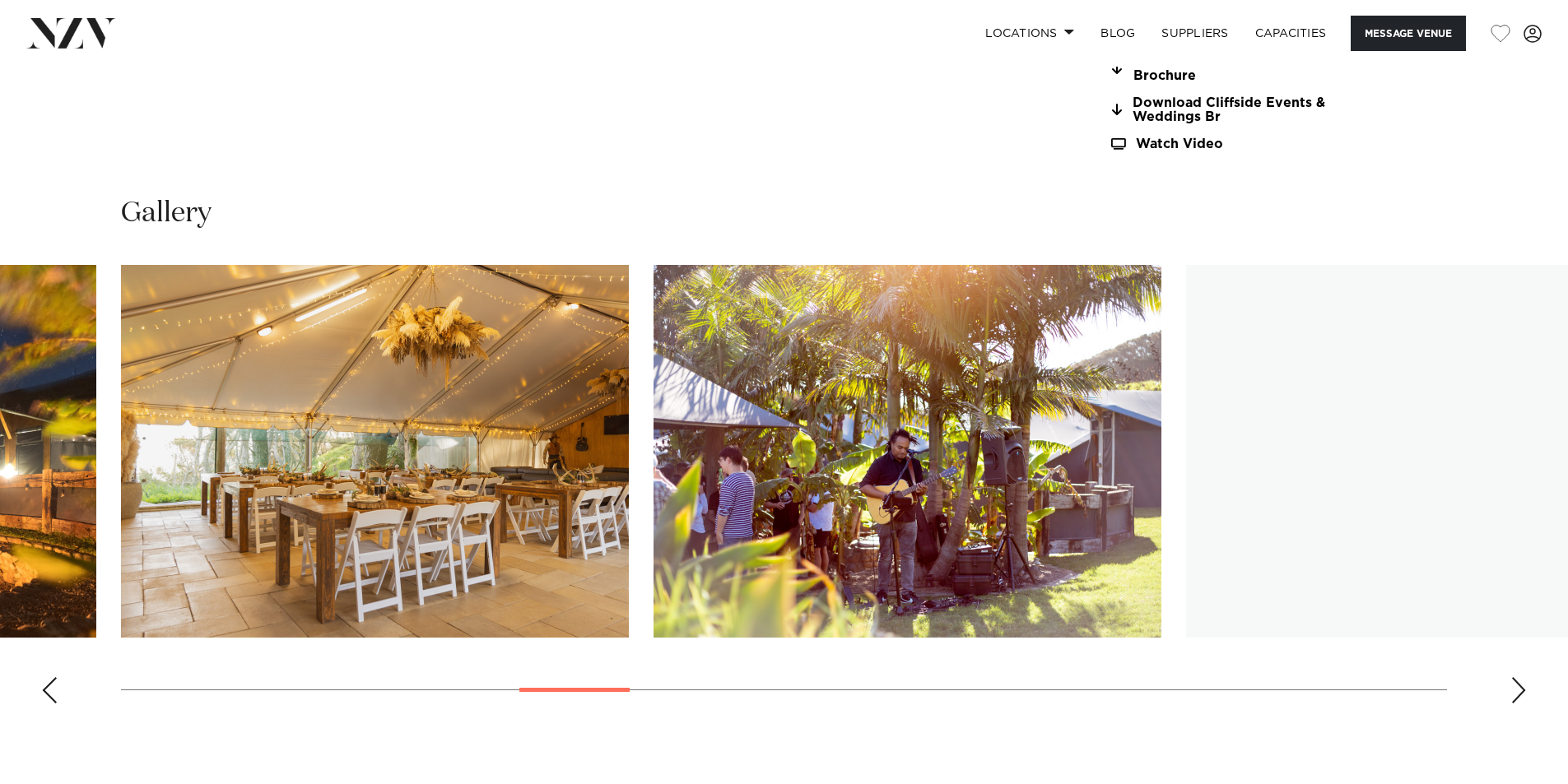
click at [1522, 677] on div "Next slide" at bounding box center [1519, 690] width 17 height 26
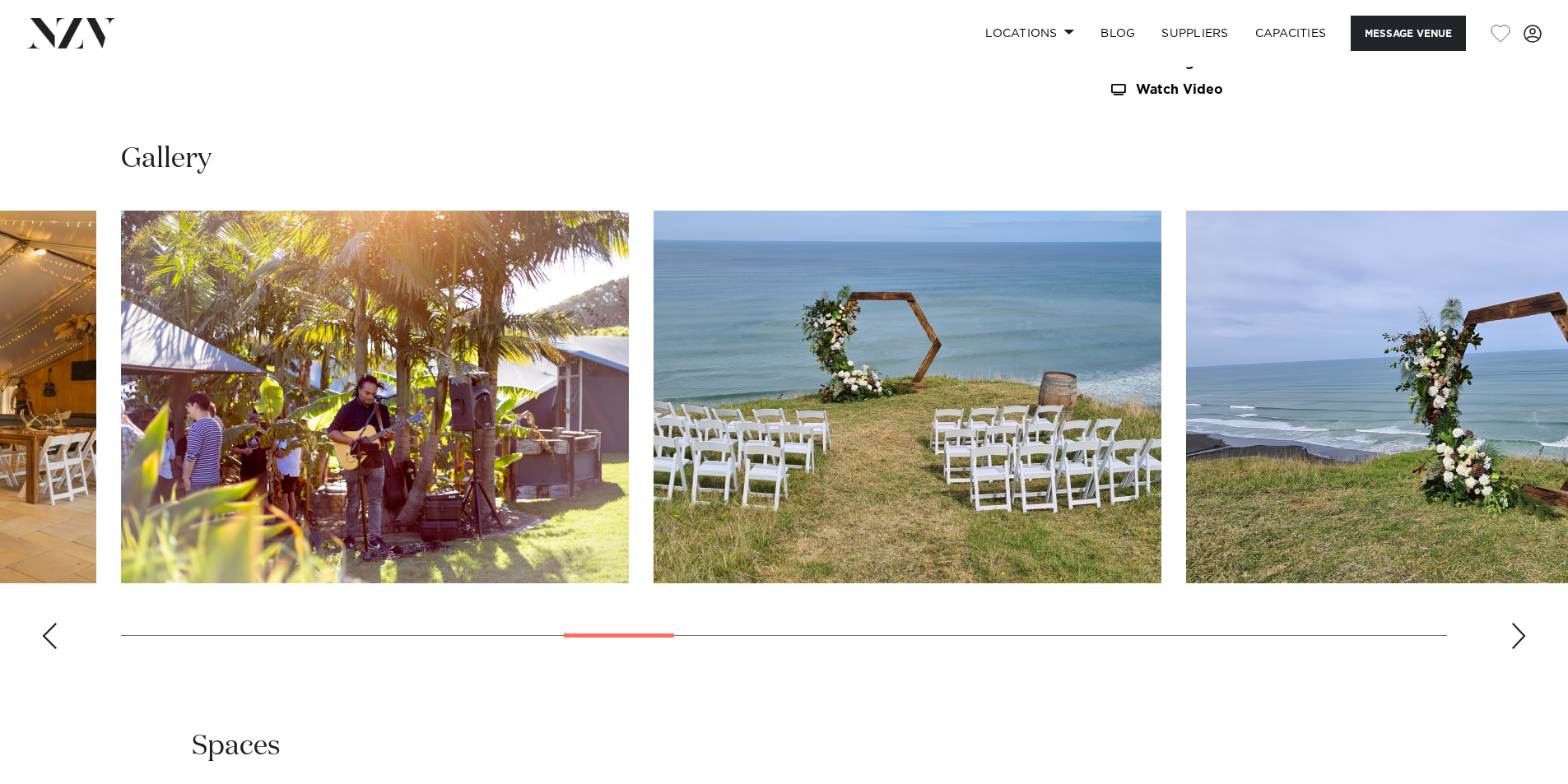
scroll to position [1810, 0]
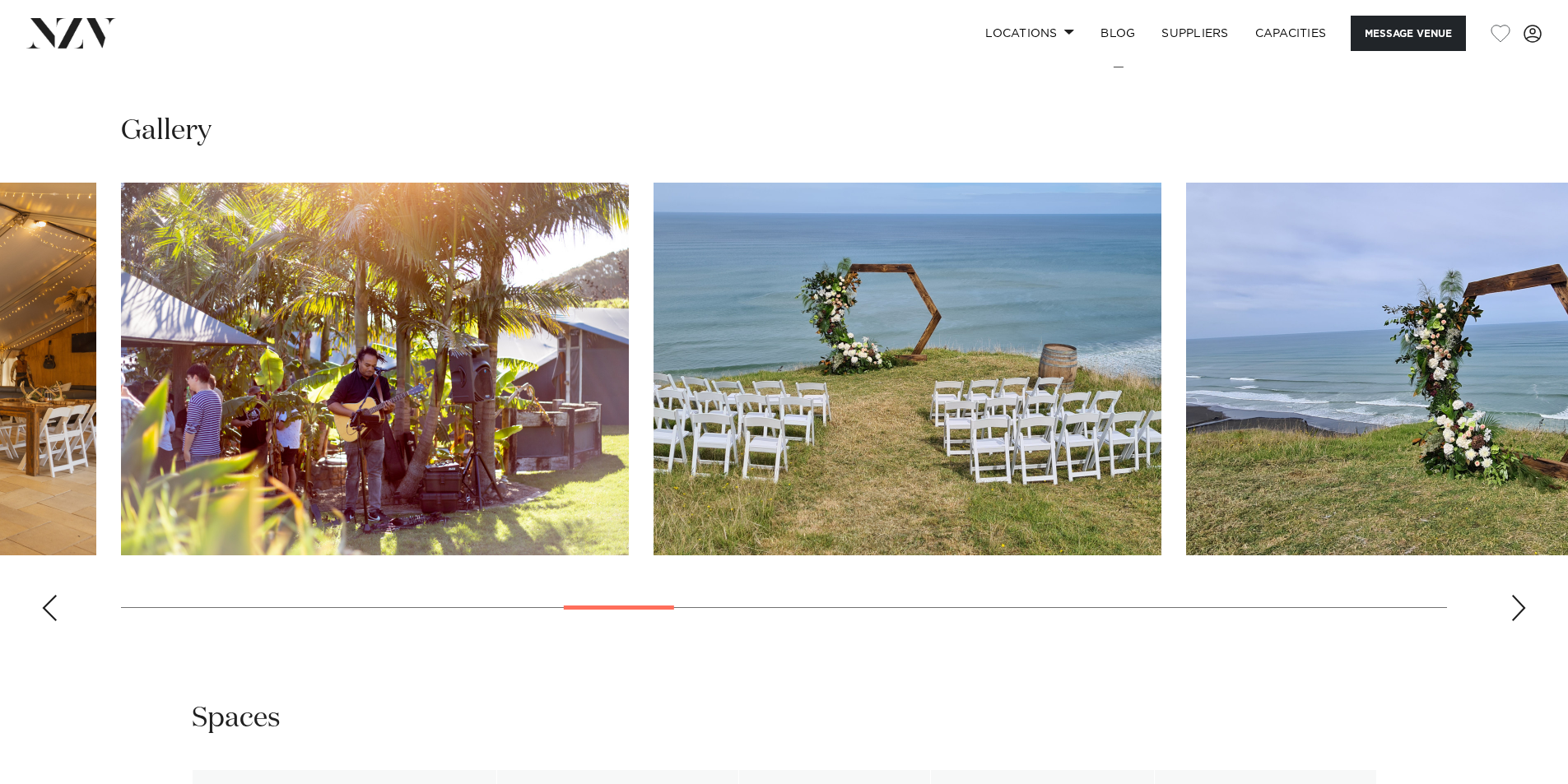
click at [1518, 595] on div "Next slide" at bounding box center [1519, 608] width 17 height 26
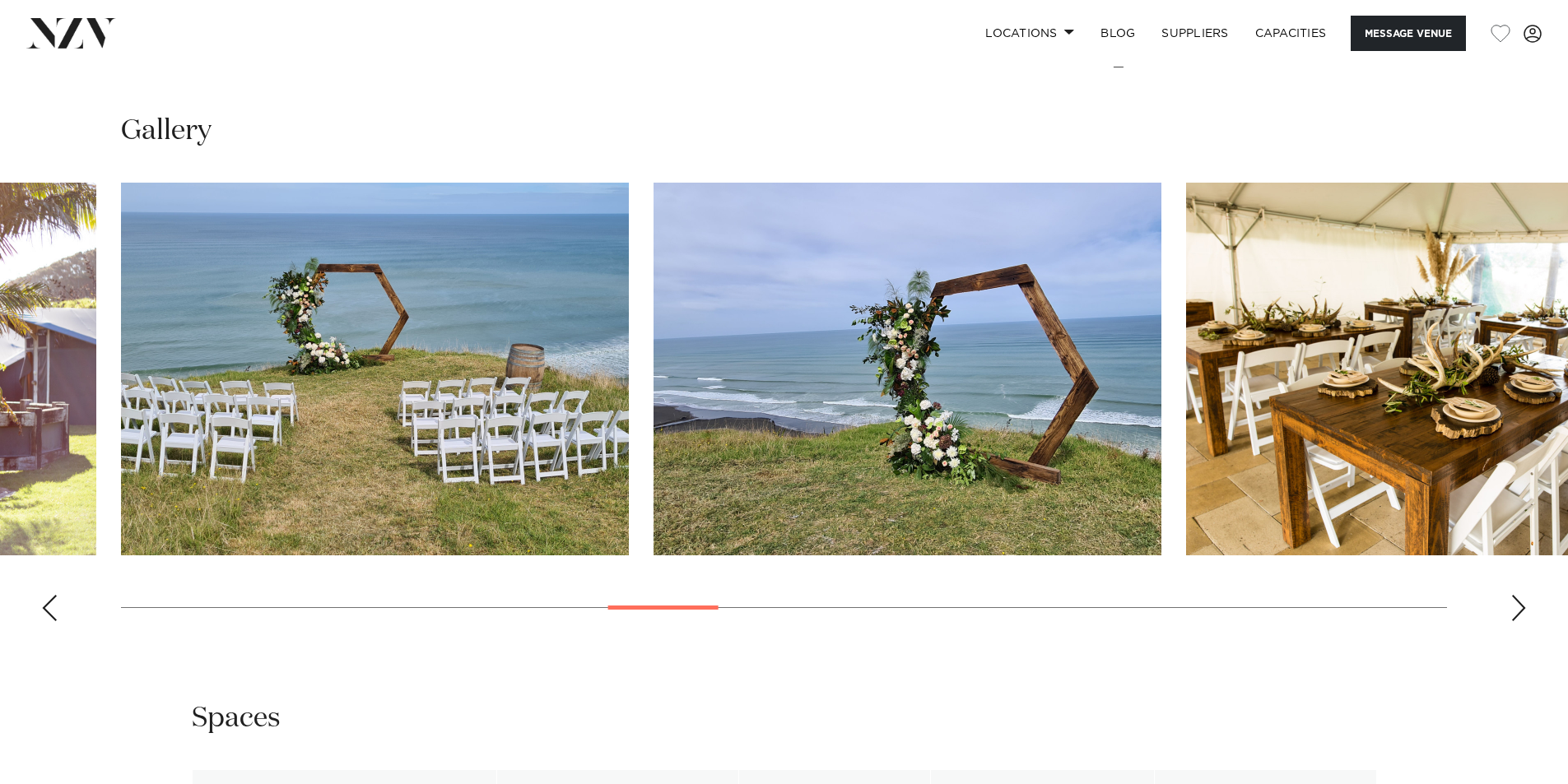
click at [1518, 595] on div "Next slide" at bounding box center [1519, 608] width 17 height 26
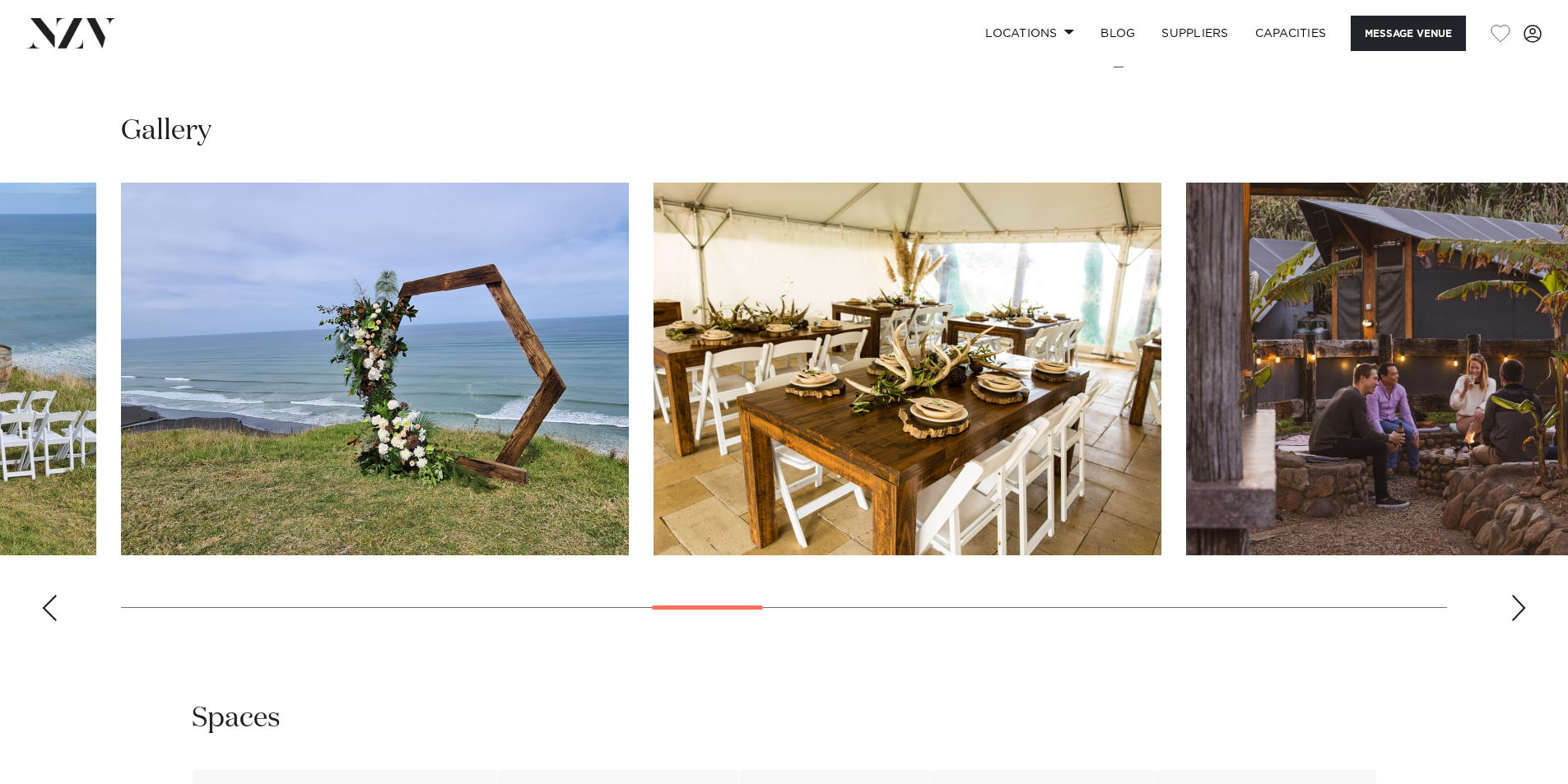
click at [1518, 595] on div "Next slide" at bounding box center [1519, 608] width 17 height 26
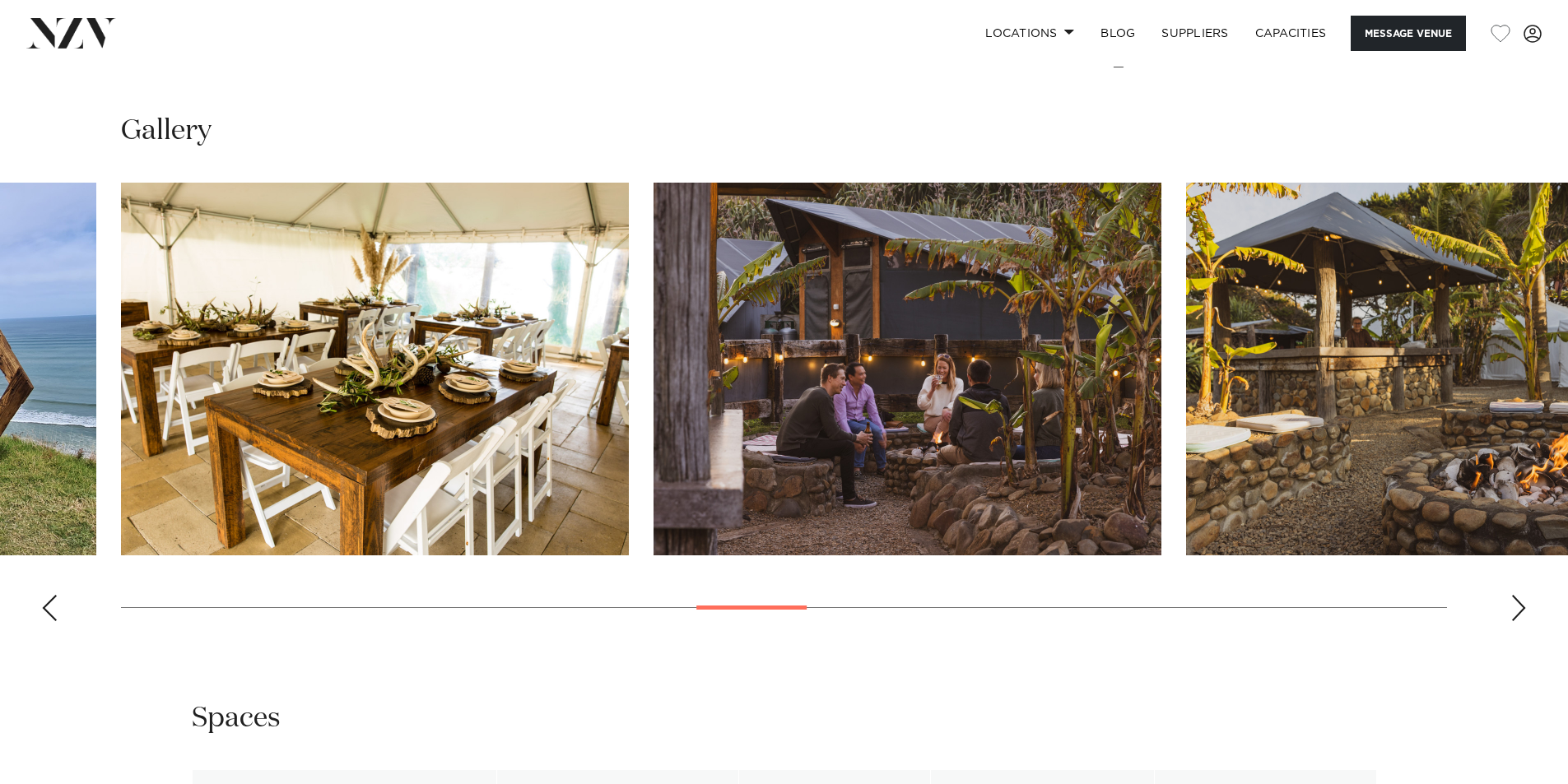
click at [1518, 595] on div "Next slide" at bounding box center [1519, 608] width 17 height 26
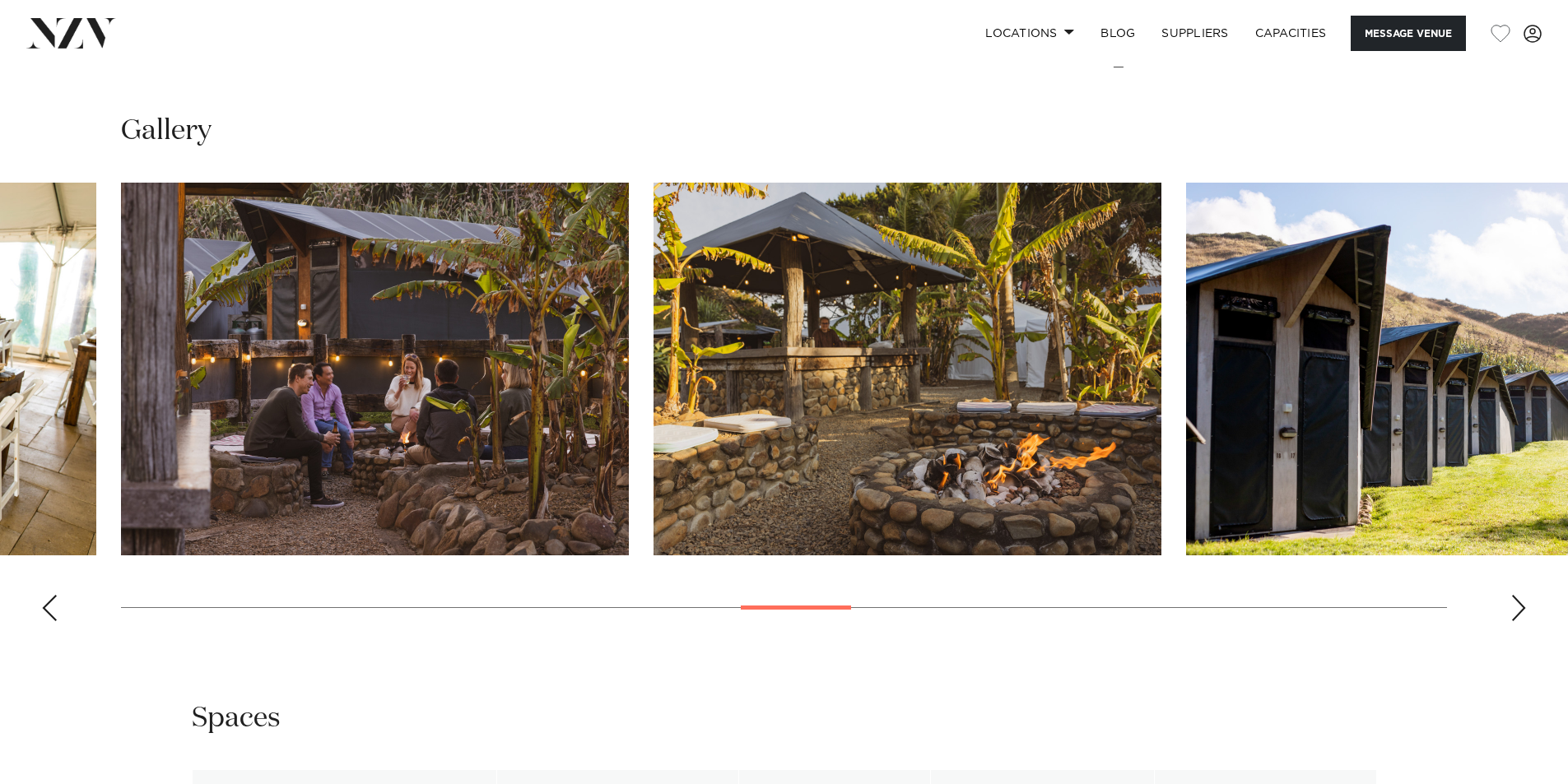
click at [1518, 595] on div "Next slide" at bounding box center [1519, 608] width 17 height 26
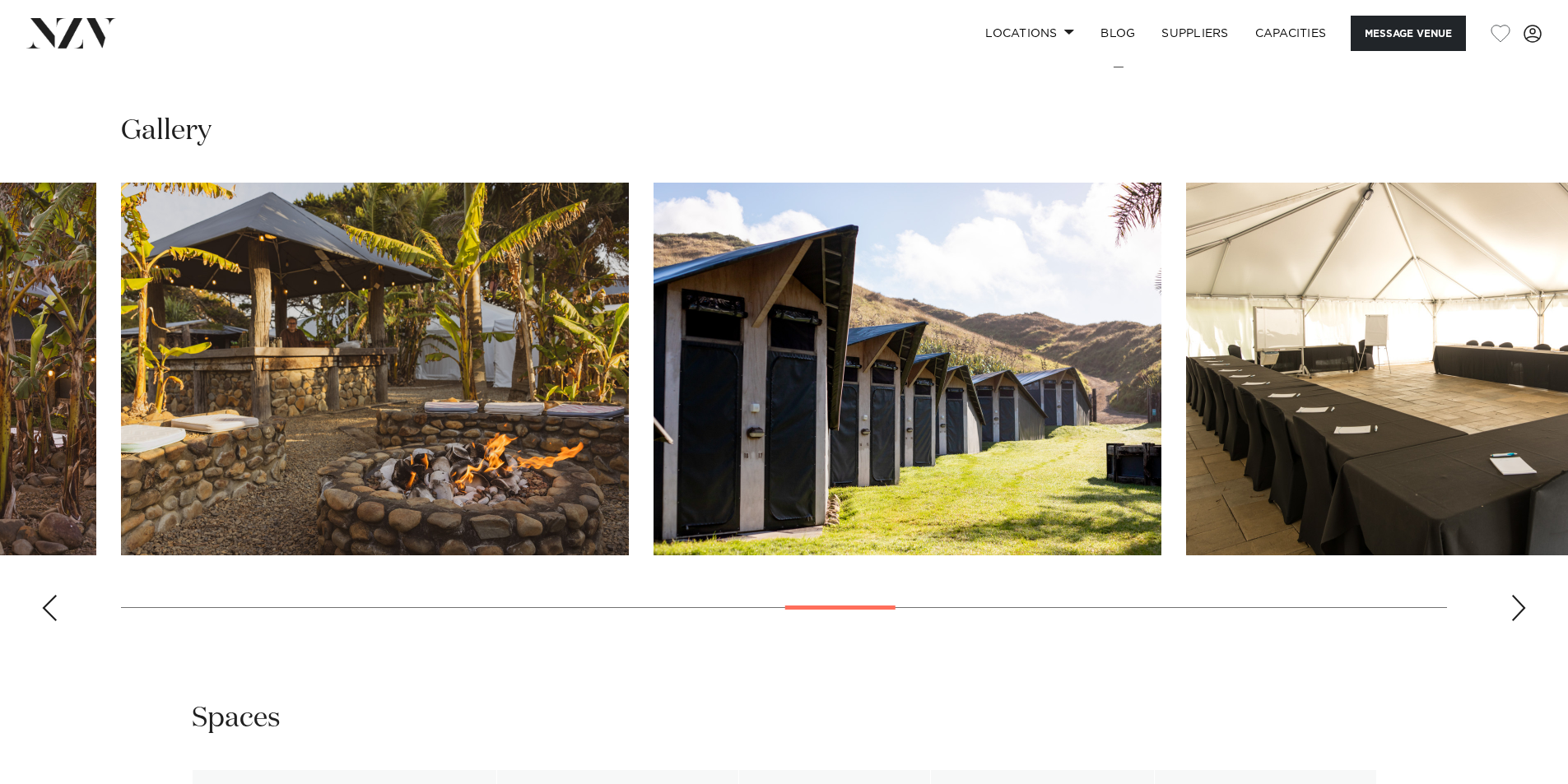
click at [1518, 595] on div "Next slide" at bounding box center [1519, 608] width 17 height 26
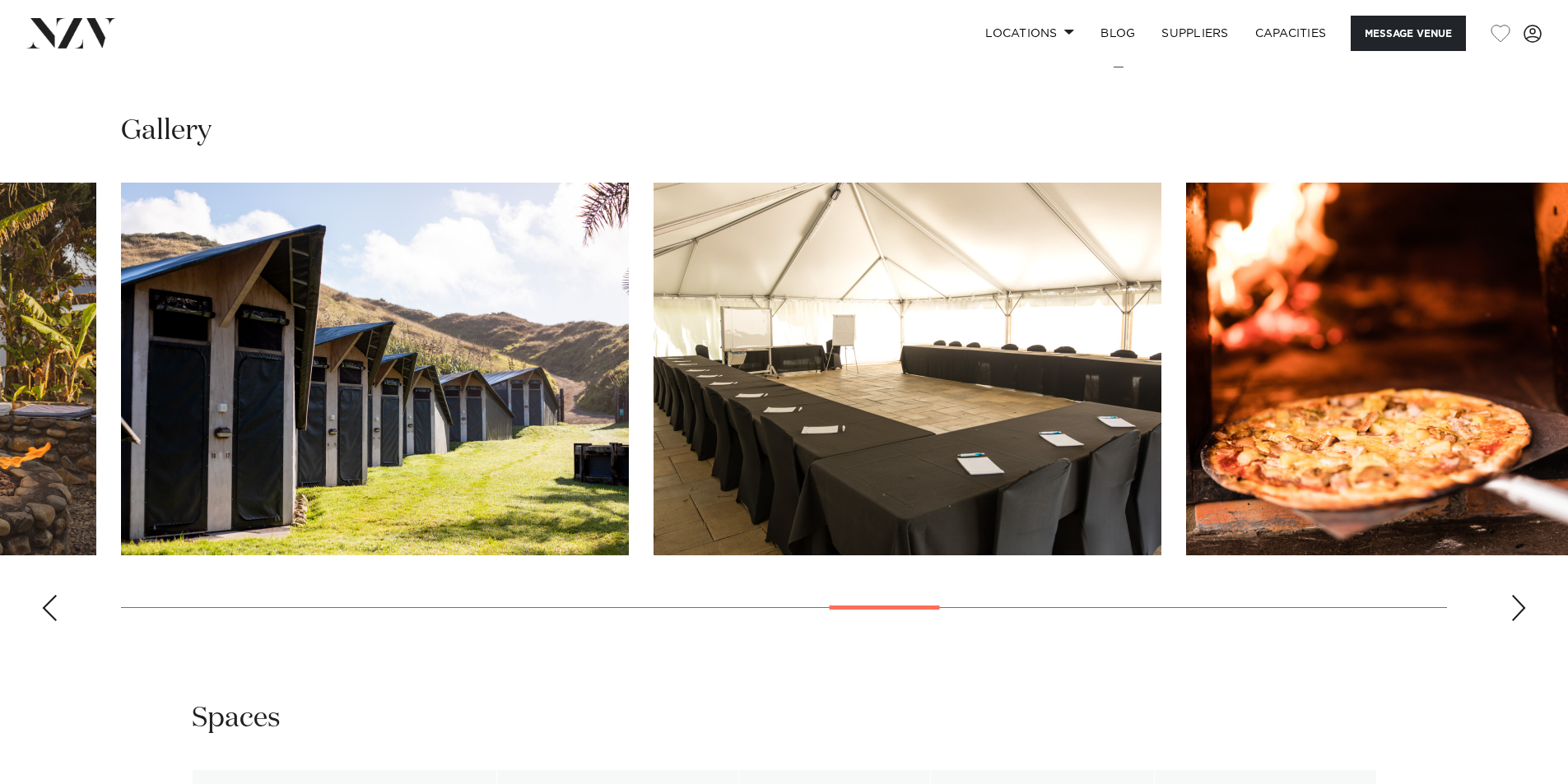
click at [1518, 595] on div "Next slide" at bounding box center [1519, 608] width 17 height 26
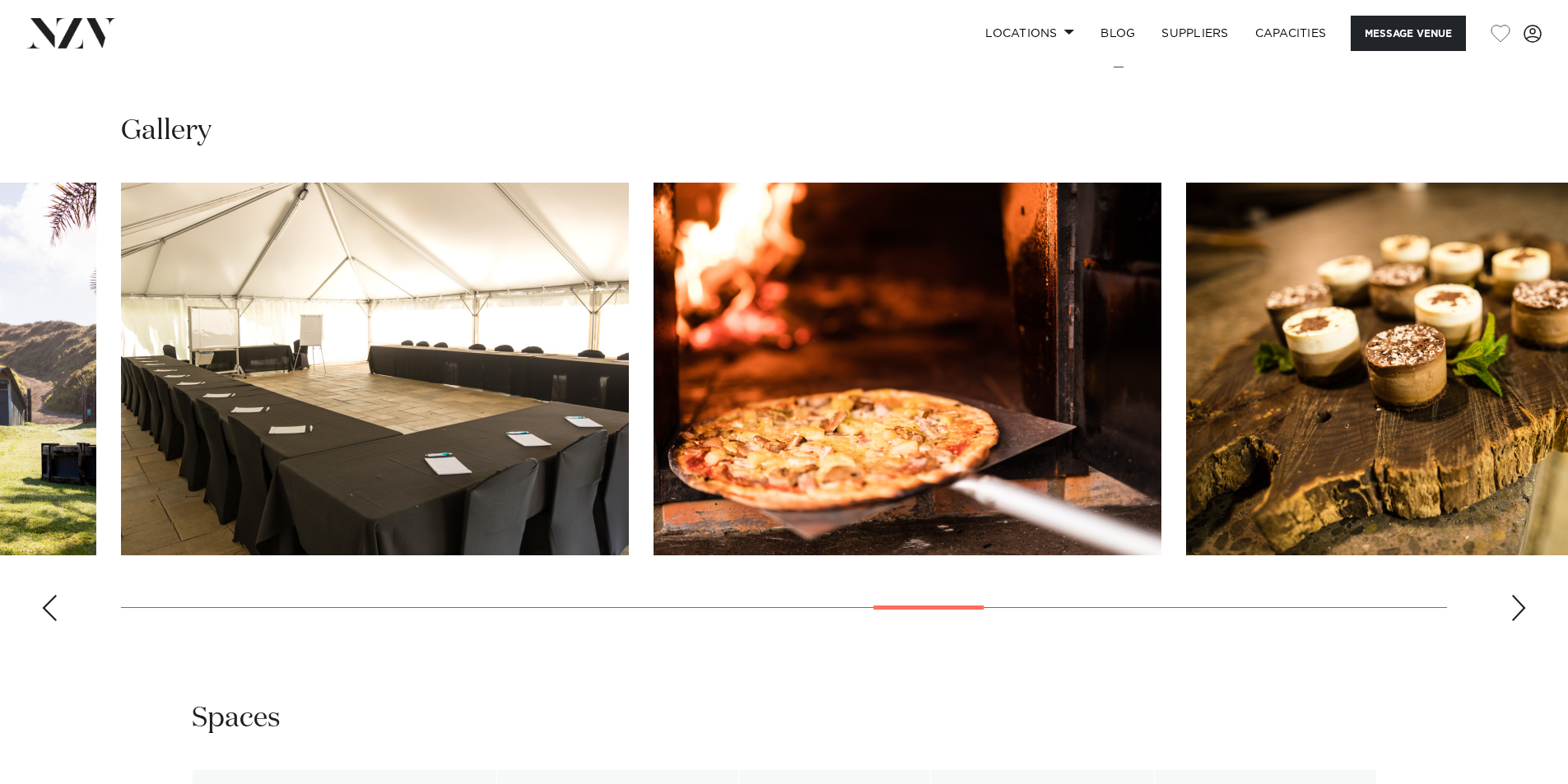
click at [1518, 595] on div "Next slide" at bounding box center [1519, 608] width 17 height 26
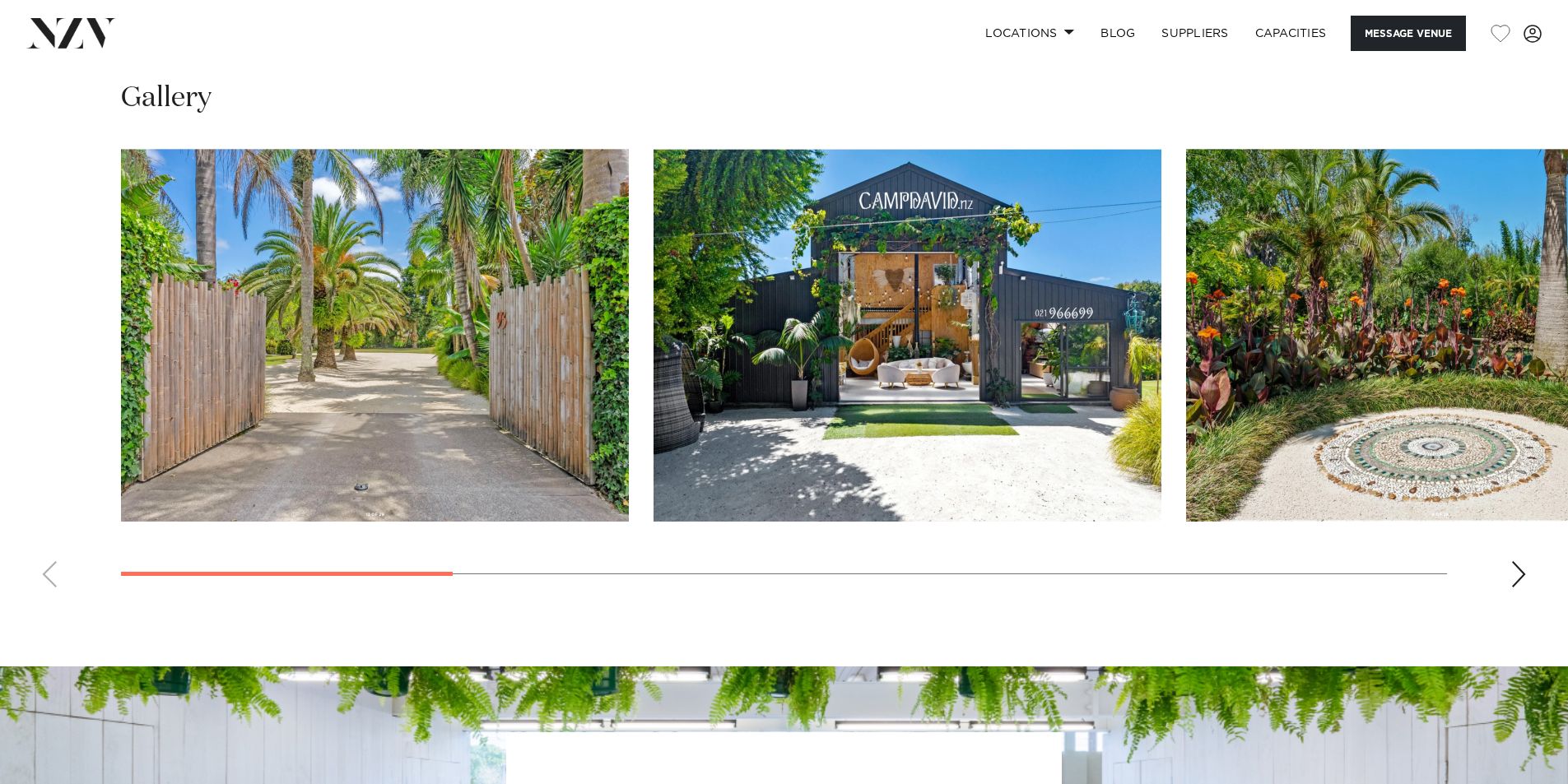
scroll to position [1563, 0]
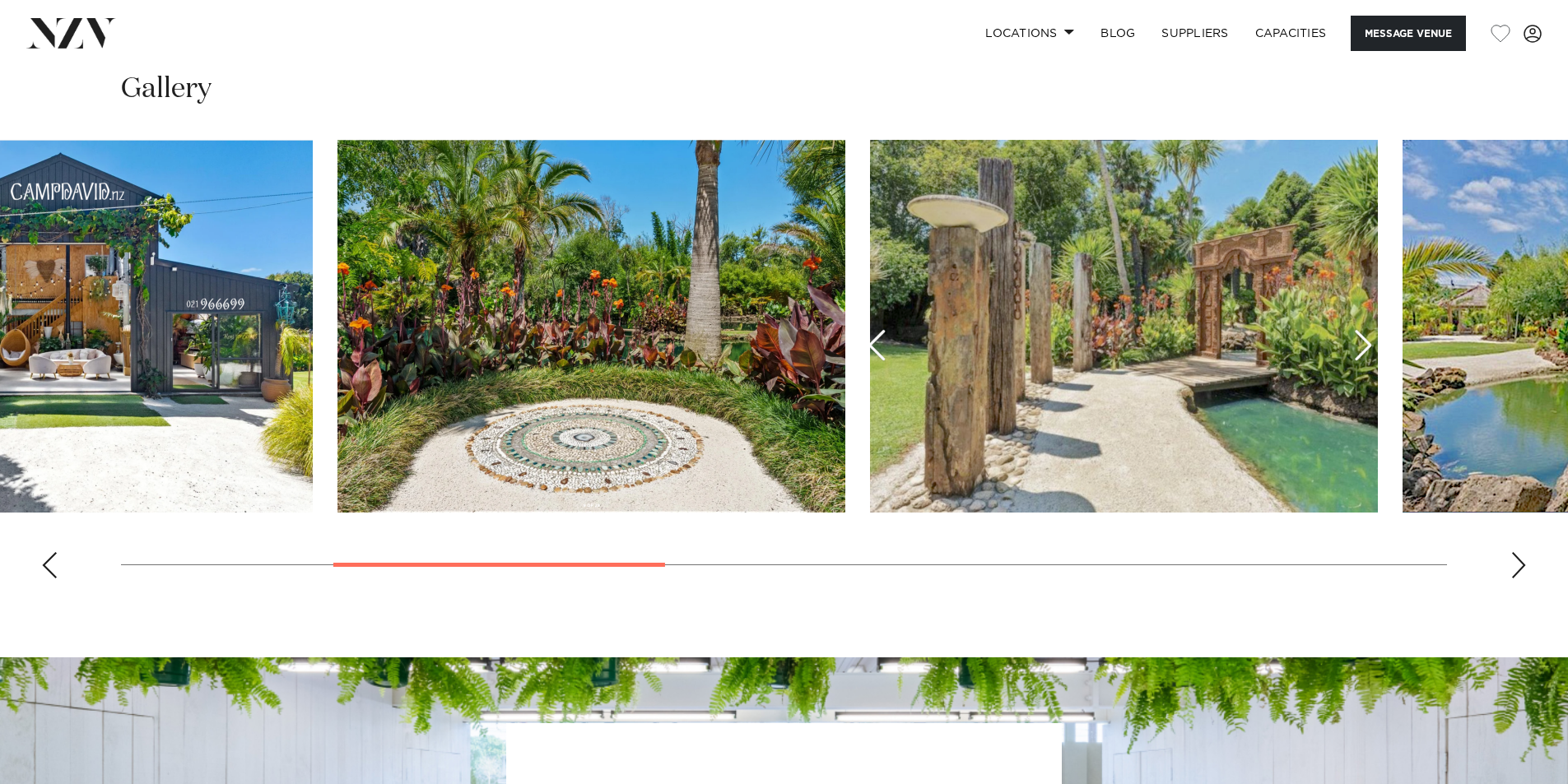
click at [337, 403] on img "3 / 10" at bounding box center [591, 326] width 508 height 373
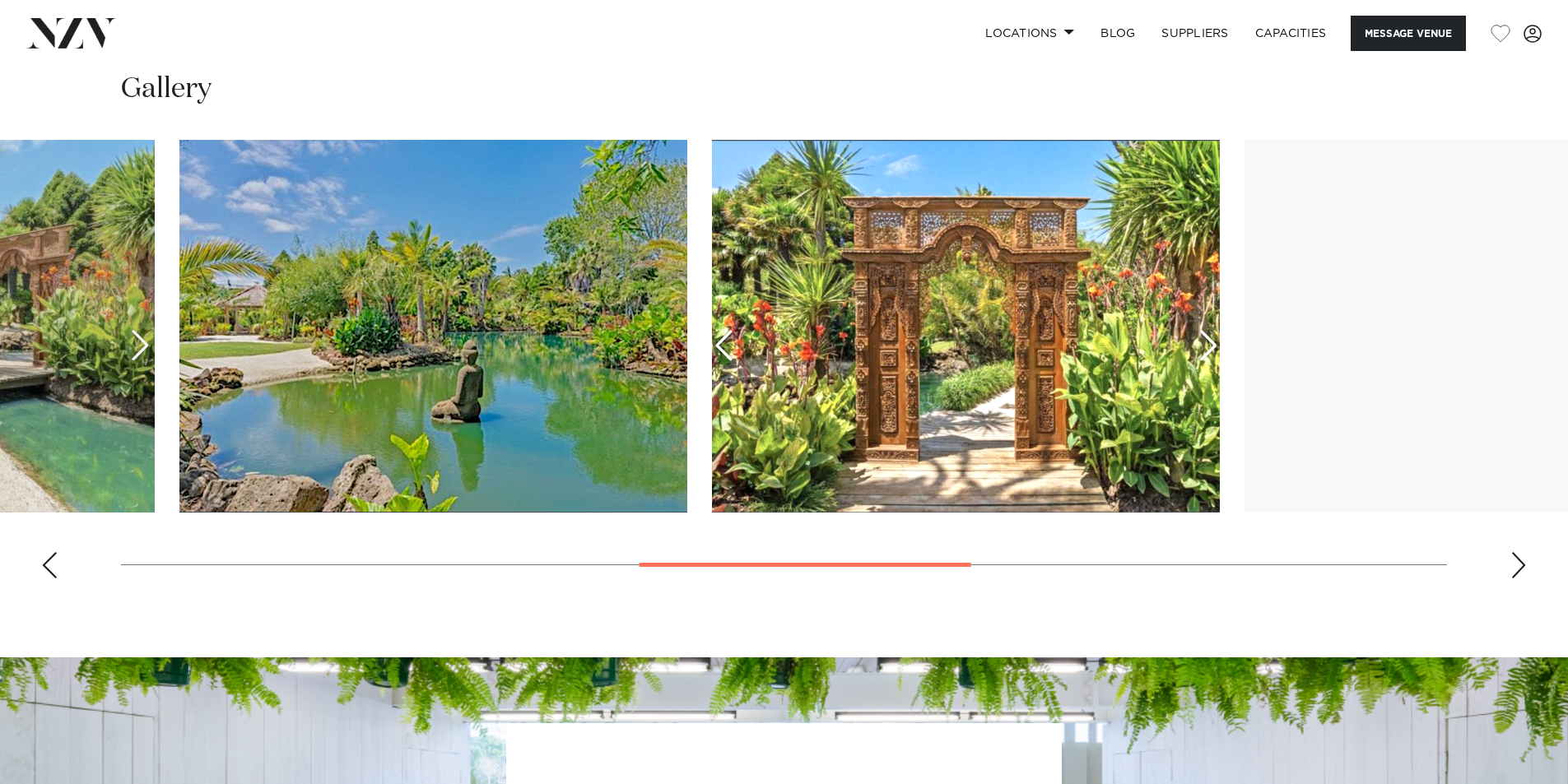
click at [179, 352] on img "5 / 10" at bounding box center [433, 326] width 508 height 373
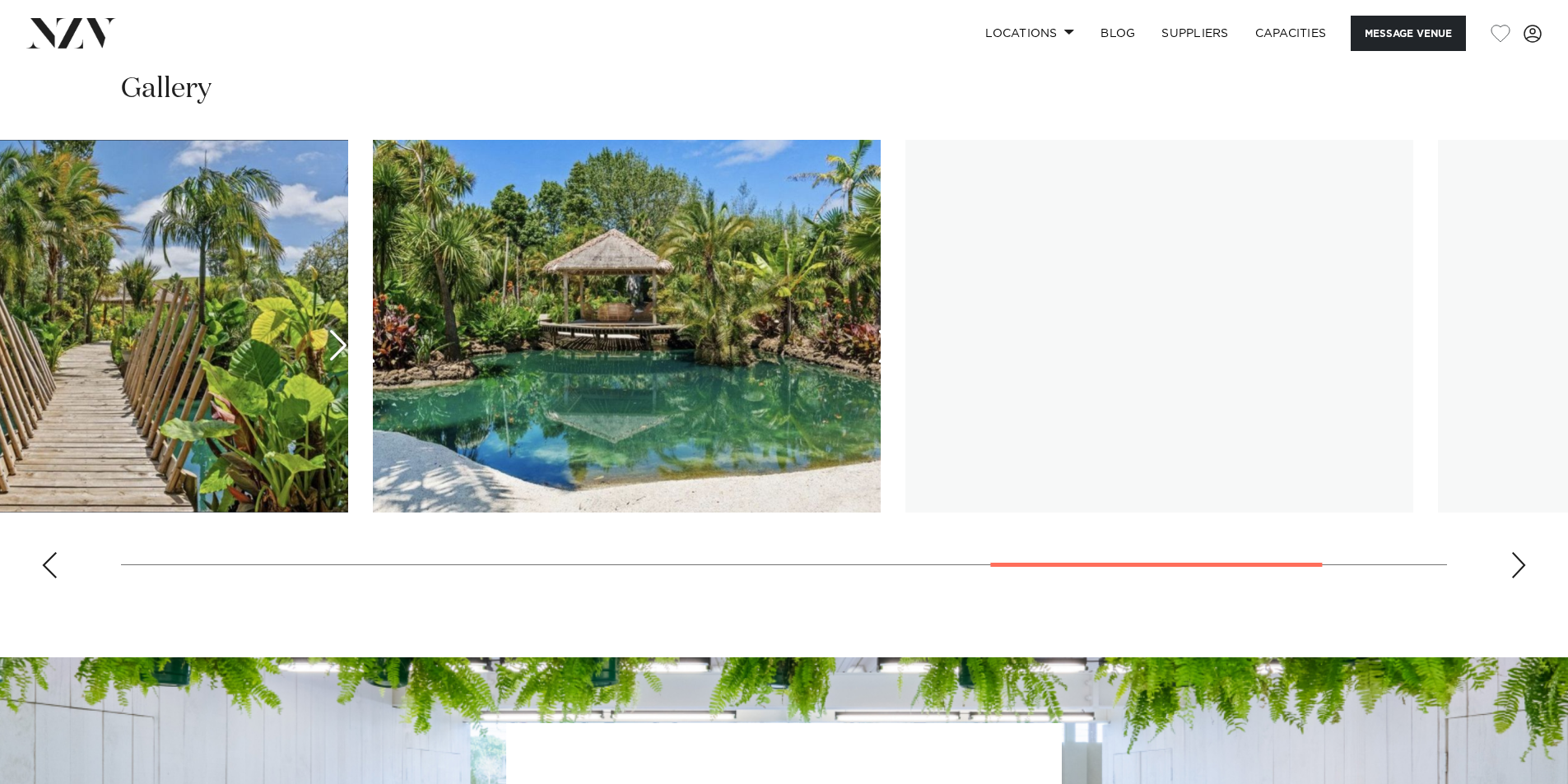
click at [0, 317] on img "7 / 10" at bounding box center [94, 326] width 508 height 373
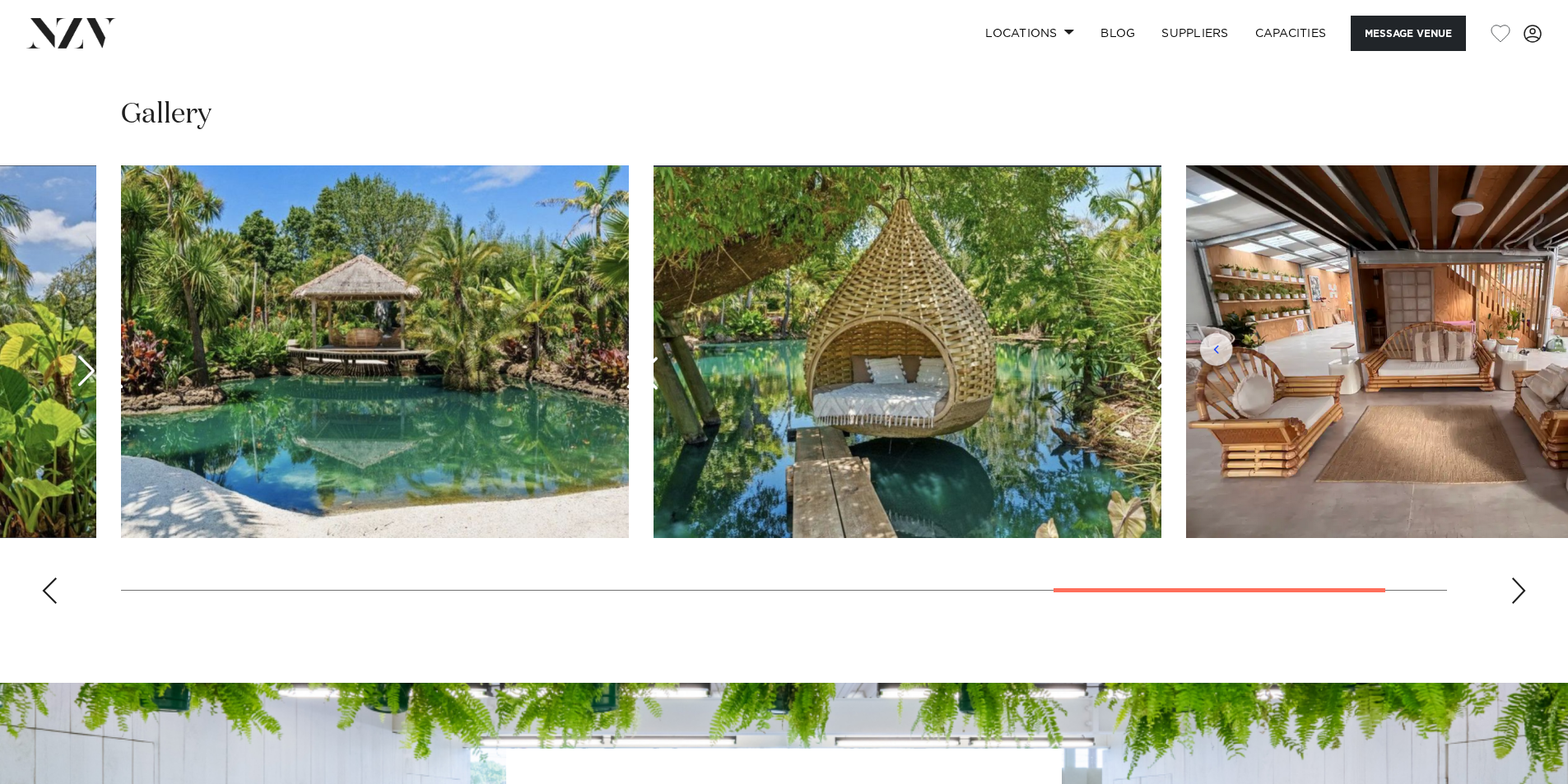
scroll to position [1453, 0]
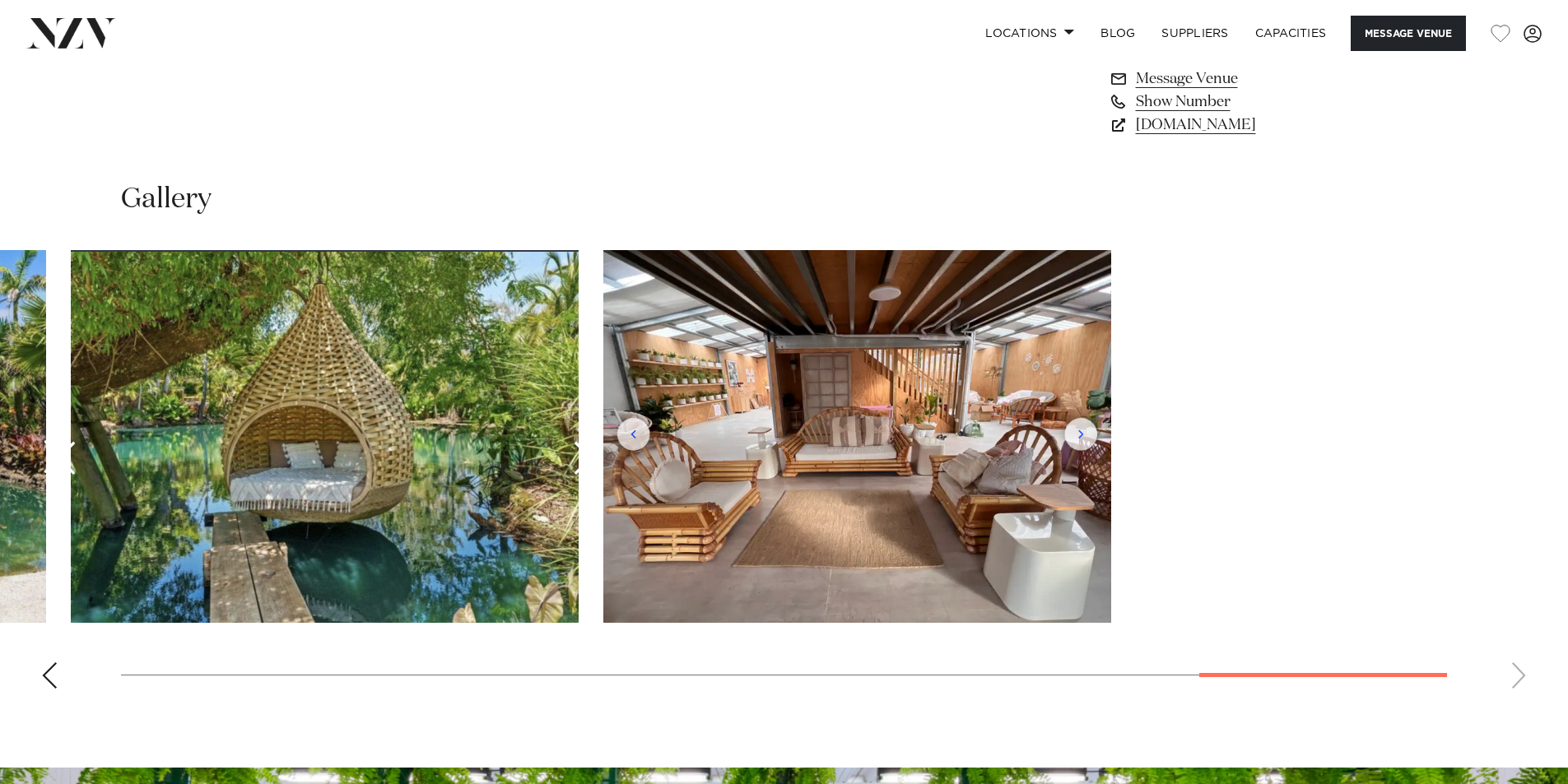
click at [0, 0] on slot at bounding box center [0, 0] width 0 height 0
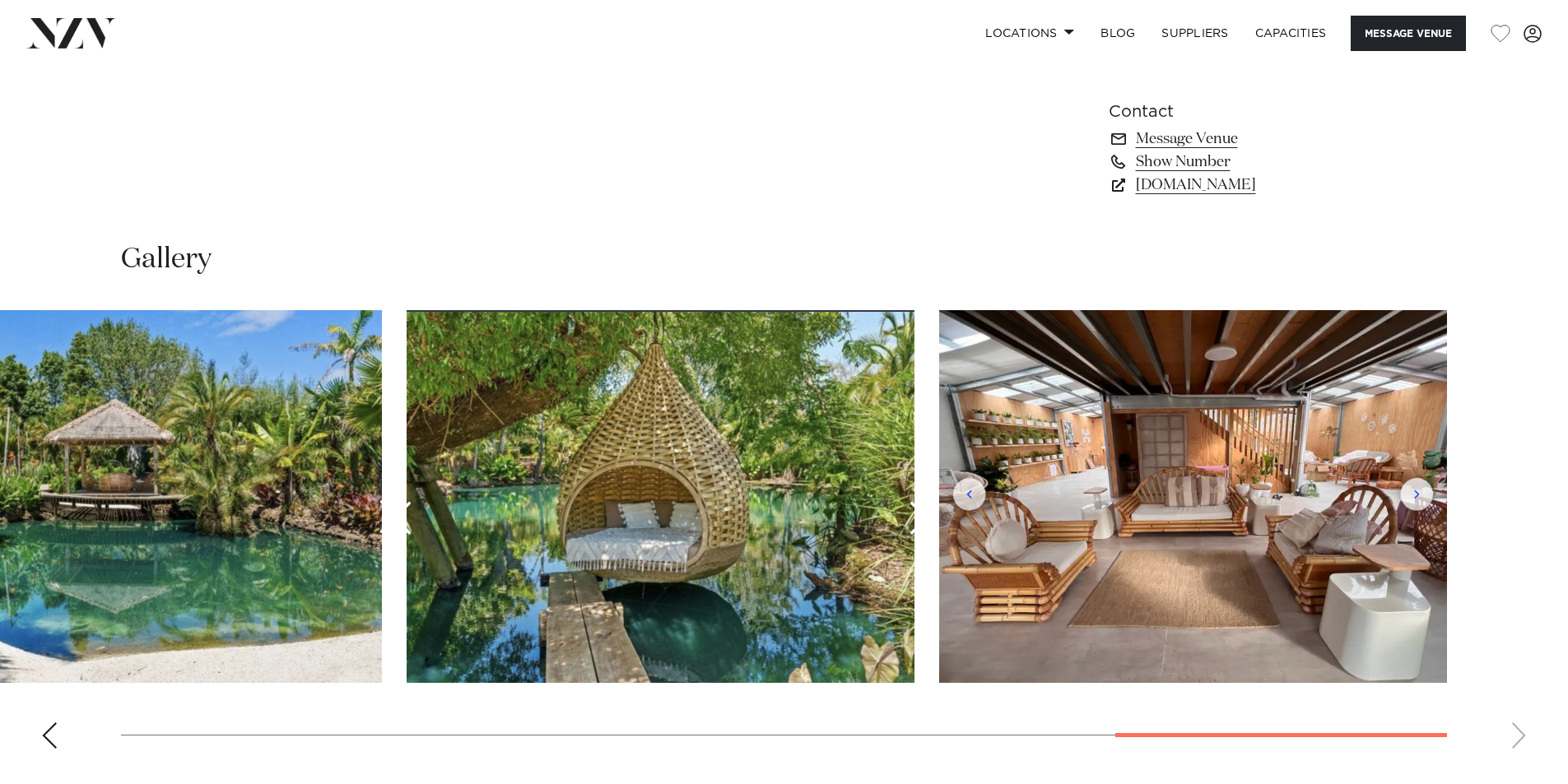
scroll to position [1371, 0]
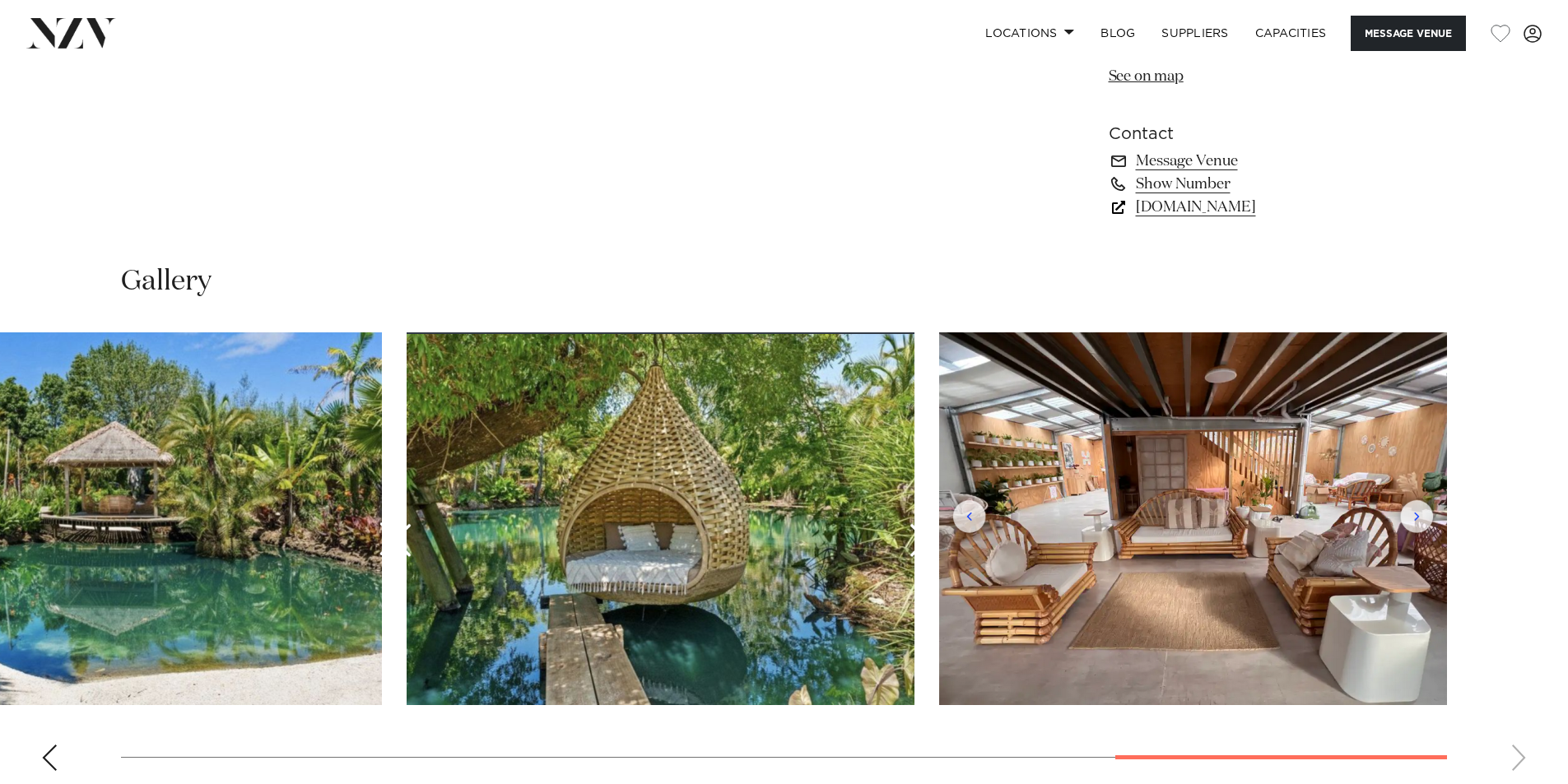
click at [1201, 209] on link "[DOMAIN_NAME]" at bounding box center [1243, 207] width 268 height 23
